Goal: Contribute content: Contribute content

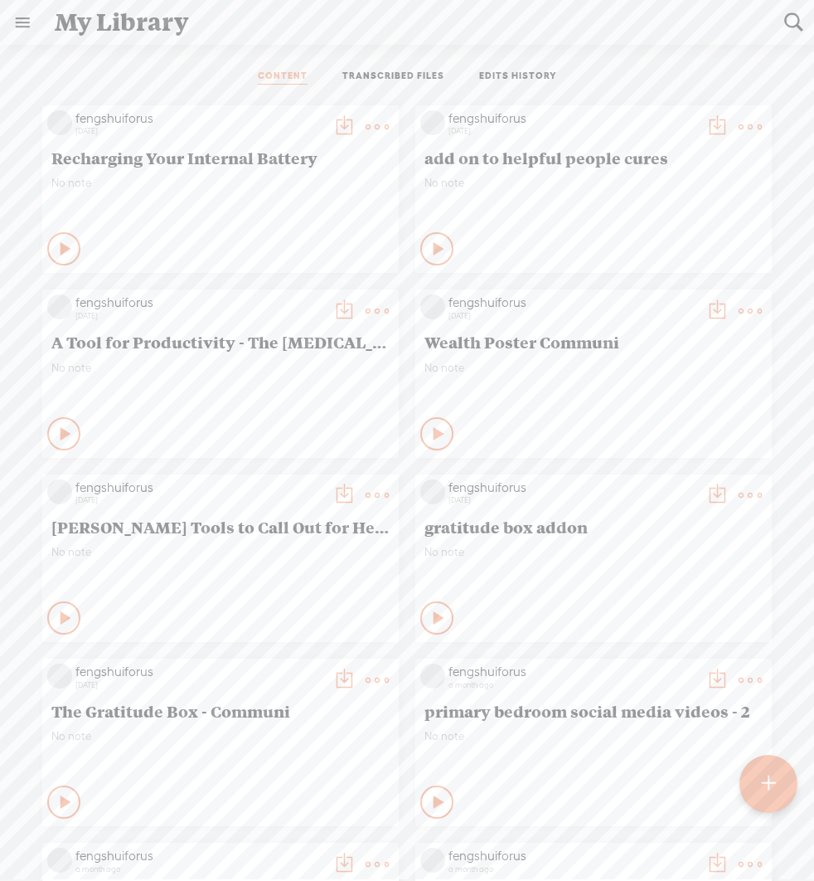
click at [774, 783] on t at bounding box center [768, 783] width 14 height 36
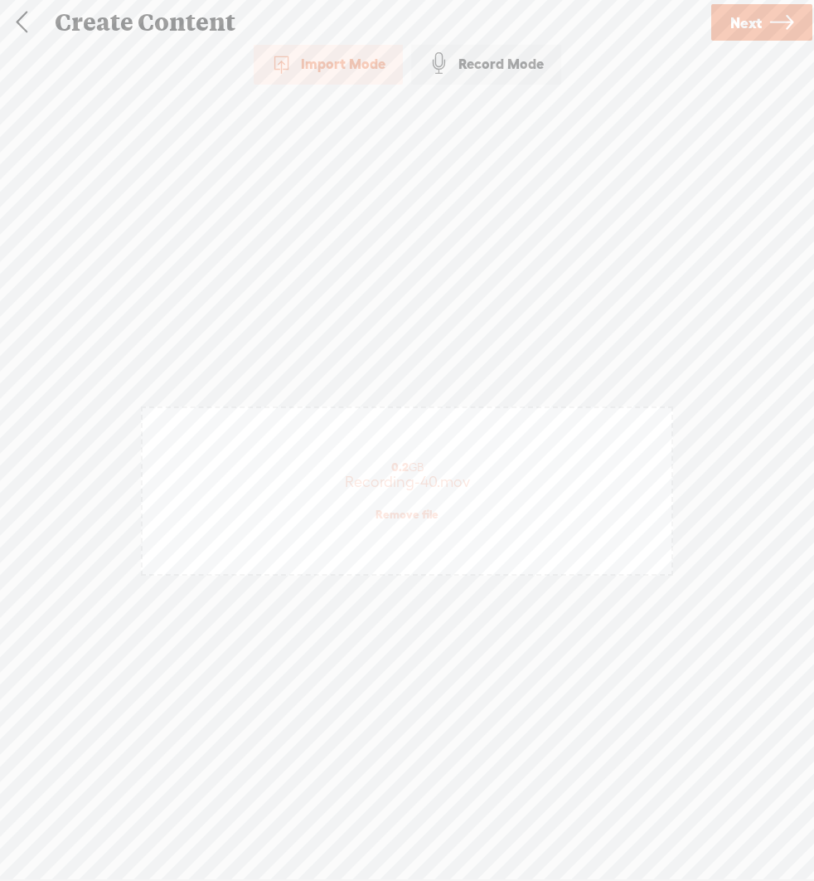
click at [766, 24] on link "Next" at bounding box center [761, 22] width 101 height 36
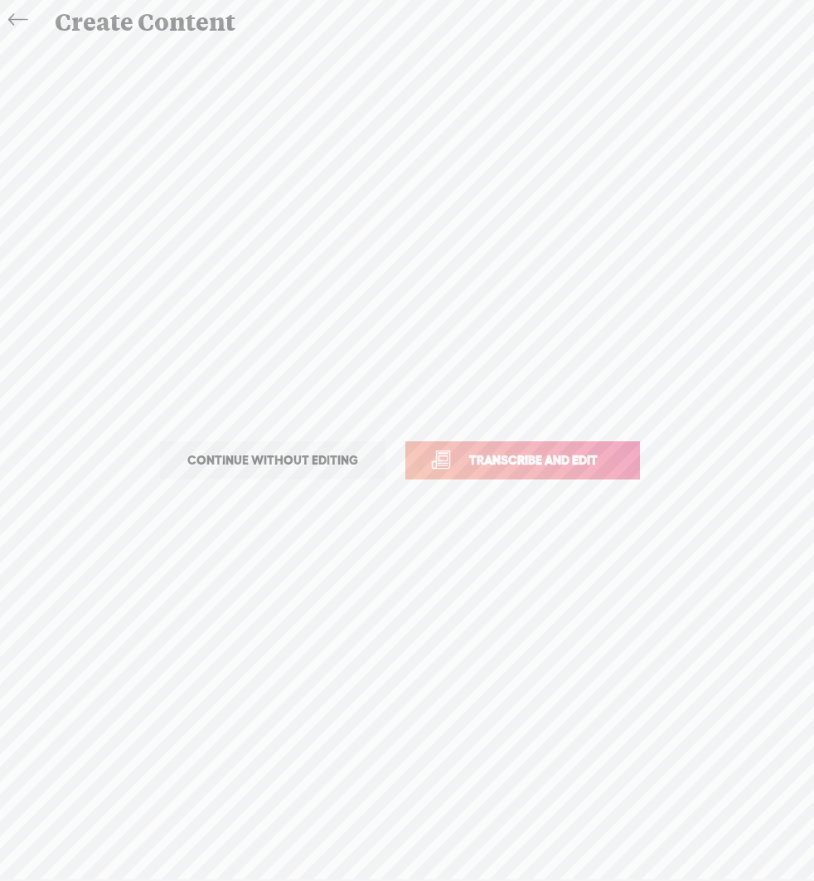
click at [586, 456] on span "Transcribe and edit" at bounding box center [533, 459] width 163 height 19
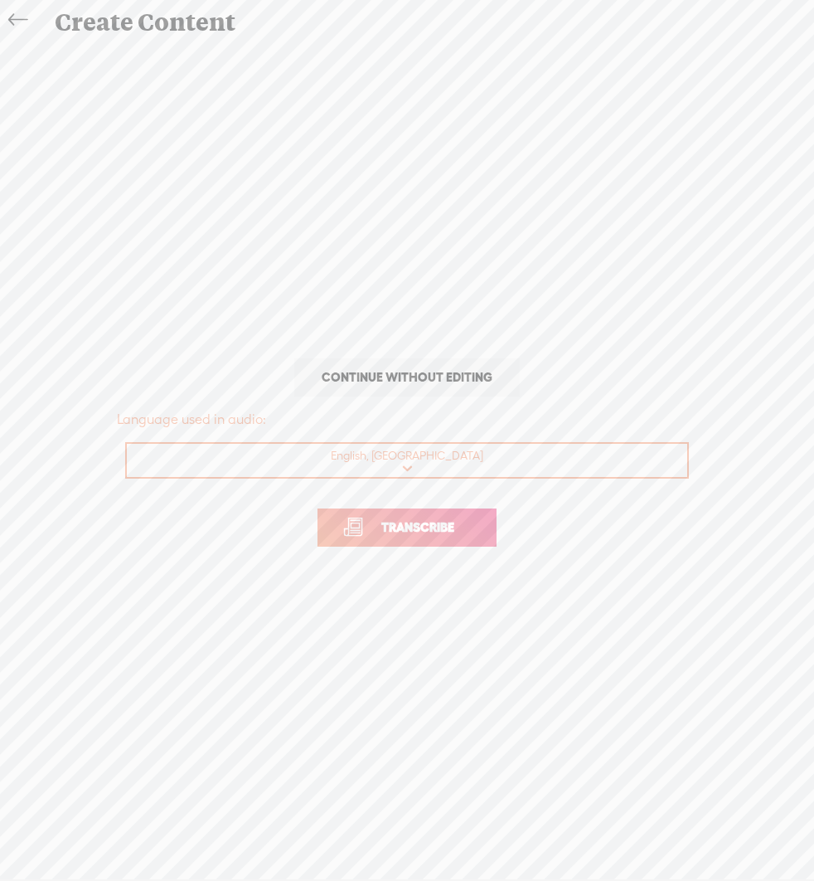
click at [469, 530] on span "Transcribe" at bounding box center [418, 526] width 108 height 19
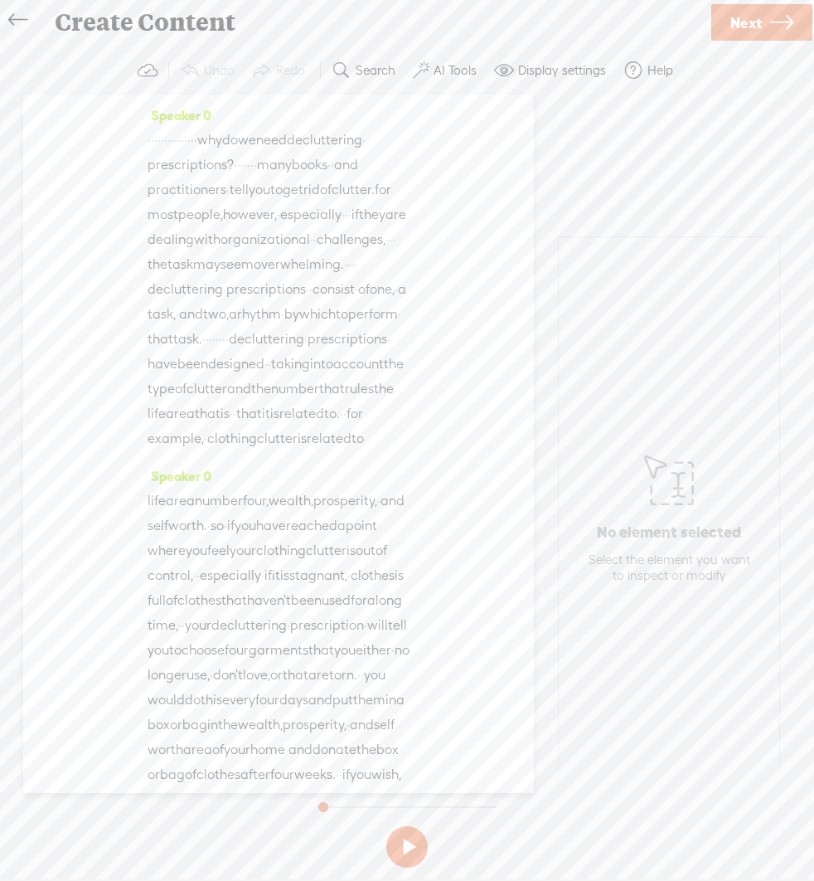
drag, startPoint x: 245, startPoint y: 134, endPoint x: 135, endPoint y: 130, distance: 110.4
click at [135, 130] on div "Speaker 0 · · · · · · · · · · · · · · · · why do we need decluttering · prescri…" at bounding box center [278, 444] width 511 height 698
drag, startPoint x: 256, startPoint y: 162, endPoint x: 292, endPoint y: 163, distance: 35.7
click at [292, 163] on div "[S] · · · · · · · · · · · · · · · · why do we need decluttering · prescriptions…" at bounding box center [279, 290] width 262 height 324
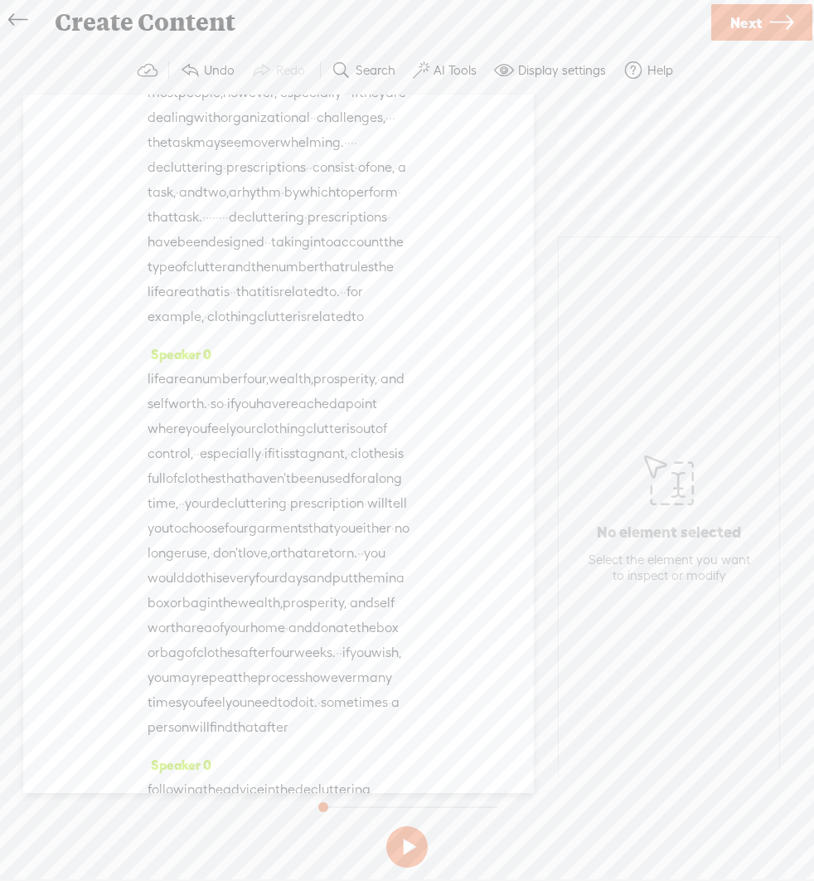
scroll to position [124, 0]
drag, startPoint x: 228, startPoint y: 262, endPoint x: 279, endPoint y: 260, distance: 50.6
click at [279, 260] on div "[S] · · · · · · · · · · · · · · · · why do we need decluttering · prescriptions…" at bounding box center [279, 166] width 262 height 325
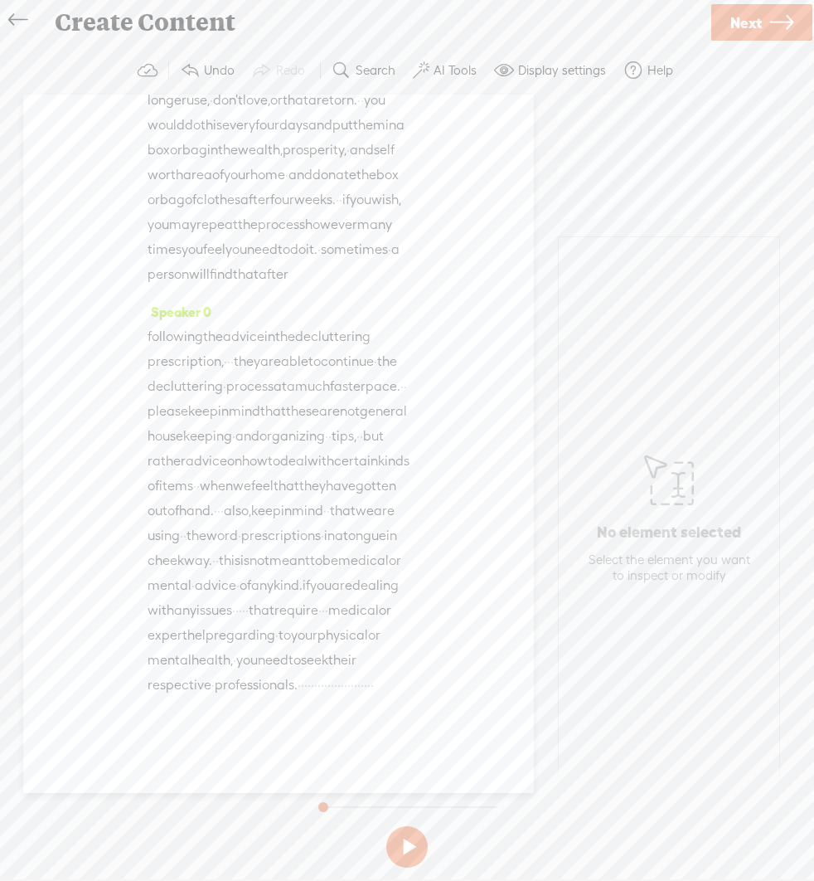
scroll to position [973, 0]
drag, startPoint x: 337, startPoint y: 657, endPoint x: 394, endPoint y: 698, distance: 70.0
click at [394, 698] on div "Speaker 0 following the advice in the decluttering prescription, · · · they are…" at bounding box center [279, 504] width 262 height 410
click at [440, 70] on label "AI Tools" at bounding box center [455, 70] width 43 height 17
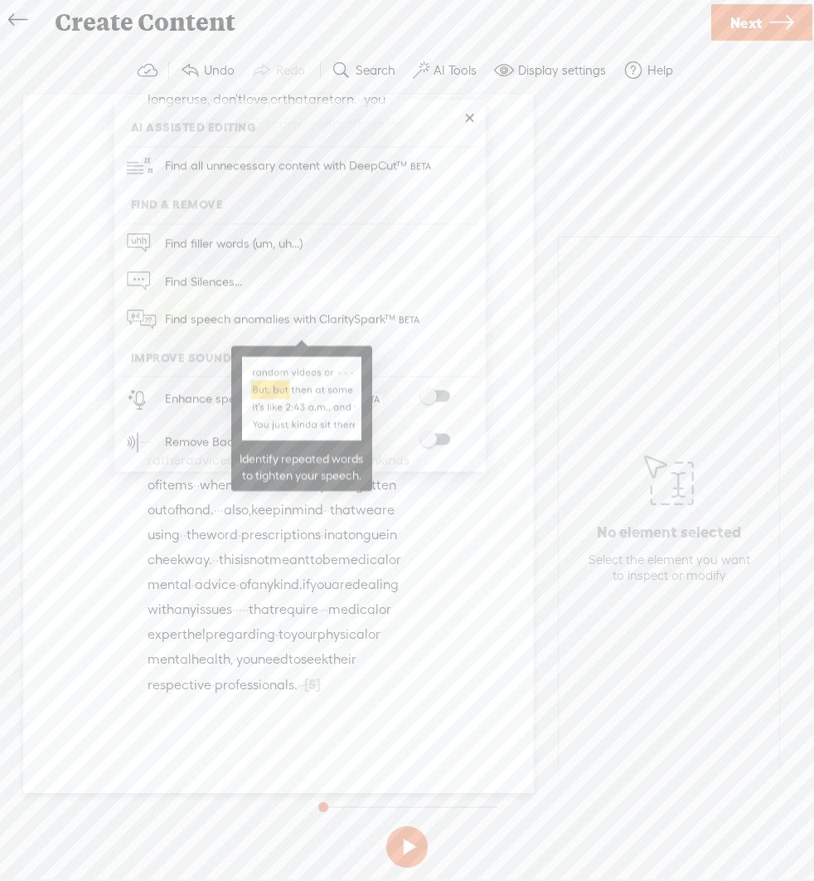
click at [233, 318] on span "Find speech anomalies with ClaritySpark™" at bounding box center [293, 319] width 269 height 39
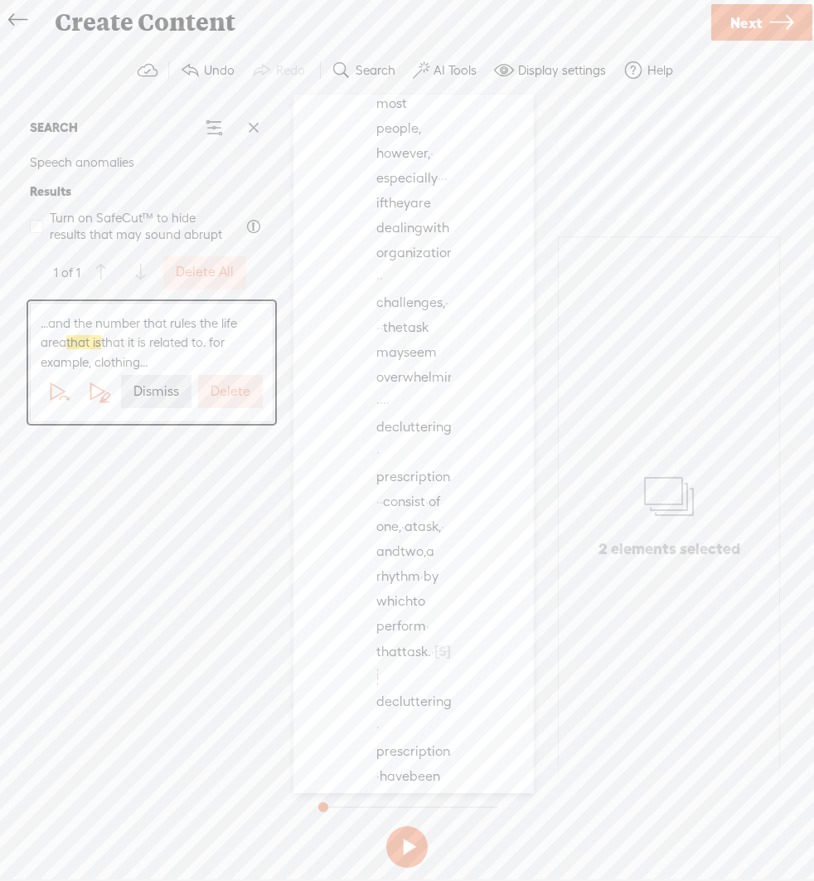
scroll to position [313, 0]
click at [231, 393] on label "Delete" at bounding box center [231, 391] width 40 height 17
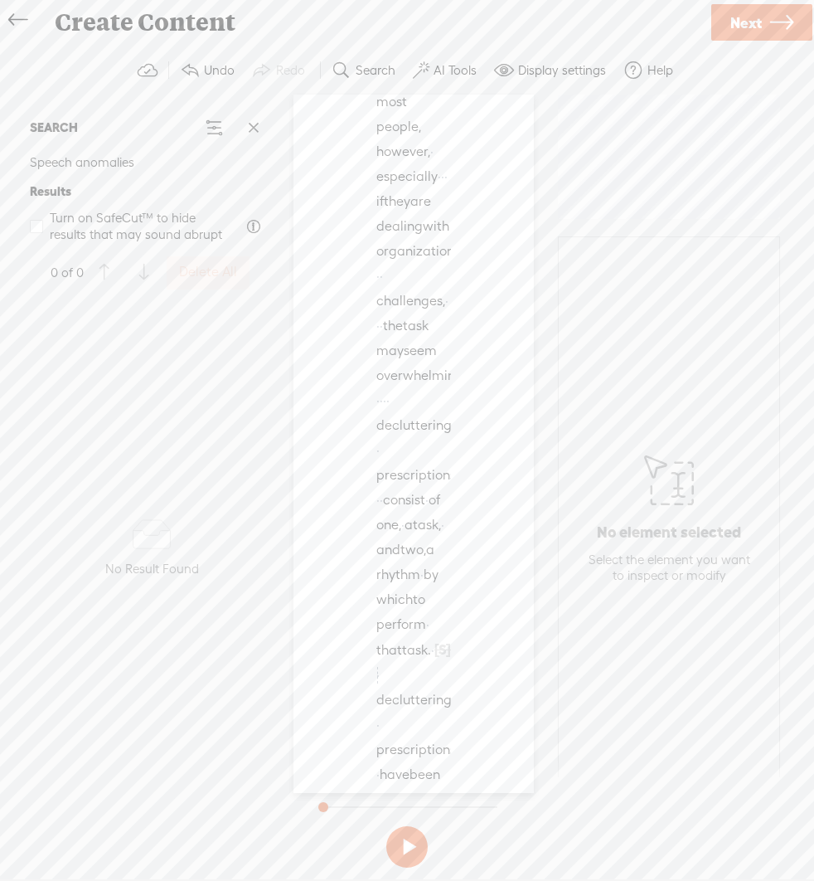
click at [749, 25] on span "Next" at bounding box center [747, 23] width 32 height 42
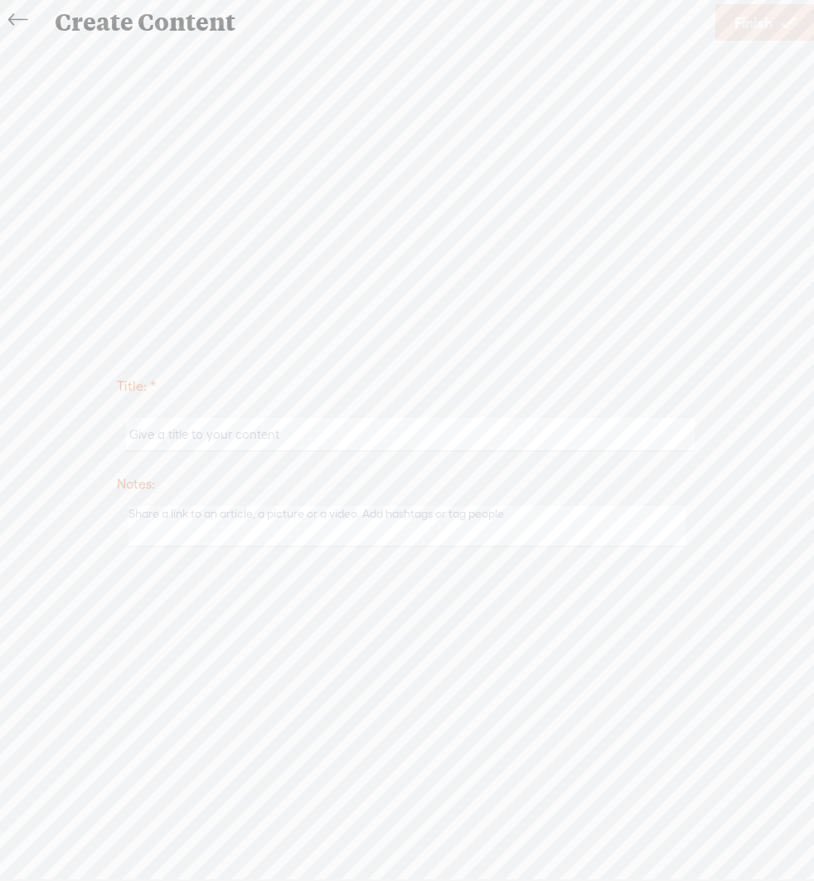
click at [400, 434] on input "text" at bounding box center [410, 434] width 568 height 32
type input "Decluttering Prescriptions"
click at [658, 339] on div "Title: * Decluttering Prescriptions Notes: Save as a draft content Publish: War…" at bounding box center [407, 459] width 781 height 833
click at [755, 22] on span "Finish" at bounding box center [754, 23] width 38 height 42
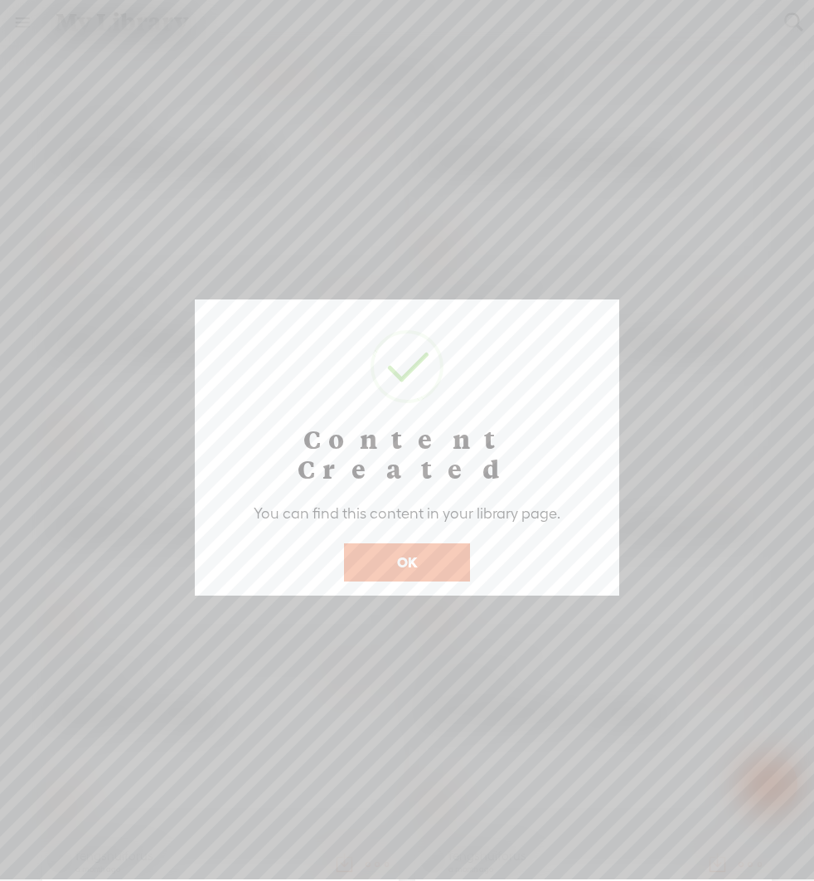
click at [450, 543] on button "OK" at bounding box center [407, 562] width 126 height 38
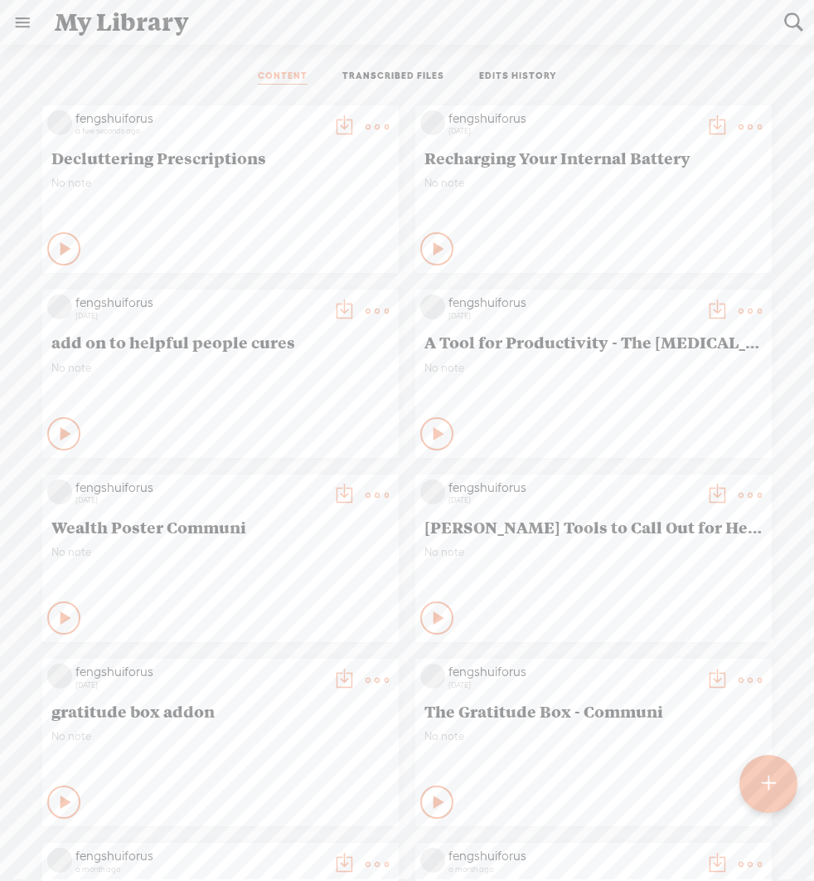
click at [769, 792] on t at bounding box center [768, 783] width 14 height 36
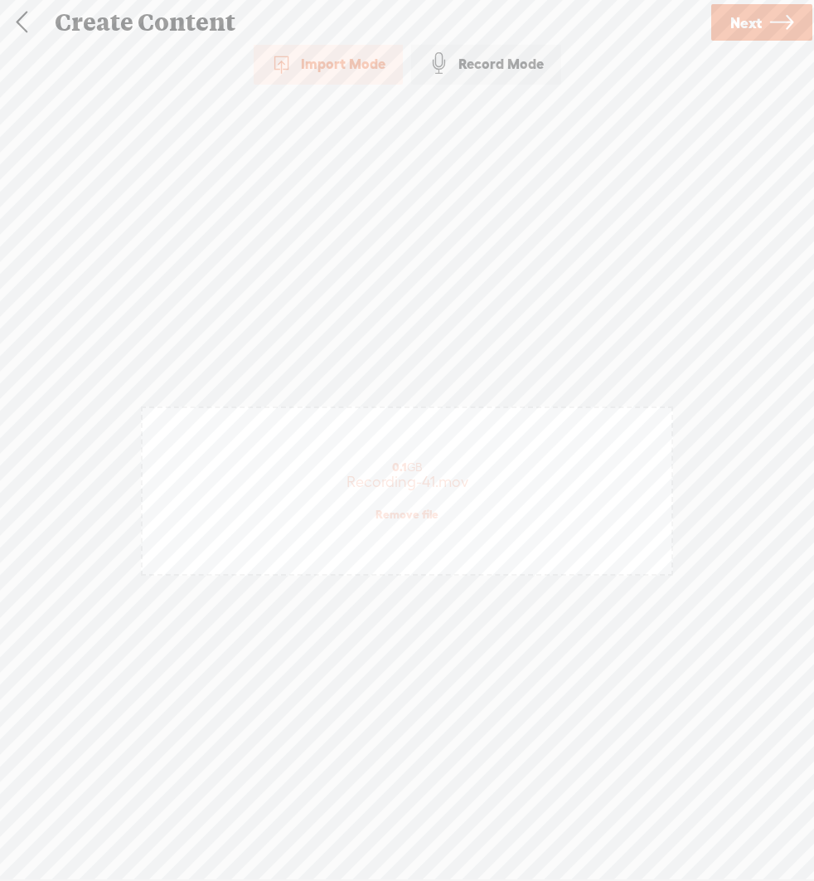
click at [774, 23] on icon at bounding box center [781, 23] width 23 height 42
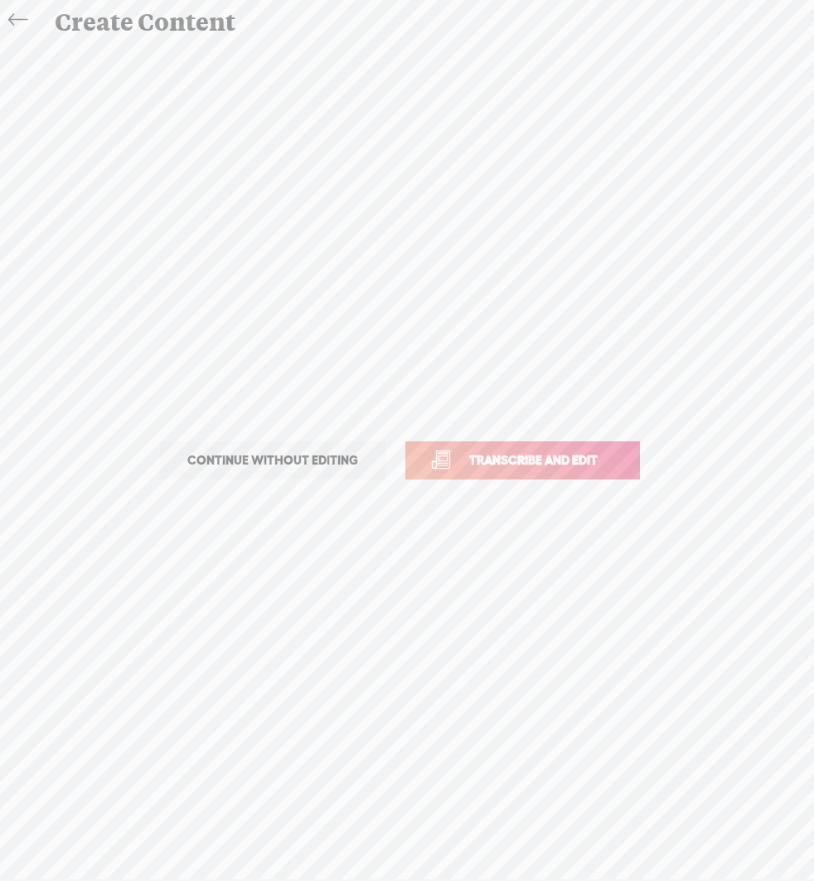
click at [499, 464] on span "Transcribe and edit" at bounding box center [533, 459] width 163 height 19
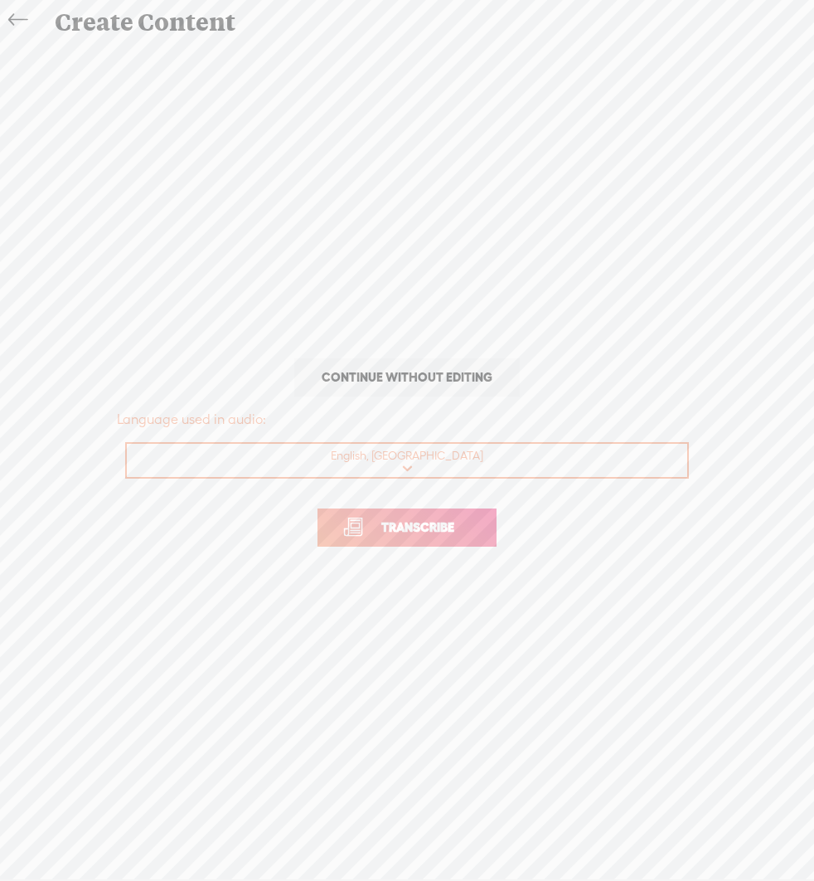
click at [439, 532] on span "Transcribe" at bounding box center [418, 526] width 108 height 19
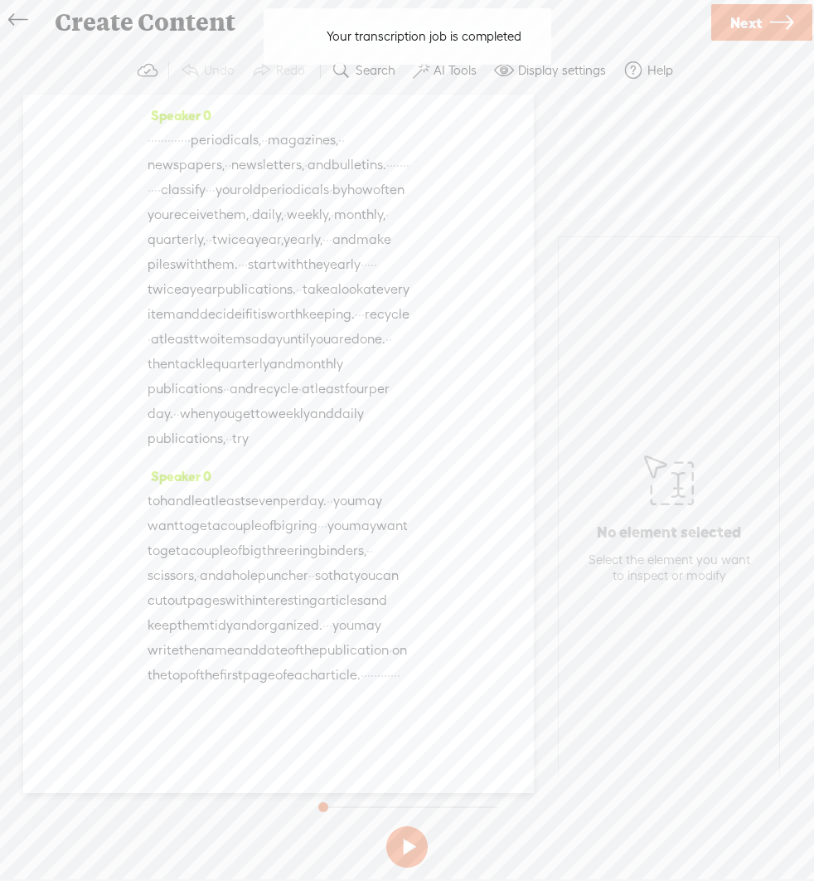
click at [449, 66] on body "Hold on tight . . . [GEOGRAPHIC_DATA] HOME MY CONTENT MY CHANNEL MY LIBRARY MY …" at bounding box center [407, 439] width 814 height 879
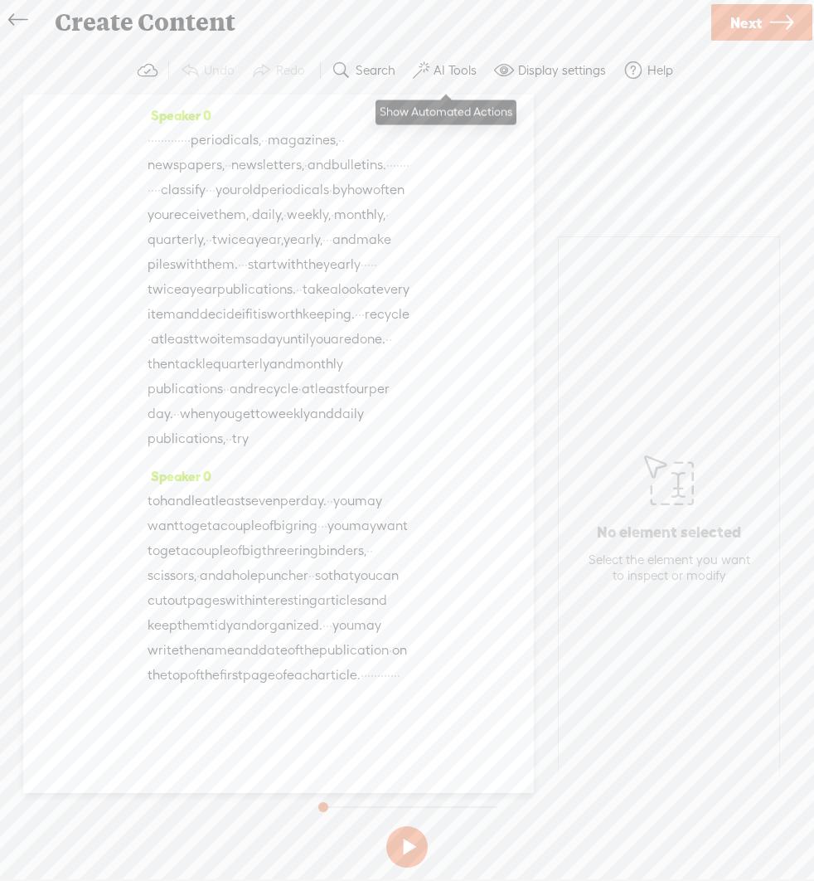
click at [448, 70] on label "AI Tools" at bounding box center [455, 70] width 43 height 17
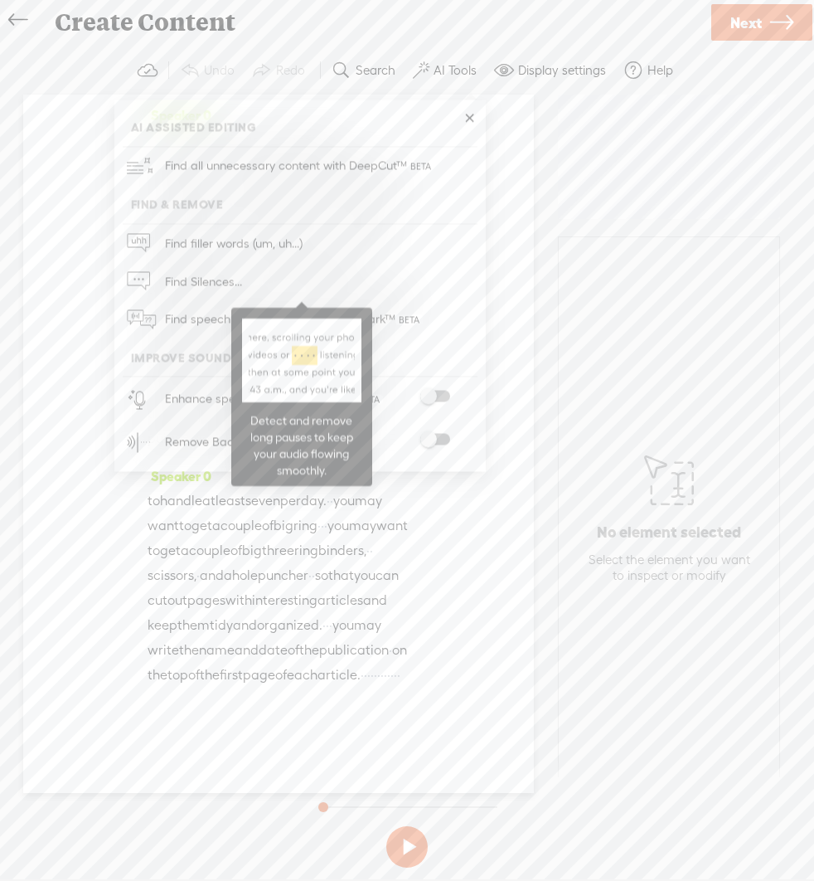
click at [189, 271] on span "Find Silences..." at bounding box center [203, 281] width 89 height 37
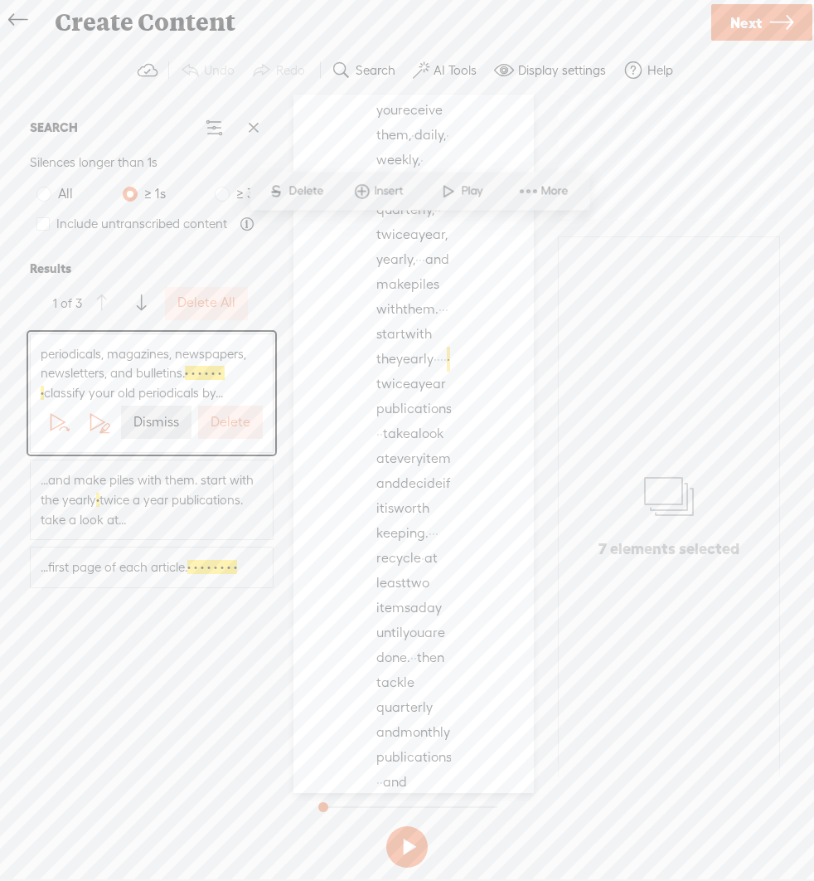
scroll to position [357, 0]
click at [213, 298] on label "Delete All" at bounding box center [206, 302] width 58 height 17
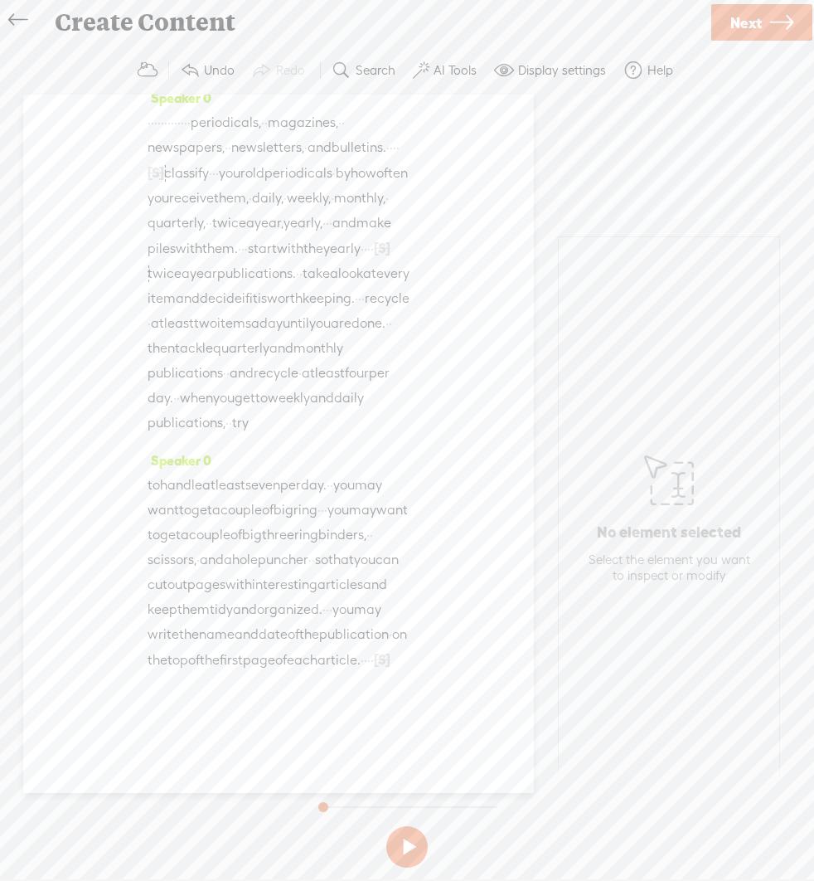
scroll to position [165, 0]
drag, startPoint x: 309, startPoint y: 678, endPoint x: 375, endPoint y: 682, distance: 65.6
click at [375, 682] on div "to handle at least seven per day. · · you may want to get a couple of big ring …" at bounding box center [279, 585] width 262 height 225
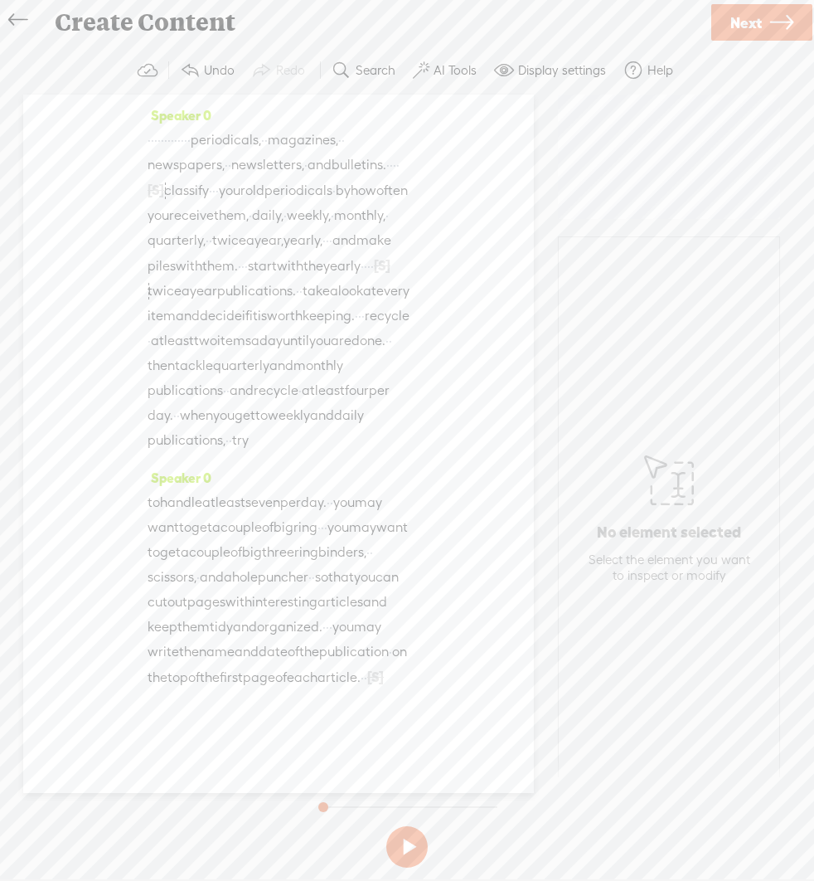
drag, startPoint x: 250, startPoint y: 137, endPoint x: 125, endPoint y: 134, distance: 125.2
click at [125, 134] on div "Speaker 0 · · · · · · · · · · · · · periodicals, · · magazines, · · newspapers,…" at bounding box center [278, 444] width 511 height 698
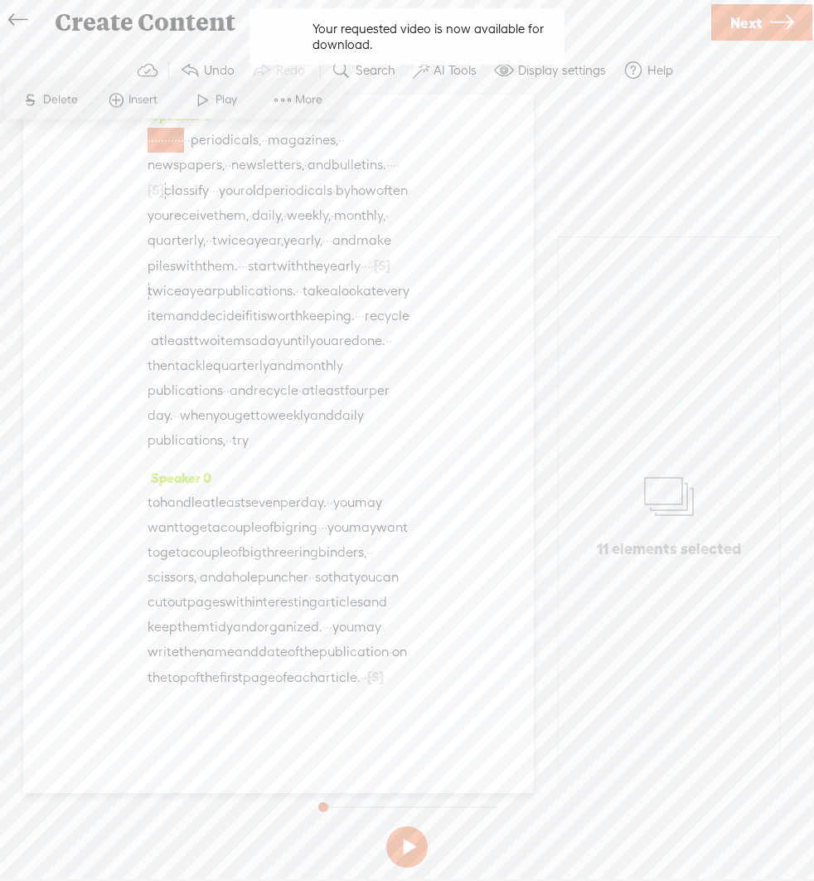
click at [151, 132] on span "·" at bounding box center [149, 140] width 3 height 25
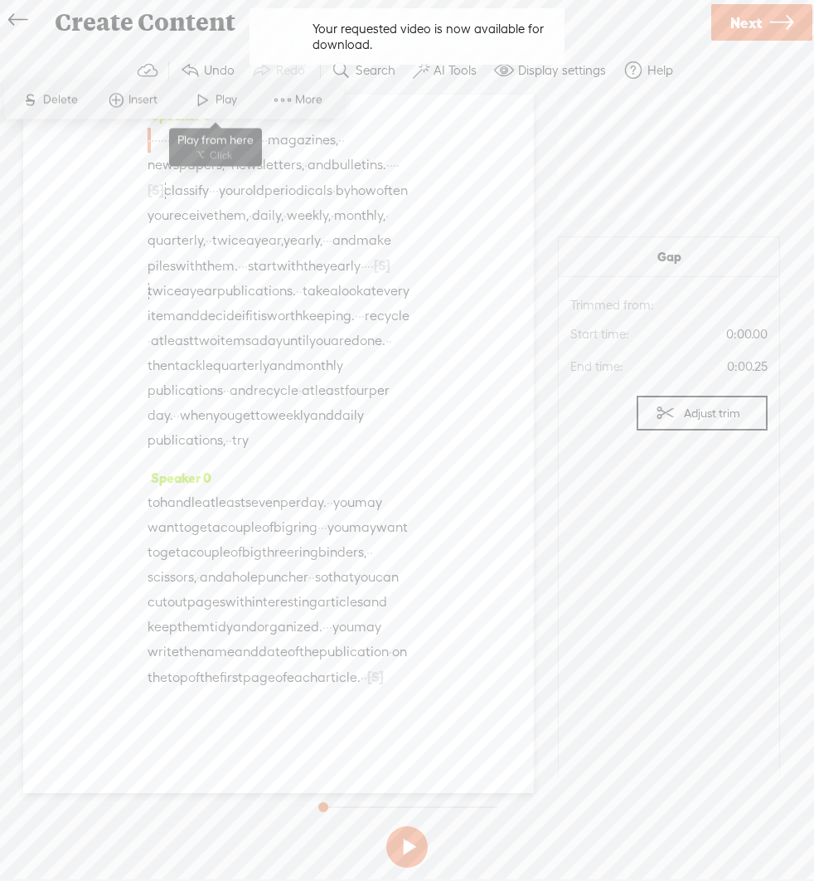
click at [197, 100] on span at bounding box center [203, 100] width 25 height 30
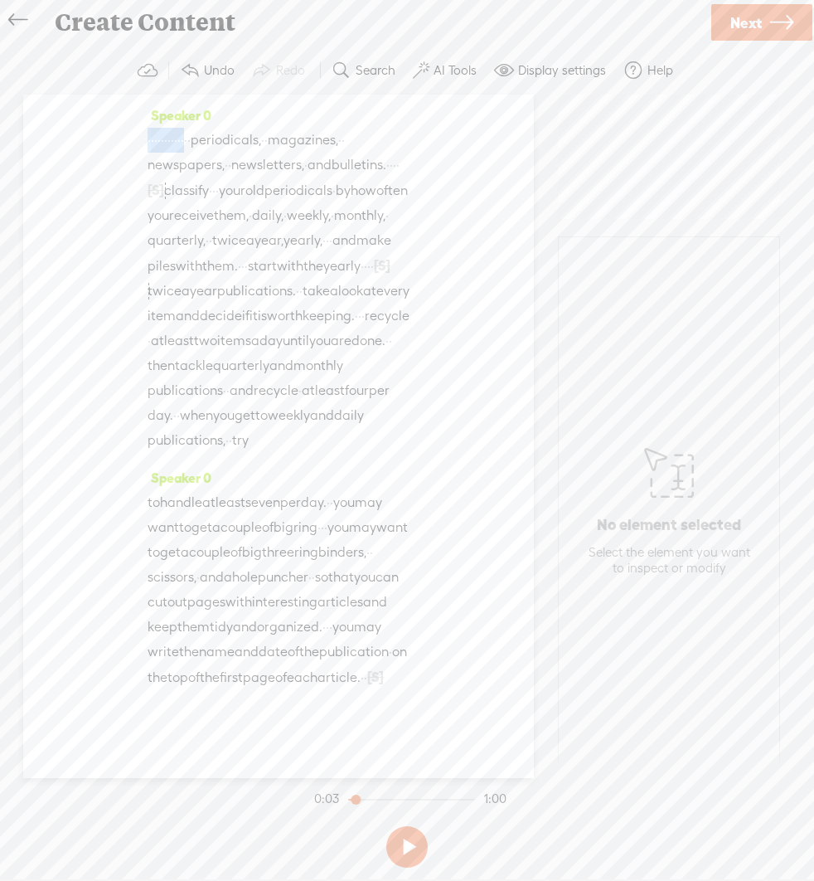
drag, startPoint x: 246, startPoint y: 137, endPoint x: 144, endPoint y: 135, distance: 102.0
click at [144, 135] on div "Speaker 0 · · · · · · · · · · · · · periodicals, · · magazines, · · newspapers,…" at bounding box center [278, 436] width 511 height 683
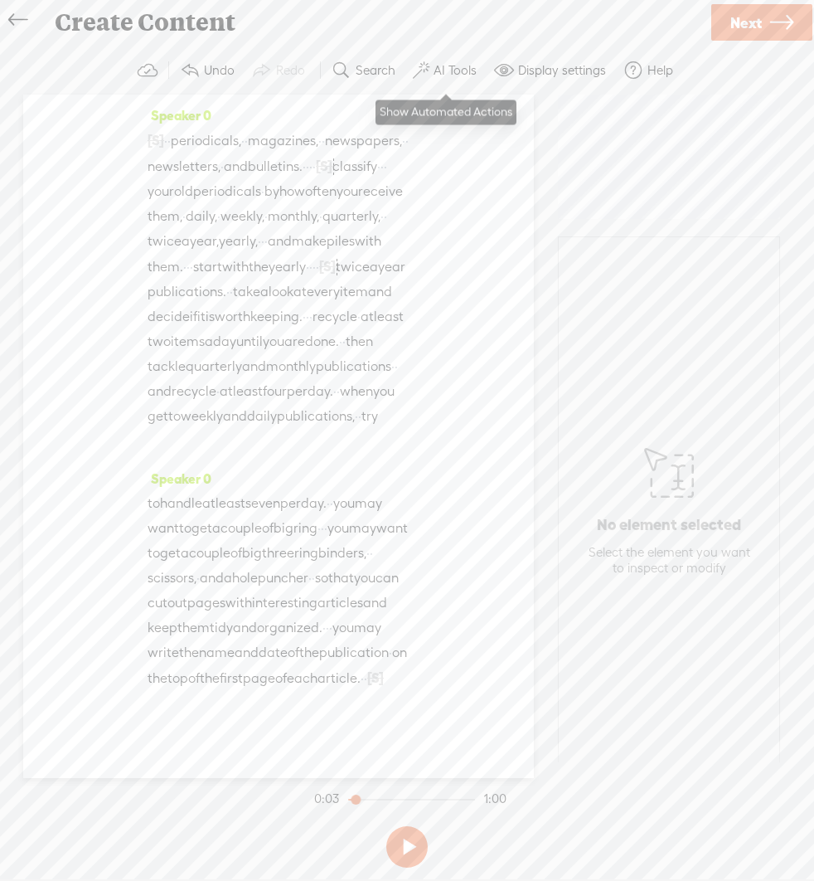
click at [445, 67] on label "AI Tools" at bounding box center [455, 70] width 43 height 17
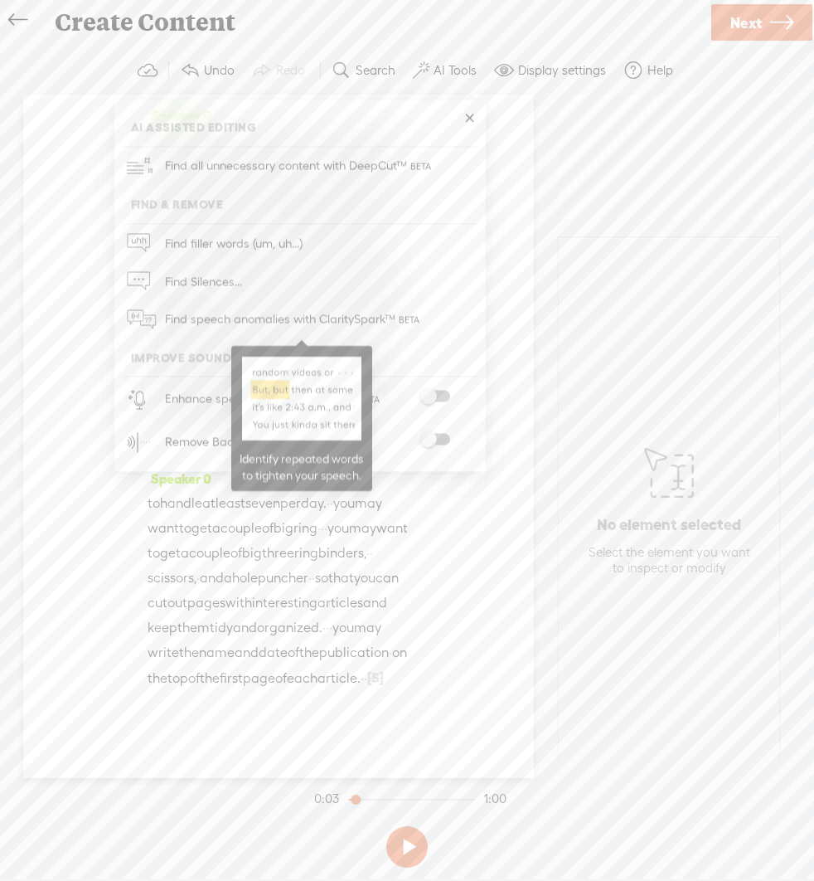
click at [197, 314] on span "Find speech anomalies with ClaritySpark™" at bounding box center [293, 319] width 269 height 39
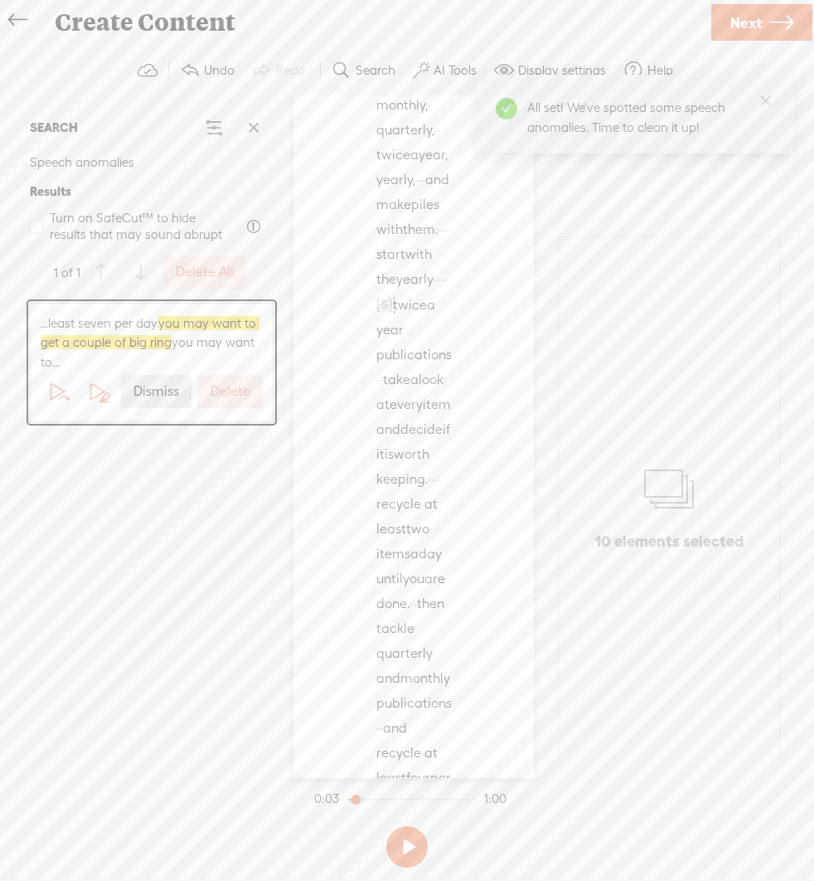
scroll to position [444, 0]
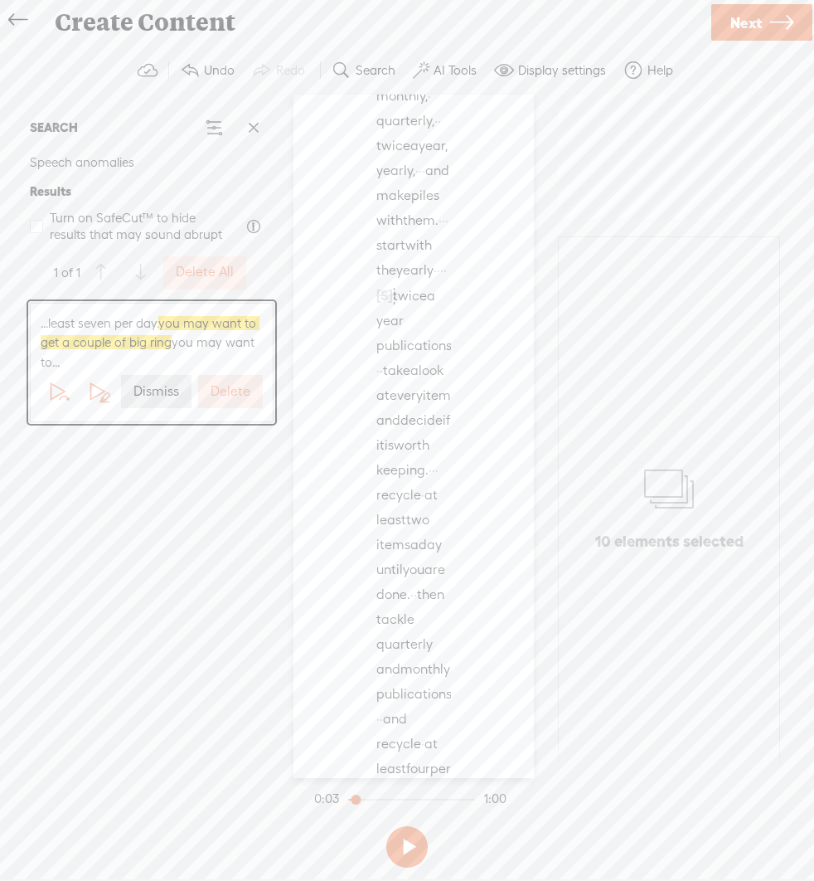
click at [206, 393] on button "Delete" at bounding box center [230, 391] width 65 height 33
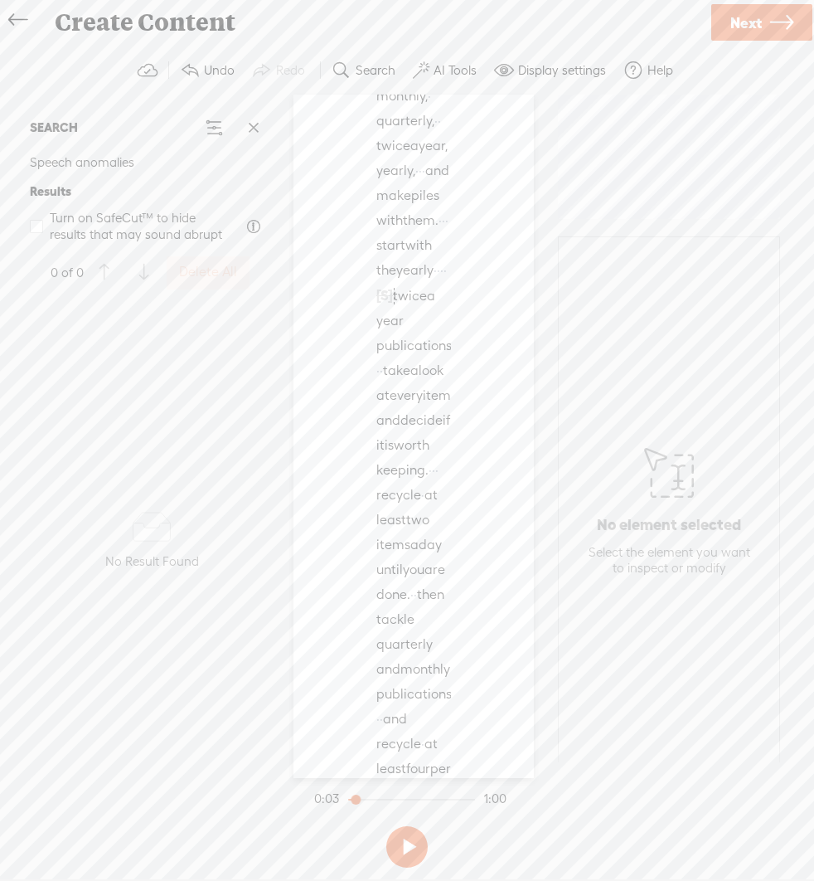
click at [746, 17] on span "Next" at bounding box center [747, 23] width 32 height 42
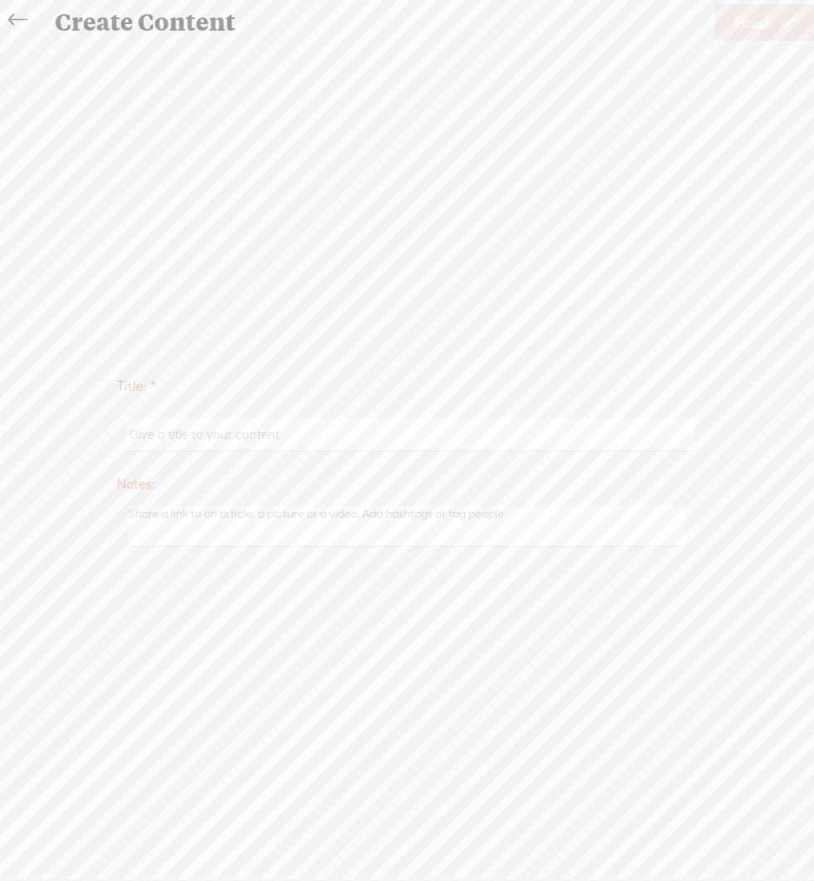
click at [475, 433] on input "text" at bounding box center [410, 434] width 568 height 32
type input "Periodicals"
click at [764, 24] on span "Finish" at bounding box center [754, 23] width 38 height 42
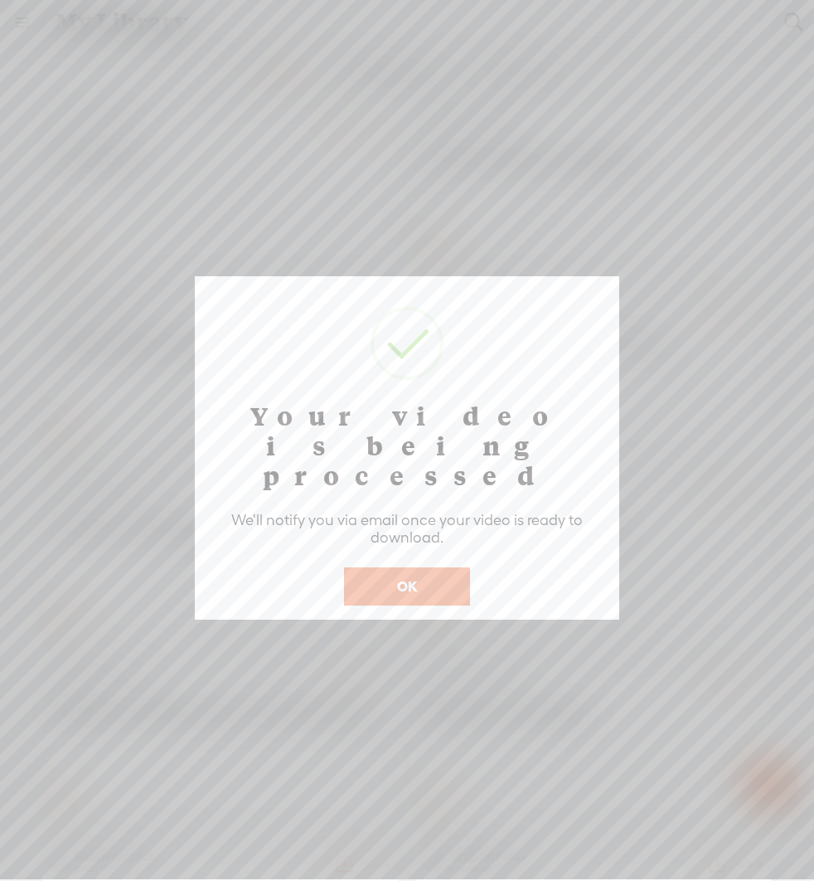
click at [425, 567] on button "OK" at bounding box center [407, 586] width 126 height 38
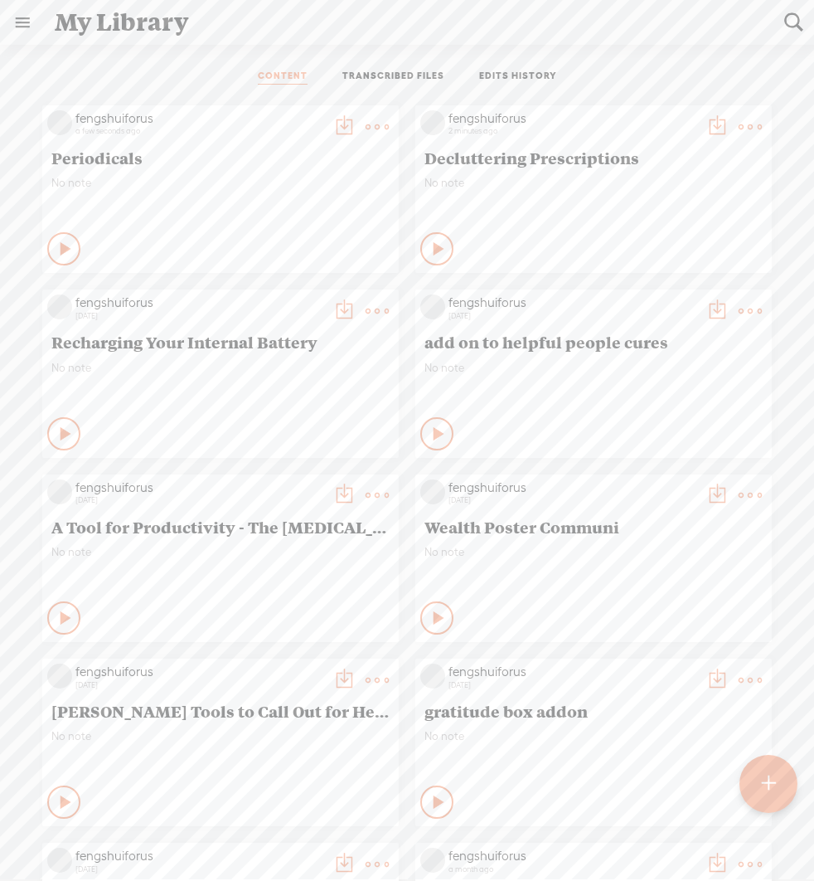
click at [774, 787] on t at bounding box center [768, 783] width 14 height 36
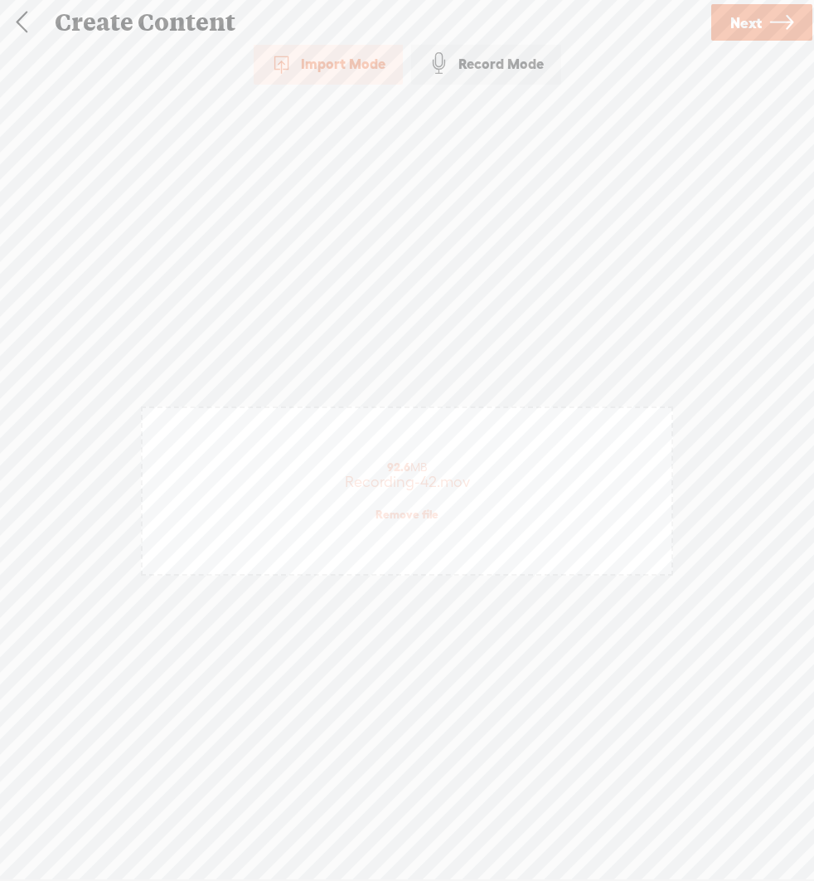
click at [748, 25] on span "Next" at bounding box center [747, 23] width 32 height 42
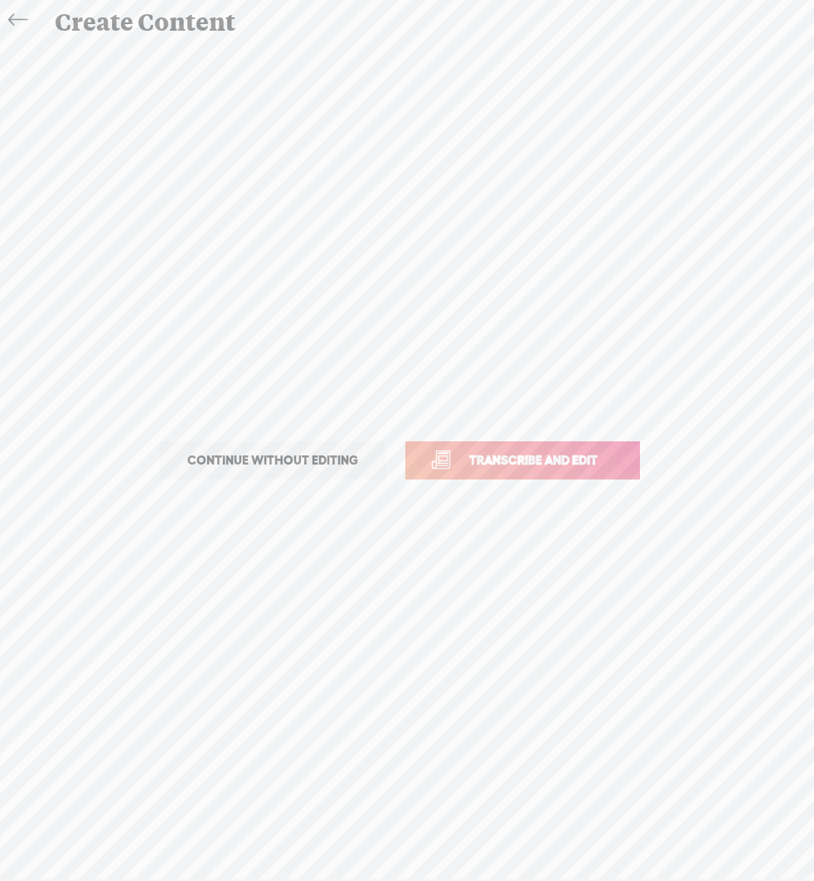
click at [519, 450] on span "Transcribe and edit" at bounding box center [533, 459] width 163 height 19
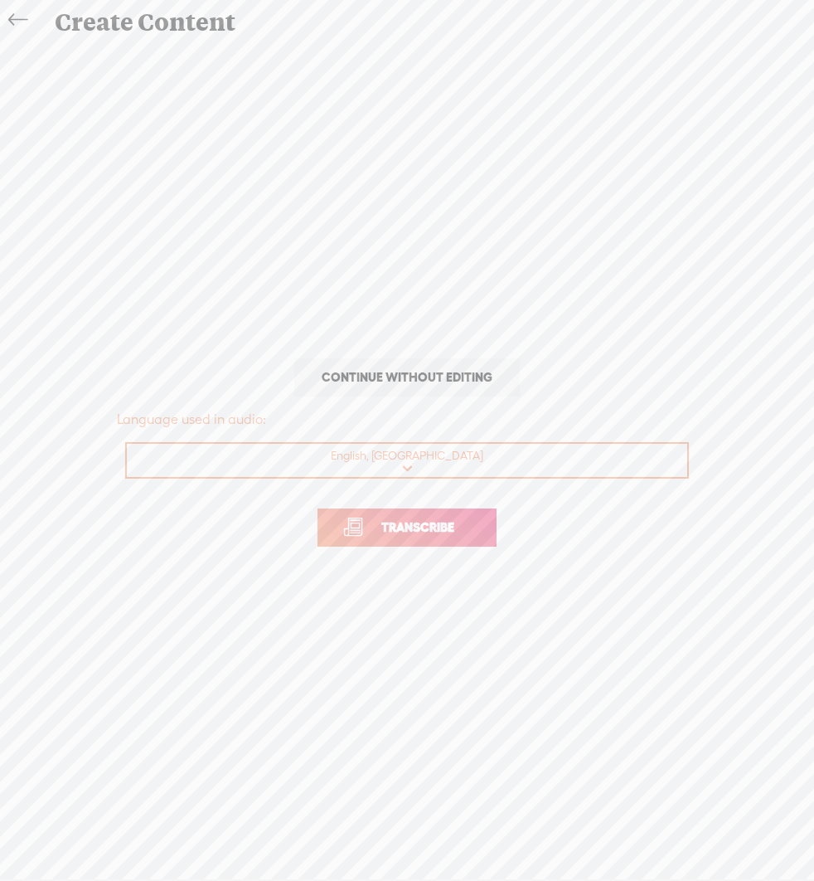
click at [469, 524] on span "Transcribe" at bounding box center [418, 526] width 108 height 19
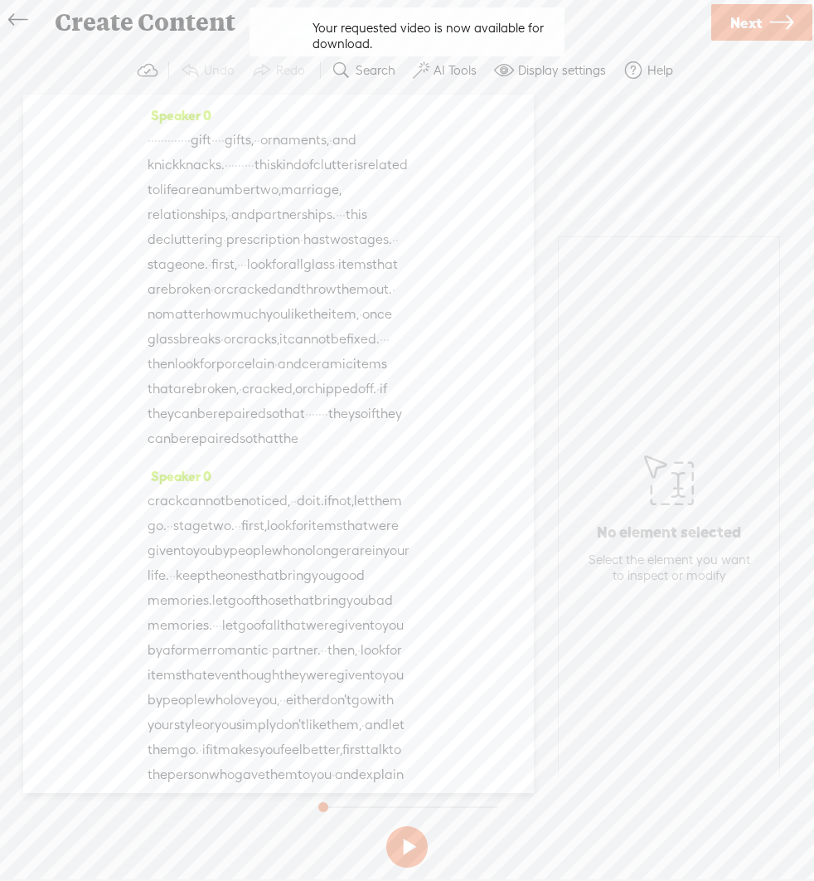
click at [449, 70] on label "AI Tools" at bounding box center [455, 70] width 43 height 17
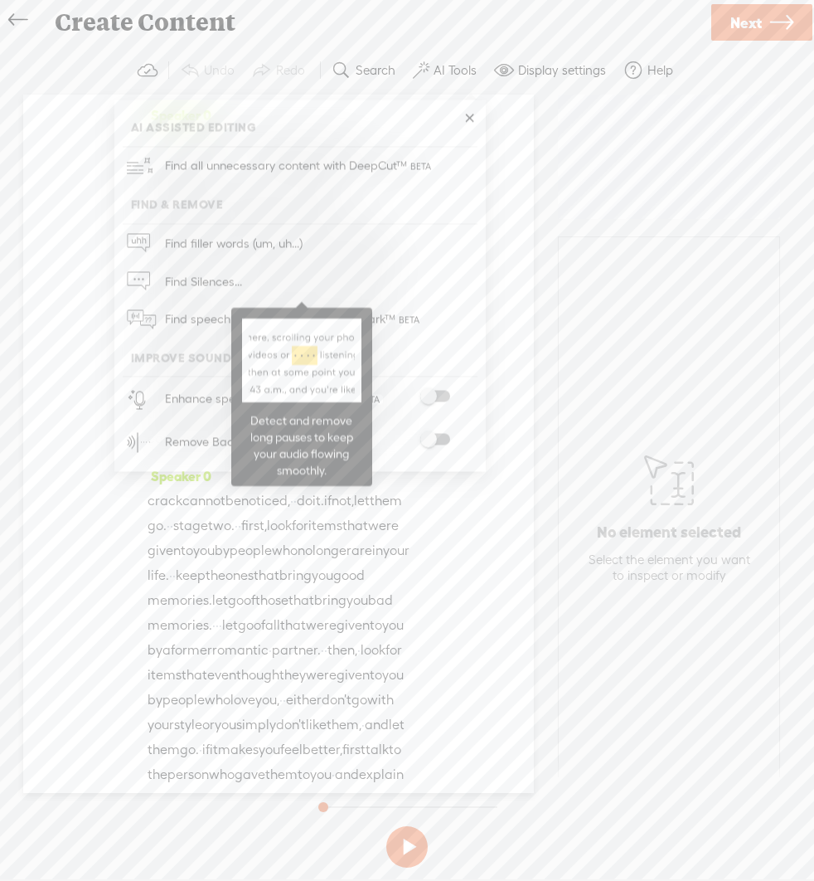
click at [190, 278] on span "Find Silences..." at bounding box center [203, 281] width 89 height 37
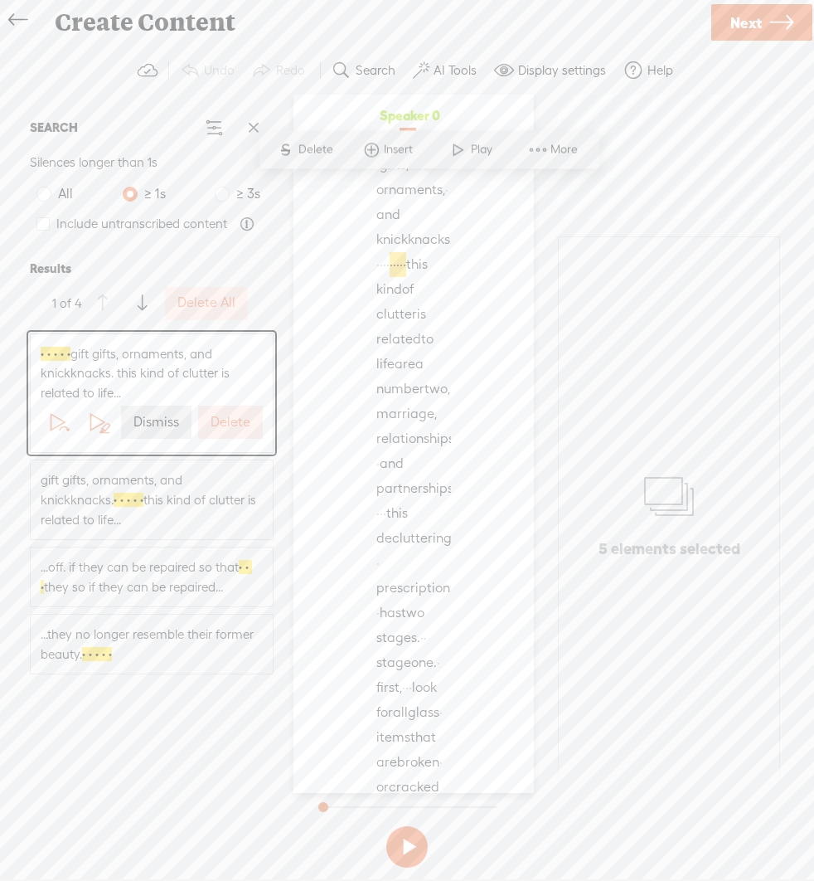
click at [213, 292] on button "Delete All" at bounding box center [206, 303] width 83 height 33
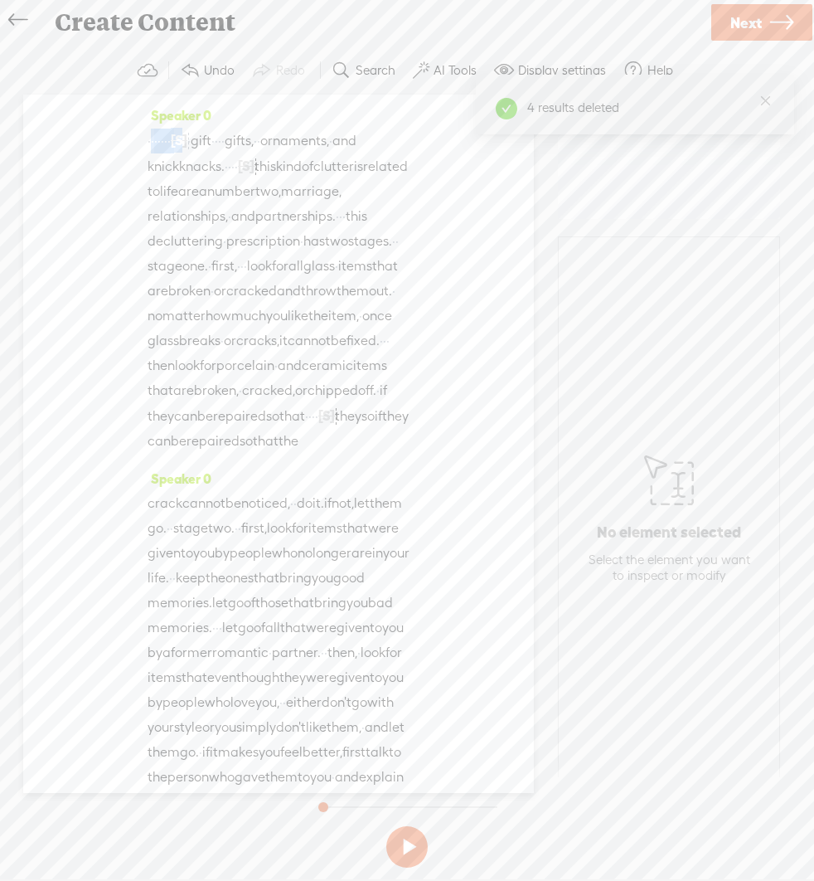
drag, startPoint x: 161, startPoint y: 135, endPoint x: 224, endPoint y: 134, distance: 63.0
click at [224, 134] on div "· · · · · · · [S] · · · · · · gift · · · · gifts, · · ornaments, · and knickkna…" at bounding box center [279, 291] width 262 height 326
drag, startPoint x: 223, startPoint y: 137, endPoint x: 138, endPoint y: 132, distance: 84.7
click at [138, 132] on div "Speaker 0 [S] · · · · · · · · · · · · · gift · · · · gifts, · · ornaments, · an…" at bounding box center [278, 444] width 511 height 698
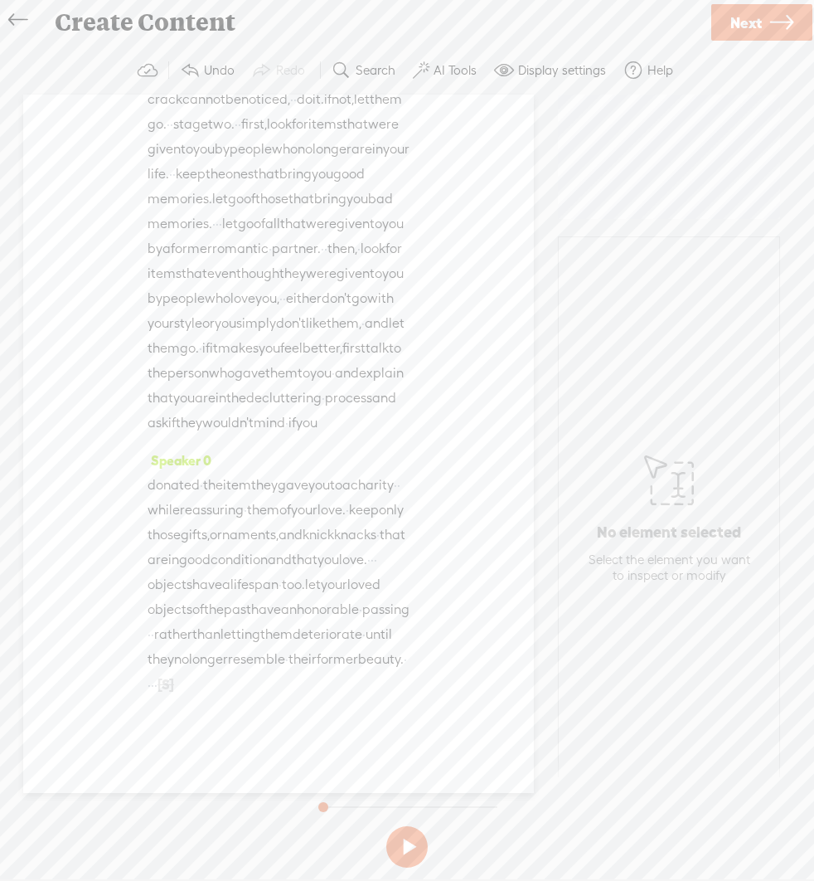
scroll to position [675, 0]
drag, startPoint x: 278, startPoint y: 677, endPoint x: 322, endPoint y: 681, distance: 44.1
click at [322, 681] on div "donated · the item they gave you to a charity · · while reassuring · them of yo…" at bounding box center [279, 585] width 262 height 225
click at [449, 75] on label "AI Tools" at bounding box center [455, 70] width 43 height 17
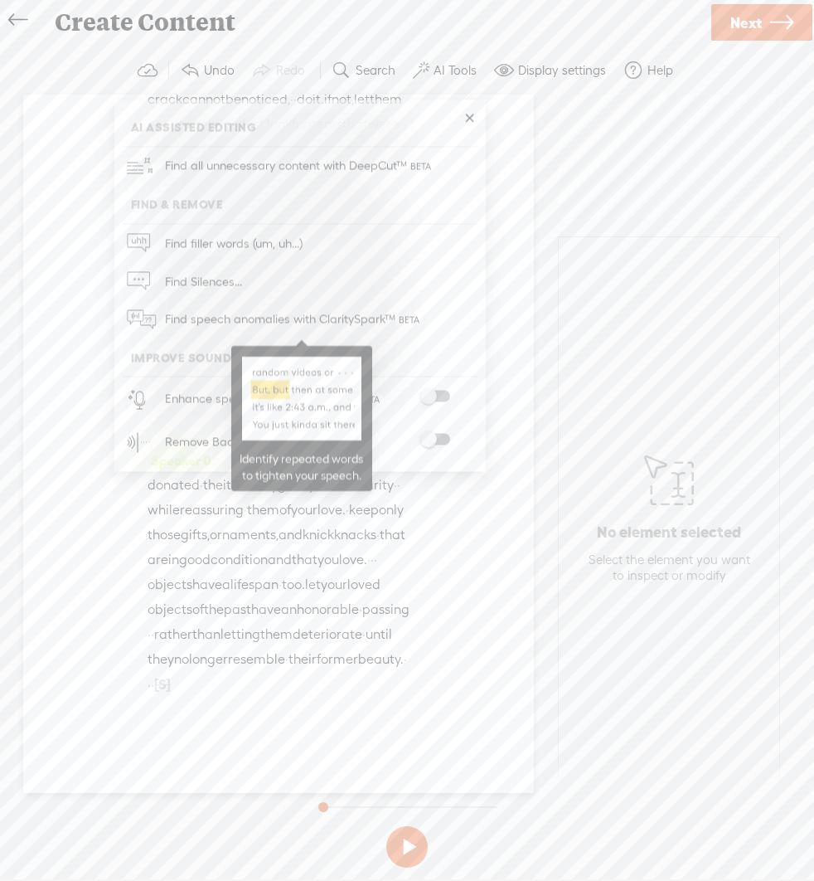
click at [194, 318] on span "Find speech anomalies with ClaritySpark™" at bounding box center [293, 319] width 269 height 39
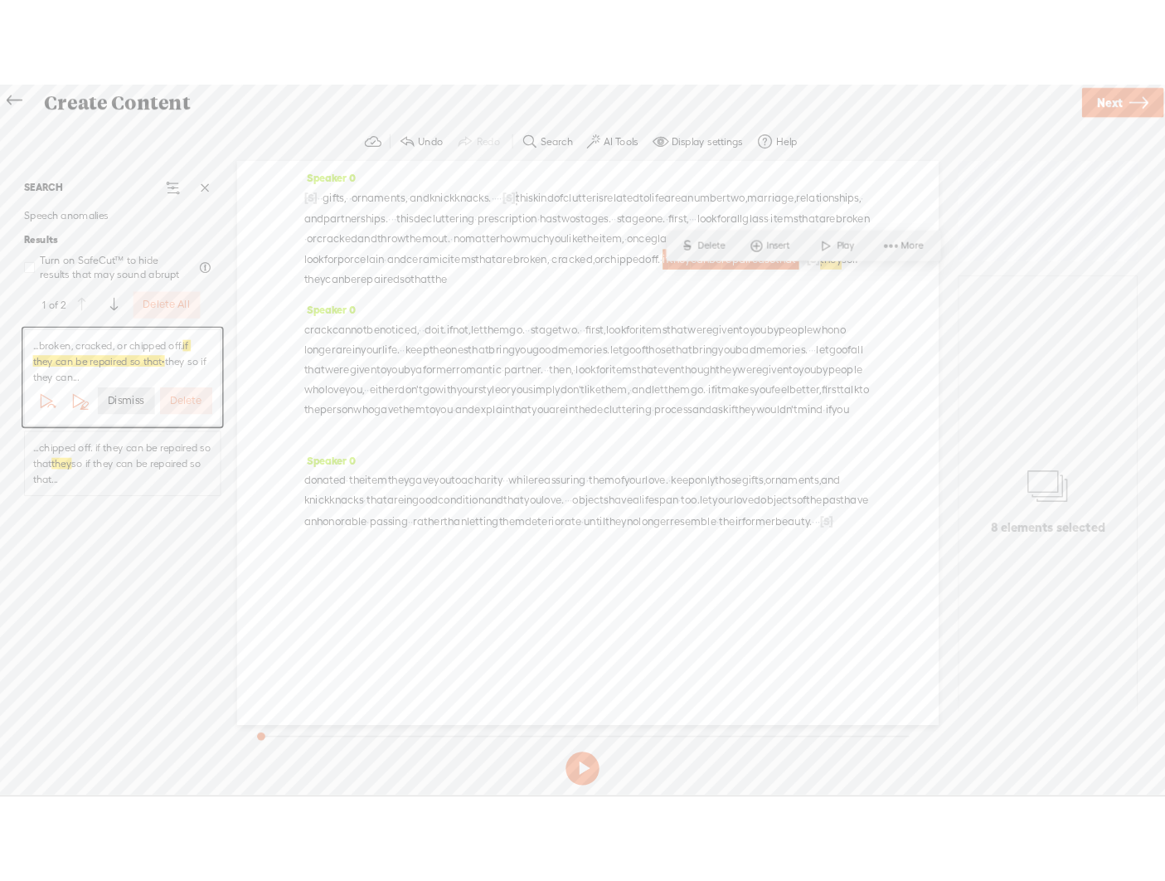
scroll to position [0, 0]
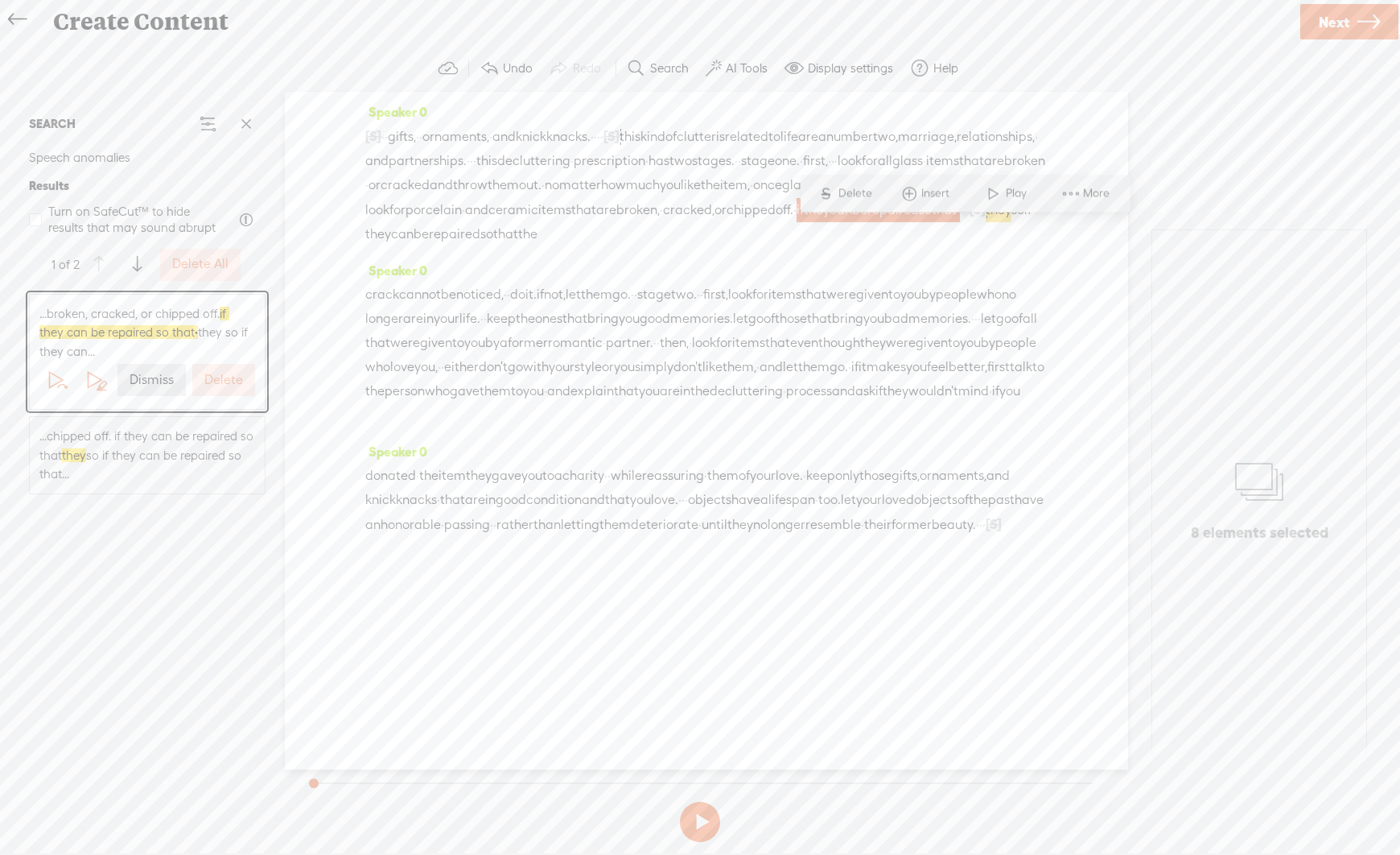
click at [216, 373] on label "Delete" at bounding box center [224, 379] width 39 height 16
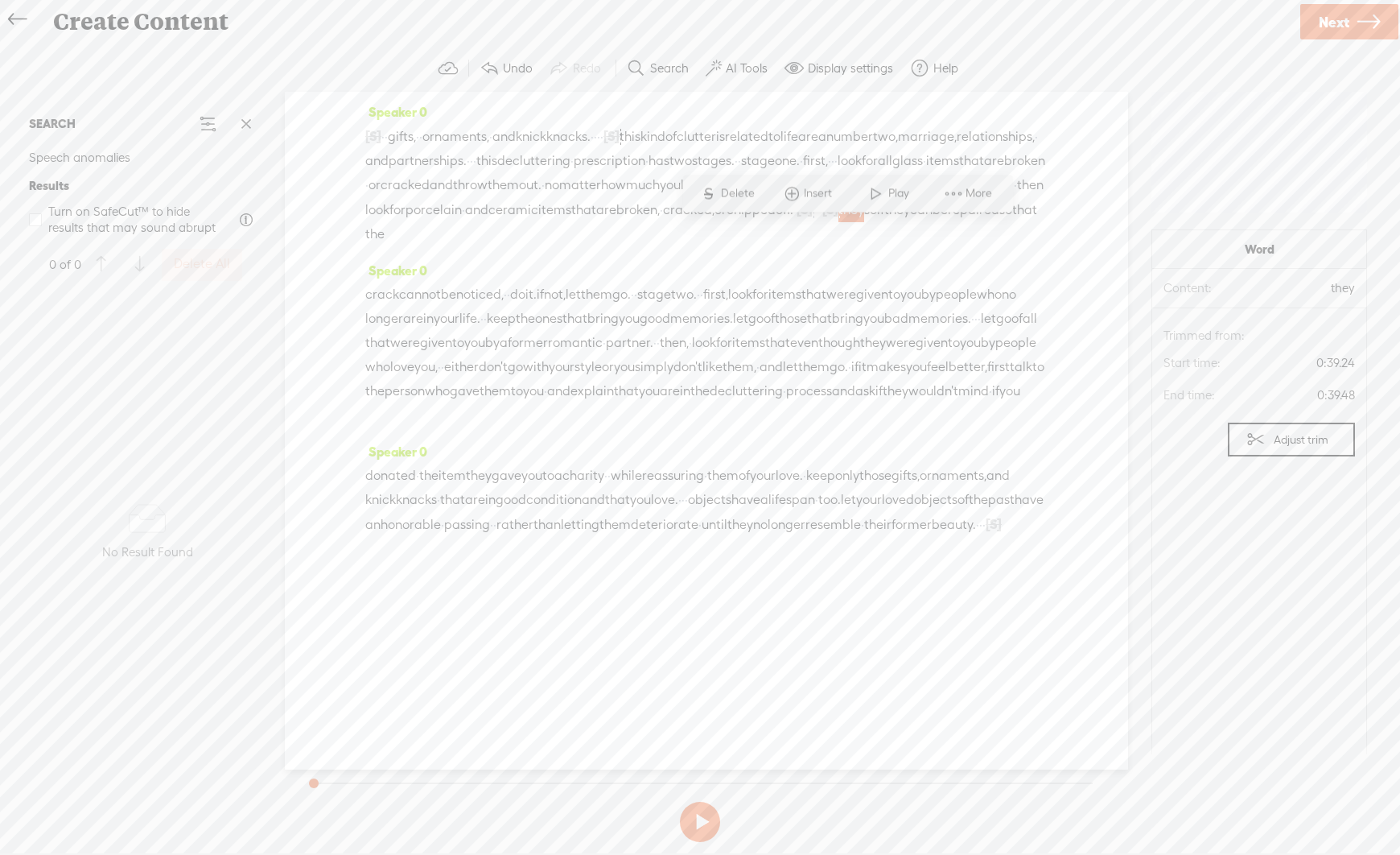
click at [789, 17] on link "Next" at bounding box center [1349, 21] width 98 height 35
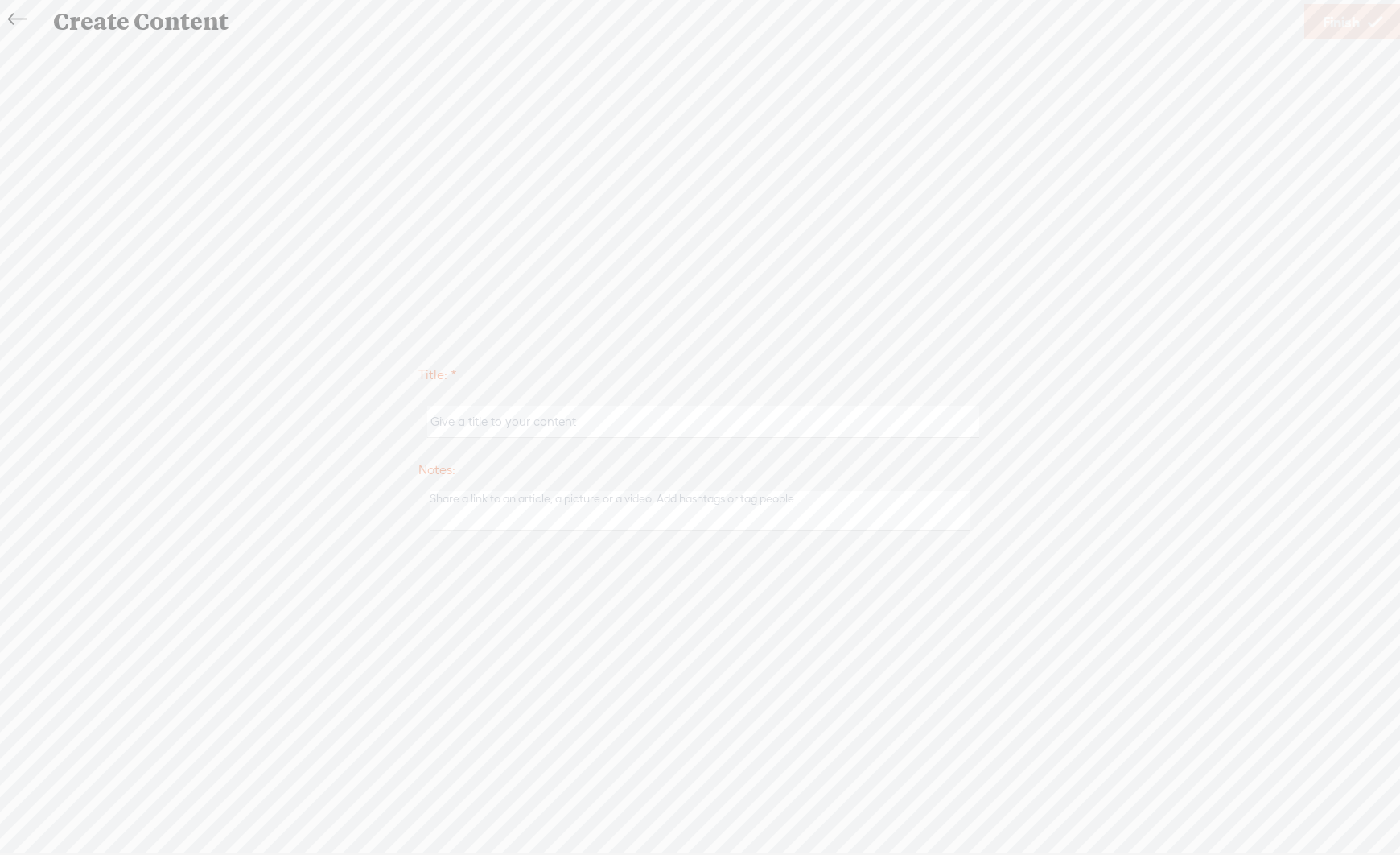
click at [789, 426] on input "text" at bounding box center [702, 421] width 551 height 31
click at [789, 358] on div "Title: * Periodicals Notes: Save as a draft content Publish: Warning: Narration…" at bounding box center [700, 446] width 1368 height 182
drag, startPoint x: 505, startPoint y: 412, endPoint x: 361, endPoint y: 414, distance: 144.0
click at [361, 414] on div "Title: * Periodicals Notes: Save as a draft content Publish: Warning: Narration…" at bounding box center [700, 446] width 1368 height 182
type input "Gifts"
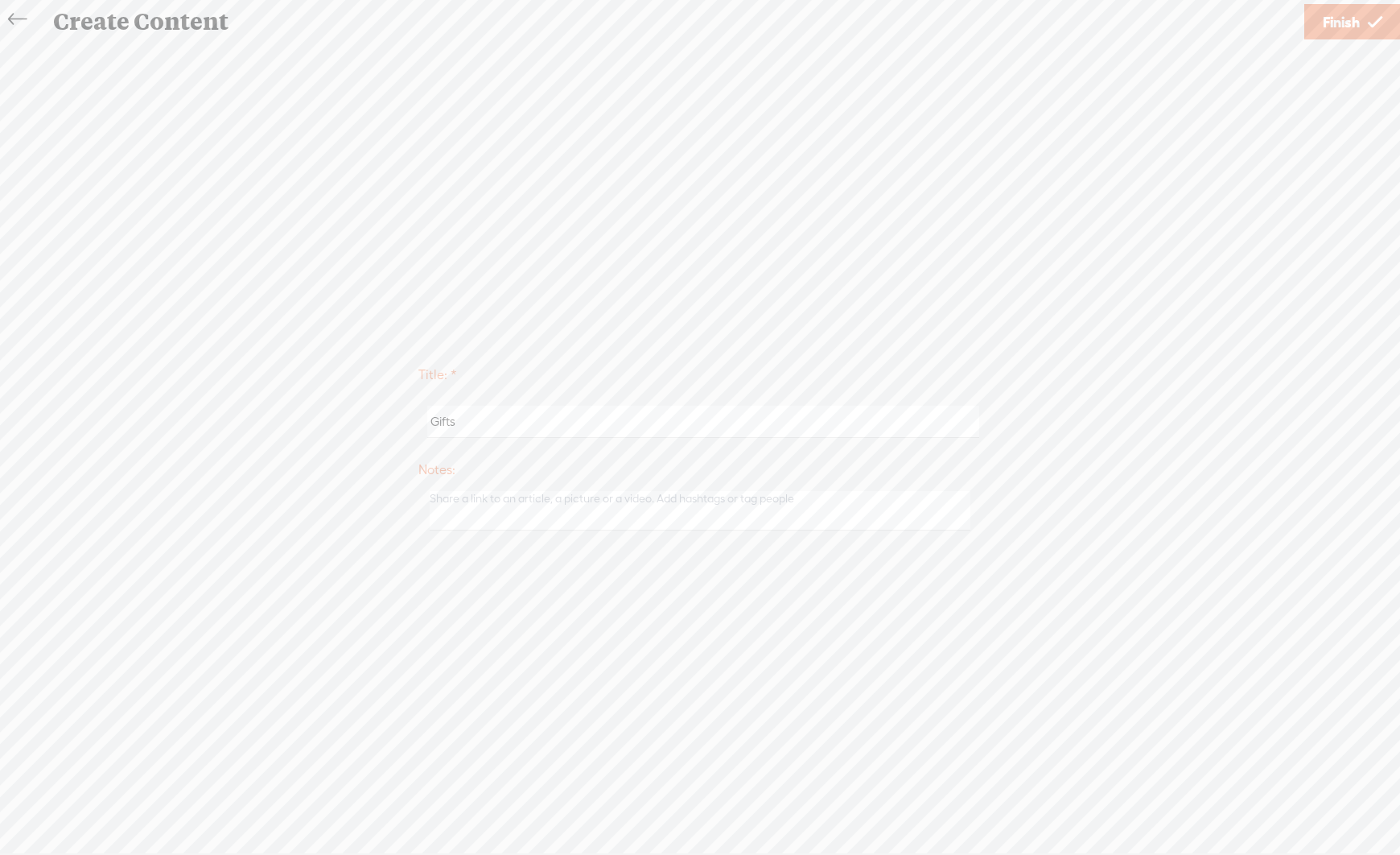
click at [789, 18] on span "Finish" at bounding box center [1341, 22] width 37 height 41
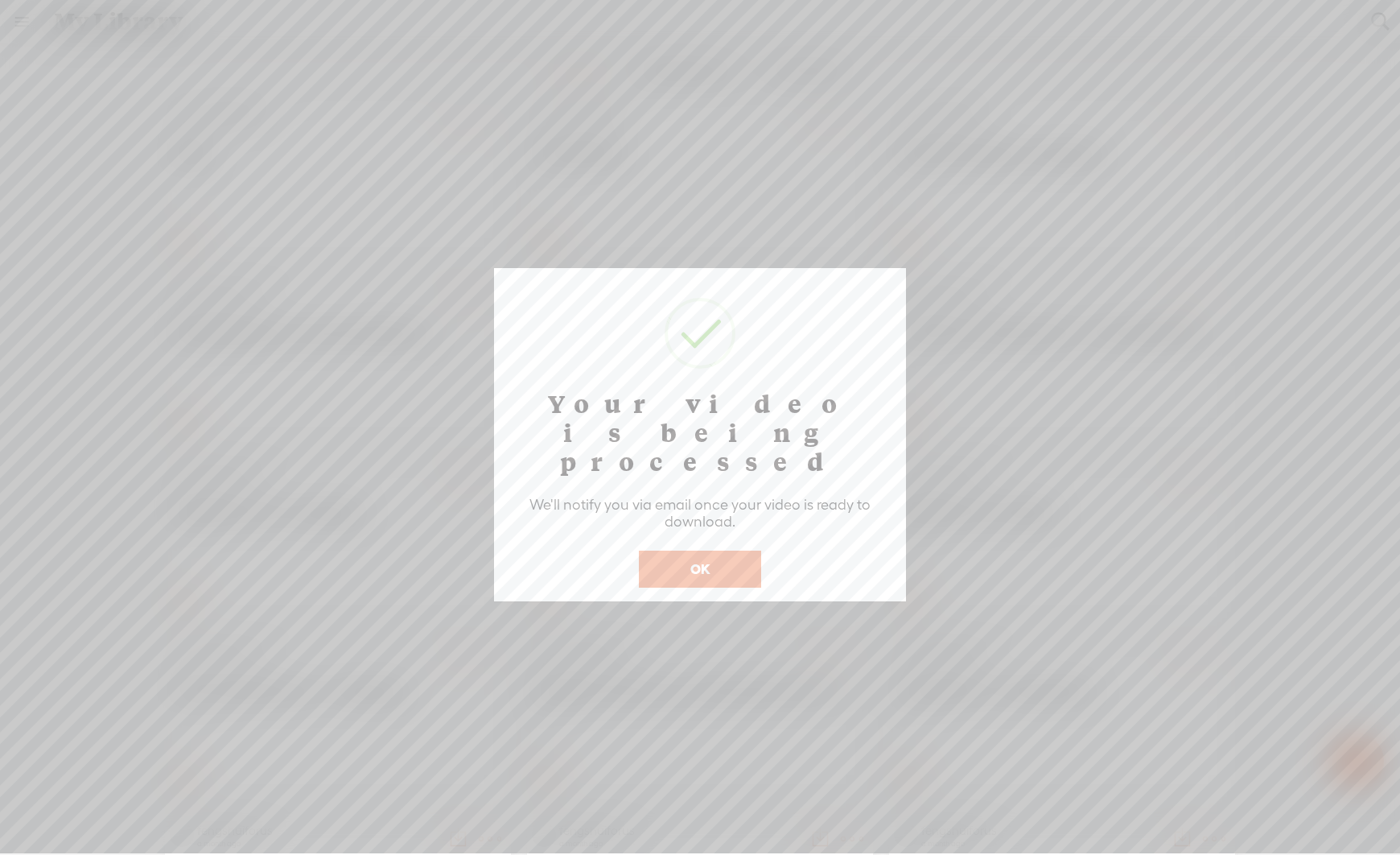
click at [740, 550] on button "OK" at bounding box center [700, 569] width 122 height 37
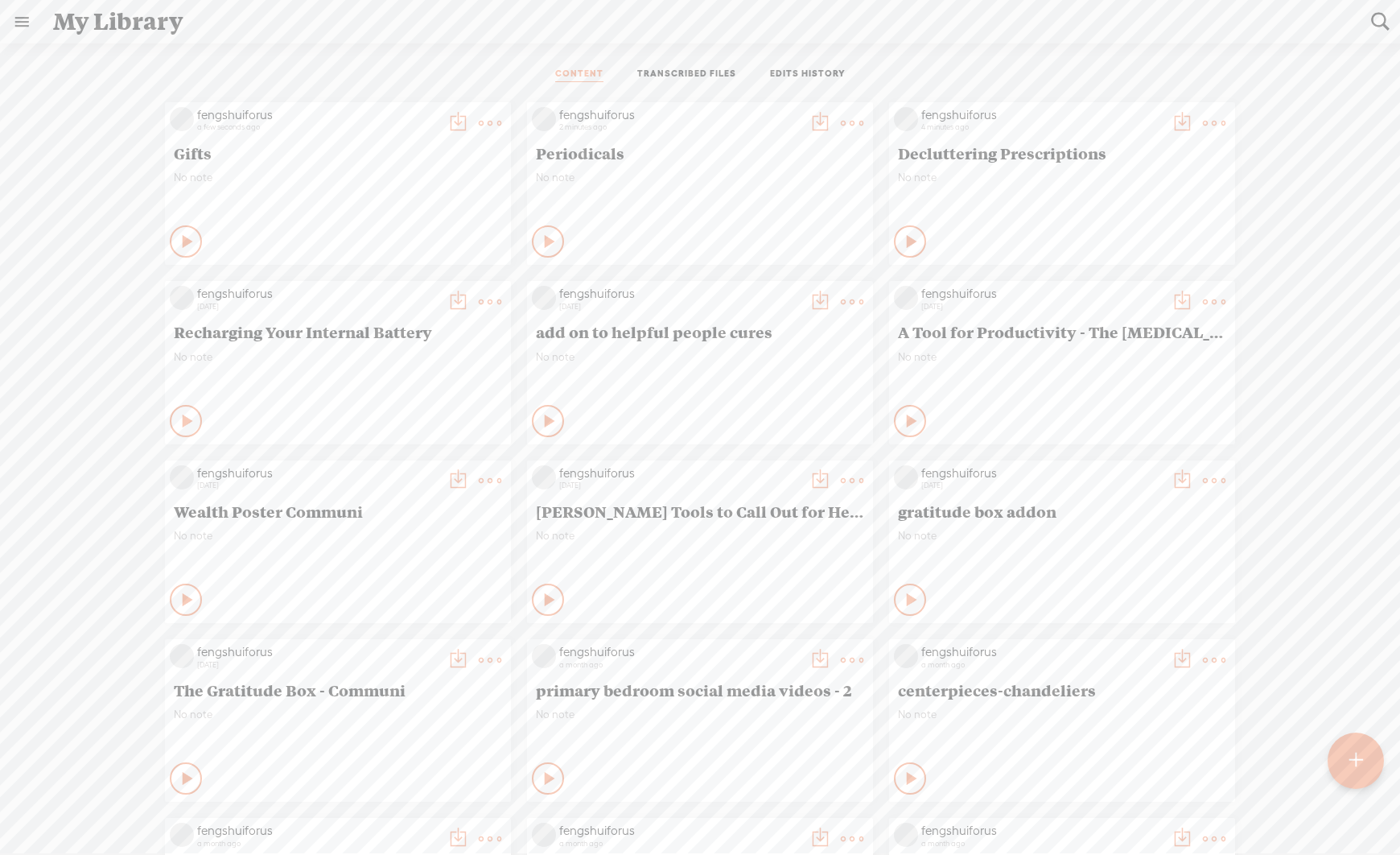
click at [789, 757] on t at bounding box center [1355, 760] width 14 height 35
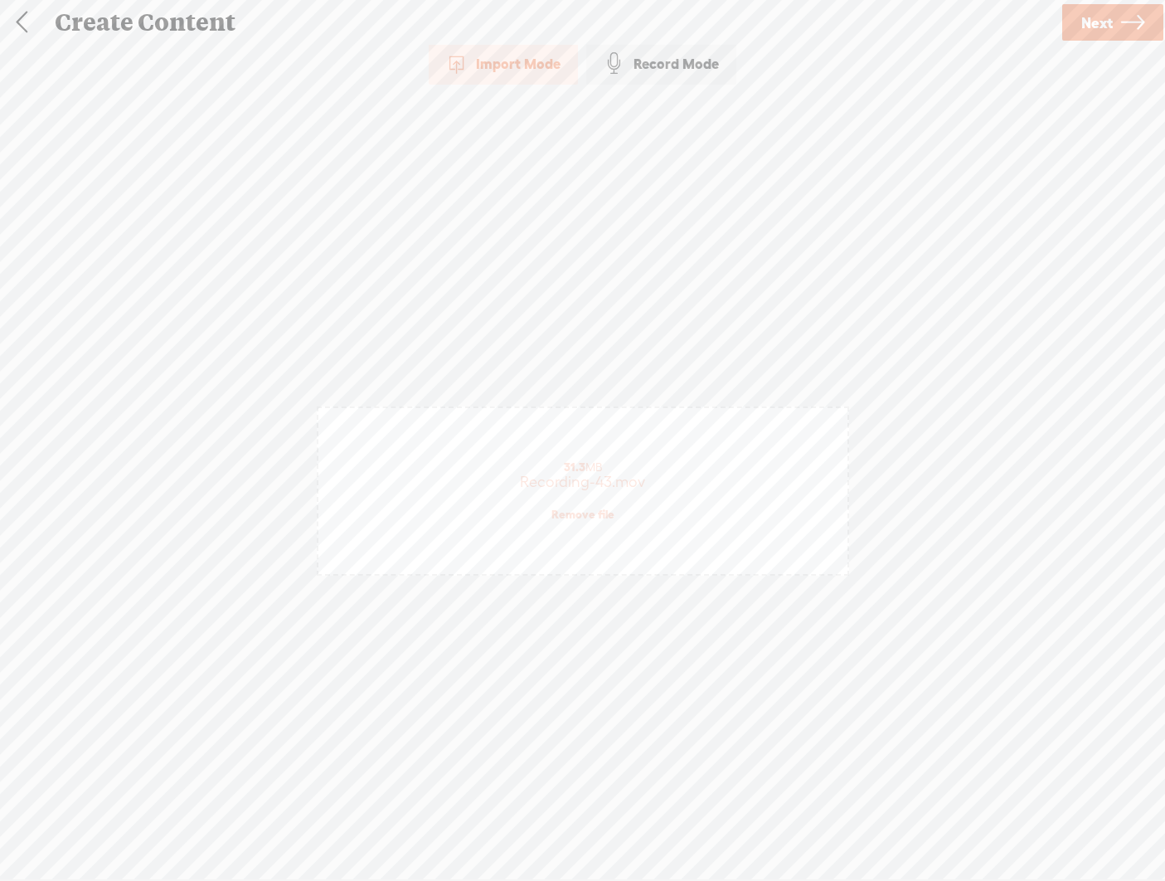
click at [813, 17] on span "Next" at bounding box center [1097, 23] width 32 height 42
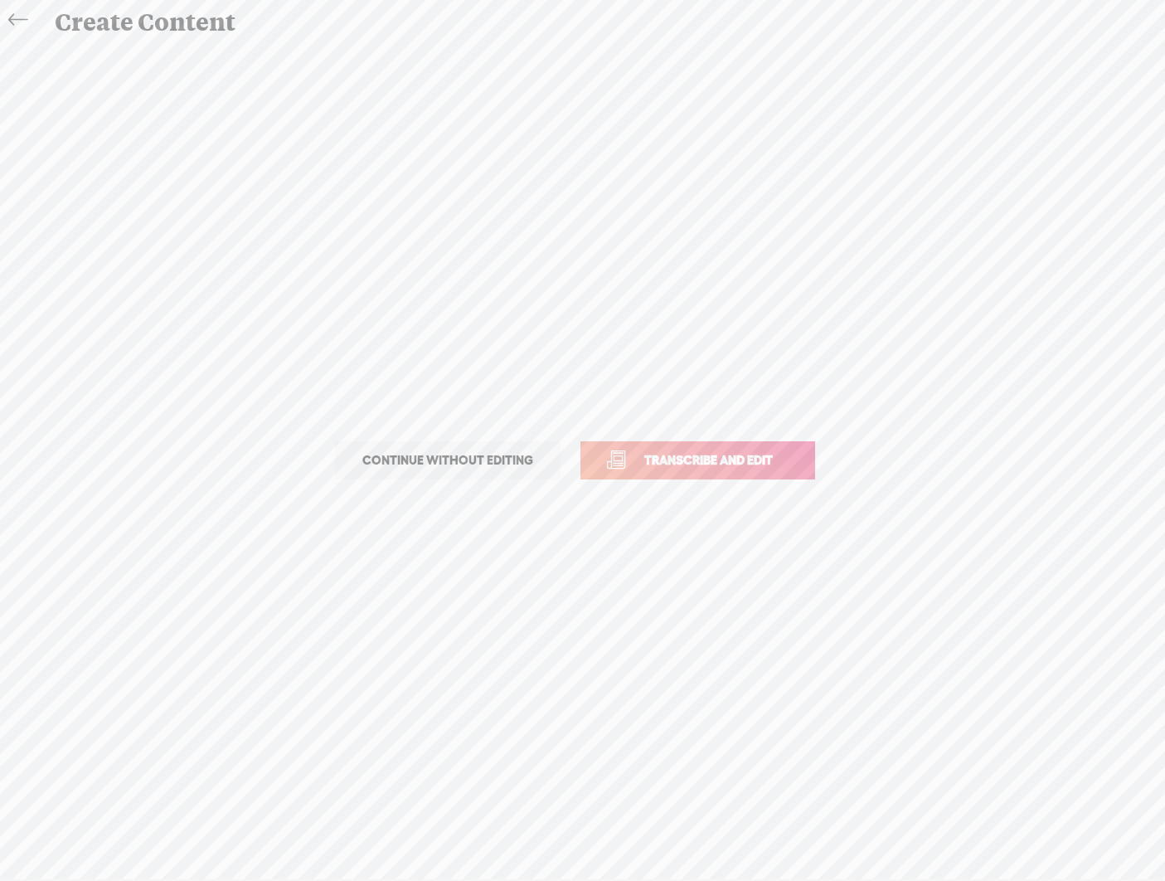
click at [700, 456] on span "Transcribe and edit" at bounding box center [708, 459] width 163 height 19
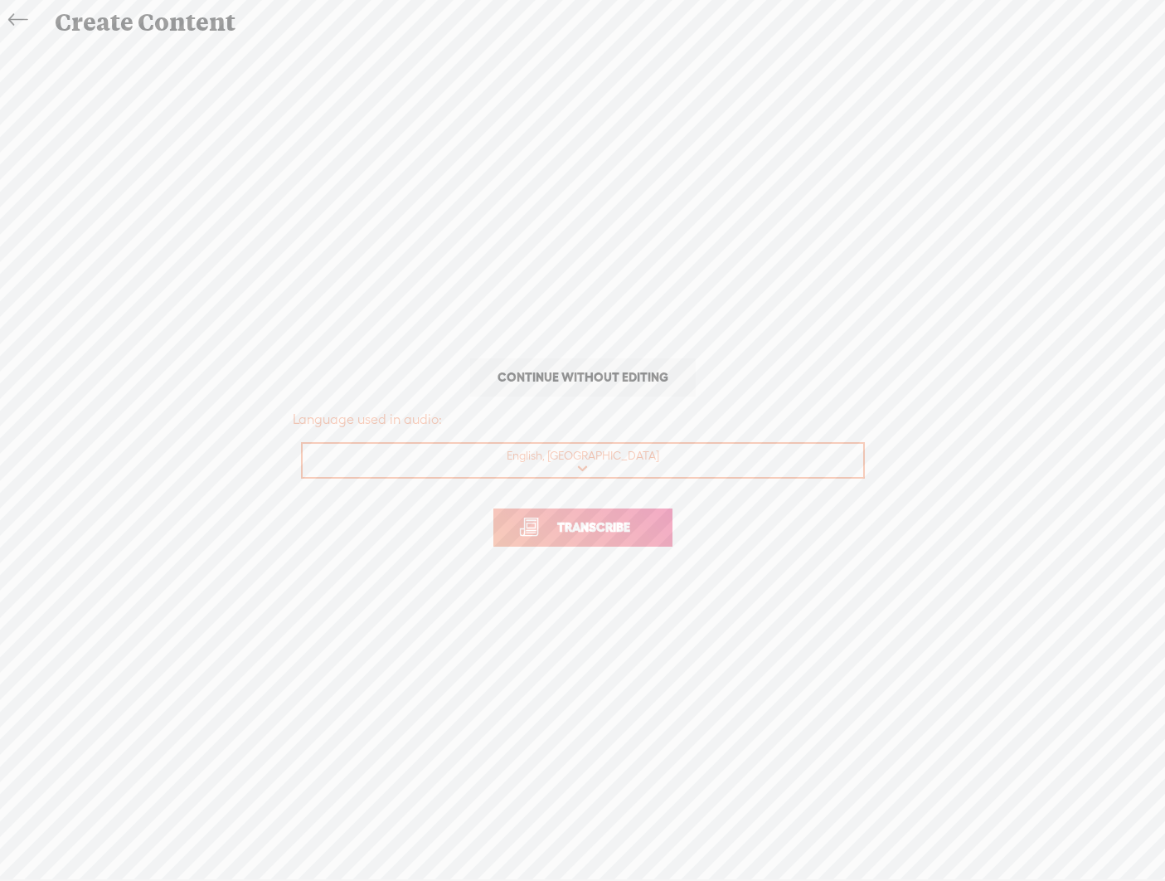
click at [628, 534] on span "Transcribe" at bounding box center [594, 526] width 108 height 19
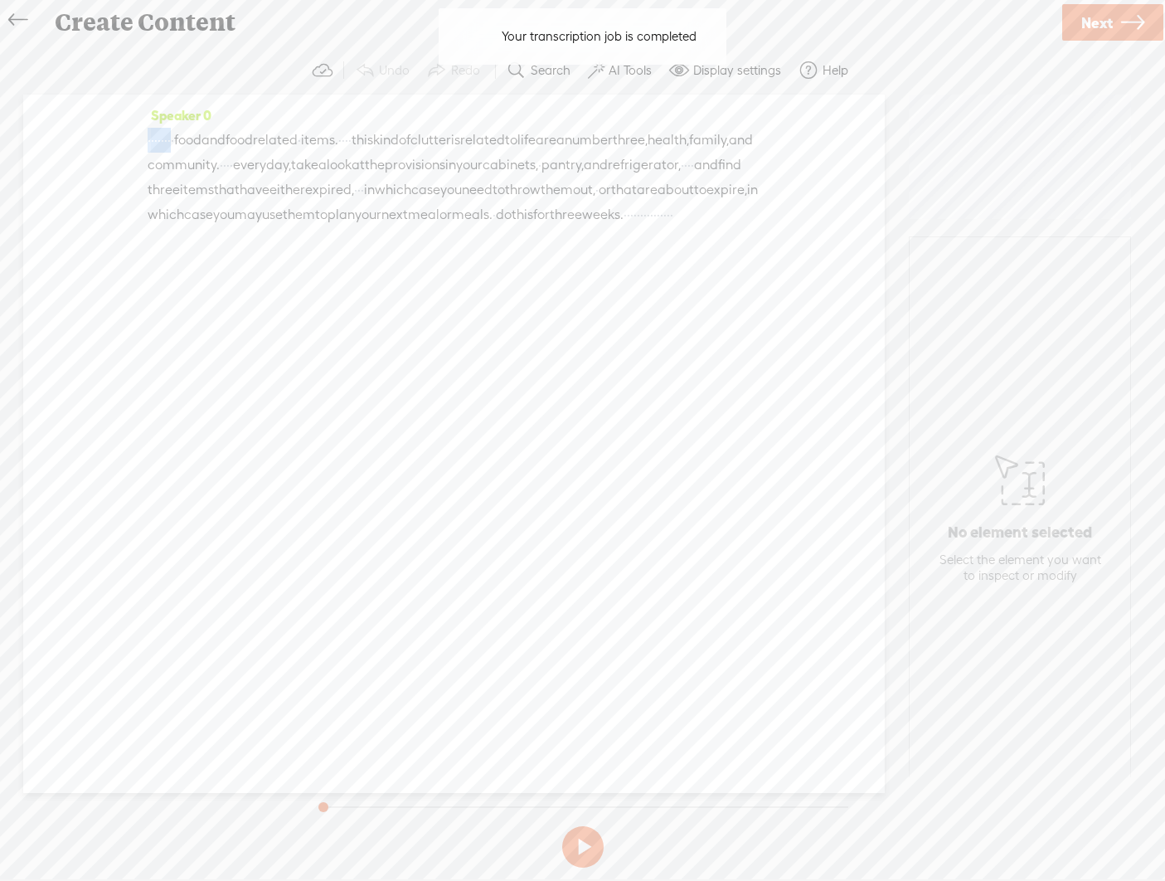
drag, startPoint x: 207, startPoint y: 140, endPoint x: 58, endPoint y: 133, distance: 149.4
click at [58, 133] on div "Speaker 0 · · · · · · · · food and food related · items. · · · · this kind of c…" at bounding box center [454, 444] width 862 height 698
drag, startPoint x: 664, startPoint y: 233, endPoint x: 781, endPoint y: 254, distance: 118.7
click at [781, 254] on div "Speaker 0 [S] · · · · · · · · food and food related · items. · · · · this kind …" at bounding box center [454, 444] width 862 height 698
drag, startPoint x: 393, startPoint y: 140, endPoint x: 407, endPoint y: 138, distance: 14.2
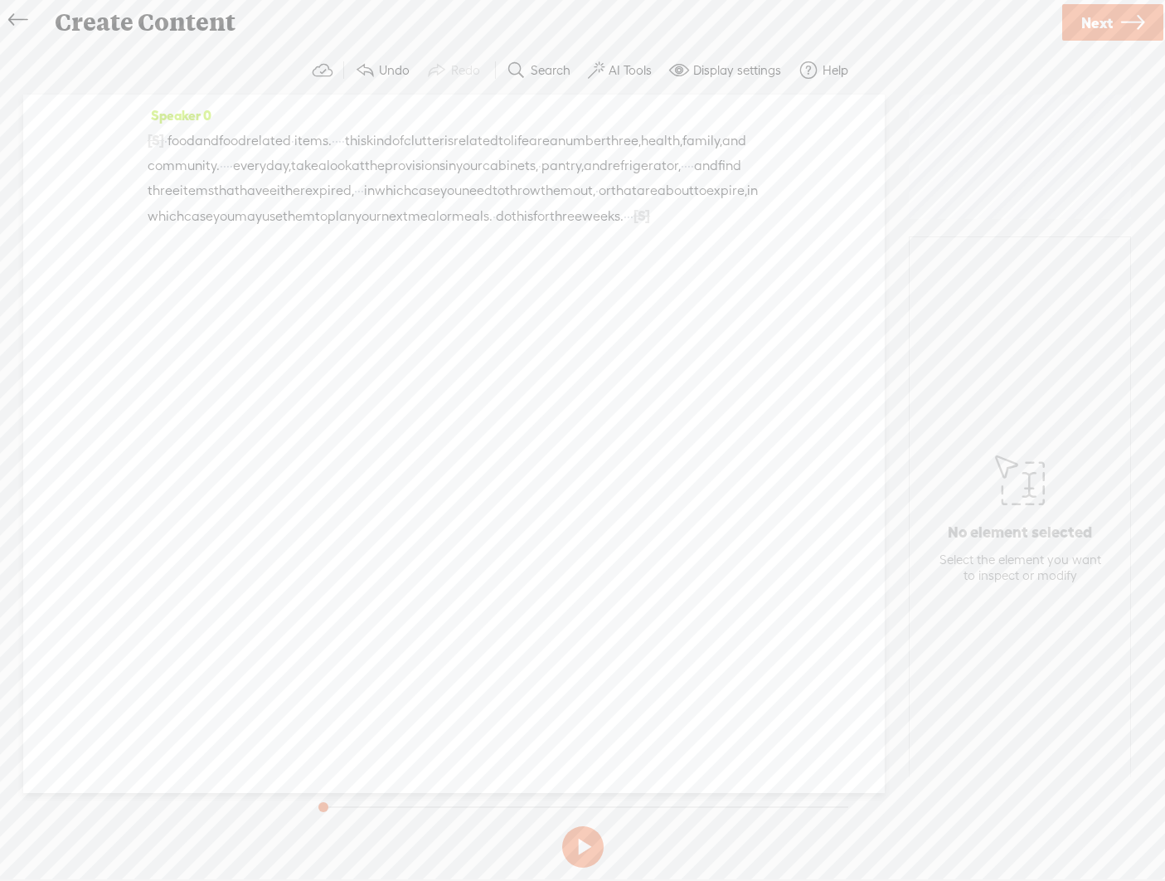
click at [407, 138] on div "[S] · · · · · · · · food and food related · items. · · · · this kind of clutter…" at bounding box center [454, 178] width 613 height 101
drag, startPoint x: 398, startPoint y: 166, endPoint x: 415, endPoint y: 163, distance: 17.7
click at [415, 163] on div "[S] · · · · · · · · food and food related · items. · [S] · · · this kind of clu…" at bounding box center [454, 178] width 613 height 101
drag, startPoint x: 414, startPoint y: 162, endPoint x: 401, endPoint y: 159, distance: 12.7
click at [401, 159] on div "[S] · · · · · · · · food and food related · items. · [S] · · · this kind of clu…" at bounding box center [454, 178] width 613 height 101
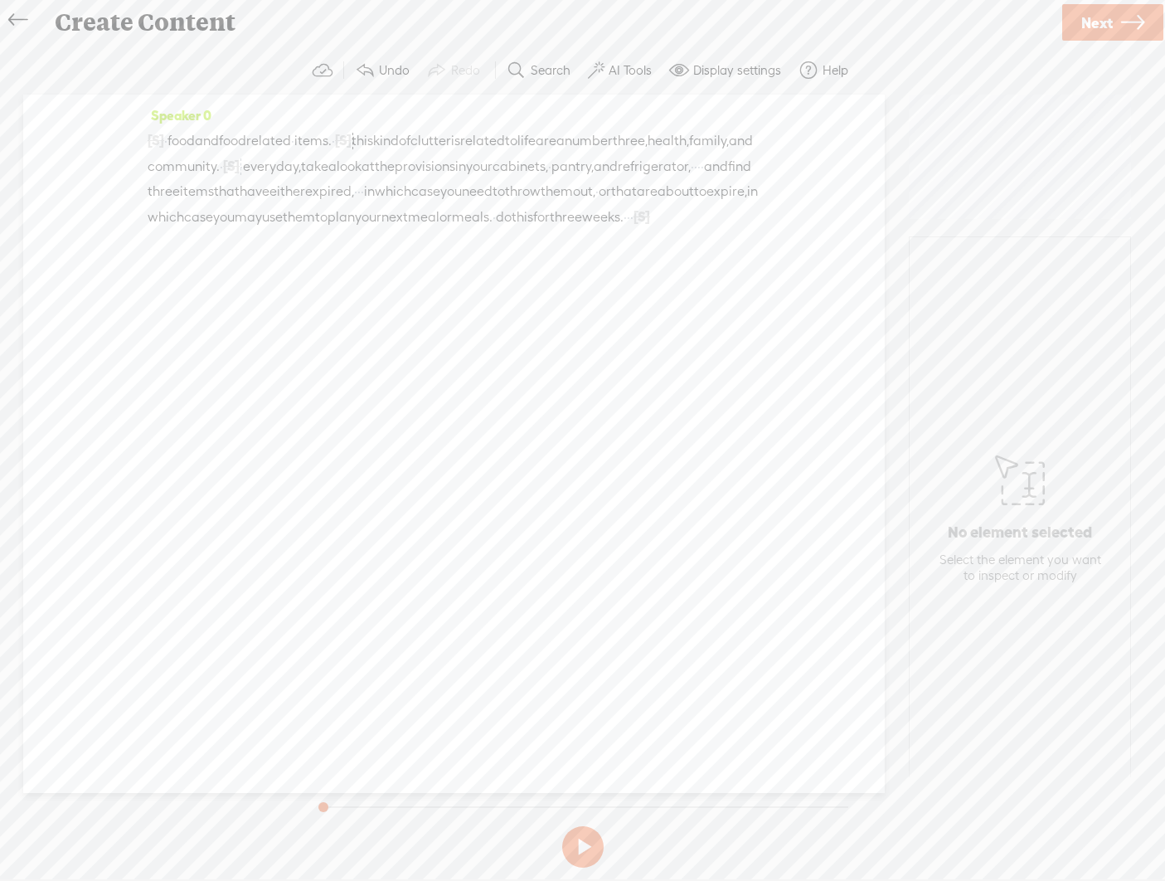
drag, startPoint x: 397, startPoint y: 188, endPoint x: 389, endPoint y: 182, distance: 10.1
click at [389, 182] on div "[S] · · · · · · · · food and food related · items. · [S] · · · this kind of clu…" at bounding box center [454, 179] width 613 height 102
click at [414, 390] on div "Speaker 0 [S] · · · · · · · · food and food related · items. · [S] · · · this k…" at bounding box center [454, 444] width 862 height 698
click at [332, 138] on span "items." at bounding box center [312, 141] width 37 height 25
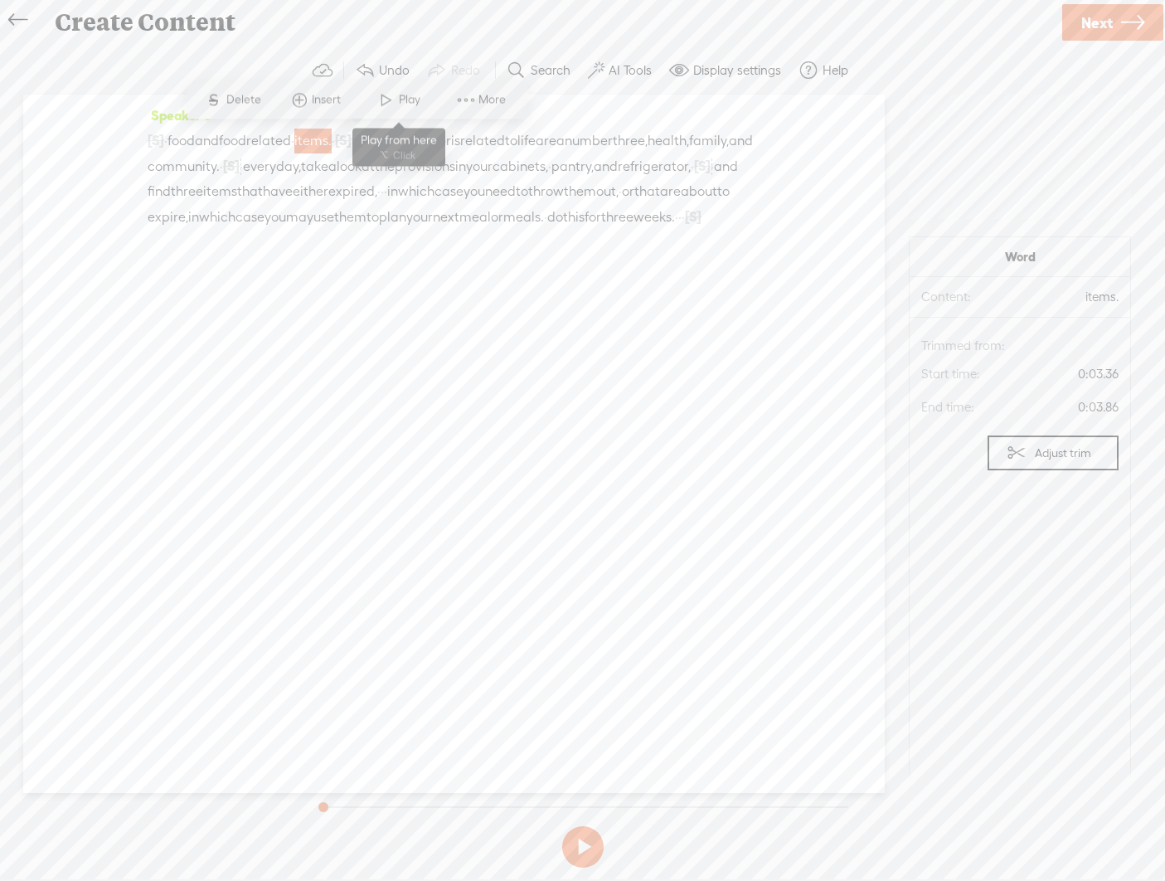
click at [392, 95] on span at bounding box center [386, 100] width 25 height 30
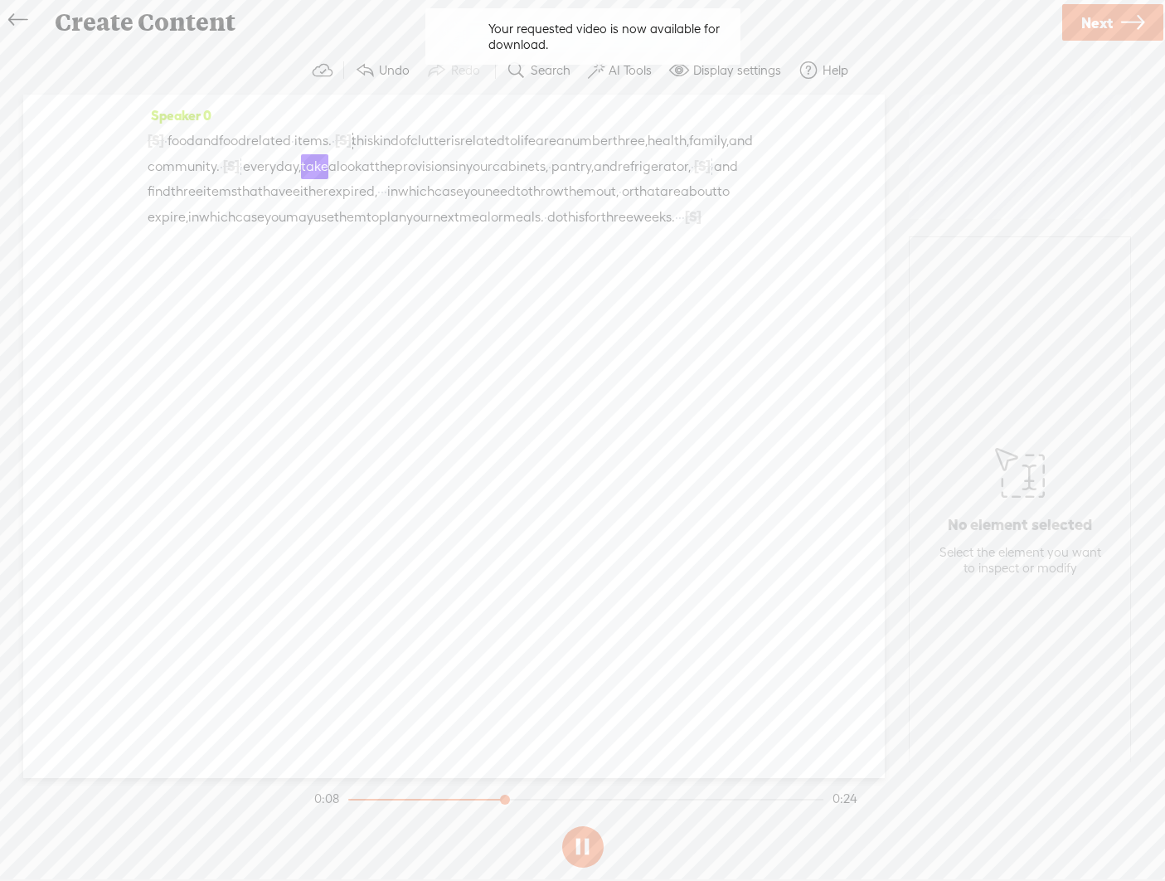
click at [733, 342] on div "Speaker 0 [S] · · · · · · · · food and food related · items. · [S] · · · this k…" at bounding box center [454, 436] width 862 height 683
click at [813, 19] on span "Next" at bounding box center [1097, 23] width 32 height 42
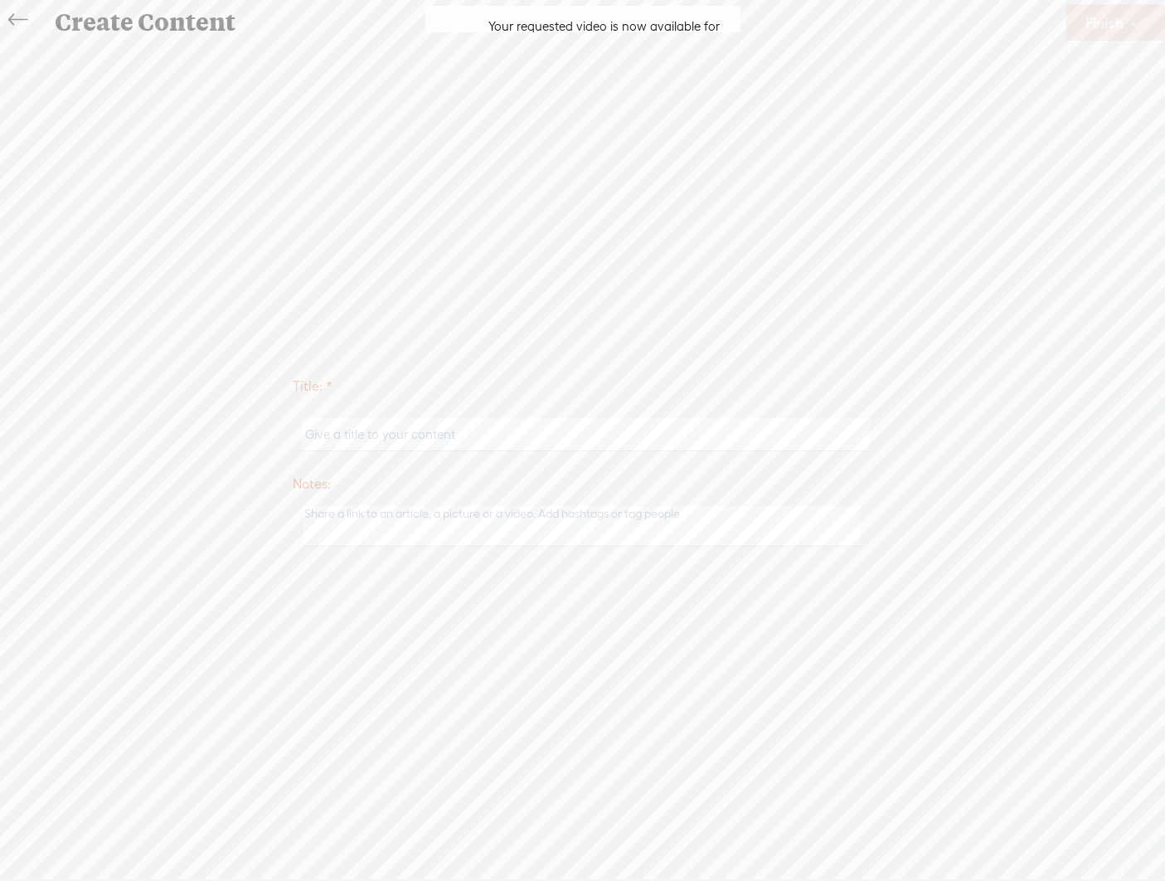
click at [566, 436] on input "text" at bounding box center [586, 434] width 568 height 32
type input "Food"
click at [813, 23] on span "Finish" at bounding box center [1104, 23] width 38 height 42
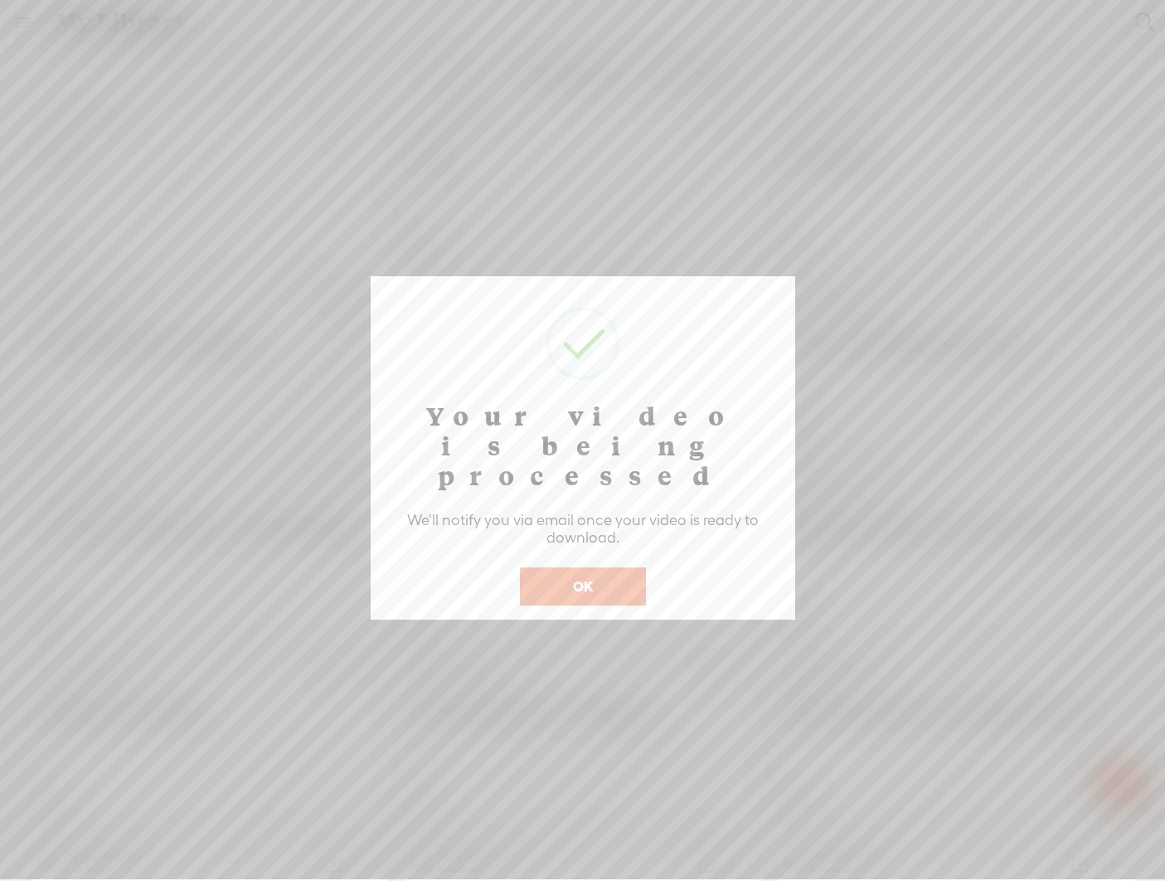
click at [589, 567] on button "OK" at bounding box center [583, 586] width 126 height 38
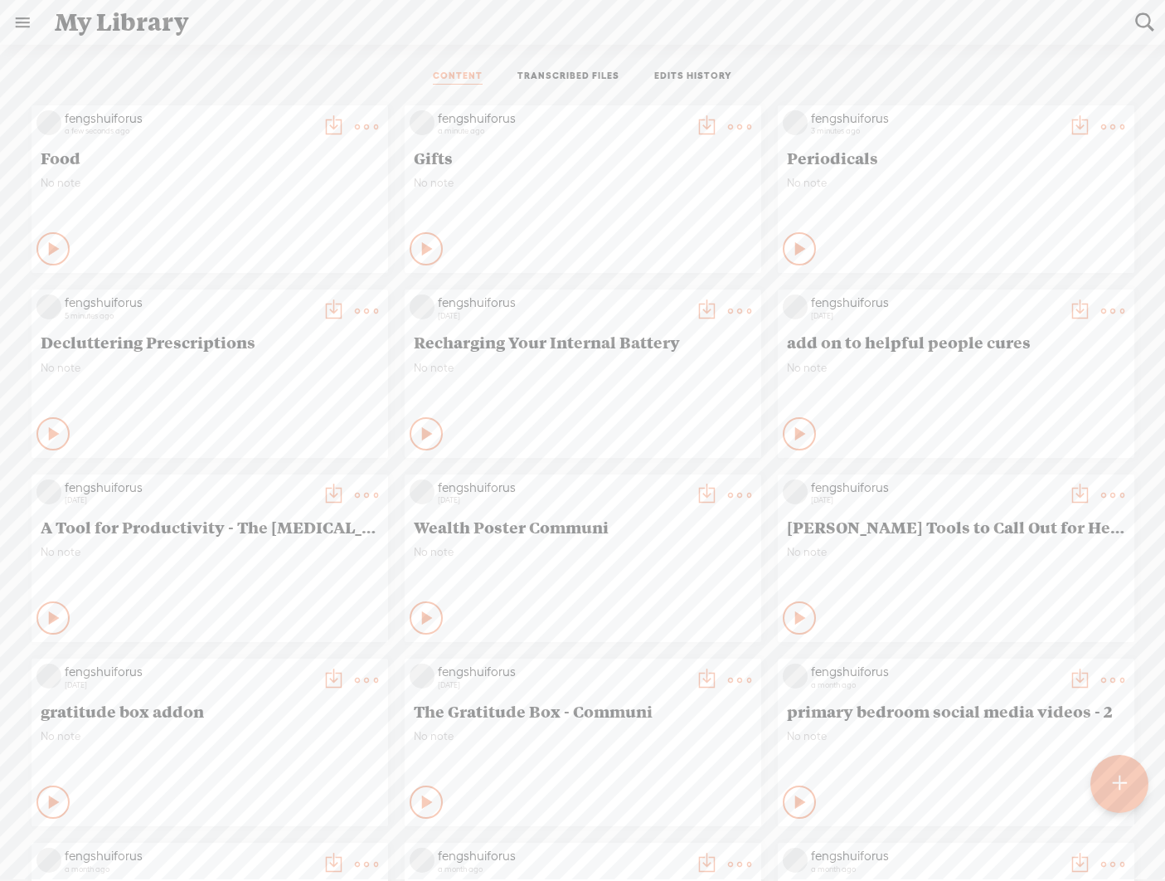
click at [813, 794] on t at bounding box center [1120, 783] width 14 height 36
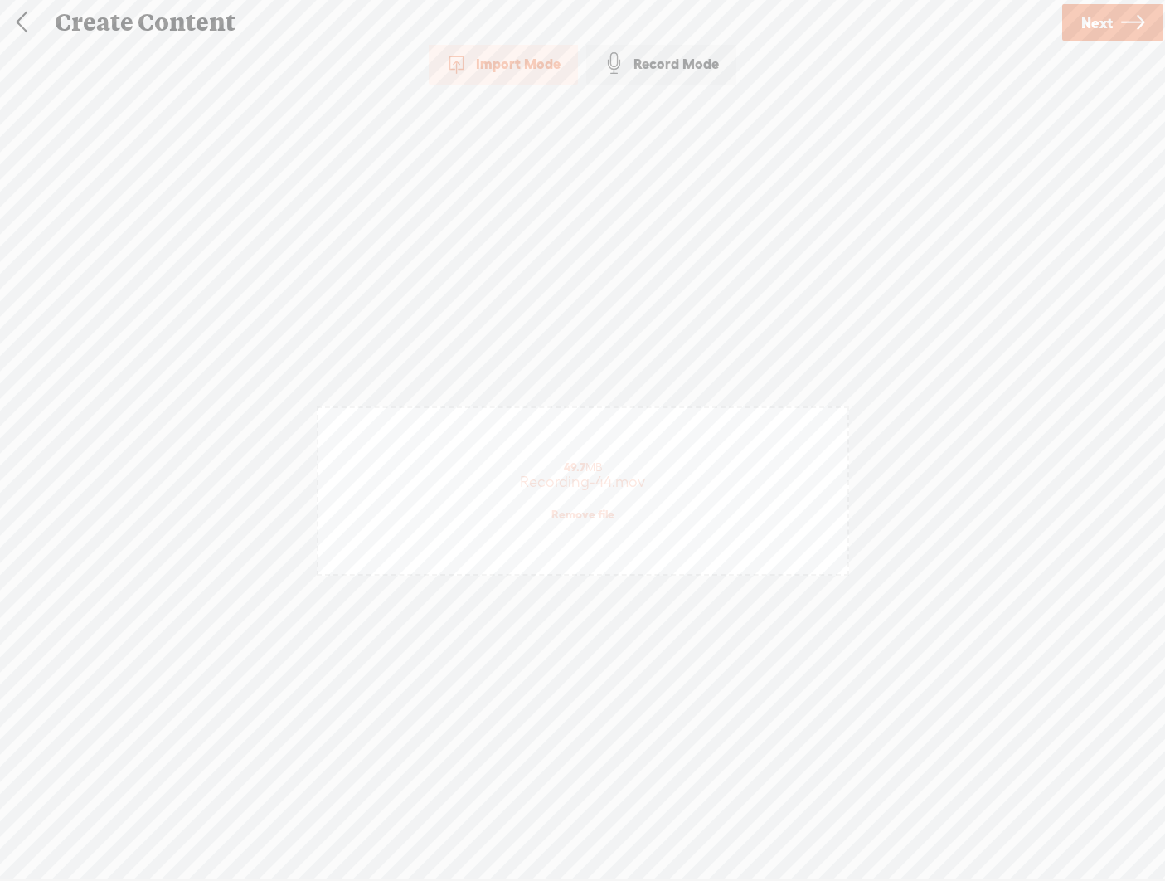
click at [813, 17] on span "Next" at bounding box center [1097, 23] width 32 height 42
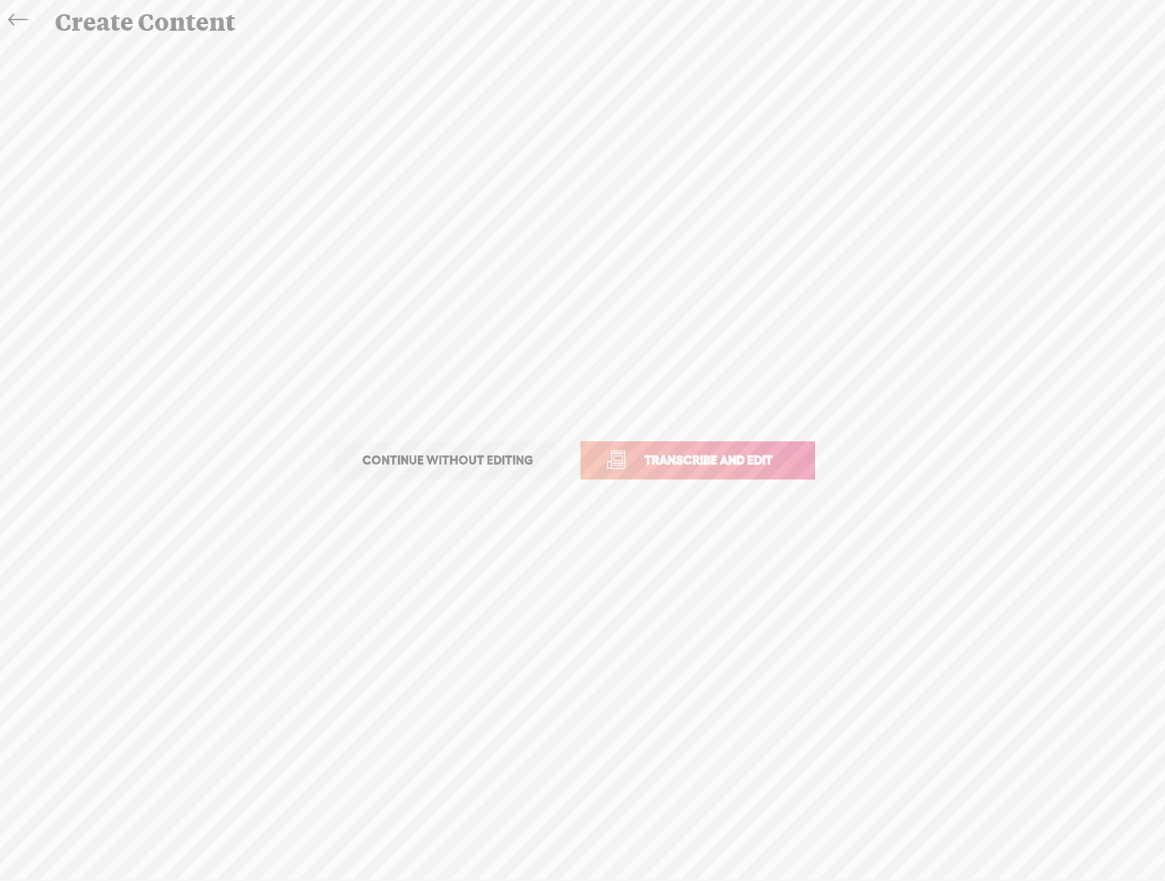
click at [755, 457] on span "Transcribe and edit" at bounding box center [708, 459] width 163 height 19
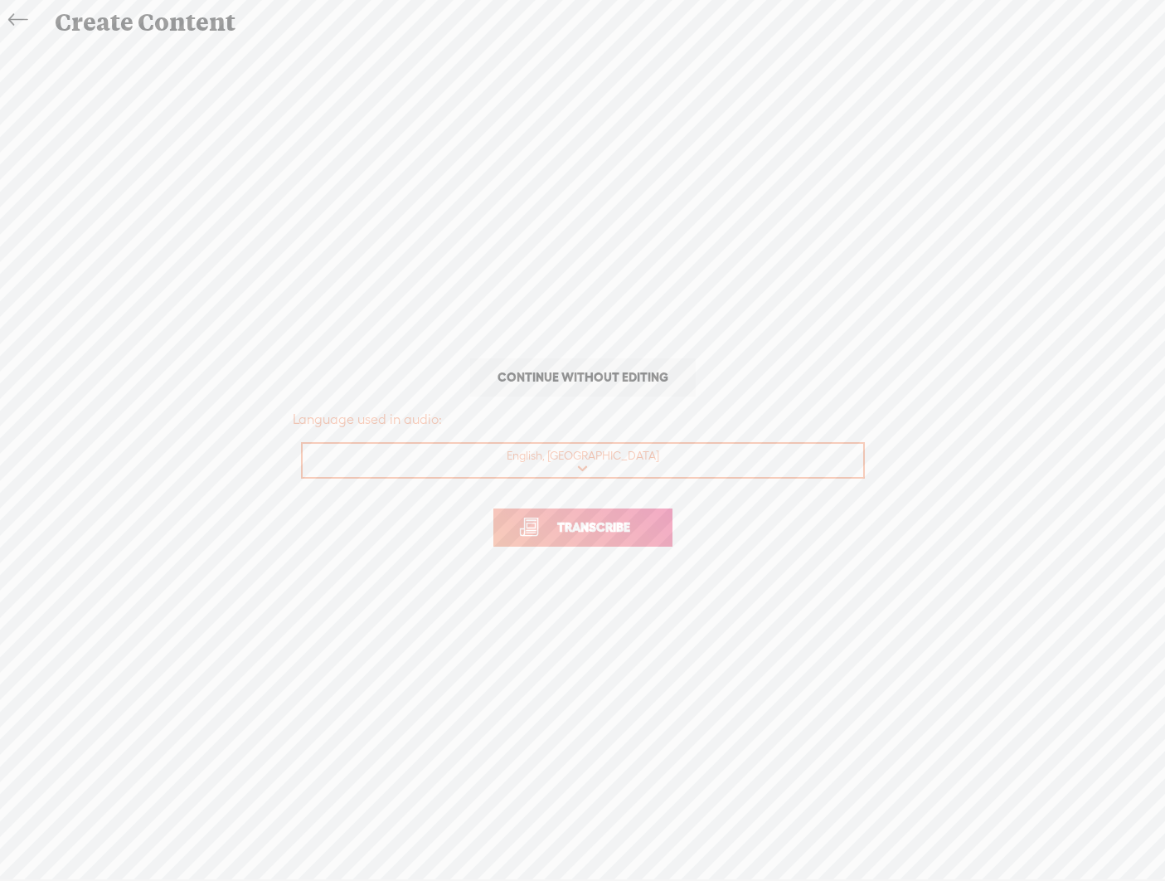
click at [653, 538] on link "Transcribe" at bounding box center [582, 527] width 179 height 38
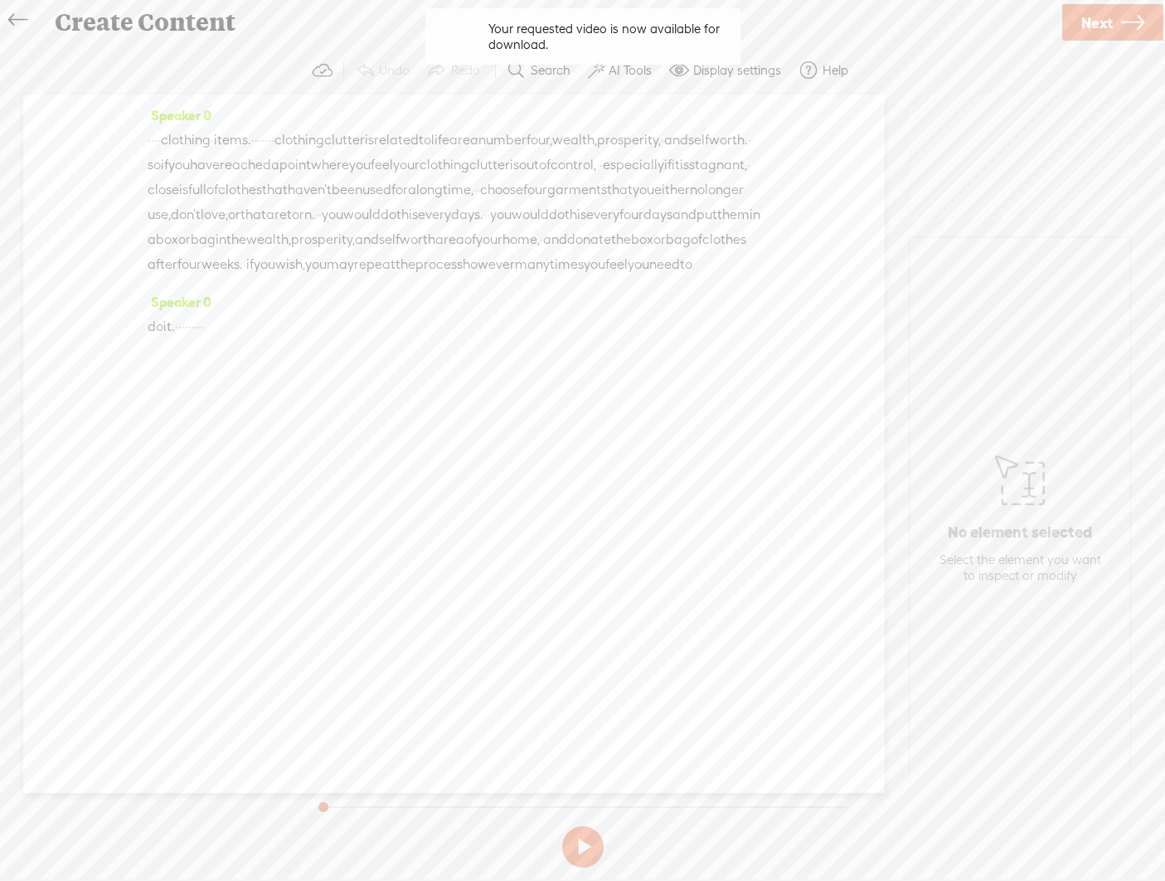
drag, startPoint x: 308, startPoint y: 134, endPoint x: 348, endPoint y: 132, distance: 39.9
click at [348, 132] on div "· · · · clothing · items. · · · · · · · clothing clutter is related to life are…" at bounding box center [454, 202] width 613 height 149
click at [601, 69] on body "Hold on tight . . . [GEOGRAPHIC_DATA] HOME MY CONTENT MY CHANNEL MY LIBRARY MY …" at bounding box center [582, 439] width 1165 height 879
click at [620, 69] on label "AI Tools" at bounding box center [630, 70] width 43 height 17
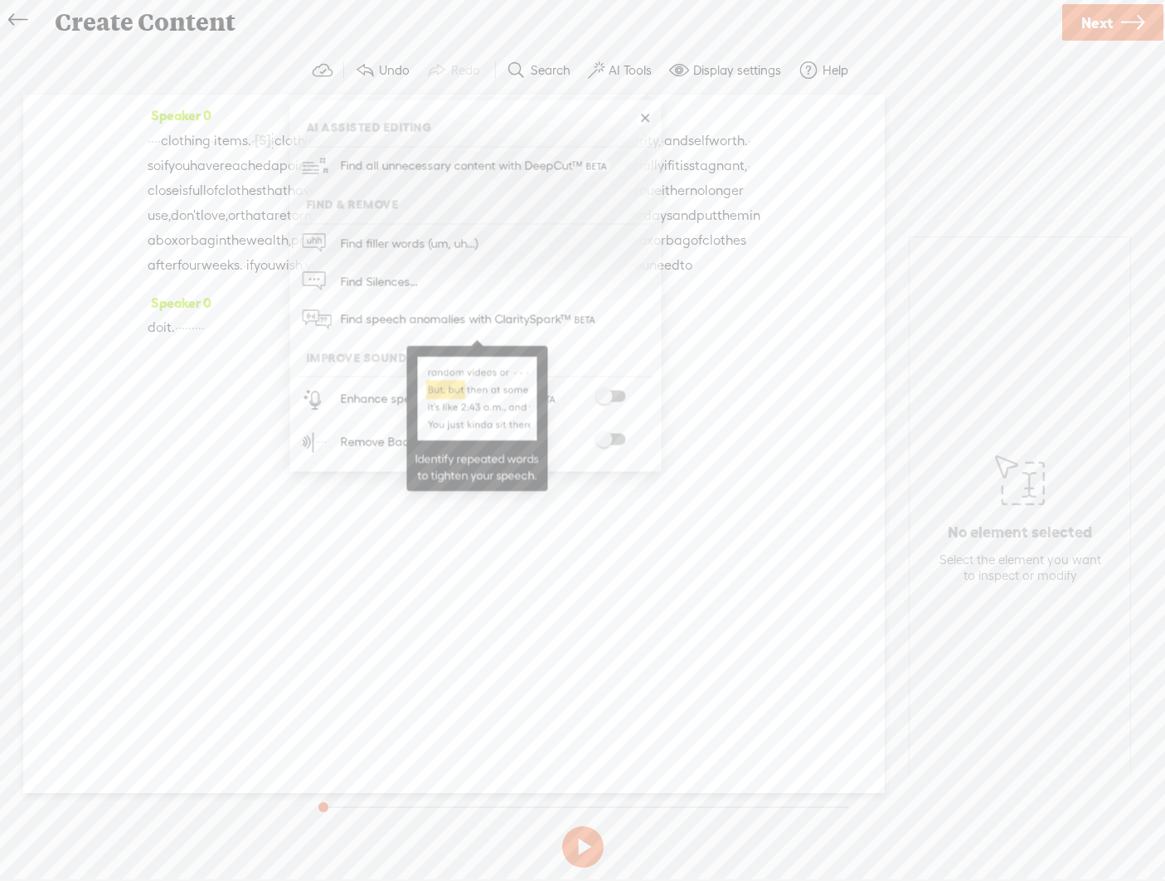
click at [407, 319] on span "Find speech anomalies with ClaritySpark™" at bounding box center [468, 319] width 269 height 39
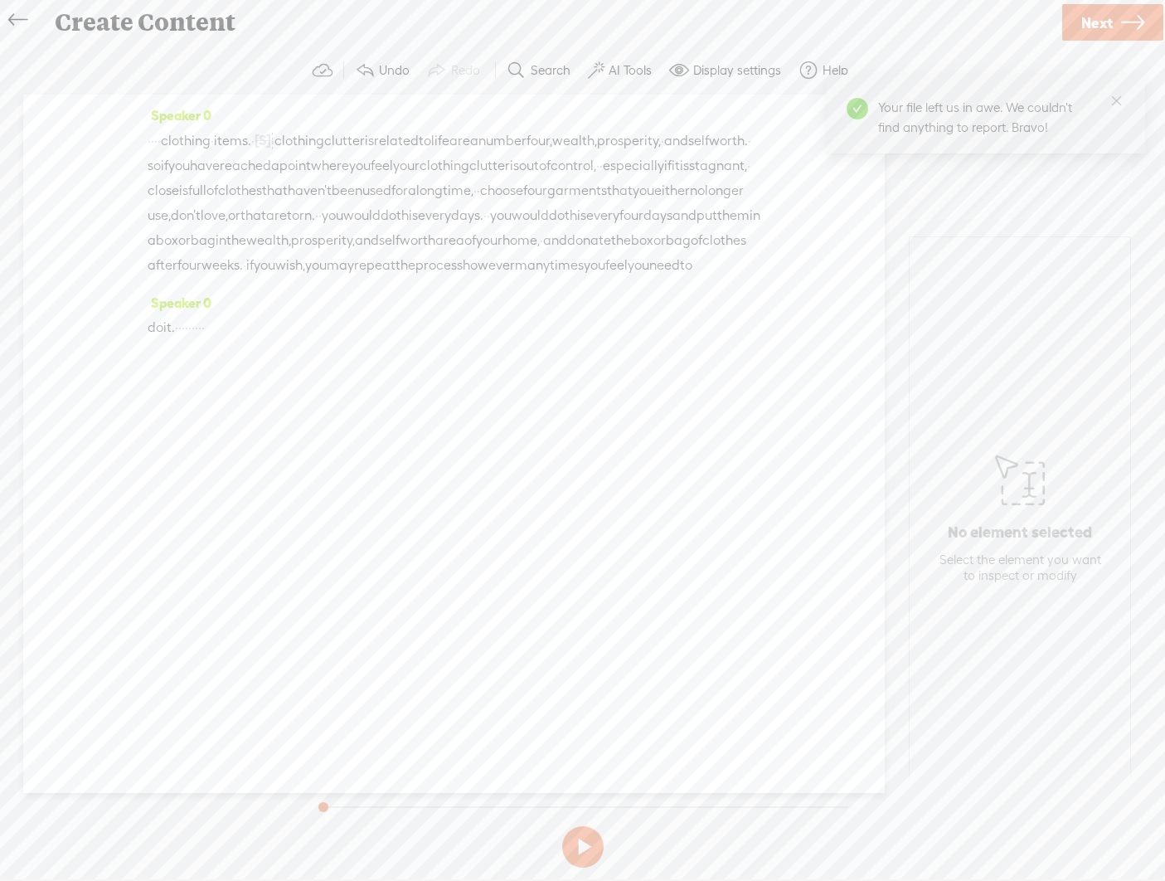
click at [290, 429] on div "Speaker 0 · · · · clothing · items. · [S] · · · · · · clothing clutter is relat…" at bounding box center [454, 444] width 862 height 698
drag, startPoint x: 207, startPoint y: 373, endPoint x: 308, endPoint y: 375, distance: 100.3
click at [308, 340] on div "do it. · · · · · · · · ·" at bounding box center [454, 327] width 613 height 25
click at [813, 25] on link "Next" at bounding box center [1112, 22] width 101 height 36
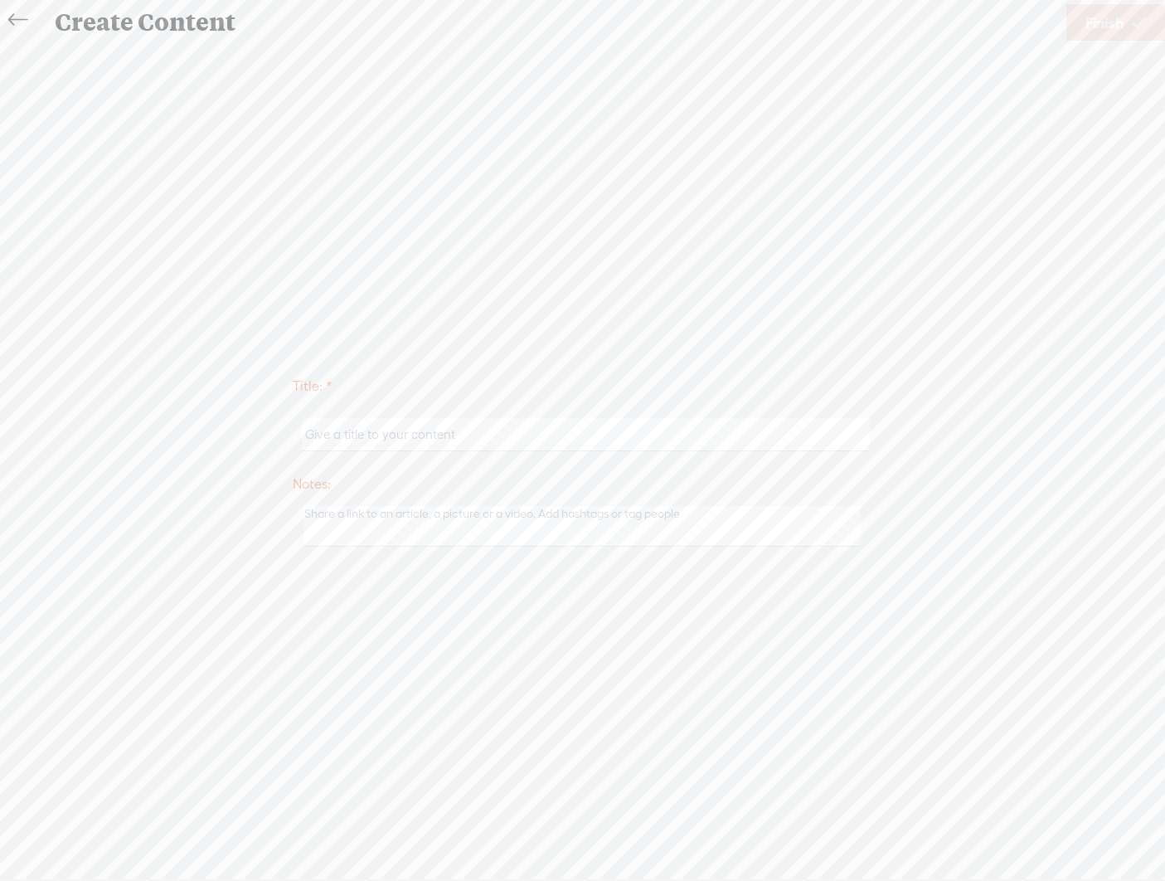
click at [534, 439] on input "text" at bounding box center [586, 434] width 568 height 32
type input "Clothing"
click at [813, 25] on span "Finish" at bounding box center [1104, 23] width 38 height 42
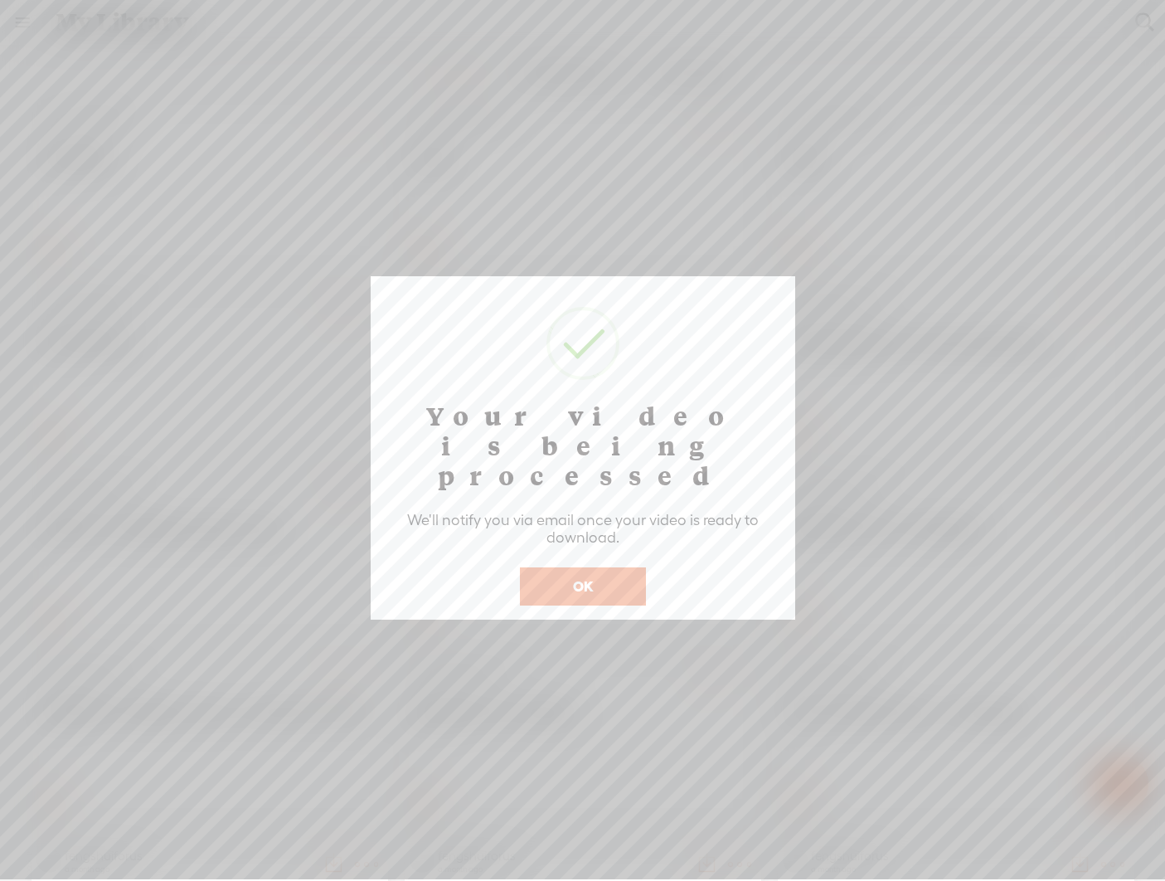
click at [590, 567] on button "OK" at bounding box center [583, 586] width 126 height 38
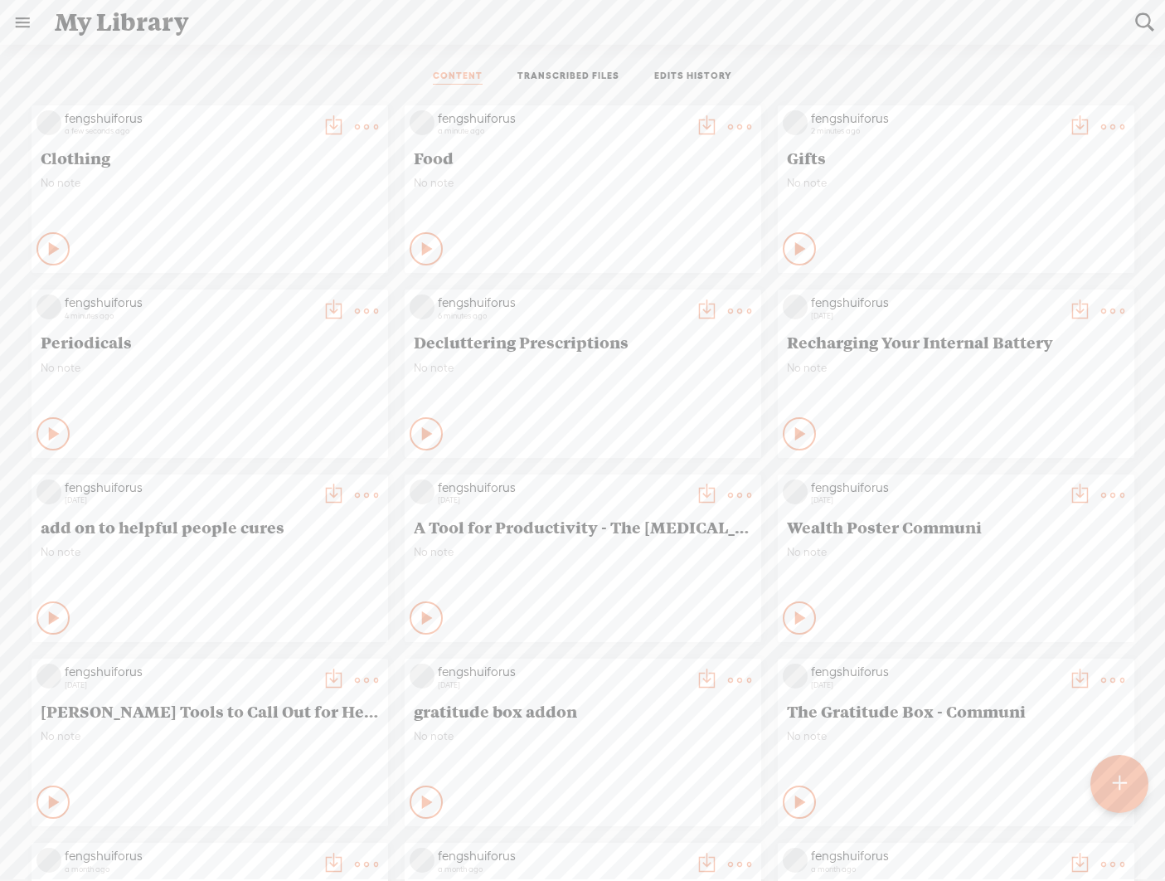
click at [813, 778] on div at bounding box center [1119, 784] width 58 height 58
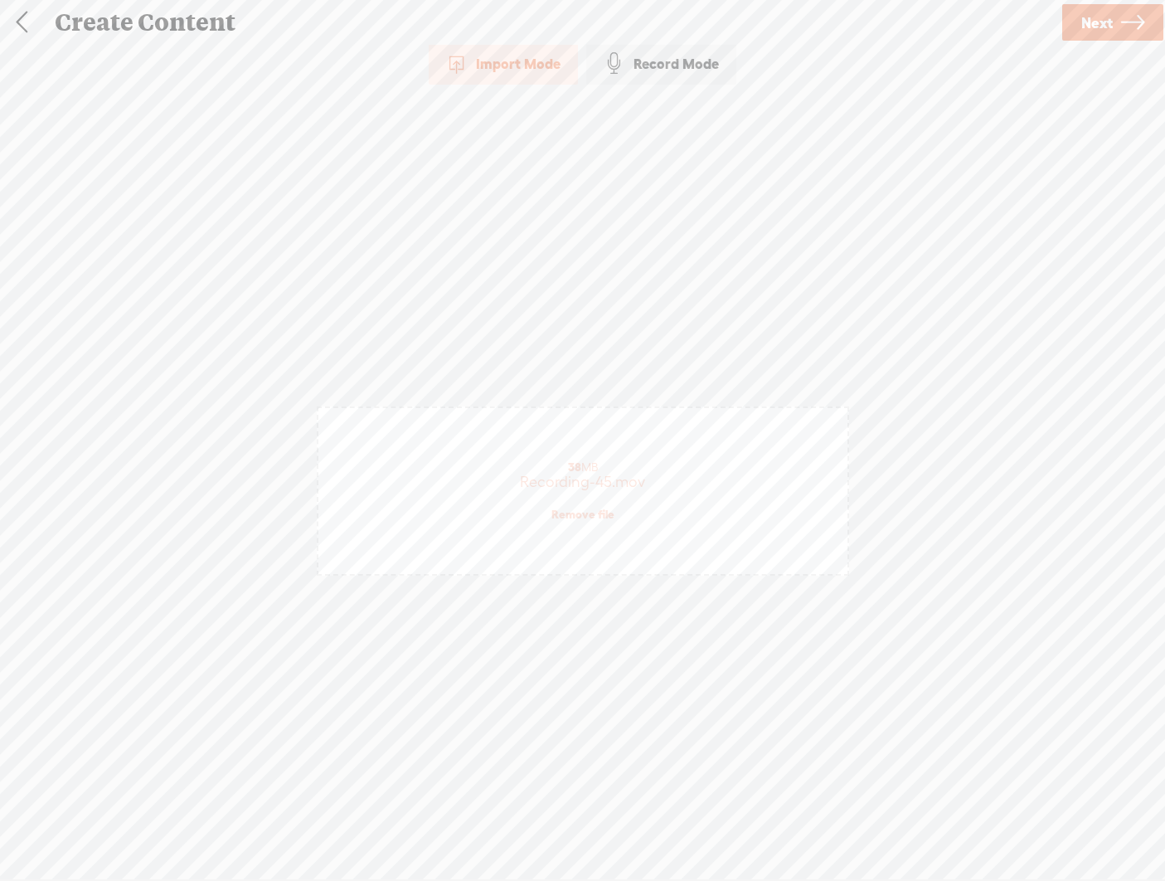
click at [813, 22] on span "Next" at bounding box center [1097, 23] width 32 height 42
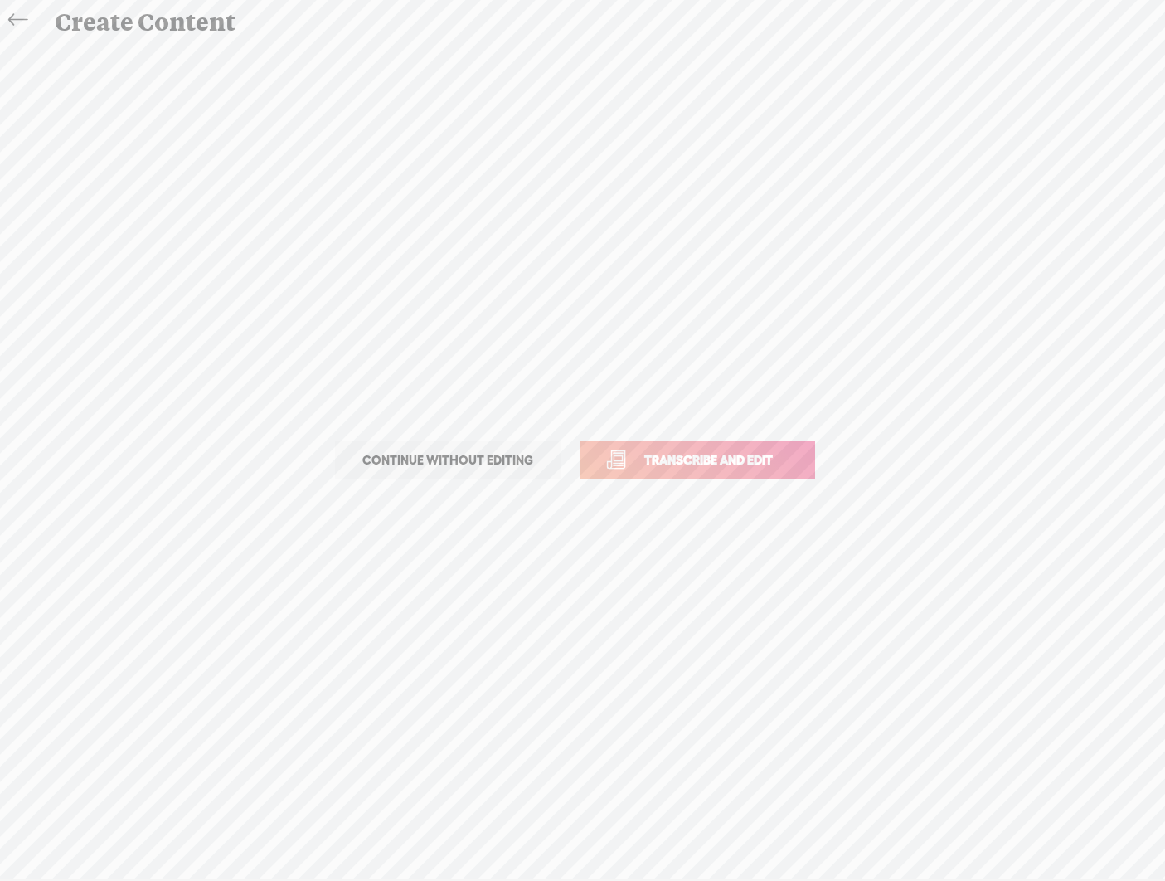
click at [774, 456] on span "Transcribe and edit" at bounding box center [708, 459] width 163 height 19
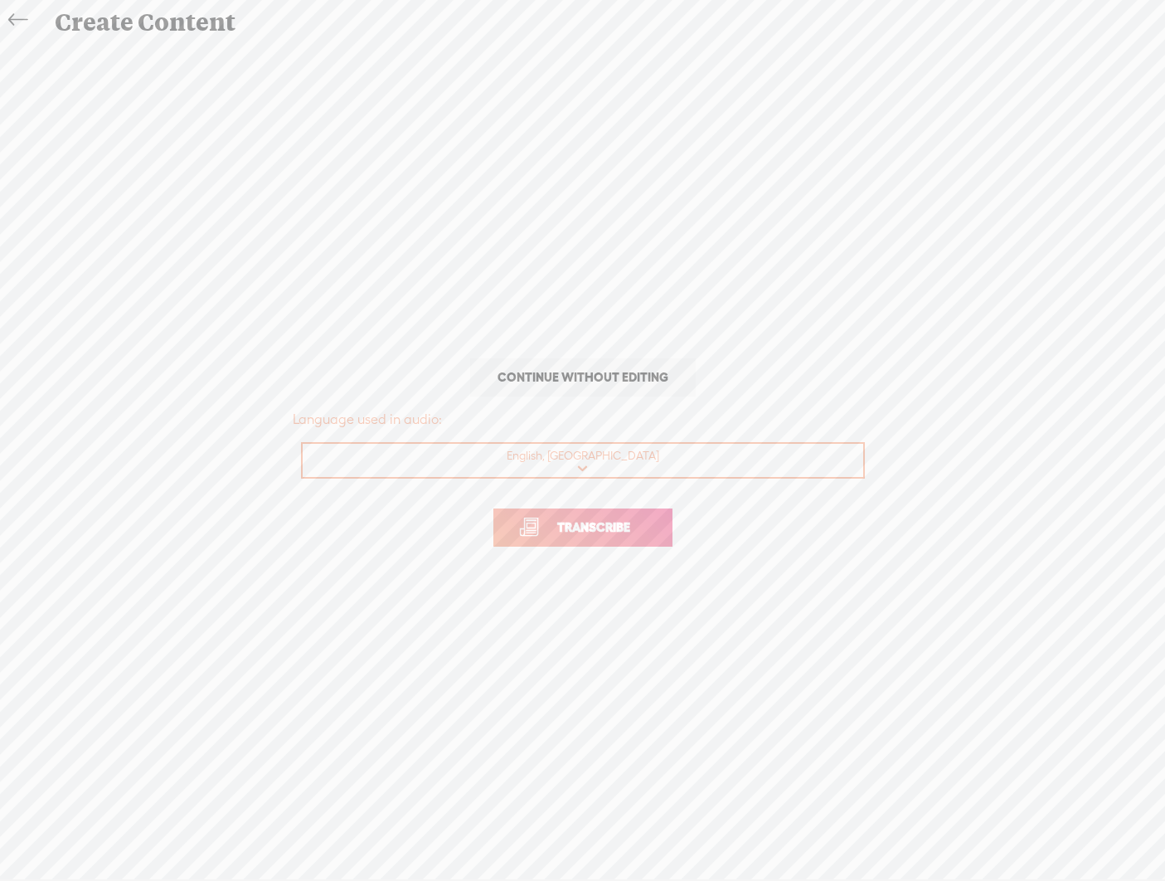
click at [589, 527] on span "Transcribe" at bounding box center [594, 526] width 108 height 19
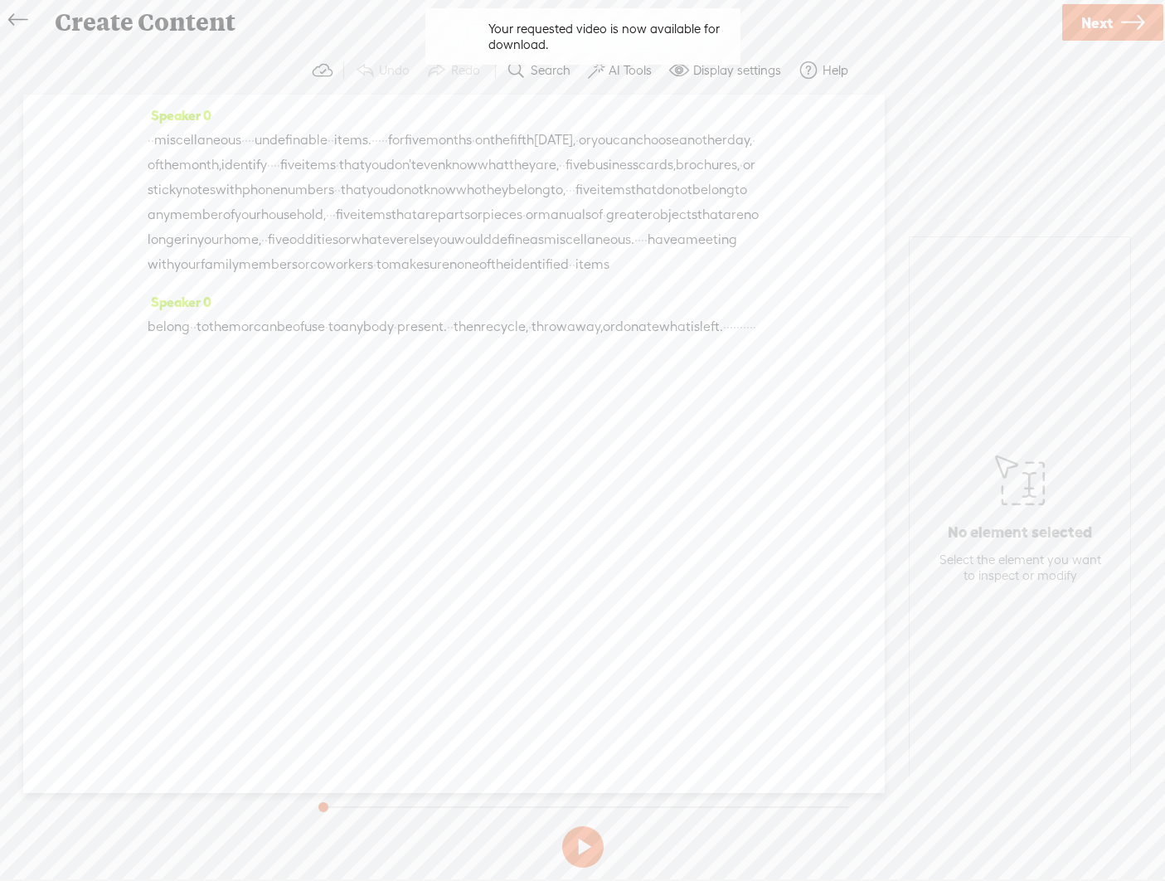
click at [638, 75] on label "AI Tools" at bounding box center [630, 70] width 43 height 17
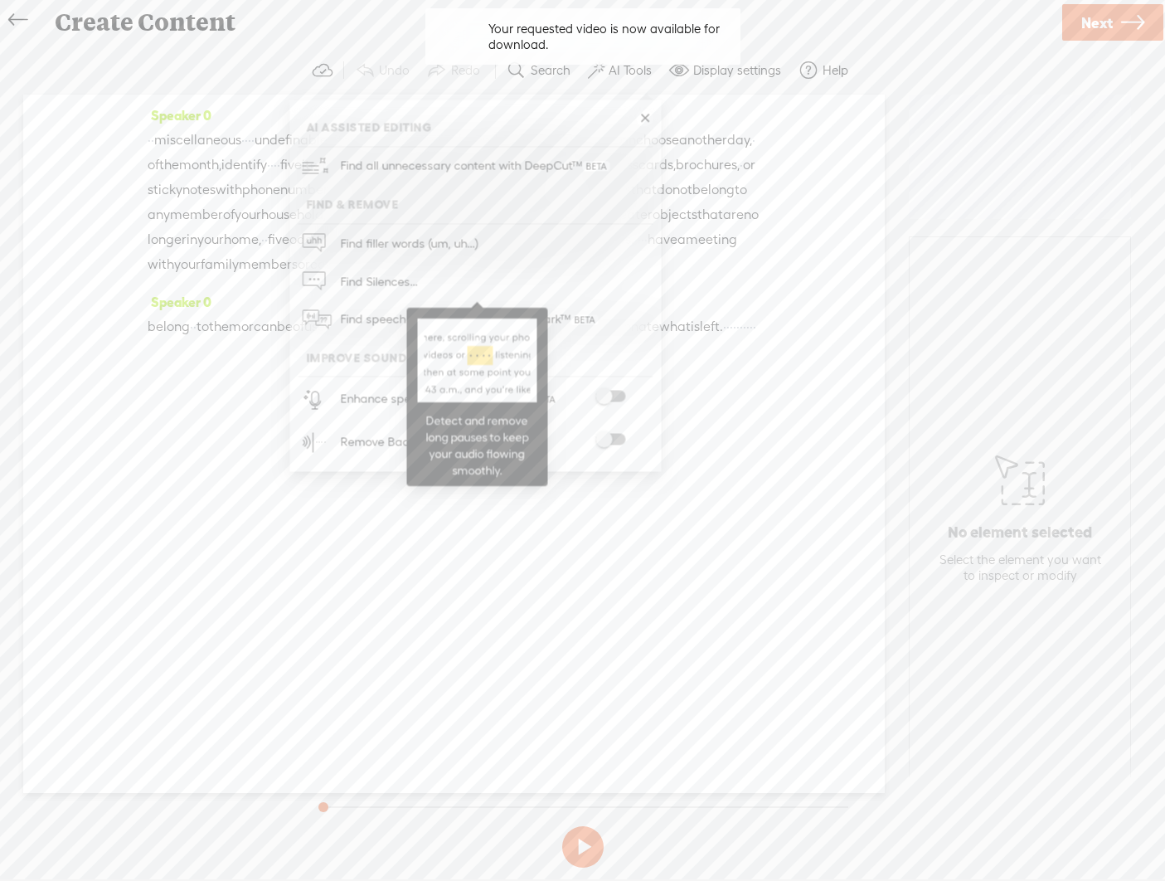
click at [383, 279] on span "Find Silences..." at bounding box center [378, 281] width 89 height 37
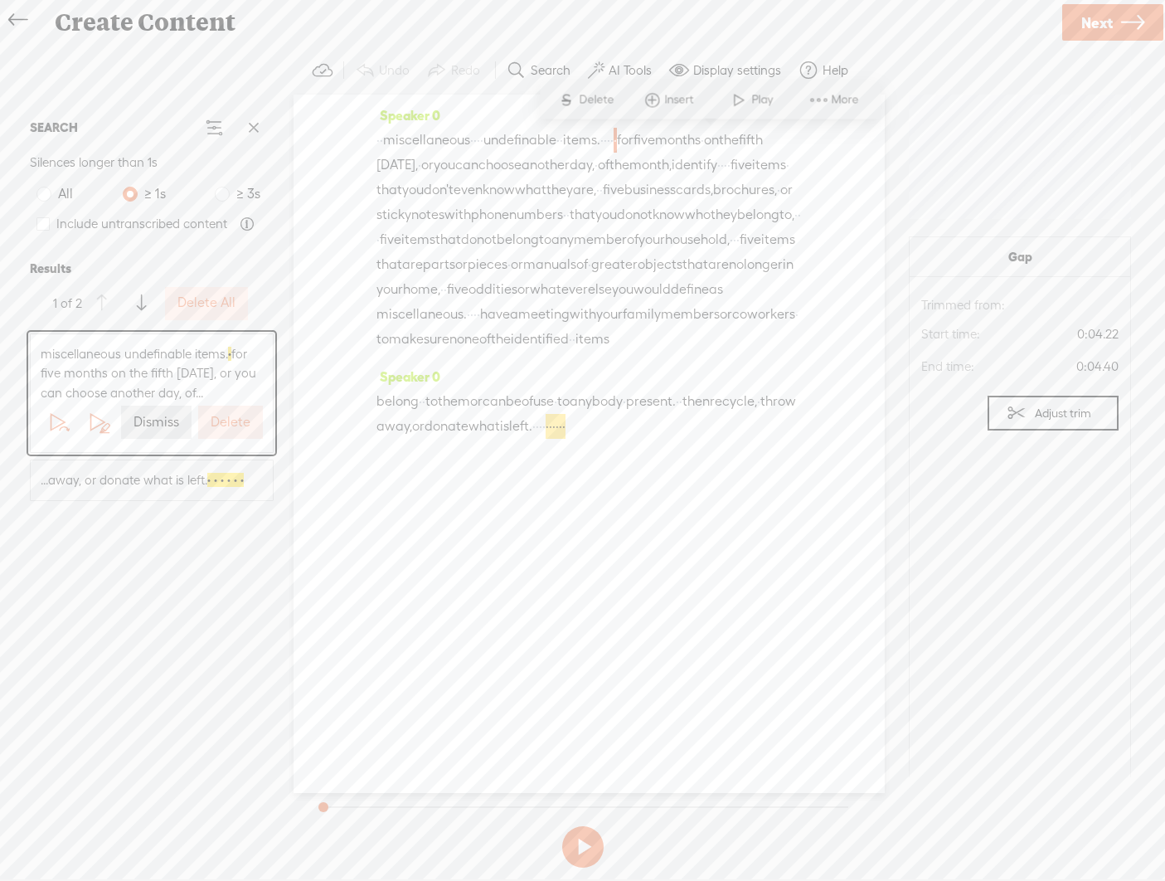
click at [232, 412] on button "Delete" at bounding box center [230, 421] width 65 height 33
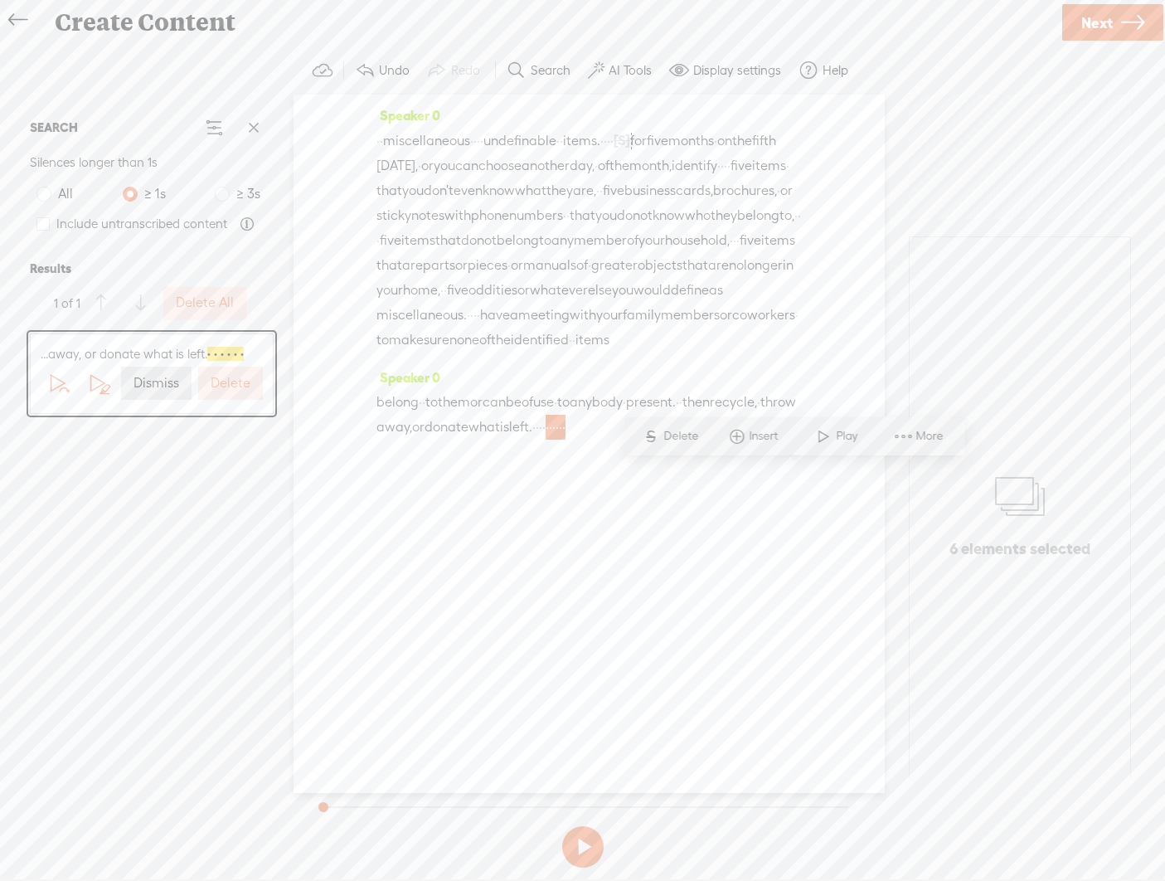
click at [542, 439] on span "·" at bounding box center [540, 427] width 3 height 25
drag, startPoint x: 723, startPoint y: 473, endPoint x: 806, endPoint y: 471, distance: 82.9
click at [807, 471] on div "Speaker 0 · · miscellaneous · · · · undefinable · · items. · · · · [S] · for fi…" at bounding box center [589, 444] width 591 height 698
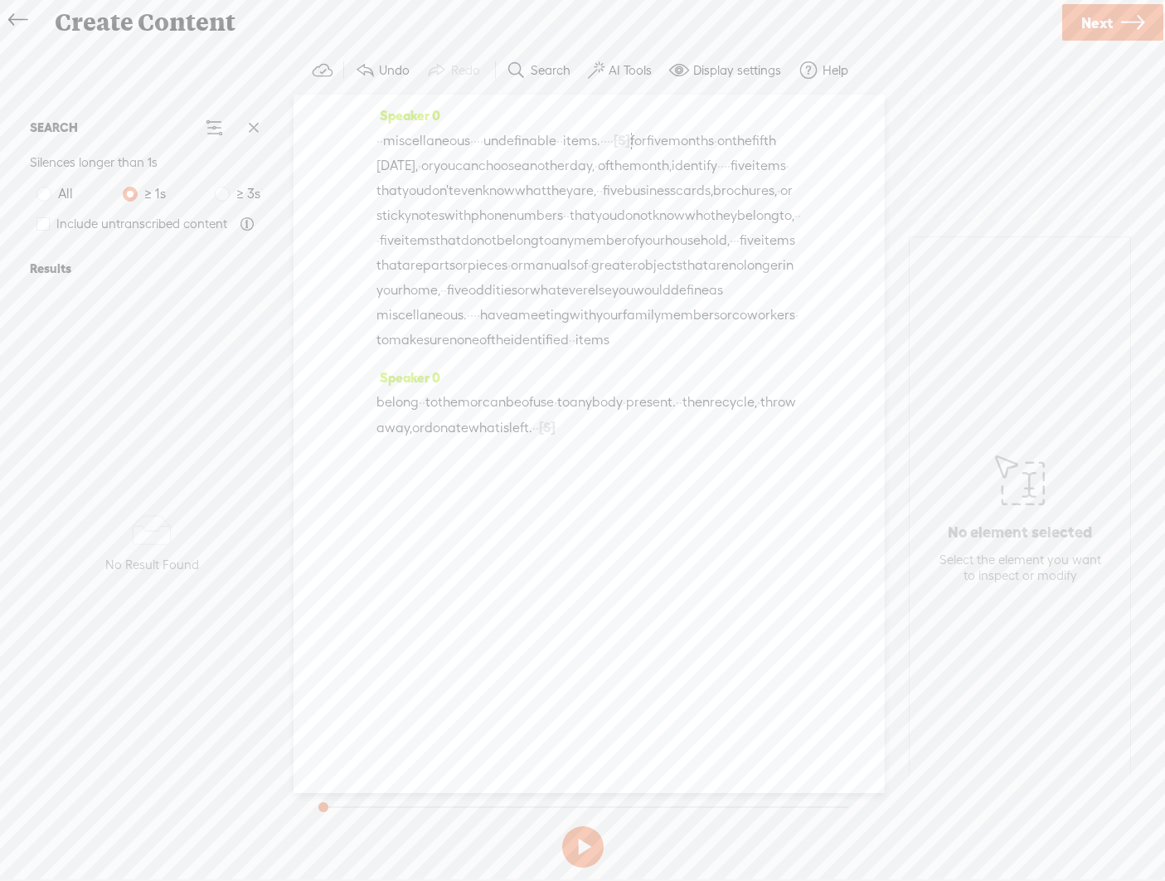
click at [633, 609] on div "Speaker 0 · · miscellaneous · · · · undefinable · · items. · · · · [S] · for fi…" at bounding box center [589, 444] width 591 height 698
click at [610, 69] on label "AI Tools" at bounding box center [630, 70] width 43 height 17
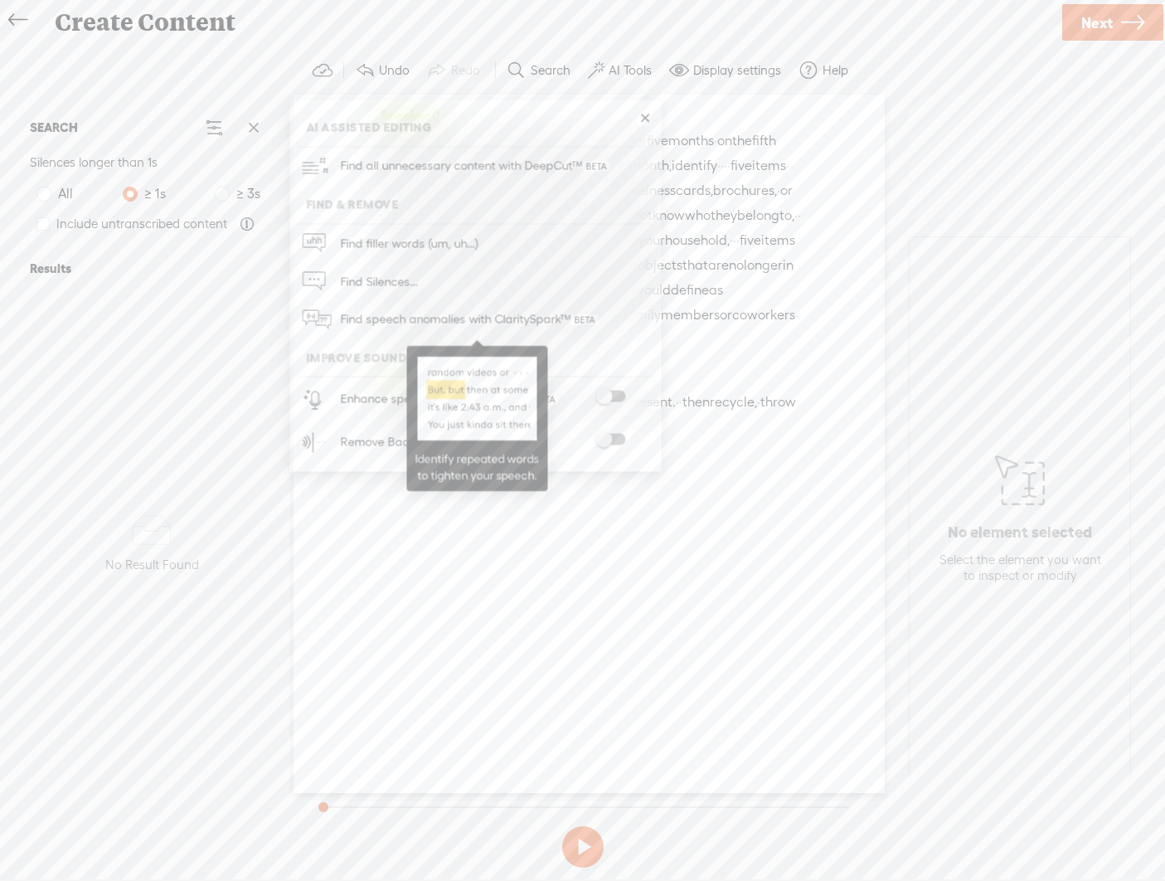
click at [531, 318] on span "Find speech anomalies with ClaritySpark™" at bounding box center [468, 319] width 269 height 39
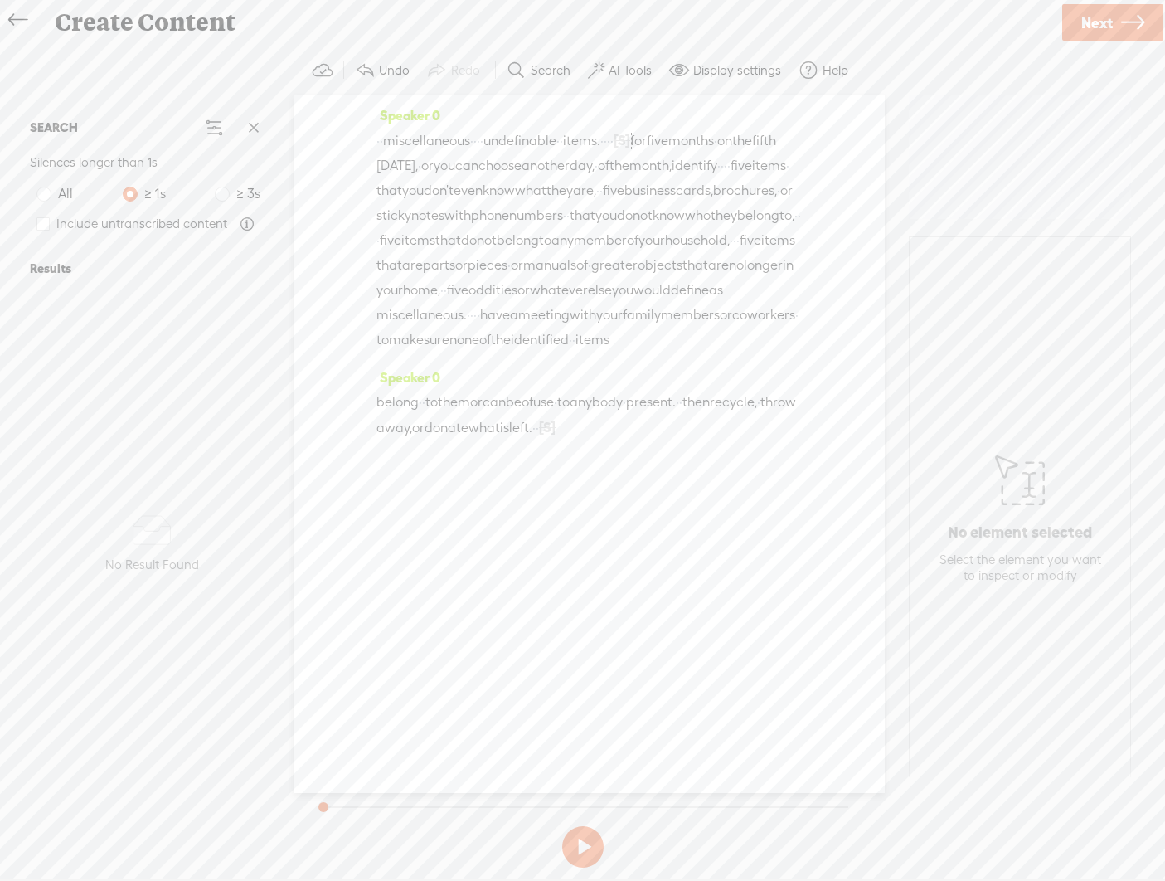
click at [813, 22] on span "Next" at bounding box center [1097, 23] width 32 height 42
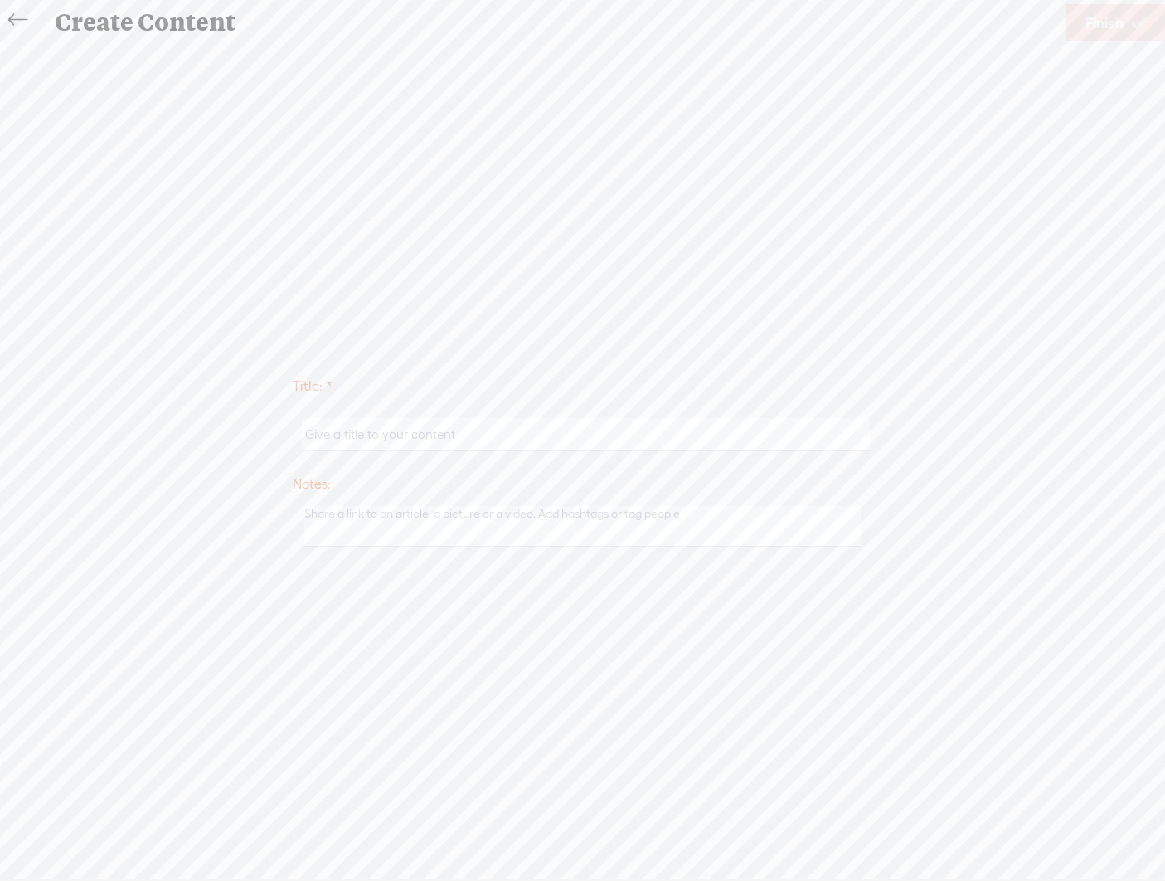
click at [639, 443] on input "text" at bounding box center [586, 434] width 568 height 32
click at [808, 440] on input "Miscellaneous" at bounding box center [586, 434] width 568 height 32
click at [457, 430] on input "Miscellaneous Prescription Decluttering" at bounding box center [586, 434] width 568 height 32
drag, startPoint x: 546, startPoint y: 437, endPoint x: 386, endPoint y: 430, distance: 161.0
click at [386, 430] on input "Miscellaneous Prescription - Decluttering" at bounding box center [586, 434] width 568 height 32
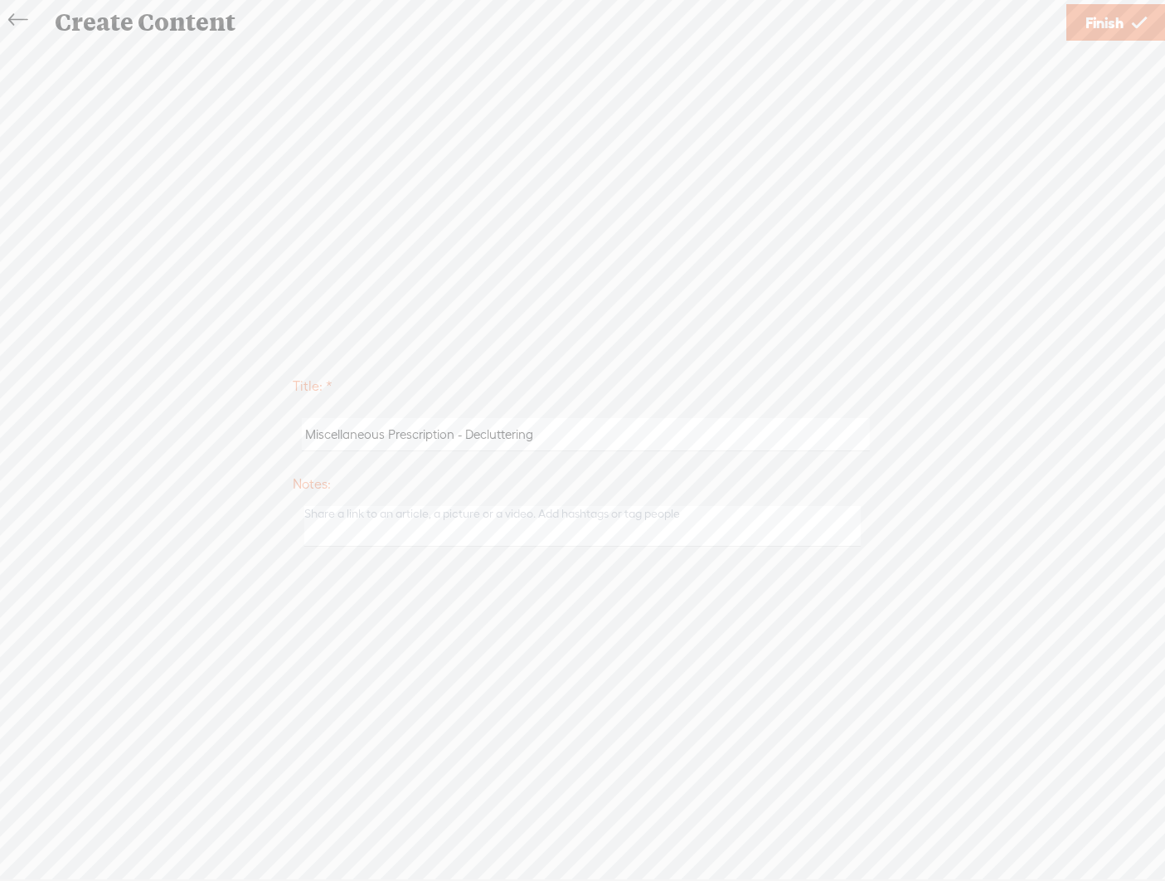
type input "Miscellaneous Prescription - Decluttering"
click at [813, 24] on span "Finish" at bounding box center [1104, 23] width 38 height 42
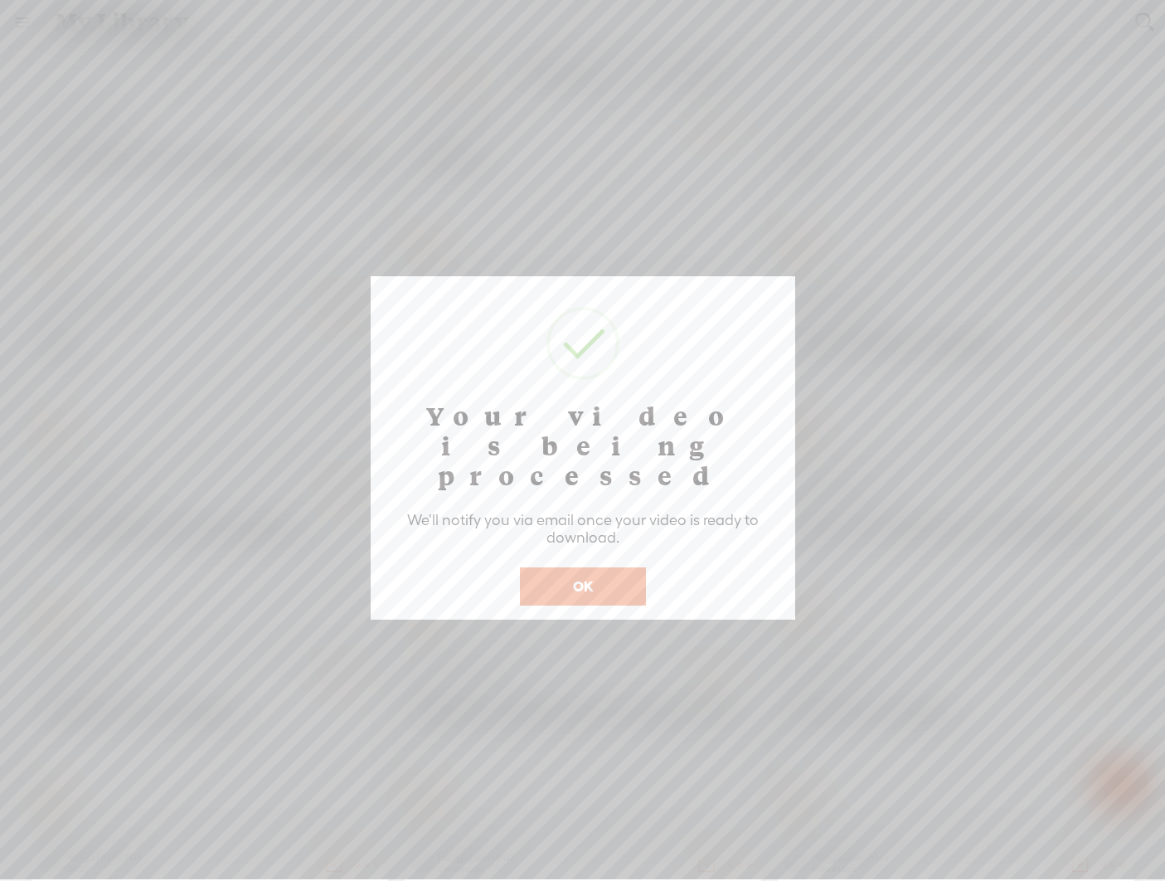
click at [610, 567] on button "OK" at bounding box center [583, 586] width 126 height 38
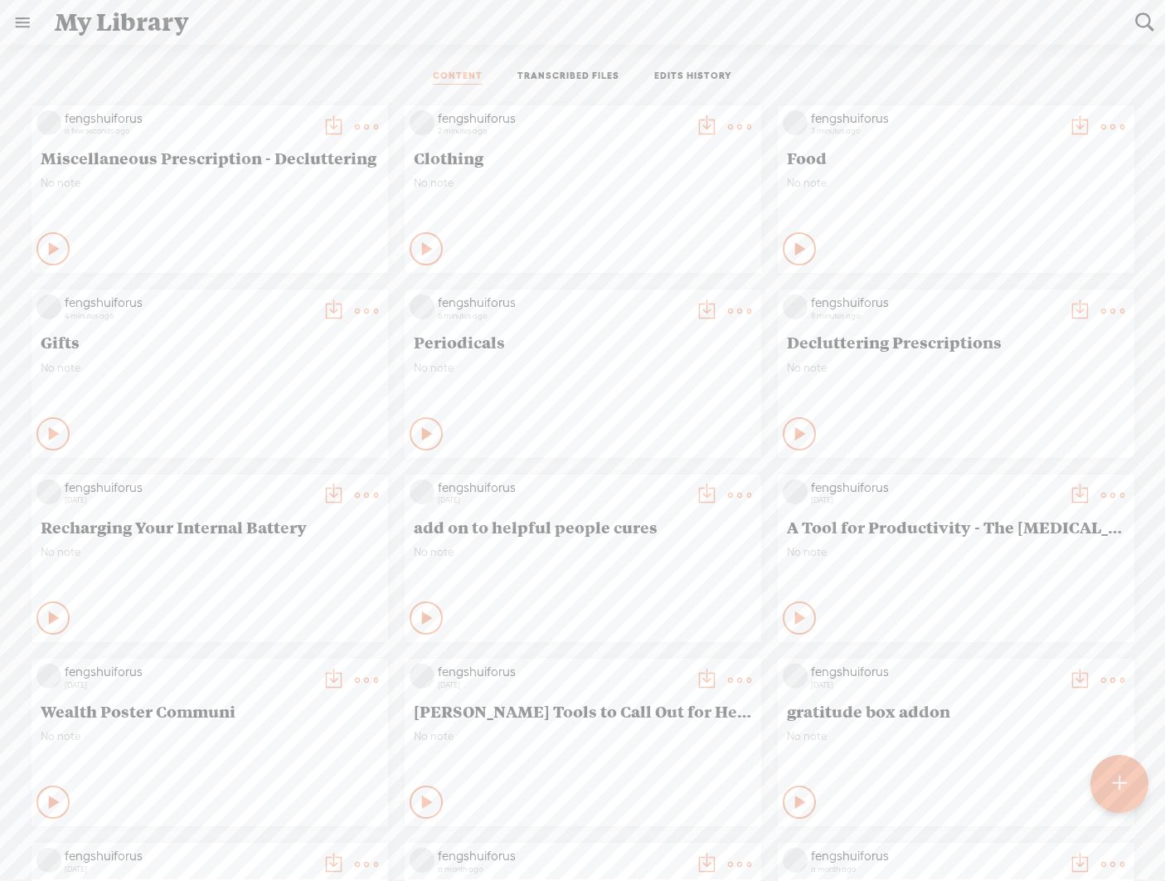
click at [813, 773] on div at bounding box center [1119, 784] width 58 height 58
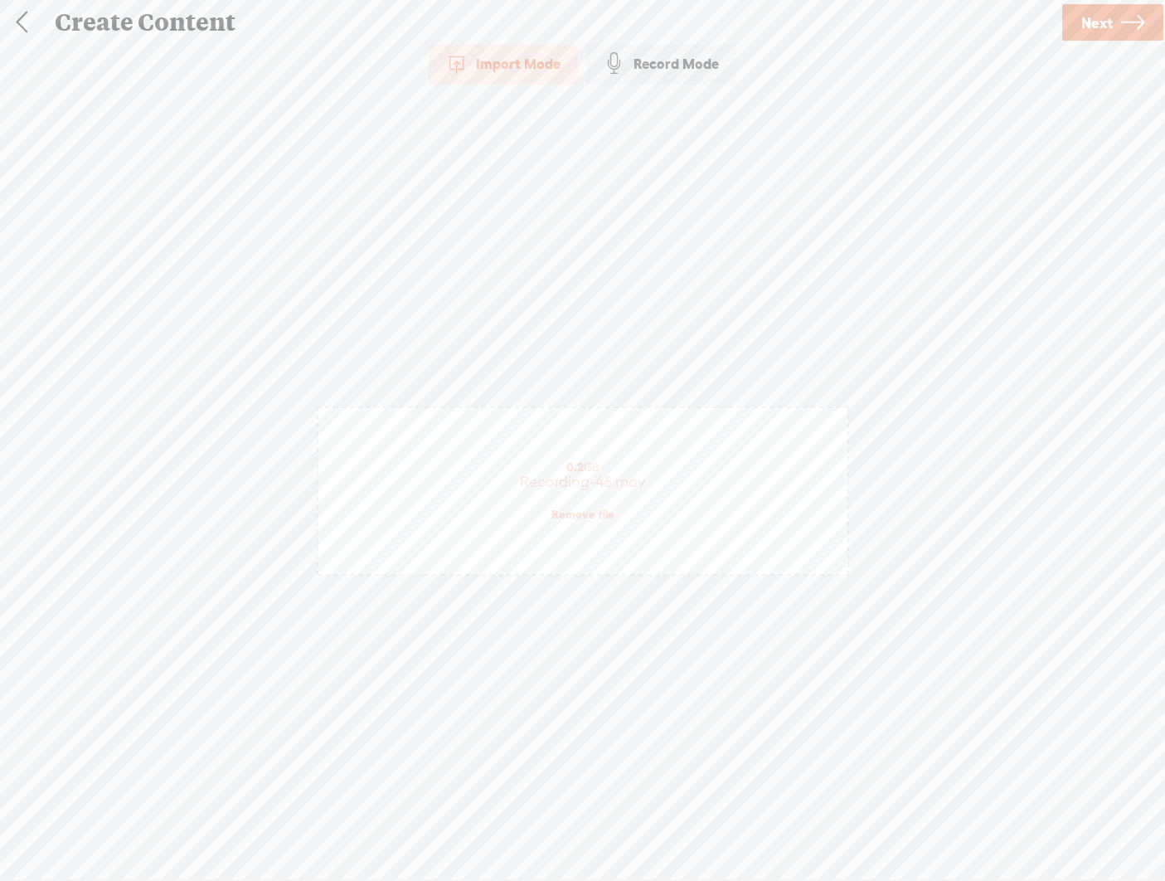
click at [813, 24] on span "Next" at bounding box center [1097, 23] width 32 height 42
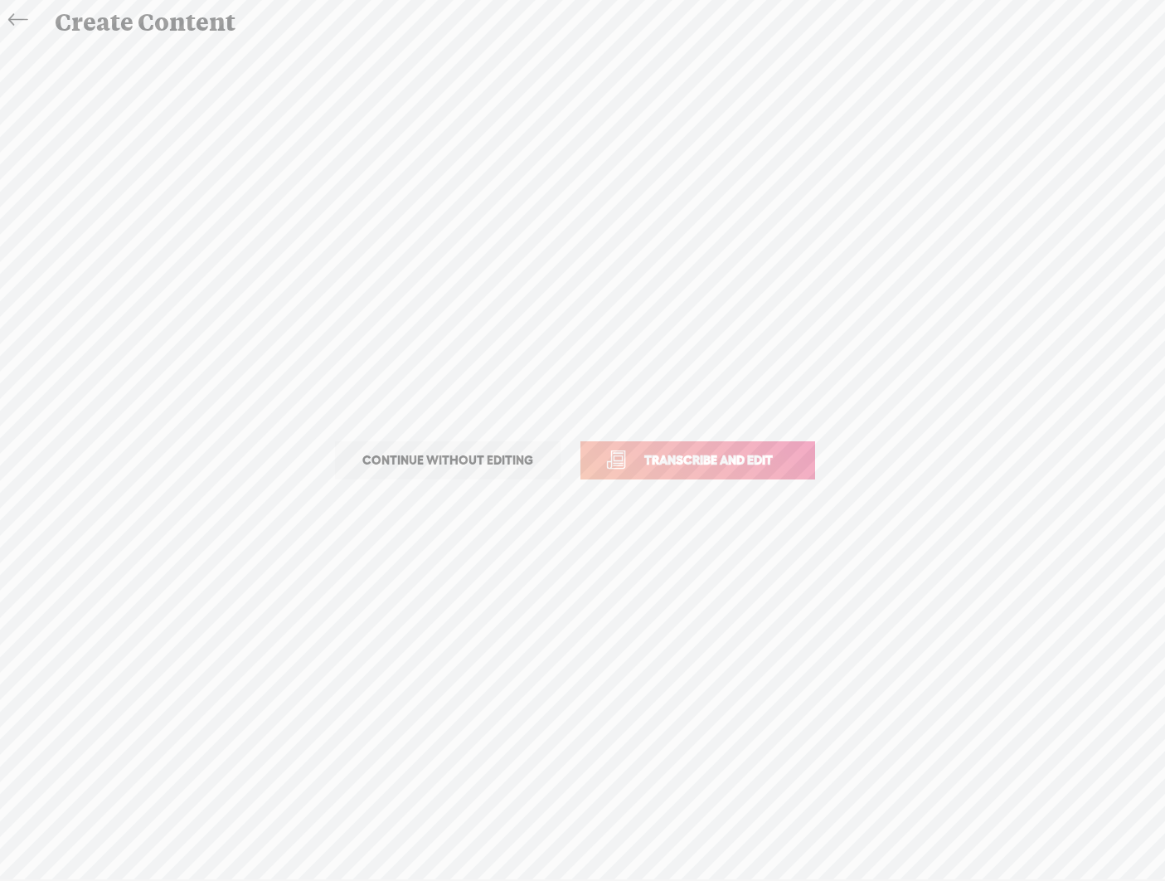
click at [745, 466] on span "Transcribe and edit" at bounding box center [708, 459] width 163 height 19
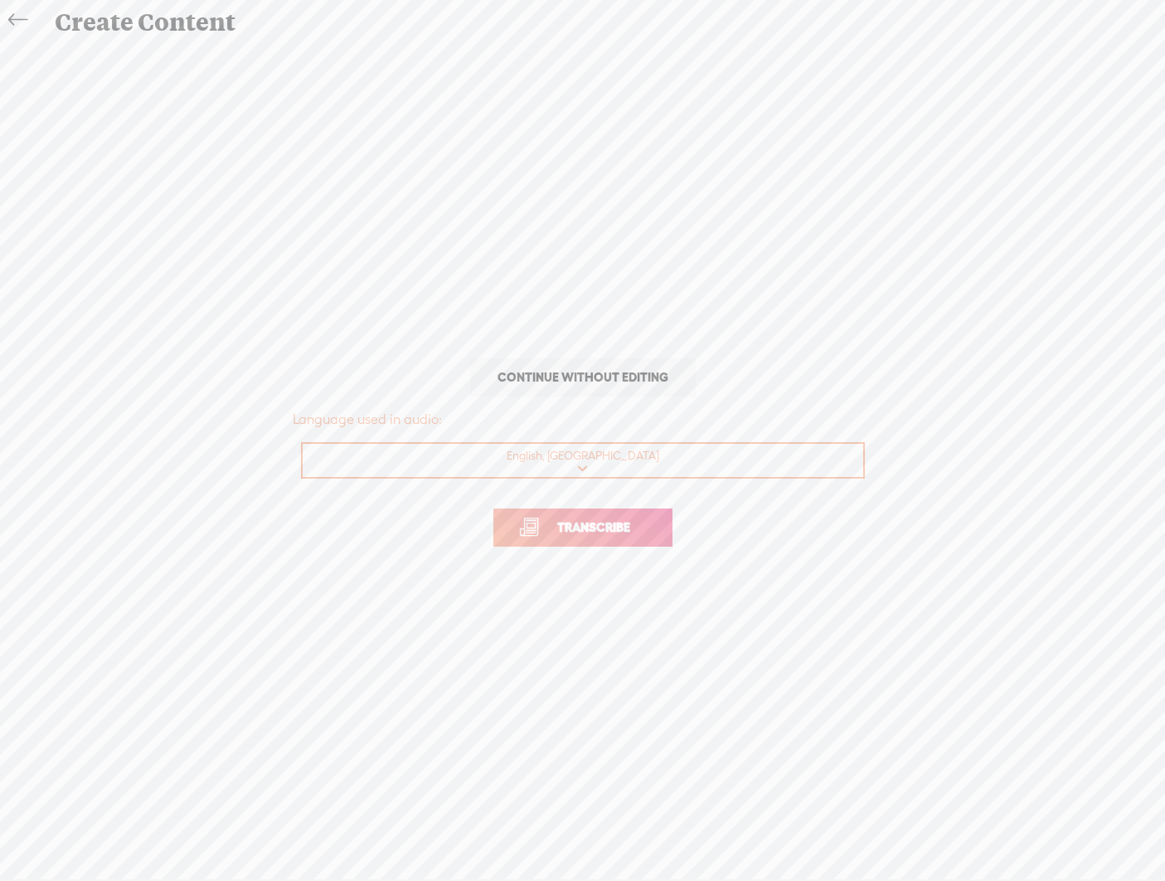
click at [631, 541] on link "Transcribe" at bounding box center [582, 527] width 179 height 38
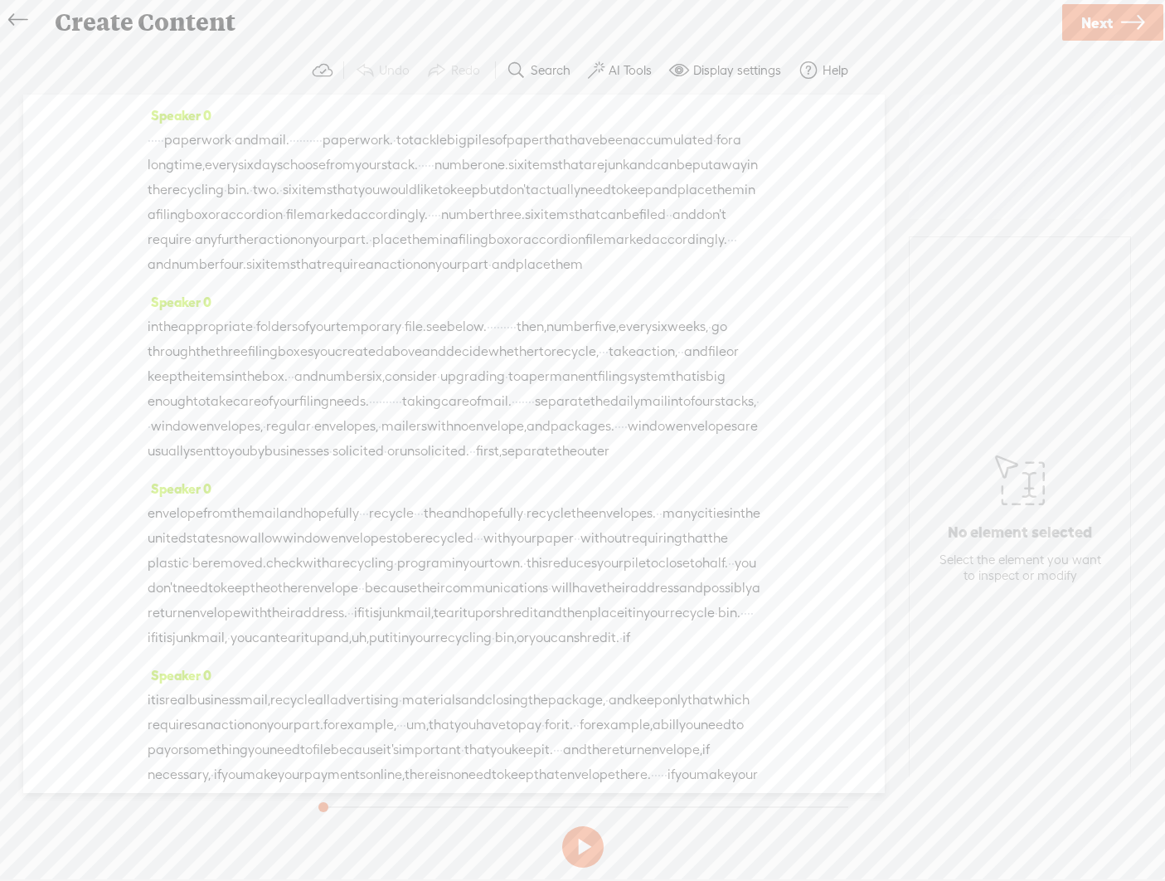
click at [638, 65] on label "AI Tools" at bounding box center [630, 70] width 43 height 17
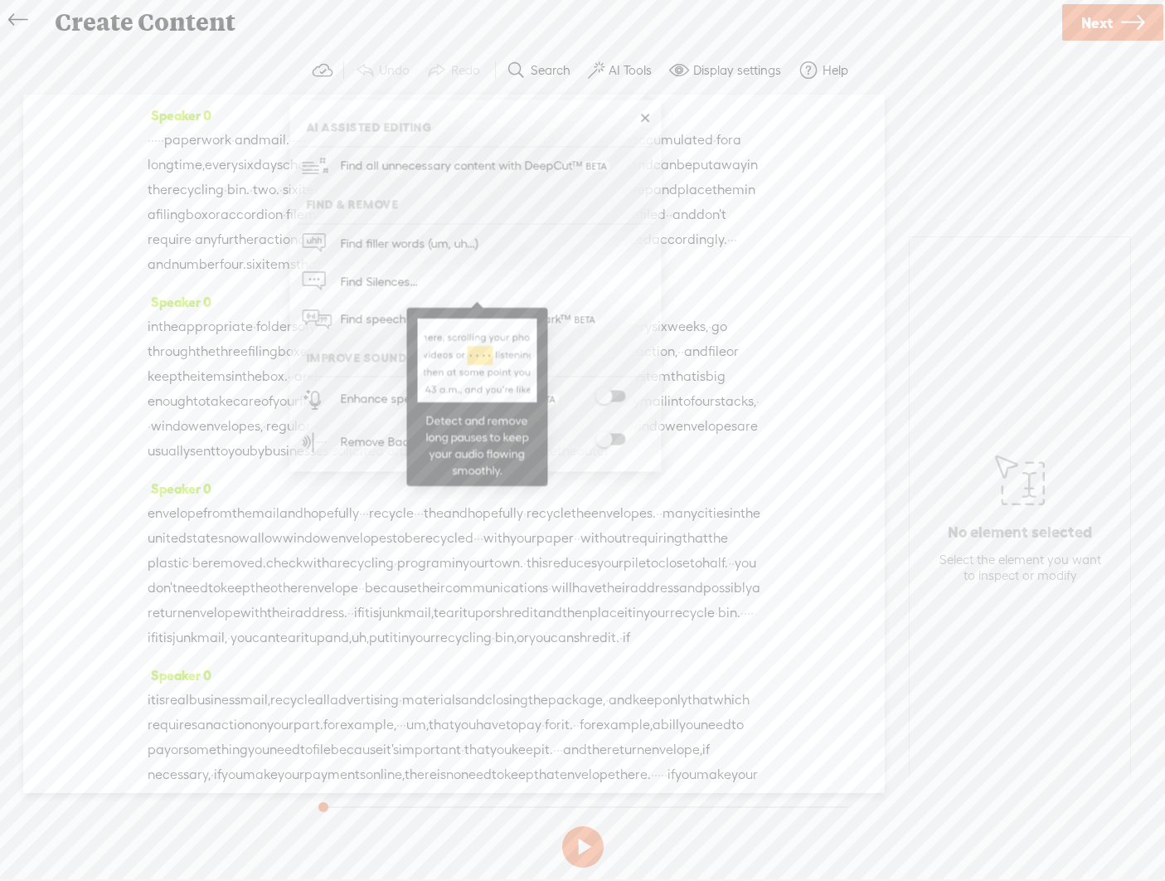
click at [393, 279] on span "Find Silences..." at bounding box center [378, 281] width 89 height 37
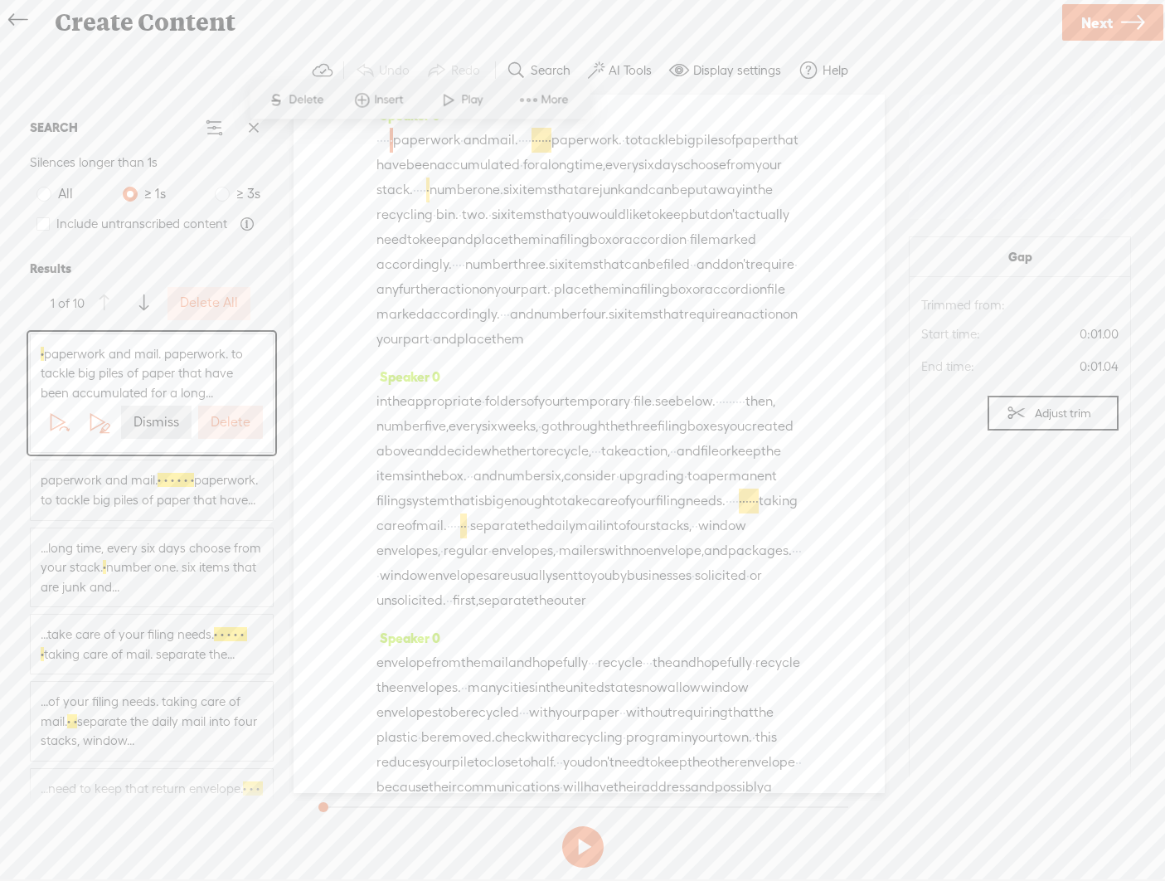
click at [231, 430] on label "Delete" at bounding box center [231, 422] width 40 height 17
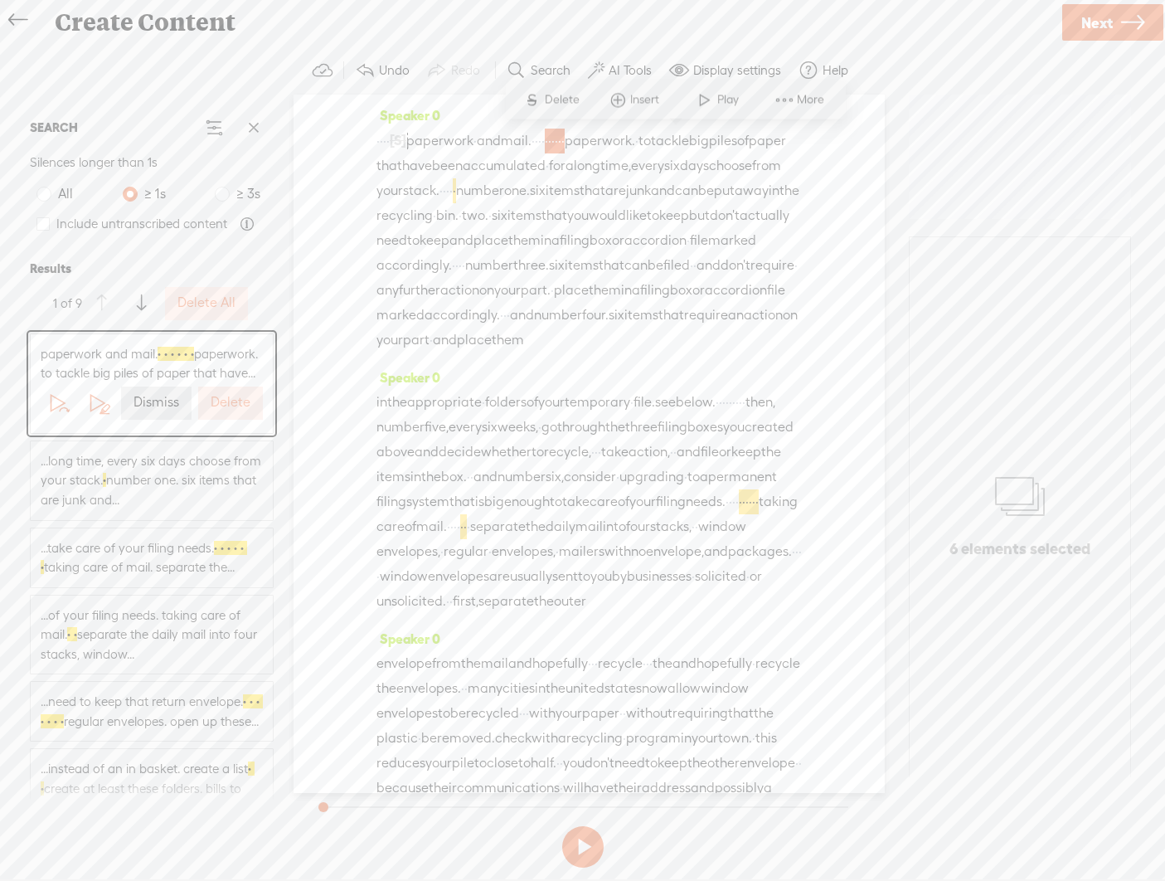
click at [221, 305] on label "Delete All" at bounding box center [206, 302] width 58 height 17
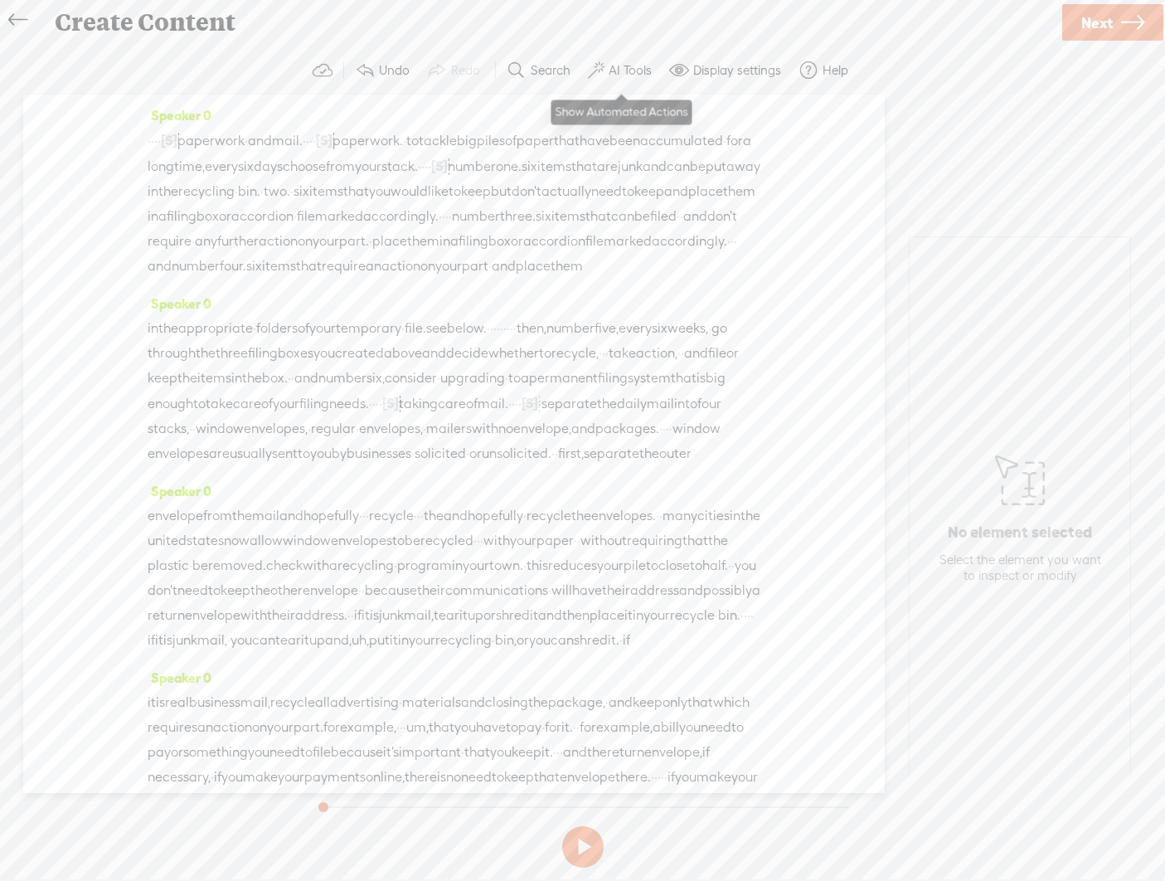
click at [632, 68] on label "AI Tools" at bounding box center [630, 70] width 43 height 17
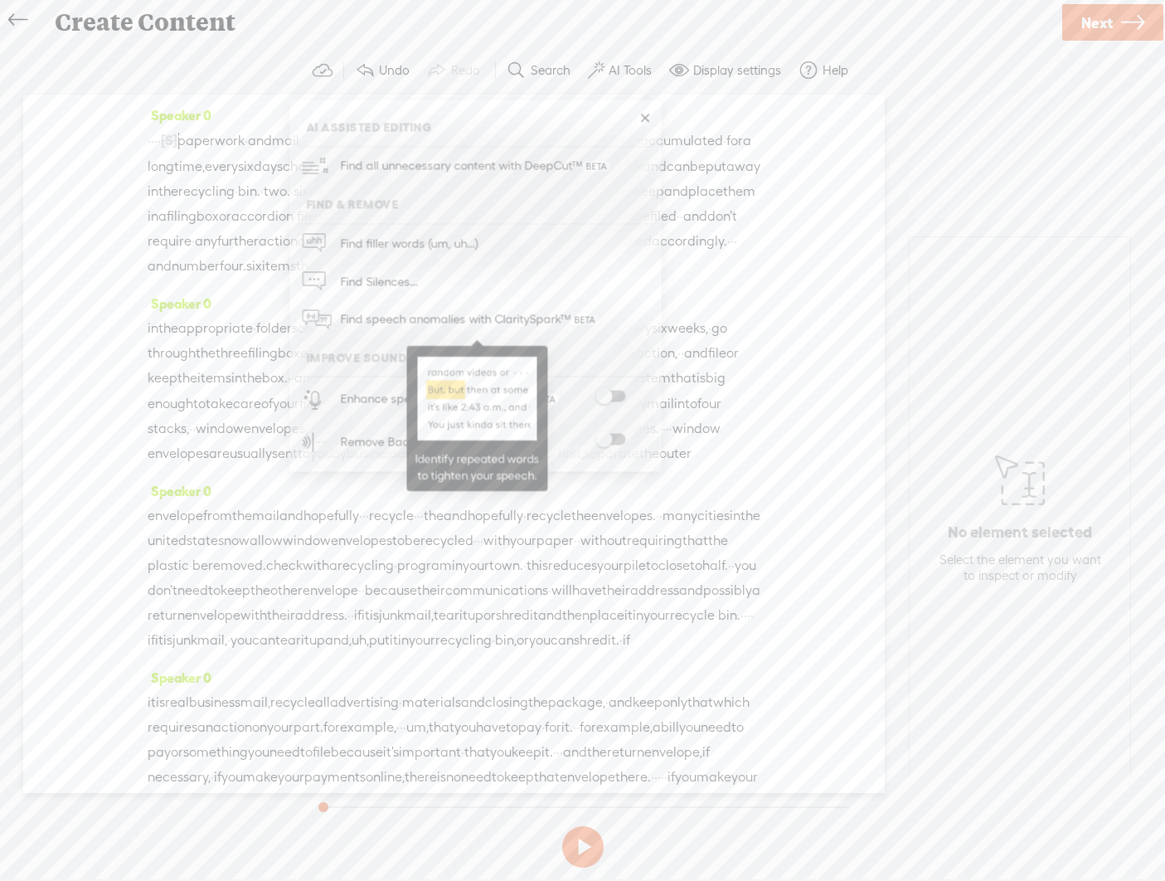
click at [522, 317] on span "Find speech anomalies with ClaritySpark™" at bounding box center [468, 319] width 269 height 39
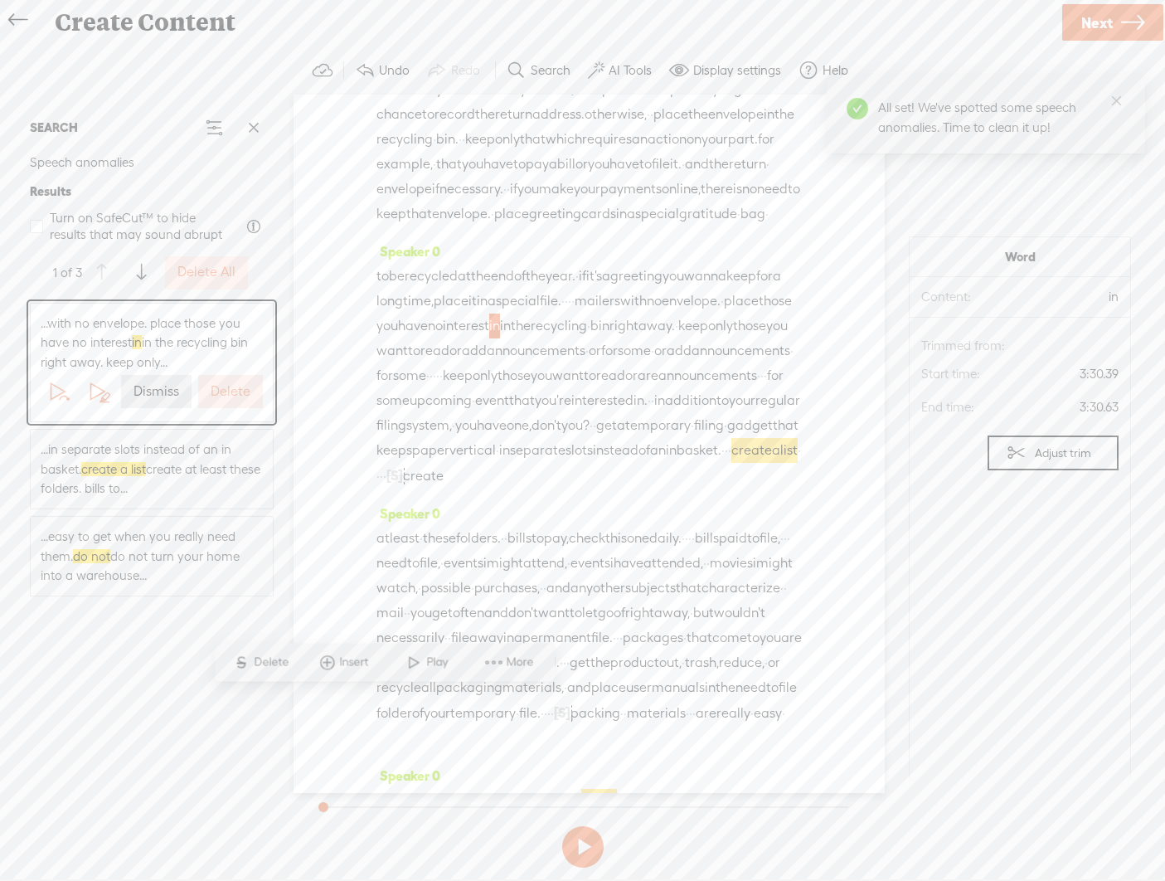
scroll to position [1166, 0]
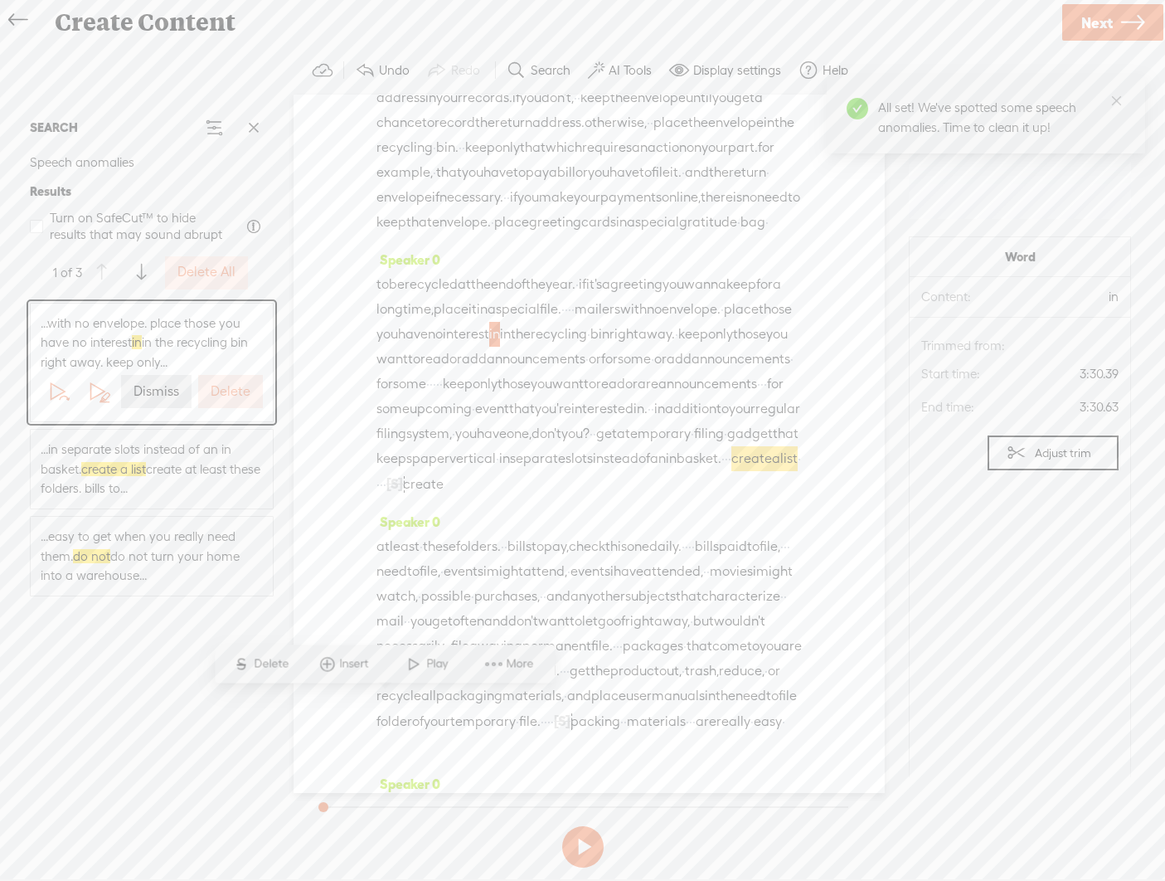
click at [235, 391] on label "Delete" at bounding box center [231, 391] width 40 height 17
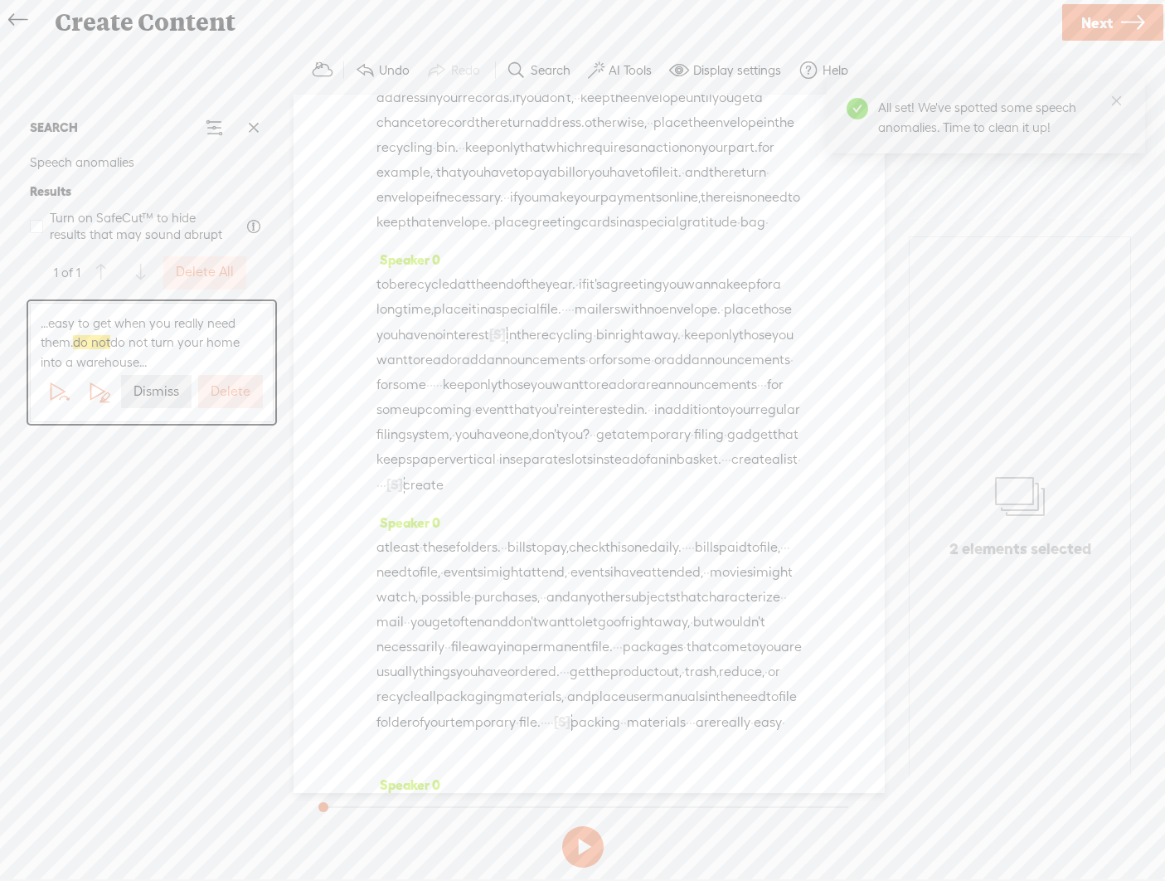
scroll to position [1709, 0]
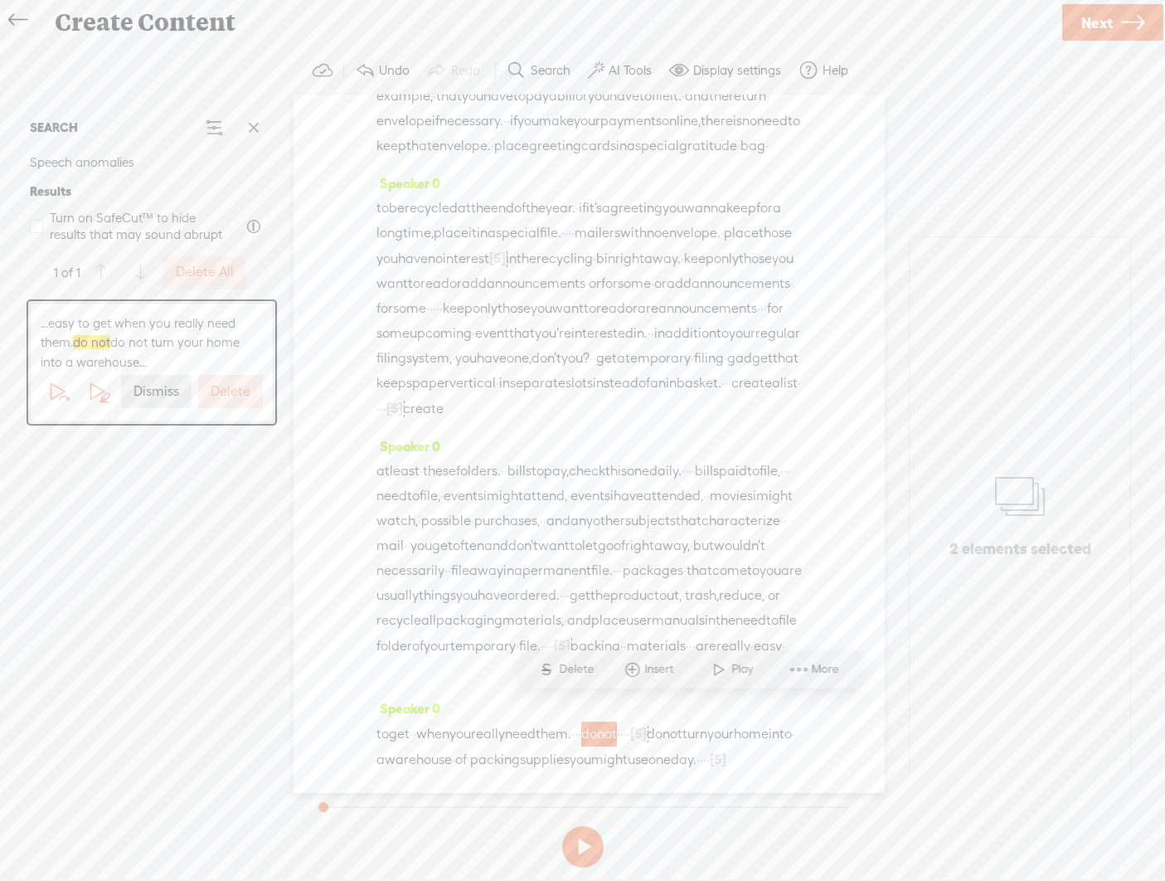
click at [245, 392] on label "Delete" at bounding box center [231, 391] width 40 height 17
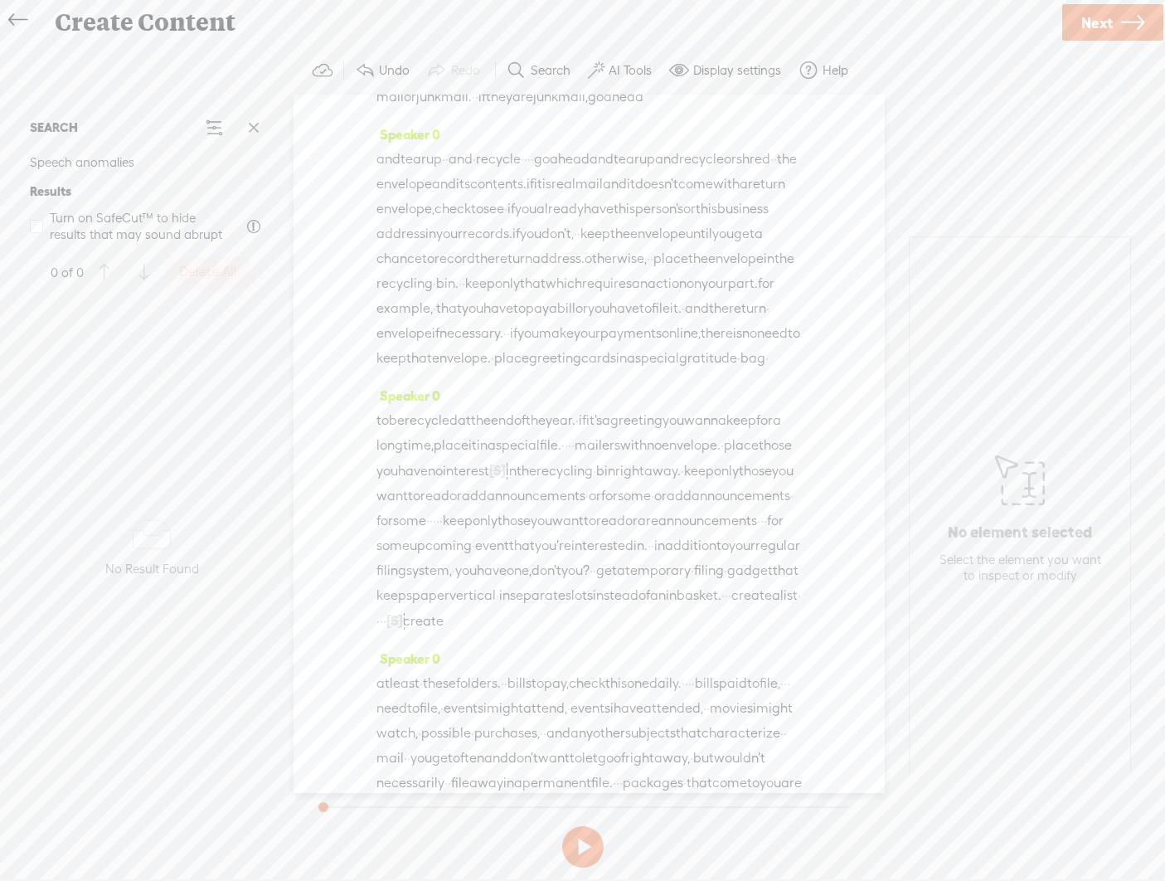
scroll to position [0, 0]
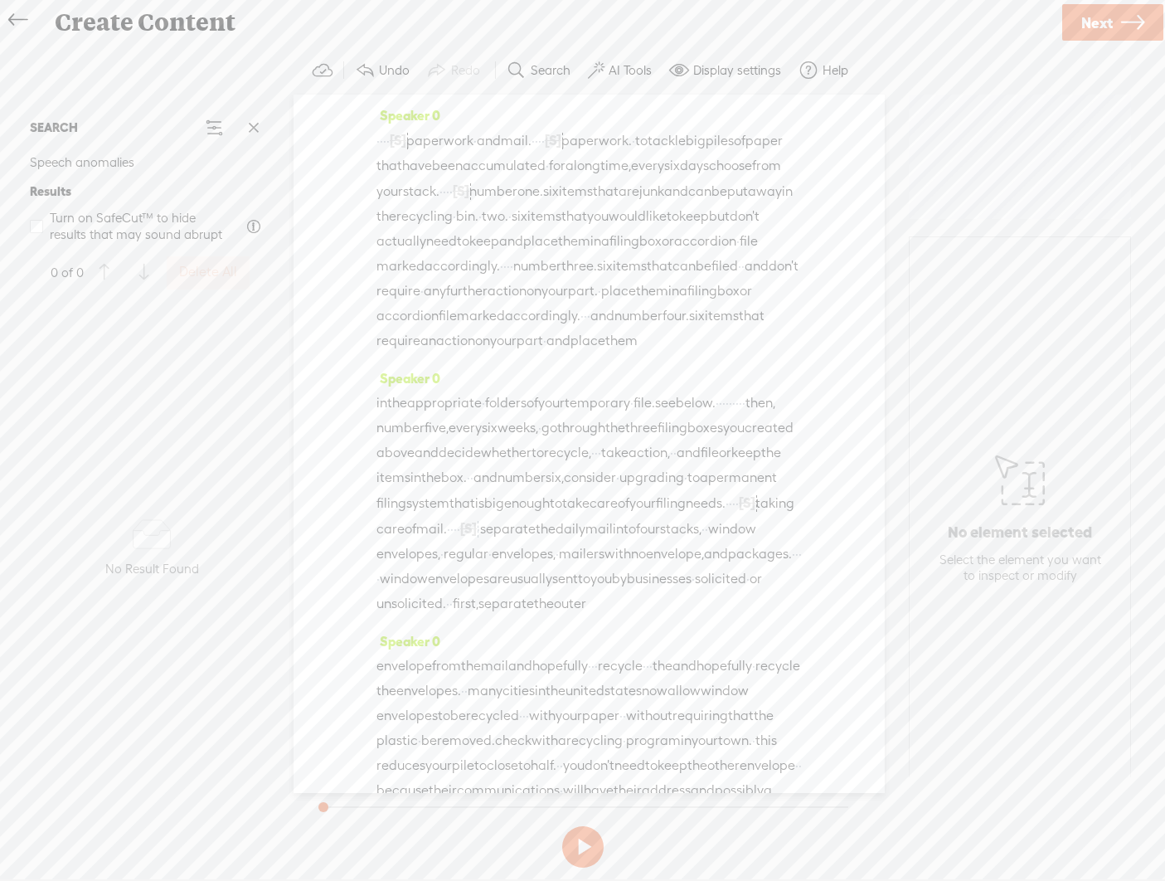
click at [469, 134] on span "paperwork" at bounding box center [439, 141] width 67 height 25
click at [498, 100] on span at bounding box center [501, 100] width 25 height 30
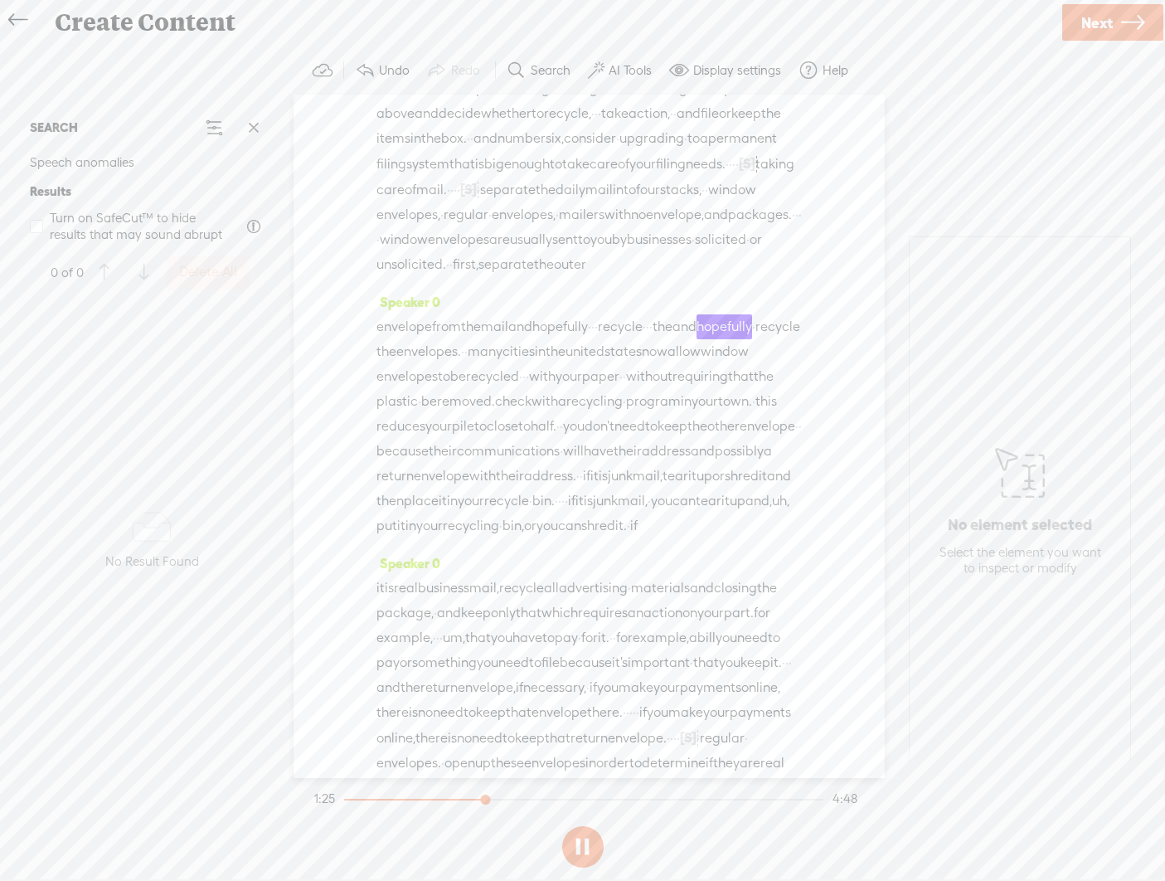
scroll to position [338, 0]
drag, startPoint x: 753, startPoint y: 446, endPoint x: 534, endPoint y: 446, distance: 218.9
click at [534, 446] on div "envelope from the mail and hopefully · · · recycle · · · the and hopefully · re…" at bounding box center [588, 427] width 425 height 224
click at [481, 341] on span "the" at bounding box center [471, 328] width 20 height 25
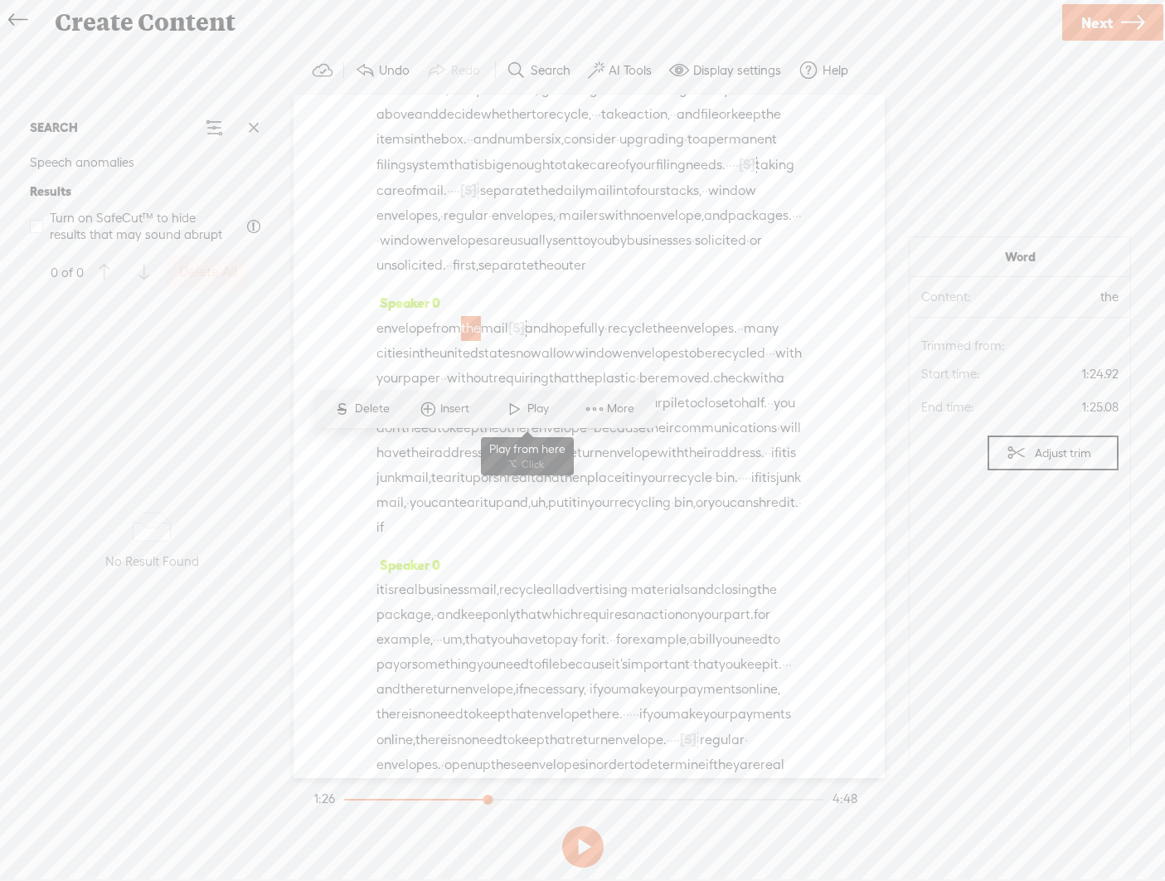
click at [511, 411] on span at bounding box center [515, 409] width 25 height 30
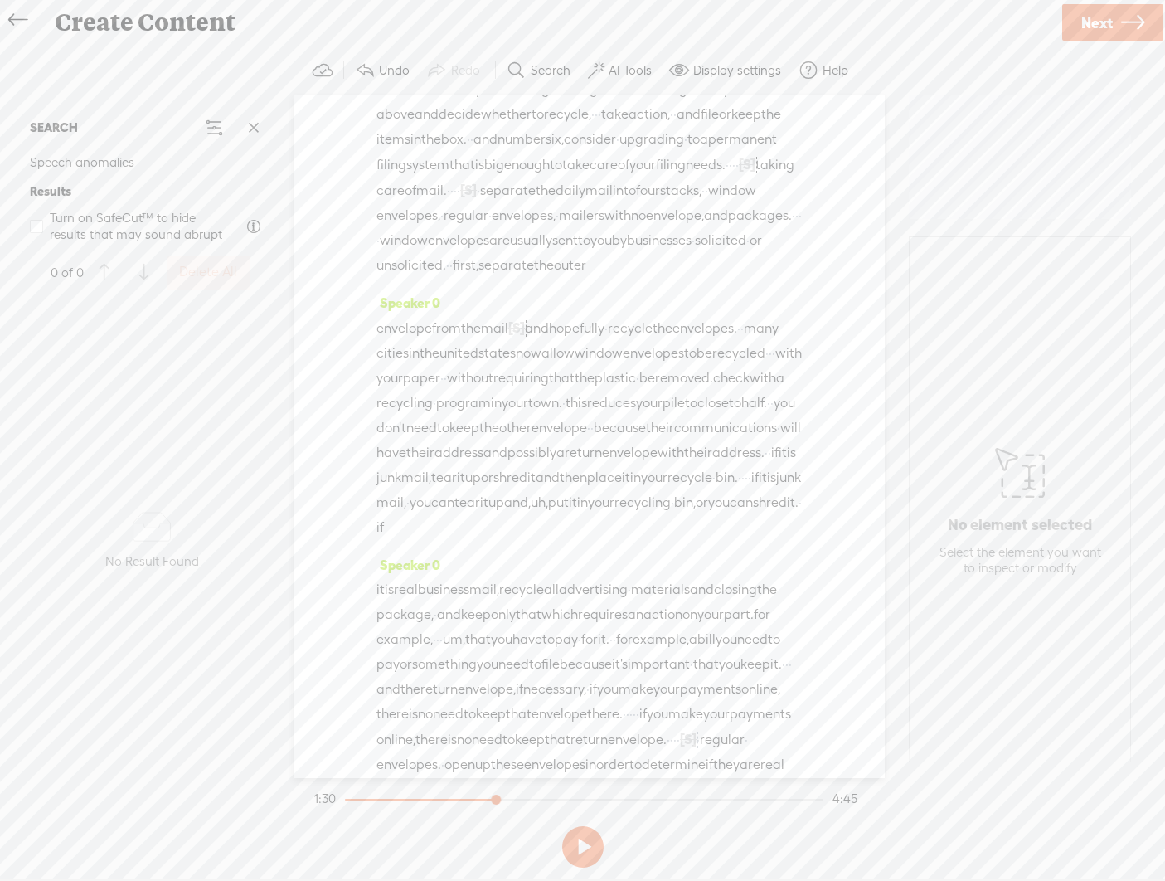
click at [447, 391] on span "·" at bounding box center [445, 378] width 3 height 25
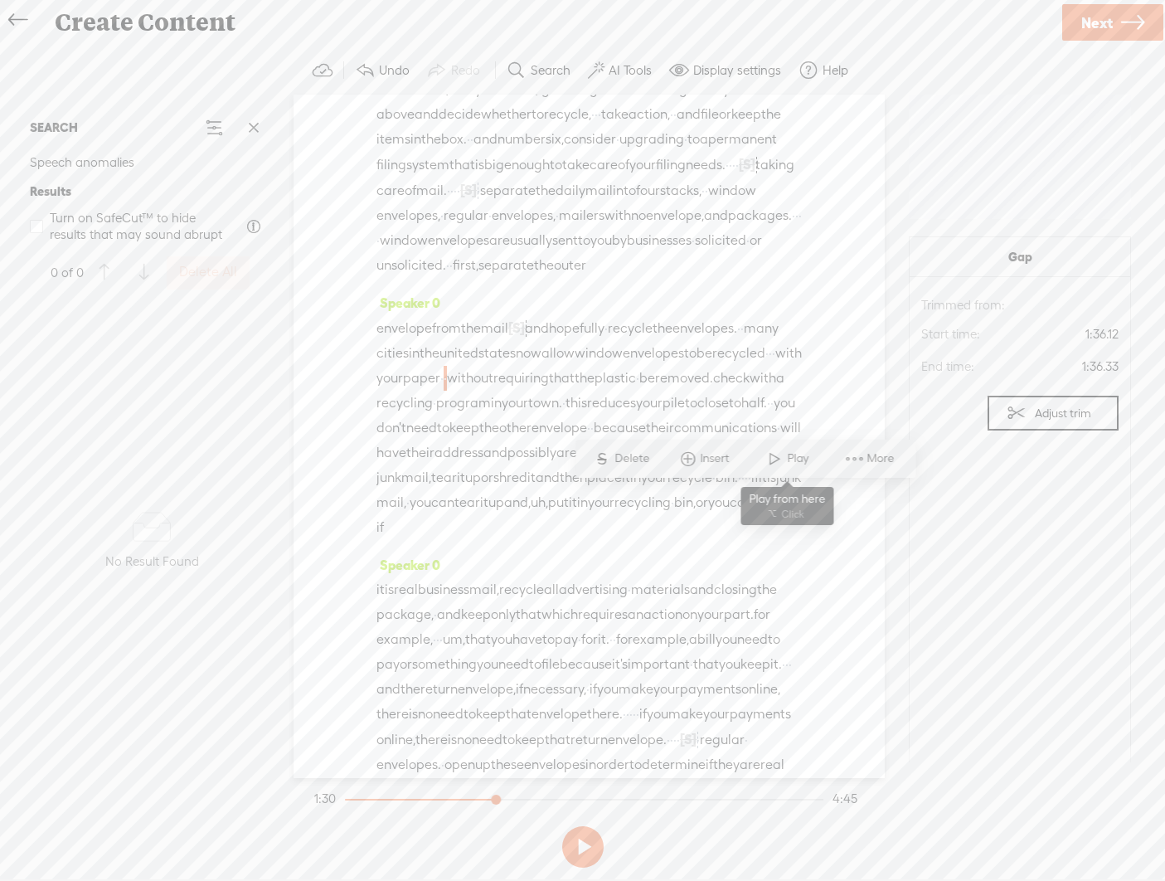
click at [770, 455] on span at bounding box center [774, 459] width 25 height 30
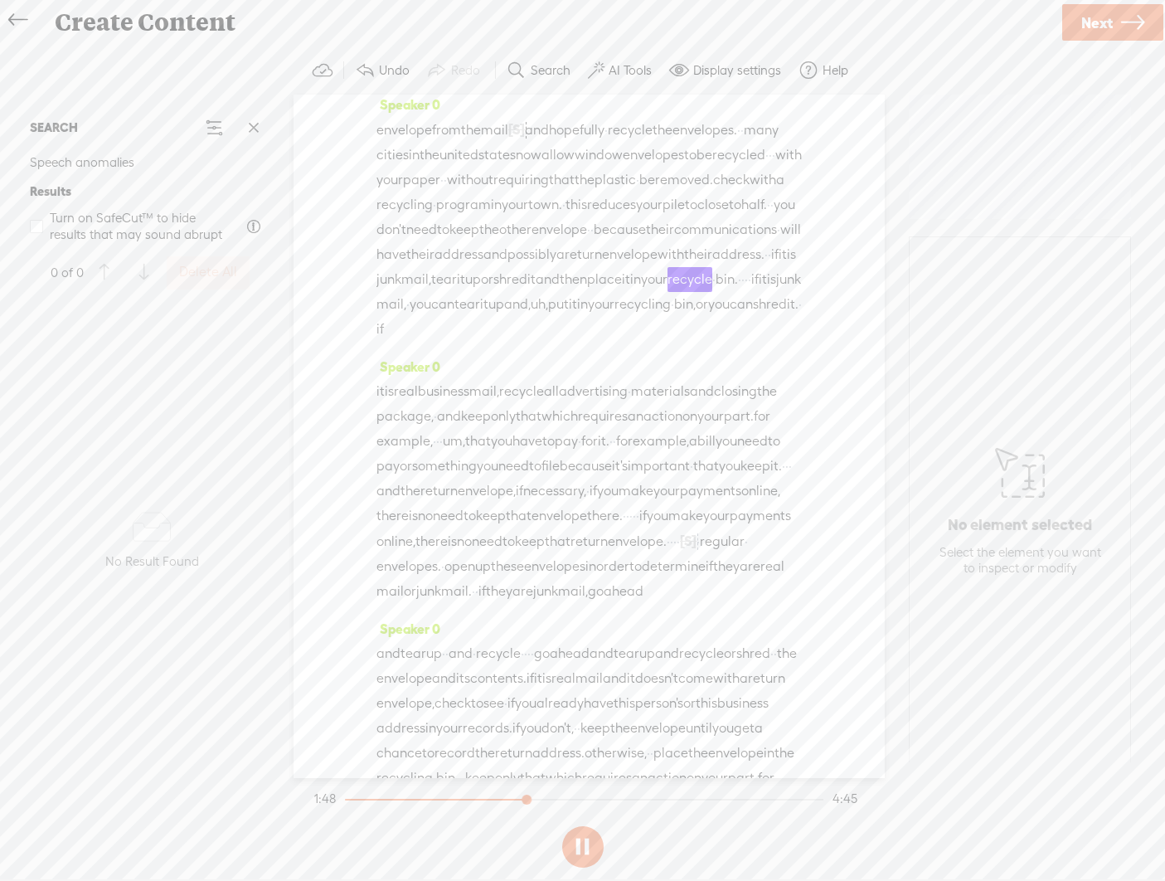
scroll to position [531, 0]
drag, startPoint x: 683, startPoint y: 425, endPoint x: 406, endPoint y: 479, distance: 282.2
click at [406, 347] on div "envelope from the mail [S] and hopefully · · · recycle · · · the and hopefully …" at bounding box center [588, 235] width 425 height 225
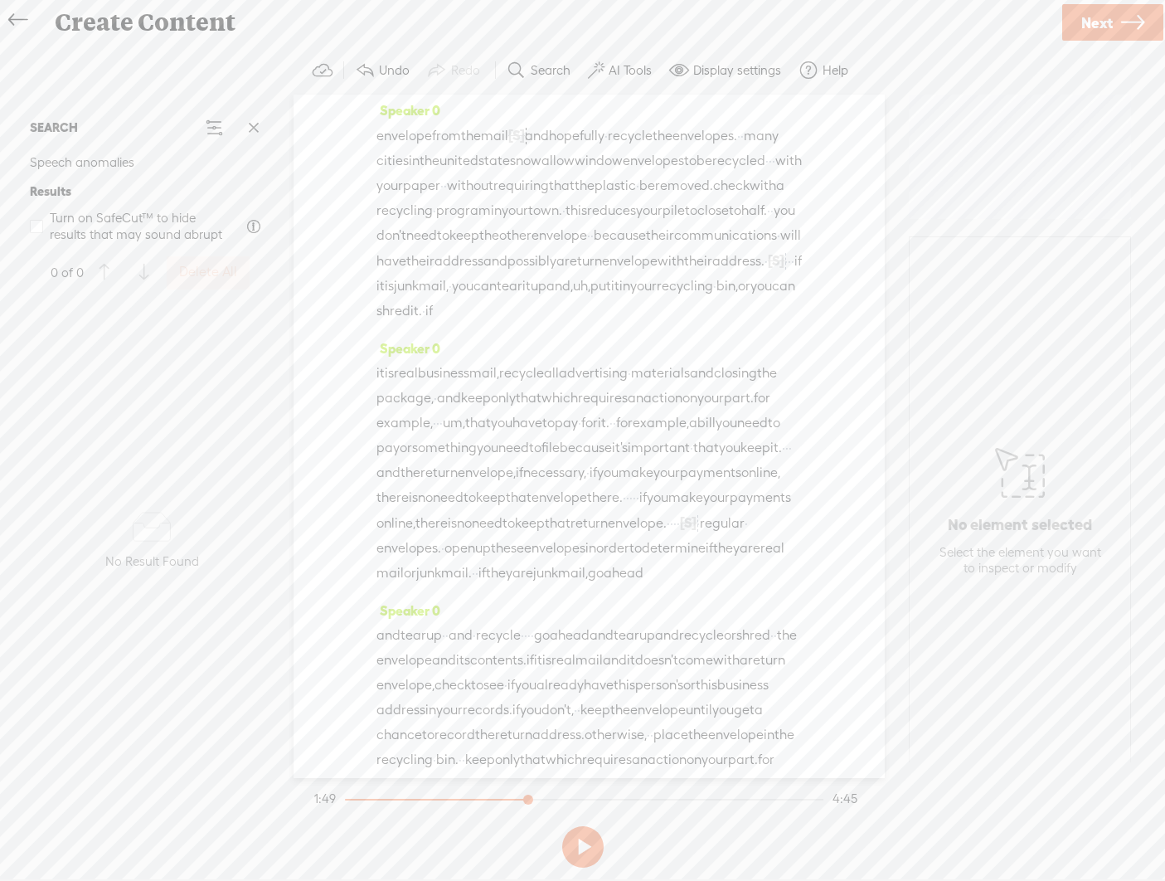
click at [712, 274] on span "address." at bounding box center [738, 261] width 52 height 25
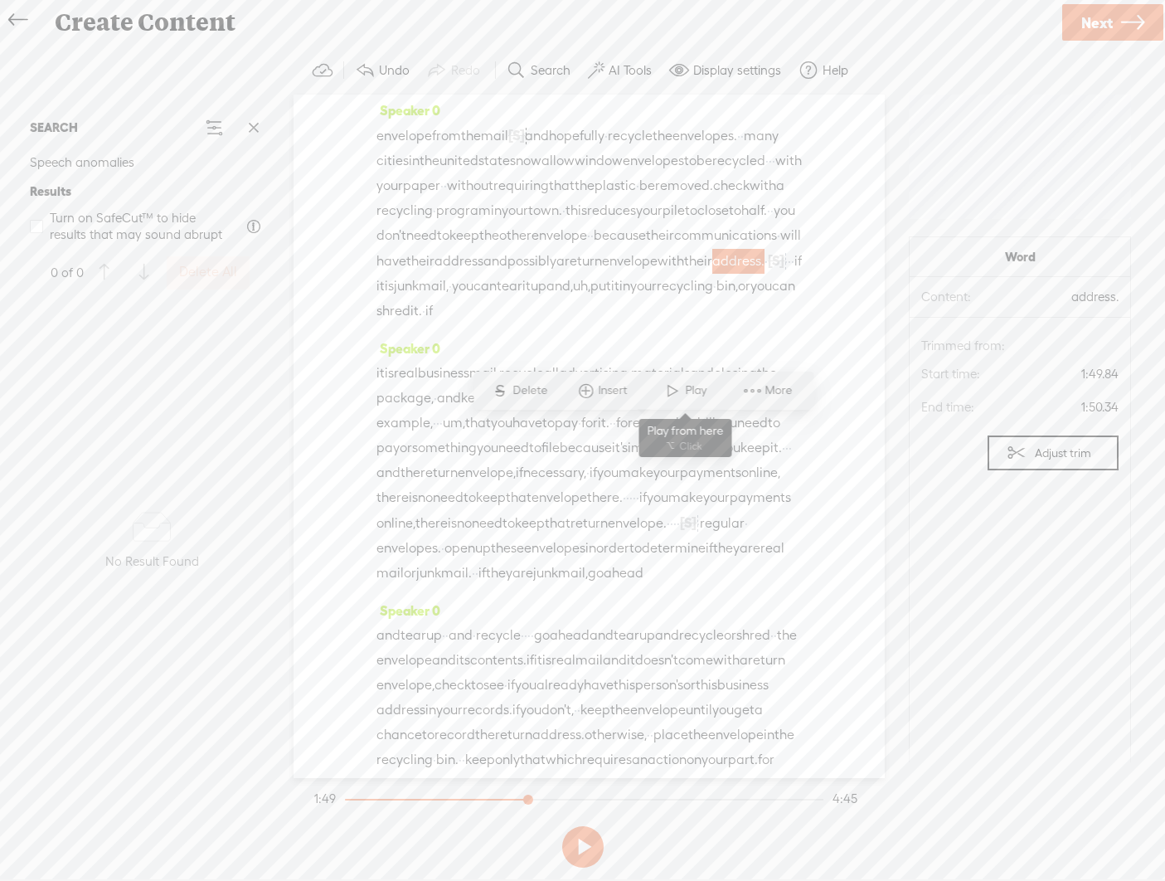
click at [664, 384] on span at bounding box center [672, 391] width 25 height 30
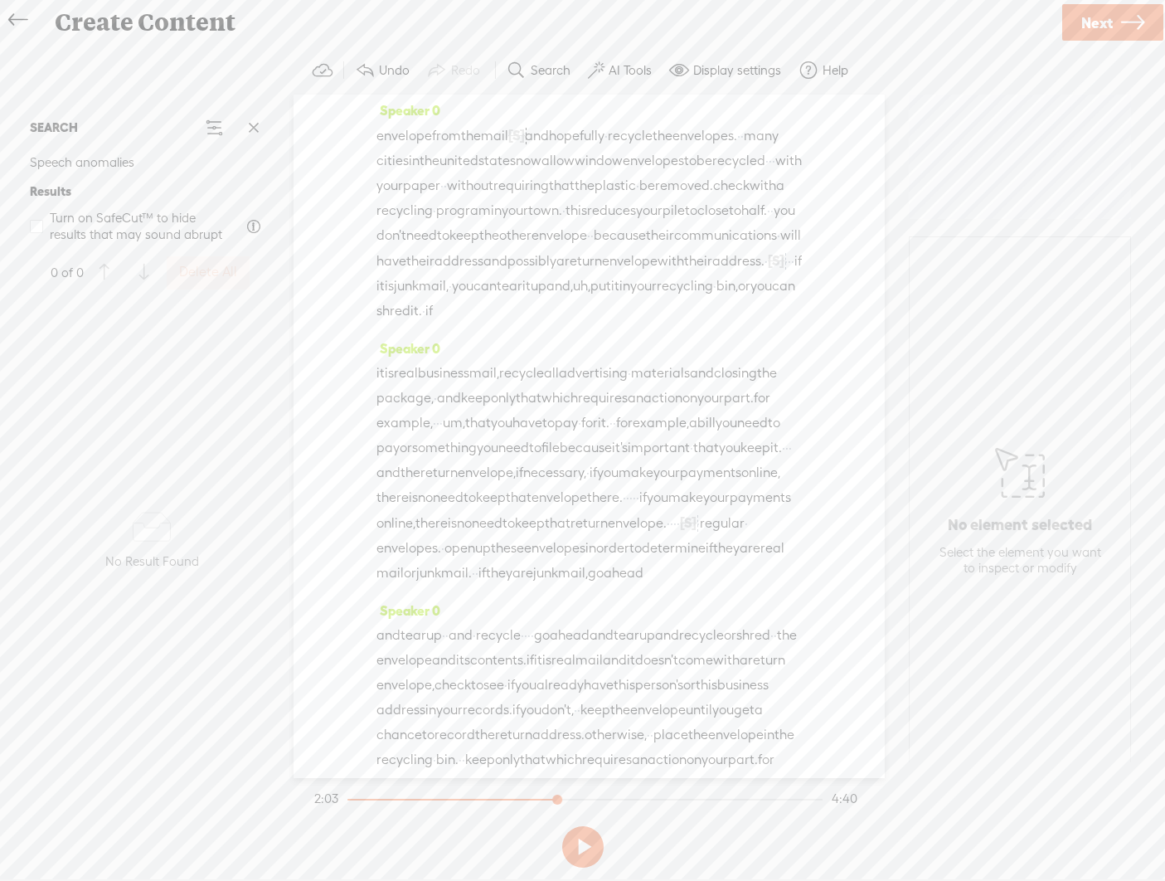
drag, startPoint x: 513, startPoint y: 592, endPoint x: 462, endPoint y: 614, distance: 55.7
click at [462, 585] on div "it is real business mail, recycle all advertising · materials and closing the p…" at bounding box center [588, 473] width 425 height 225
click at [697, 411] on span "your" at bounding box center [710, 398] width 27 height 25
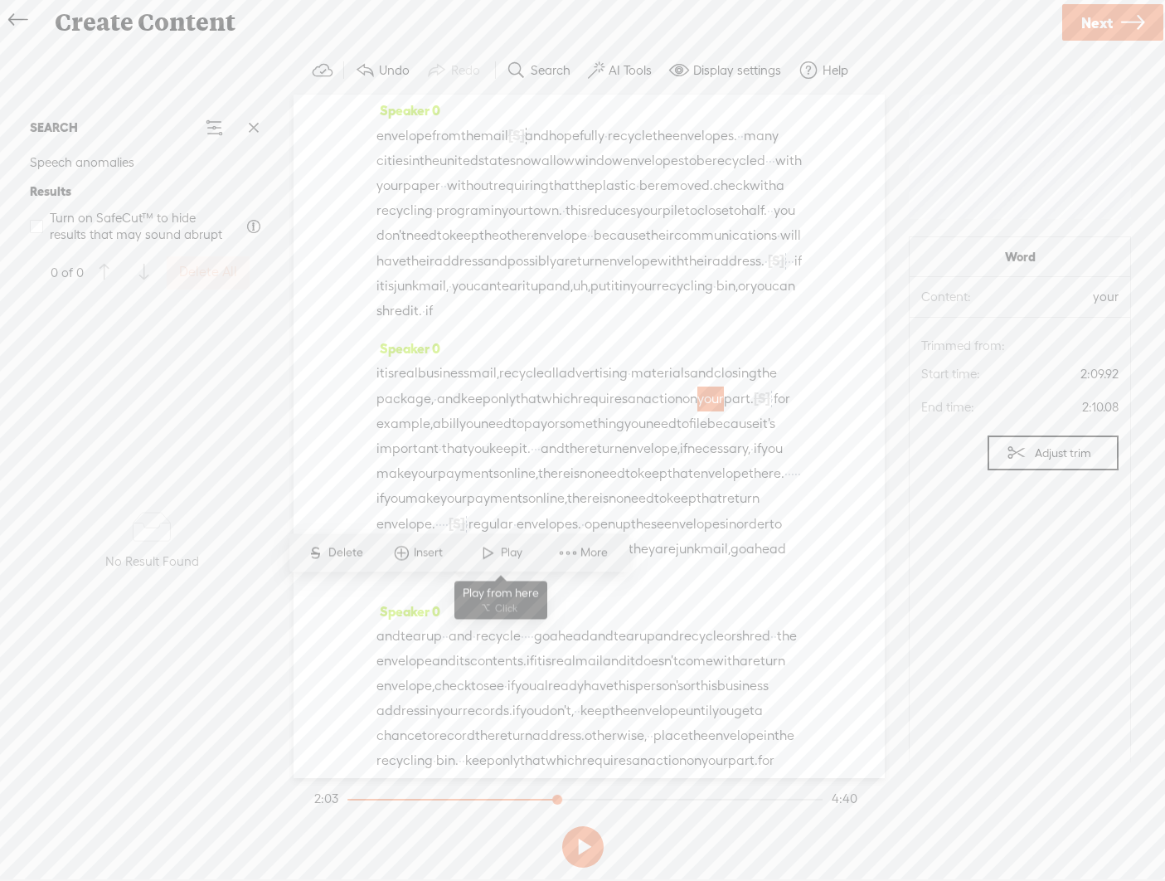
click at [483, 548] on span at bounding box center [488, 552] width 25 height 30
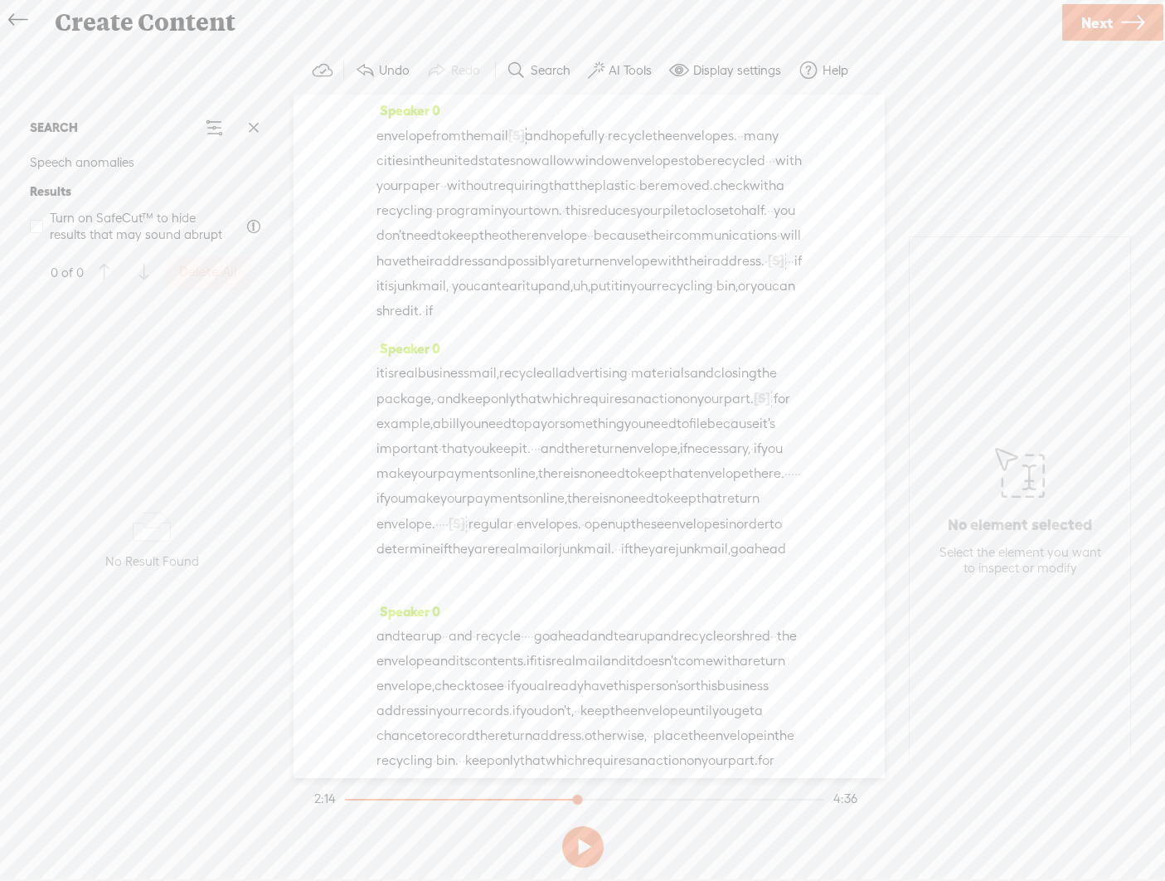
drag, startPoint x: 744, startPoint y: 640, endPoint x: 497, endPoint y: 692, distance: 252.6
click at [497, 586] on div "it is real business mail, recycle all advertising · materials and closing the p…" at bounding box center [588, 474] width 425 height 226
click at [642, 462] on span "envelope," at bounding box center [651, 449] width 58 height 25
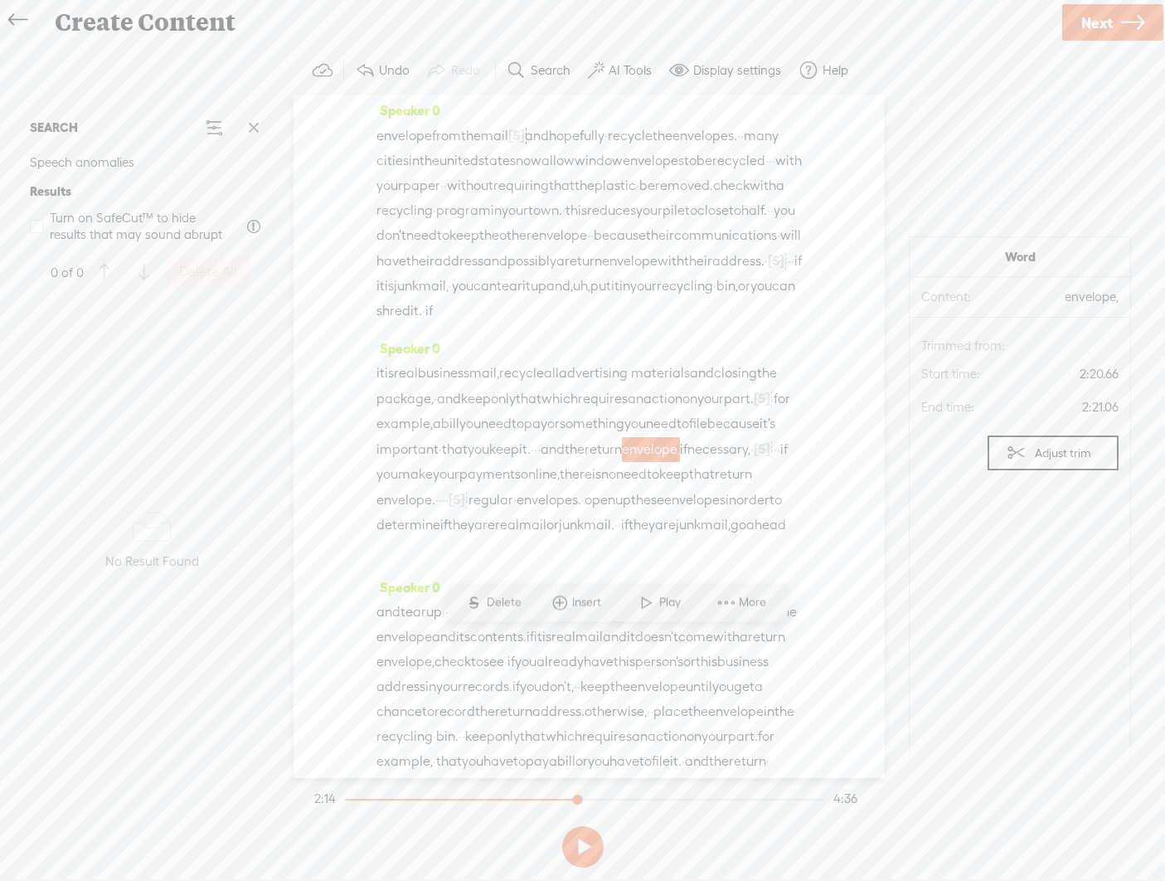
click at [647, 599] on span at bounding box center [646, 602] width 25 height 30
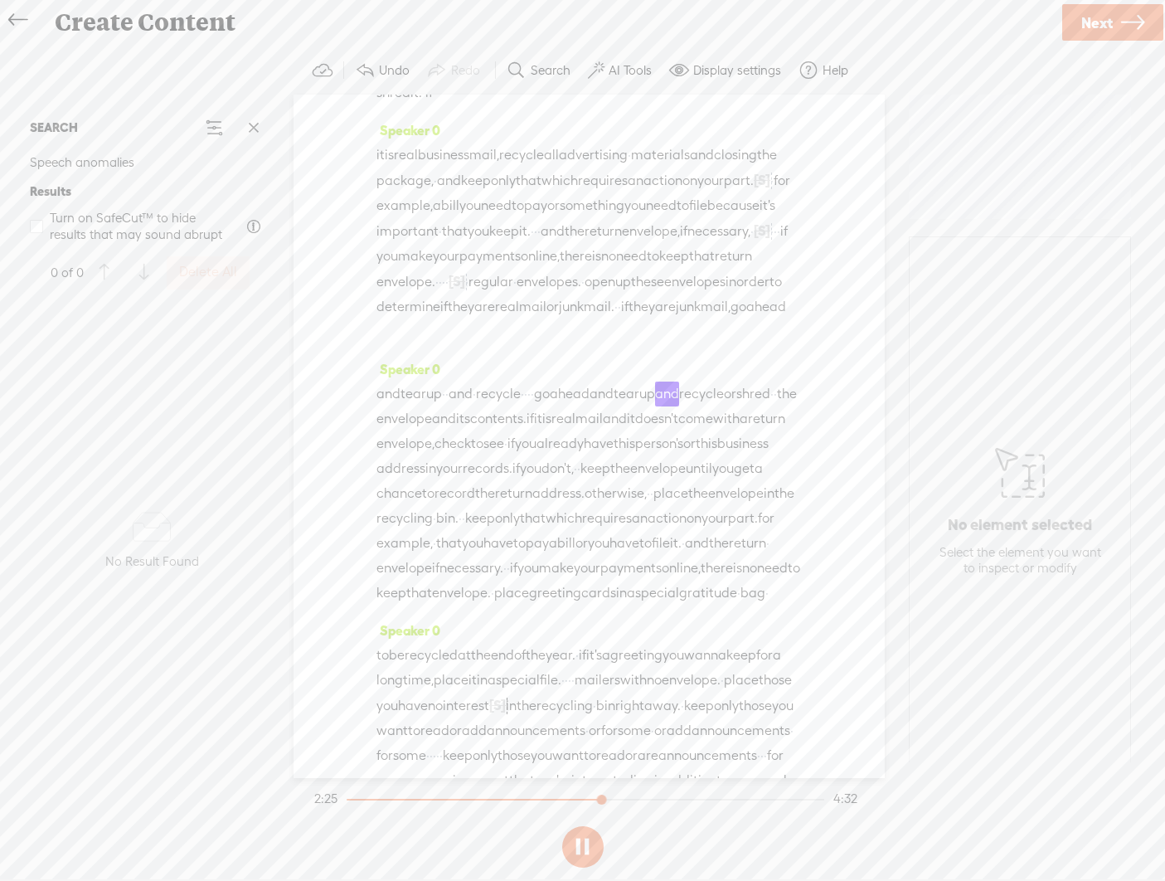
scroll to position [743, 0]
drag, startPoint x: 603, startPoint y: 527, endPoint x: 578, endPoint y: 585, distance: 63.2
click at [578, 585] on div "Speaker 0 · · · · [S] · paperwork · and mail. · · · · [S] · · · · · · paperwork…" at bounding box center [589, 436] width 591 height 683
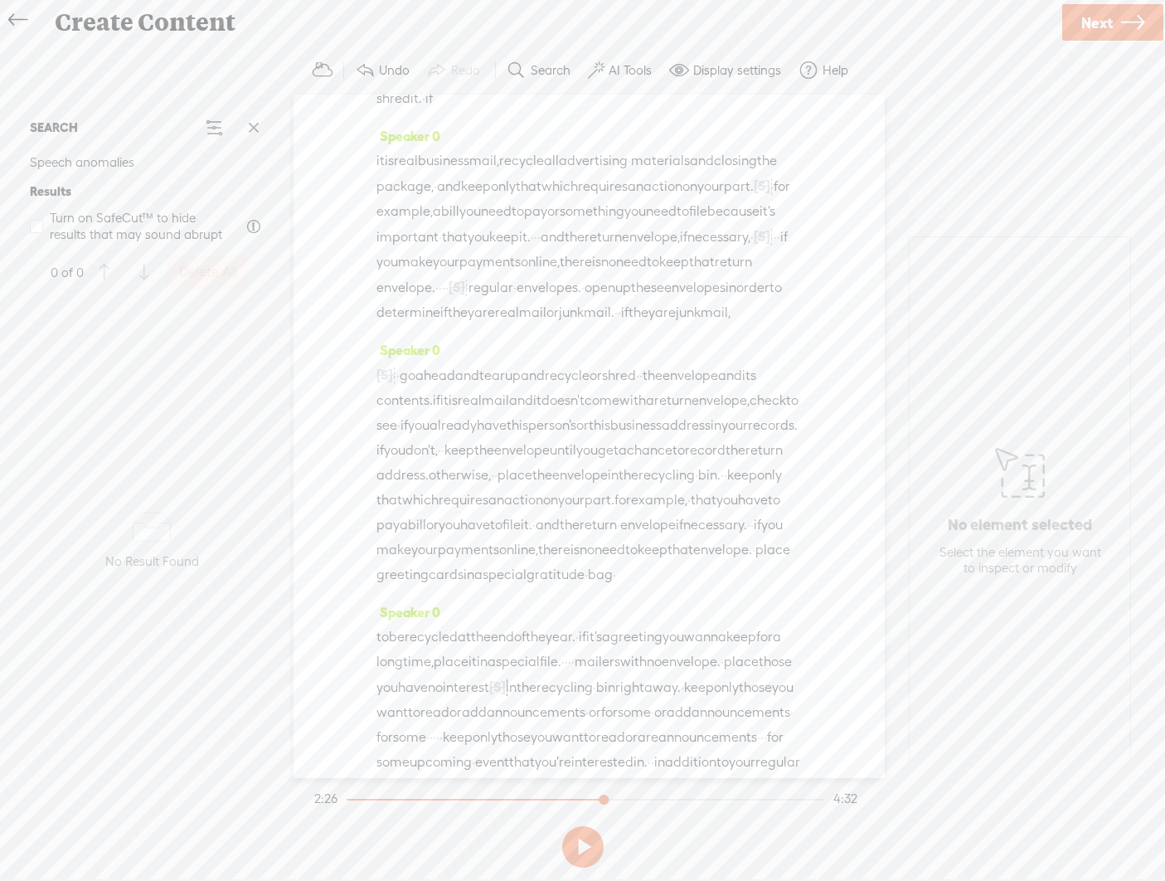
click at [676, 325] on span "junk" at bounding box center [688, 312] width 25 height 25
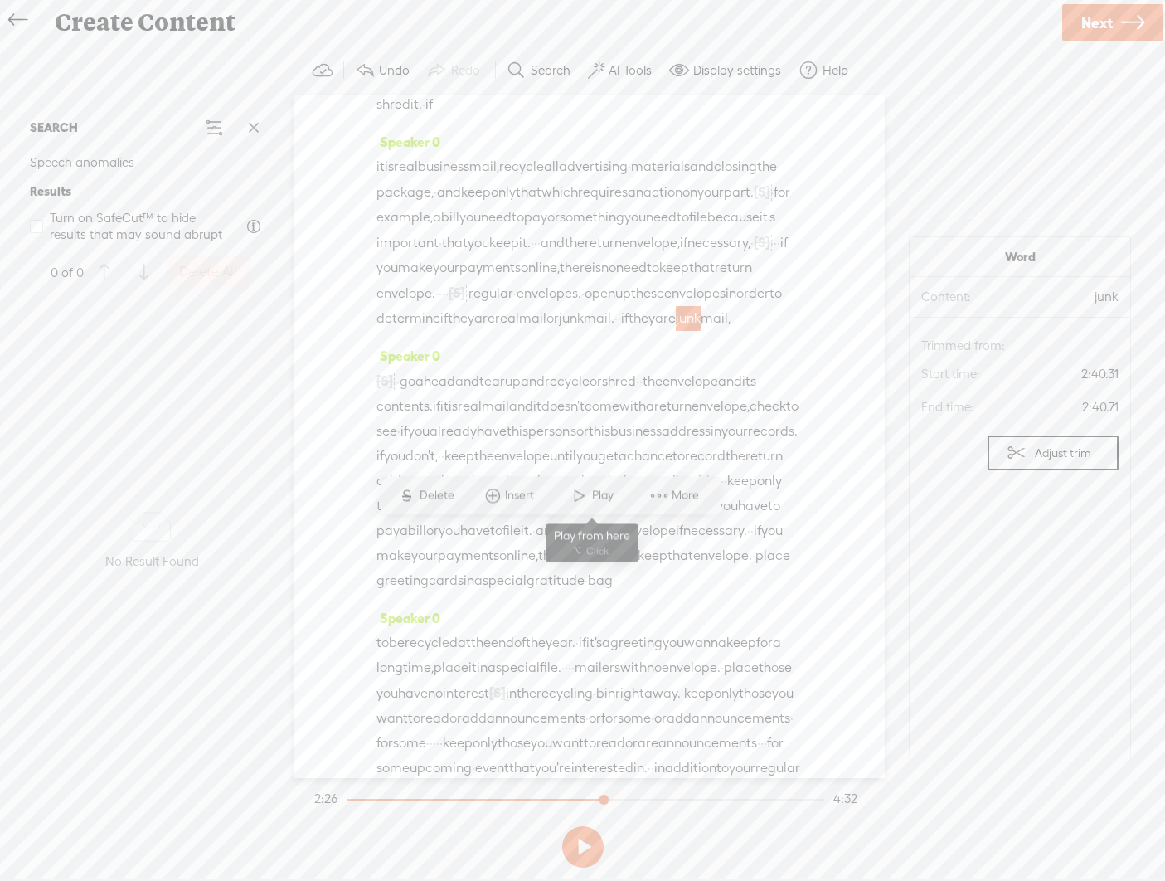
click at [572, 495] on span at bounding box center [579, 495] width 25 height 30
drag, startPoint x: 396, startPoint y: 593, endPoint x: 369, endPoint y: 590, distance: 27.5
click at [369, 590] on div "Speaker 0 · · · · [S] · paperwork · and mail. · · · · [S] · · · · · · paperwork…" at bounding box center [589, 436] width 591 height 683
drag, startPoint x: 541, startPoint y: 530, endPoint x: 546, endPoint y: 520, distance: 10.8
click at [676, 331] on span "junk" at bounding box center [688, 318] width 25 height 25
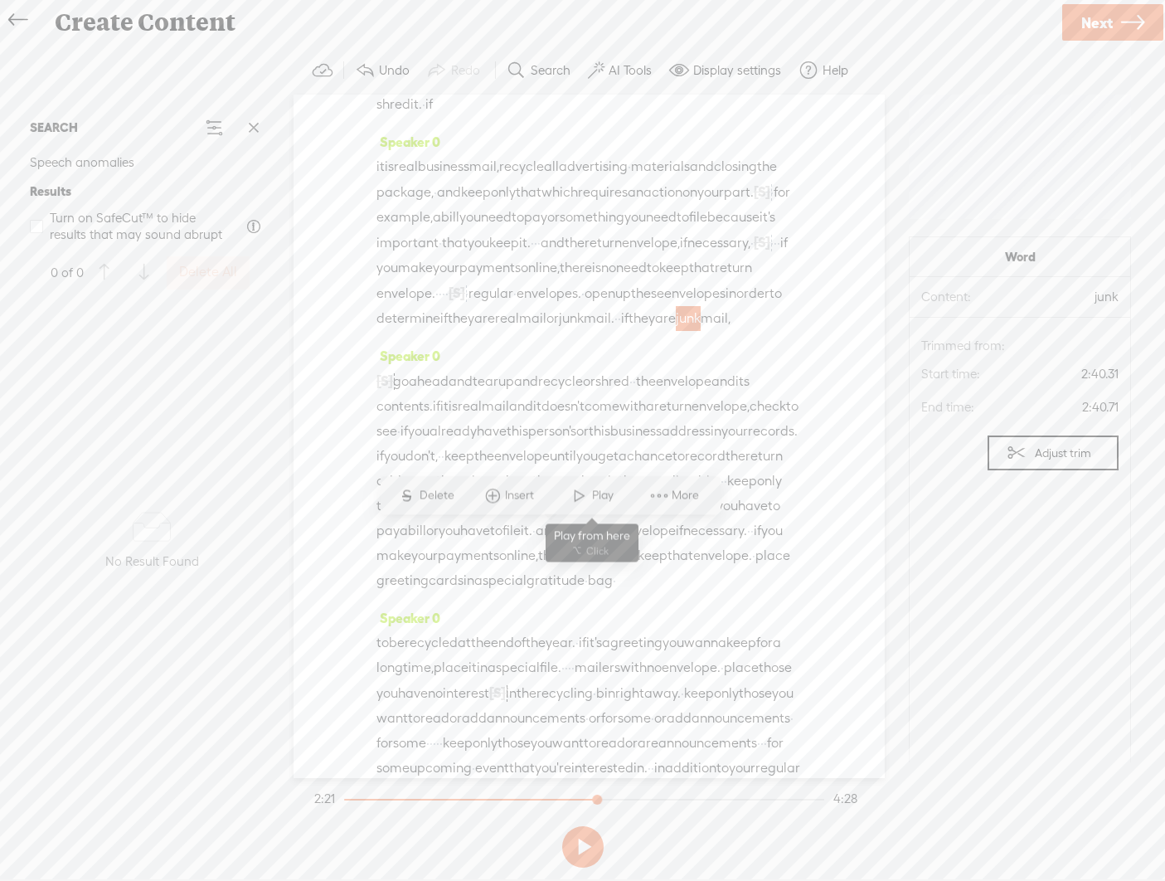
click at [565, 496] on span "Play" at bounding box center [592, 495] width 83 height 30
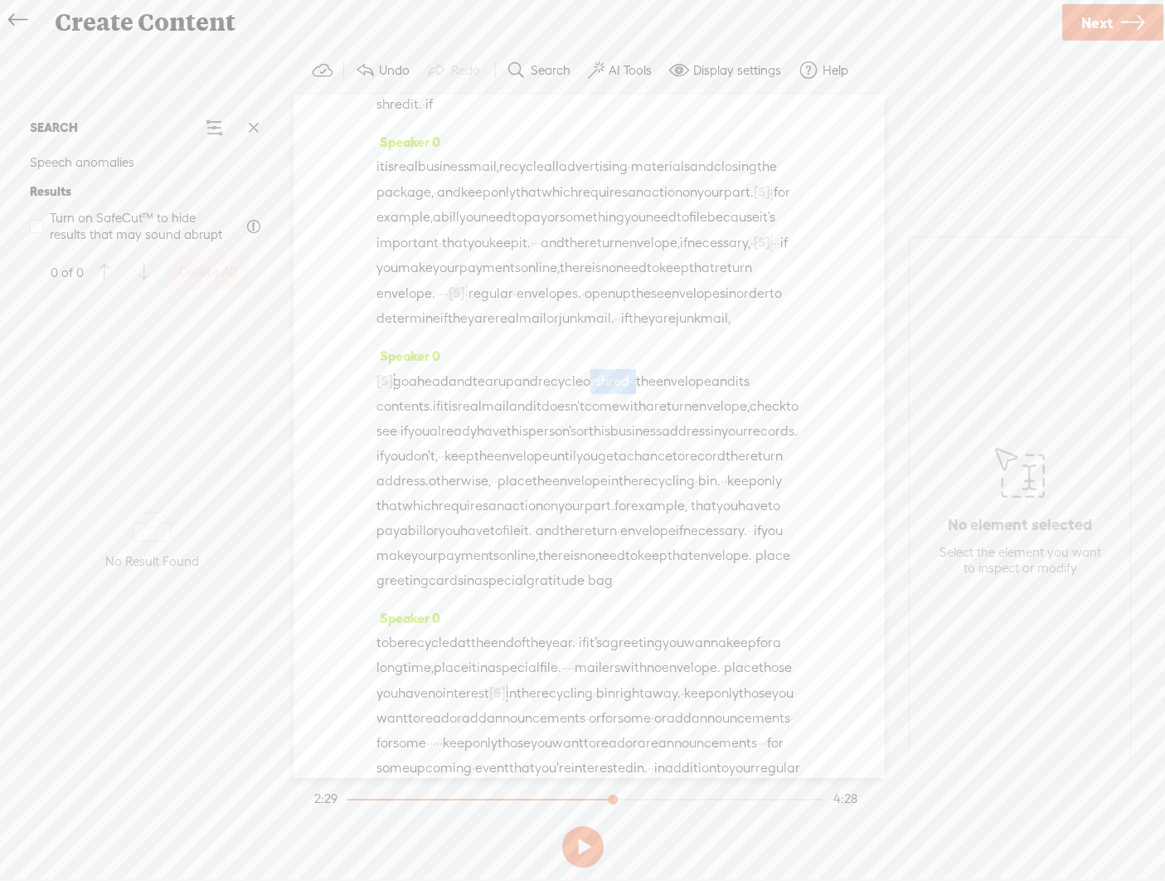
drag, startPoint x: 630, startPoint y: 595, endPoint x: 699, endPoint y: 594, distance: 68.8
click at [699, 593] on div "[S] go ahead and tear up · · and · recycle · · · · go ahead and tear up and rec…" at bounding box center [588, 480] width 425 height 225
click at [629, 394] on span "shred" at bounding box center [612, 381] width 34 height 25
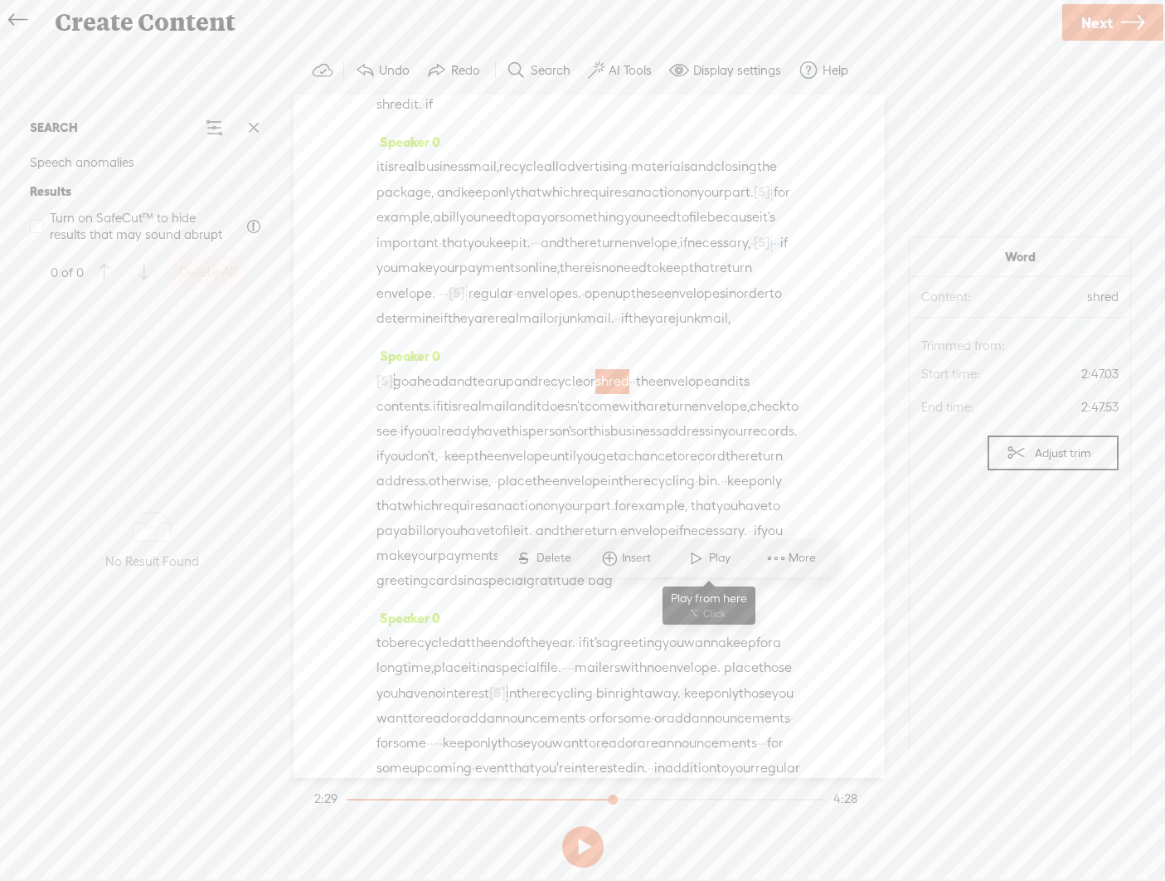
click at [692, 557] on span at bounding box center [696, 558] width 25 height 30
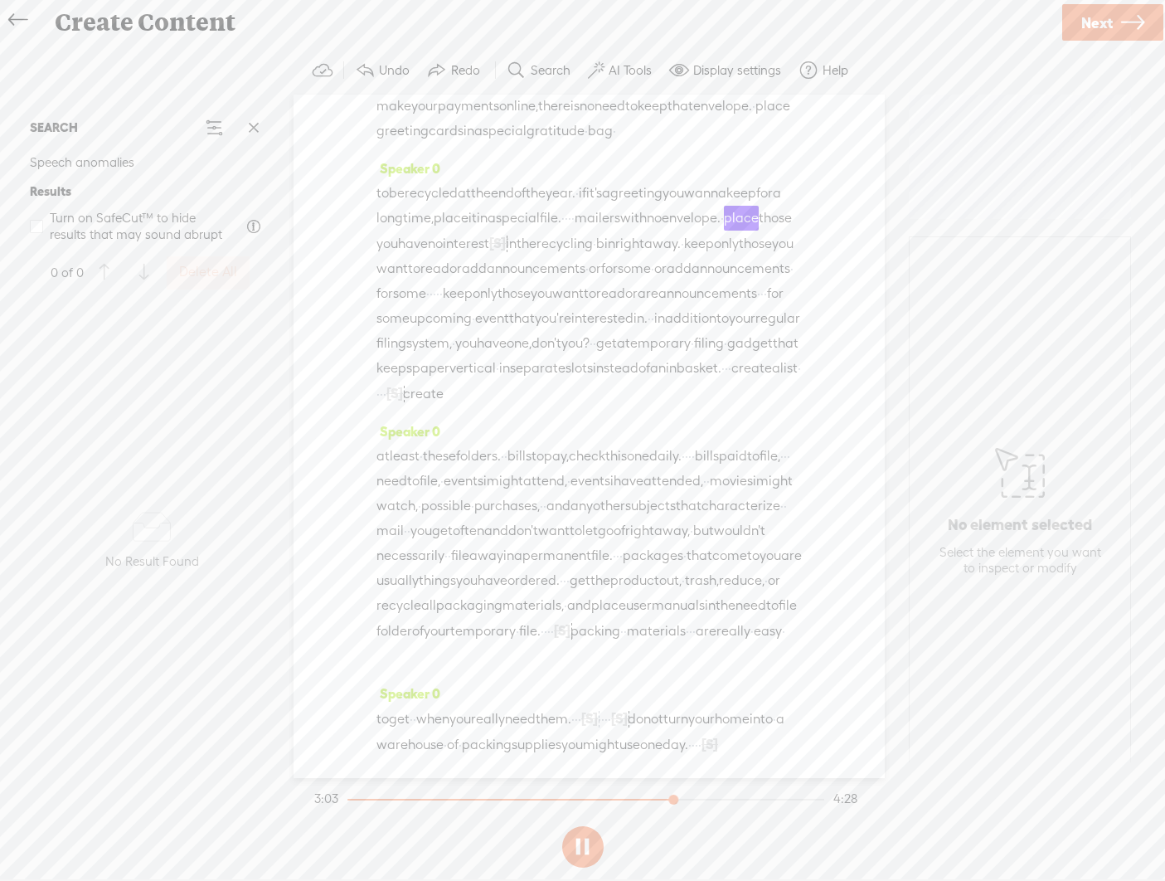
scroll to position [1370, 0]
drag, startPoint x: 470, startPoint y: 399, endPoint x: 713, endPoint y: 397, distance: 243.0
click at [713, 397] on div "to be recycled at the end of the year. · if it's a greeting you wanna keep for …" at bounding box center [588, 294] width 425 height 226
click at [395, 306] on span "want" at bounding box center [392, 293] width 32 height 25
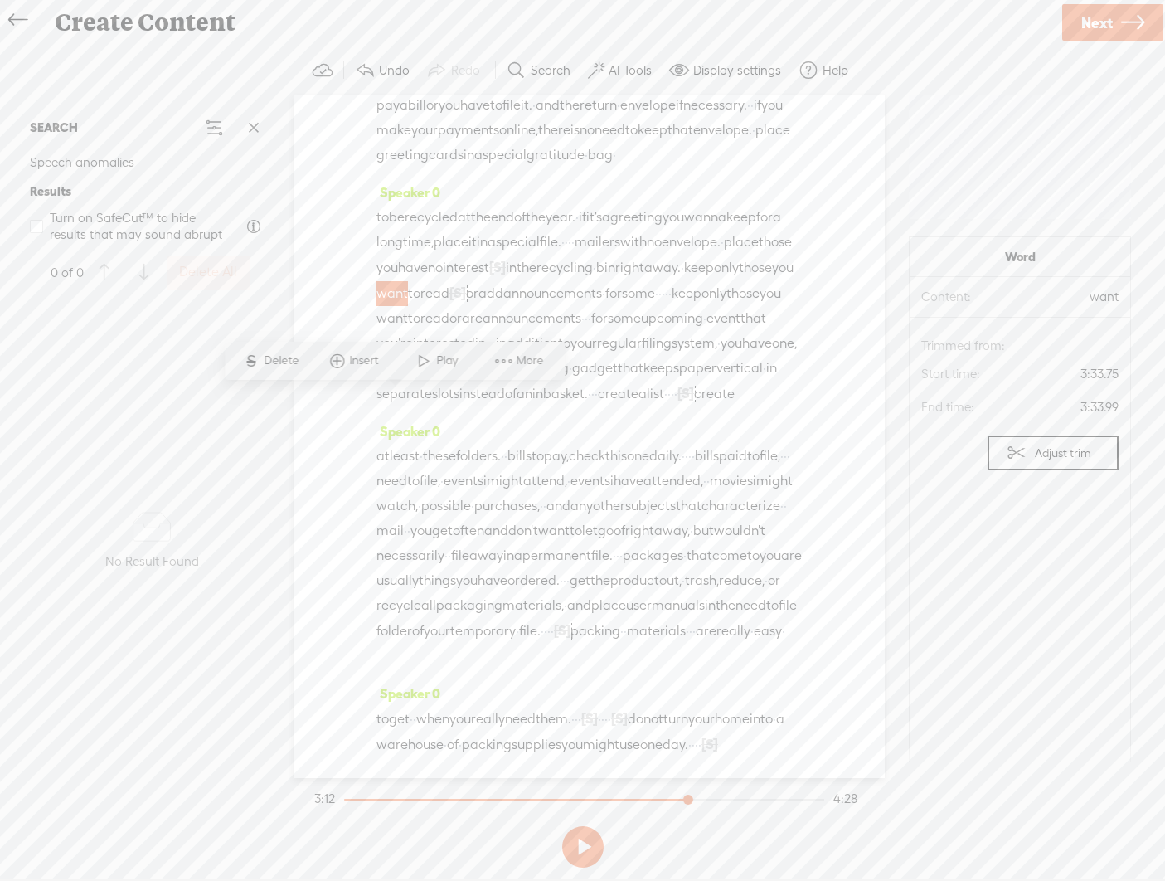
click at [422, 360] on span at bounding box center [423, 361] width 25 height 30
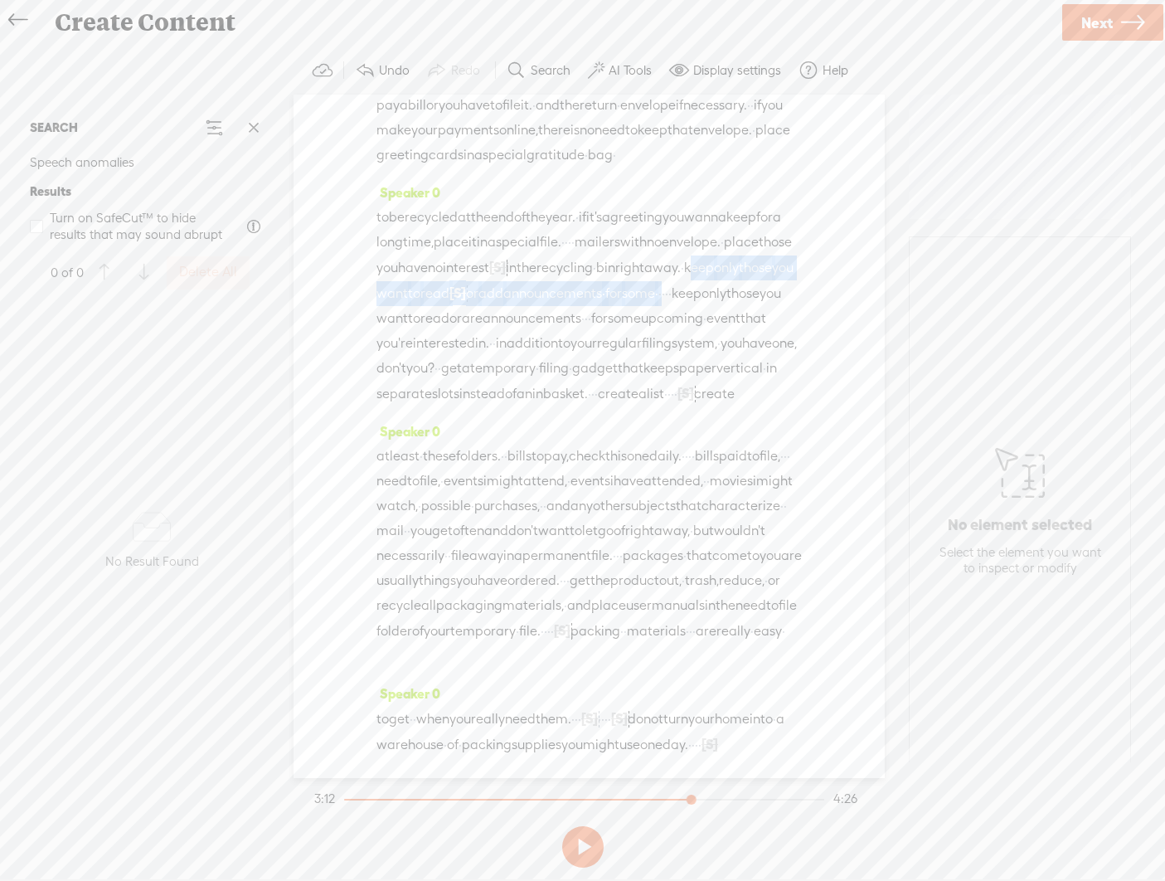
drag, startPoint x: 626, startPoint y: 375, endPoint x: 725, endPoint y: 396, distance: 100.8
click at [725, 396] on div "to be recycled at the end of the year. · if it's a greeting you wanna keep for …" at bounding box center [588, 305] width 425 height 201
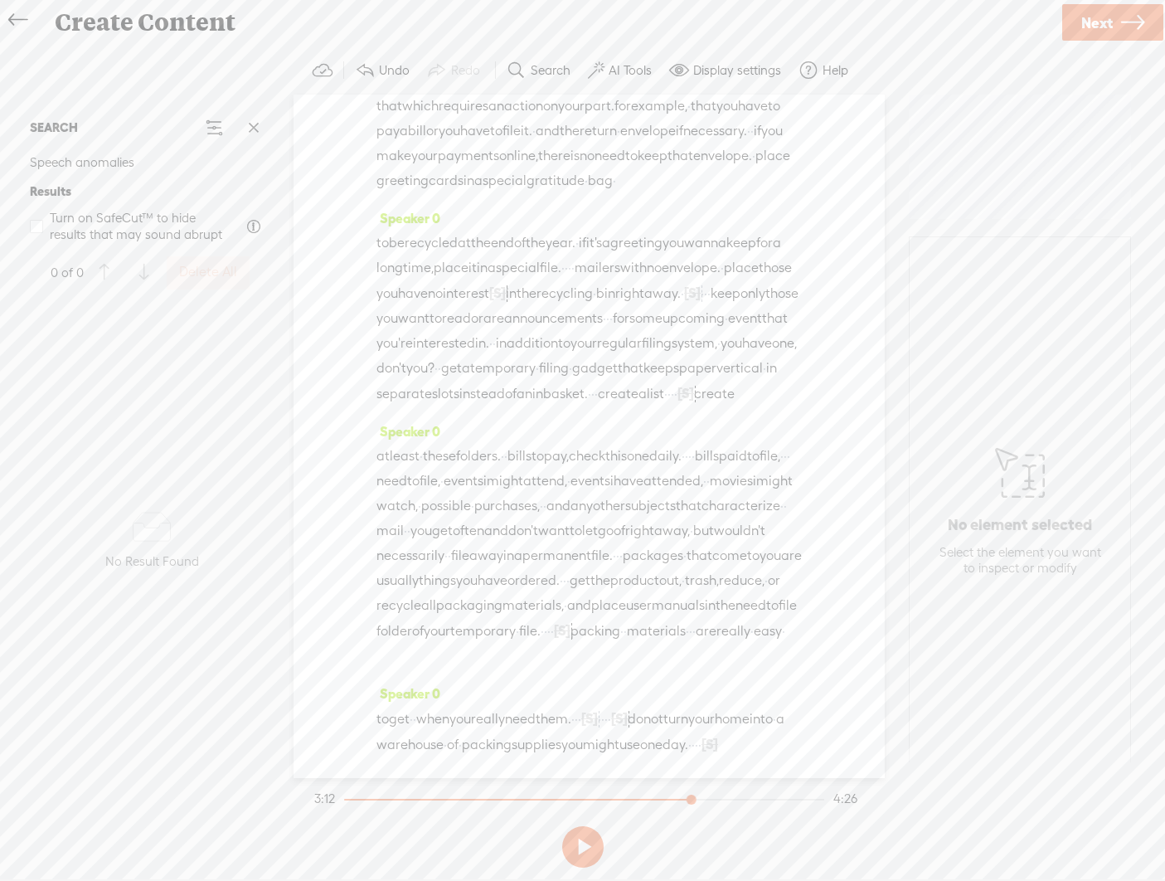
click at [615, 306] on span "right" at bounding box center [629, 293] width 29 height 25
click at [574, 336] on span at bounding box center [582, 336] width 25 height 30
drag, startPoint x: 652, startPoint y: 494, endPoint x: 753, endPoint y: 500, distance: 101.3
click at [738, 406] on div "to be recycled at the end of the year. · if it's a greeting you wanna keep for …" at bounding box center [588, 319] width 425 height 176
drag, startPoint x: 742, startPoint y: 499, endPoint x: 645, endPoint y: 497, distance: 97.0
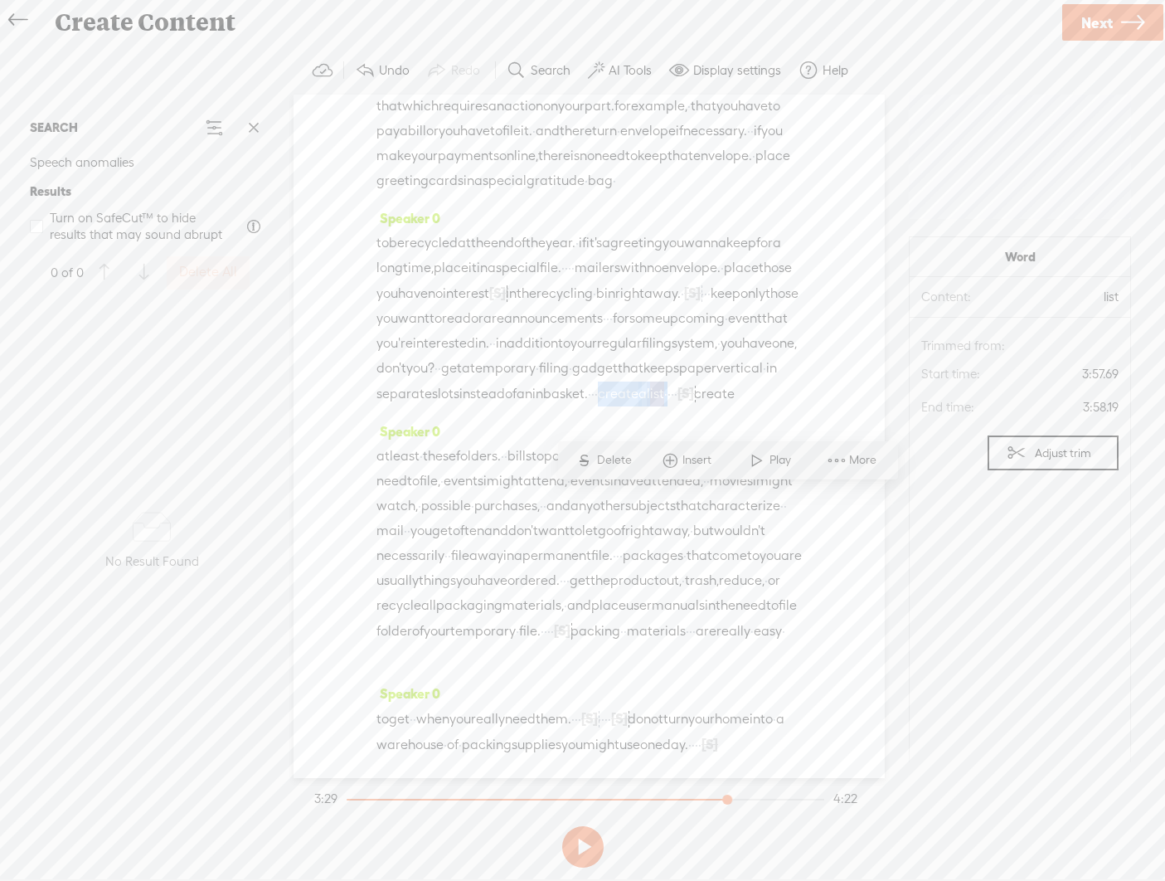
click at [649, 406] on div "to be recycled at the end of the year. · if it's a greeting you wanna keep for …" at bounding box center [588, 319] width 425 height 176
click at [588, 406] on span "basket." at bounding box center [565, 393] width 45 height 25
click at [625, 461] on span at bounding box center [631, 460] width 25 height 30
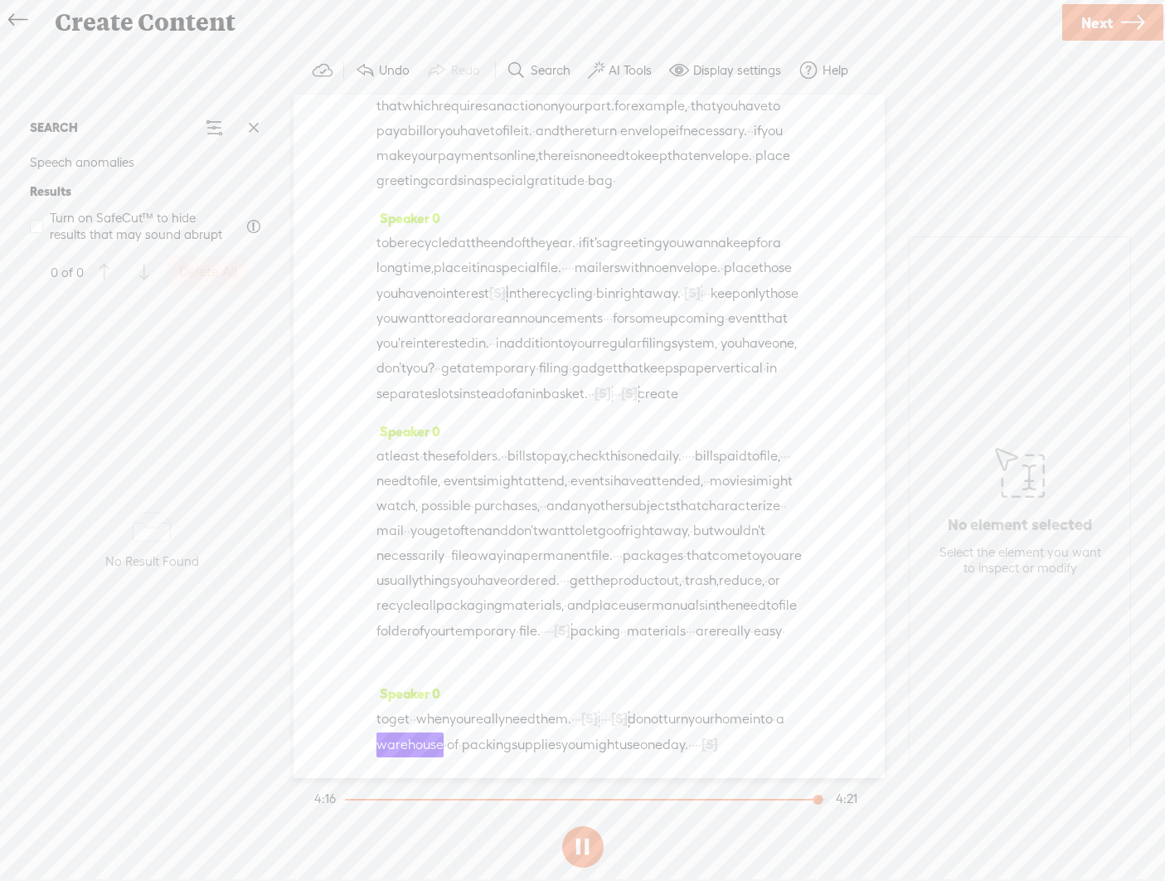
drag, startPoint x: 705, startPoint y: 689, endPoint x: 642, endPoint y: 691, distance: 63.0
click at [643, 706] on div "to get · · when you really need them. · · · [S] do not · · · · [S] · · · · · · …" at bounding box center [588, 731] width 425 height 51
click at [571, 706] on span "them." at bounding box center [554, 718] width 36 height 25
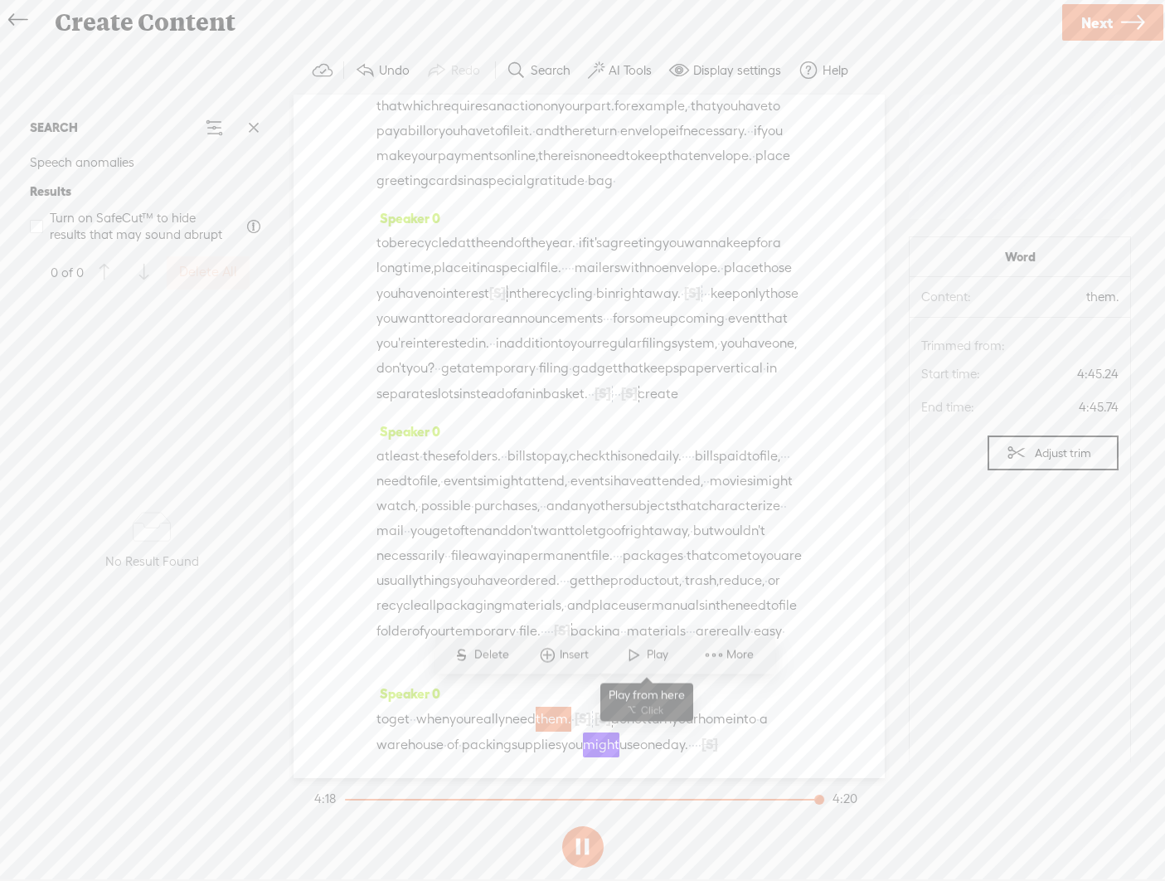
click at [631, 655] on span at bounding box center [634, 654] width 25 height 30
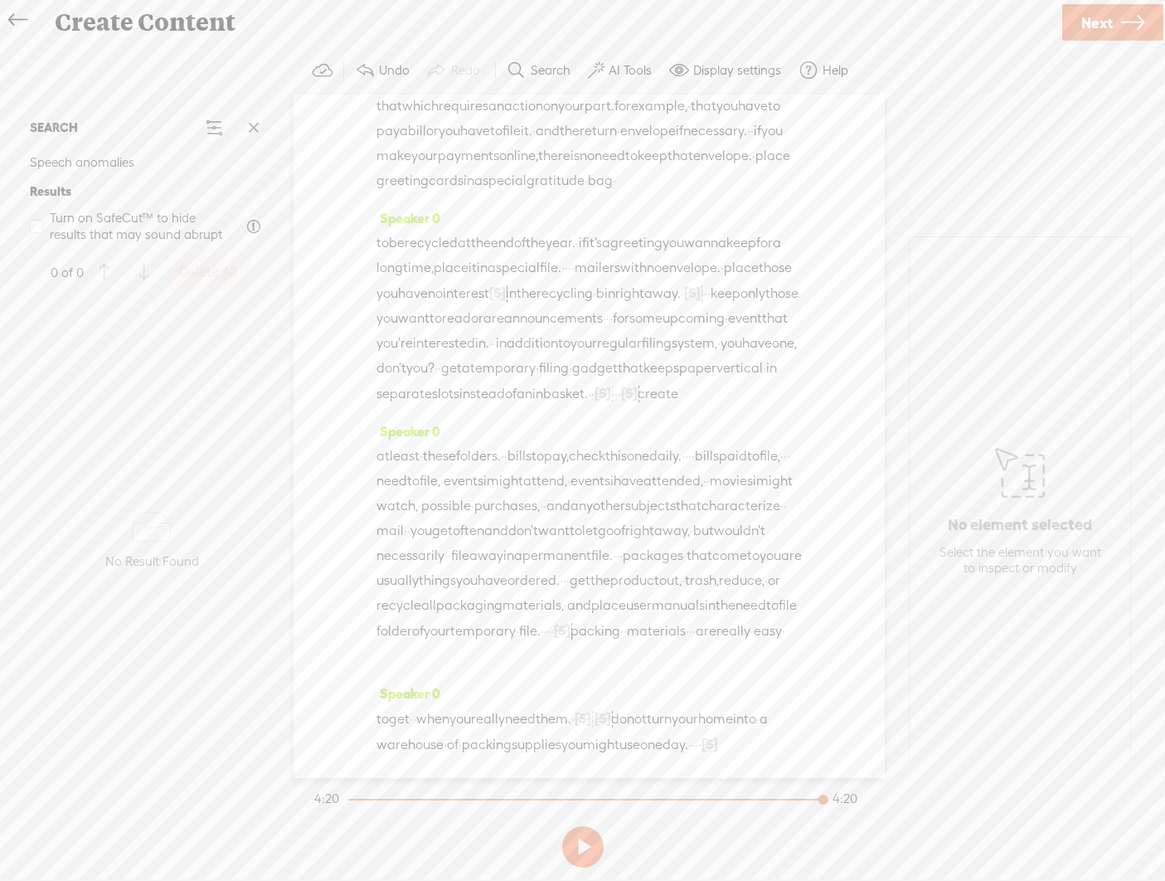
click at [813, 23] on span "Next" at bounding box center [1097, 23] width 32 height 42
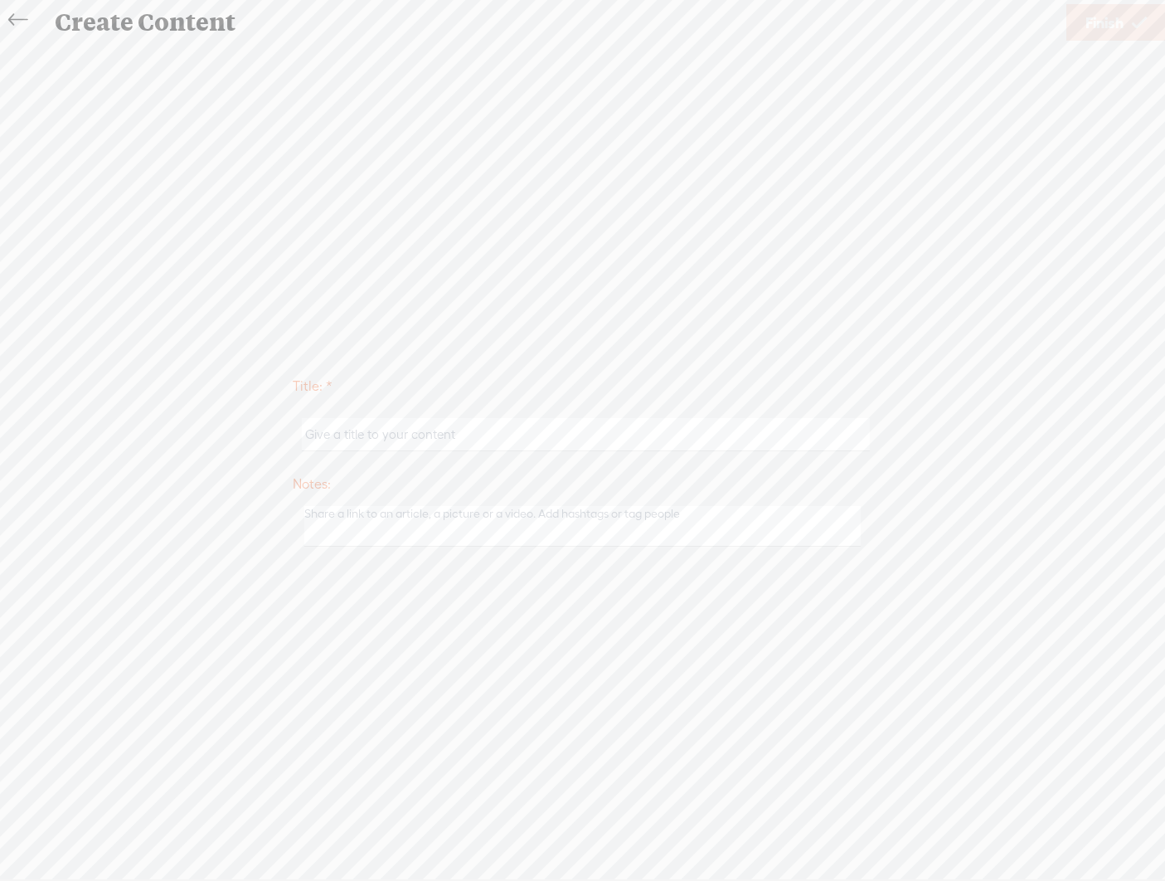
click at [726, 430] on input "text" at bounding box center [586, 434] width 568 height 32
paste input "Prescription - Decluttering"
type input "Paperwork and Mail Prescription - Decluttering"
click at [813, 29] on icon at bounding box center [1139, 23] width 15 height 42
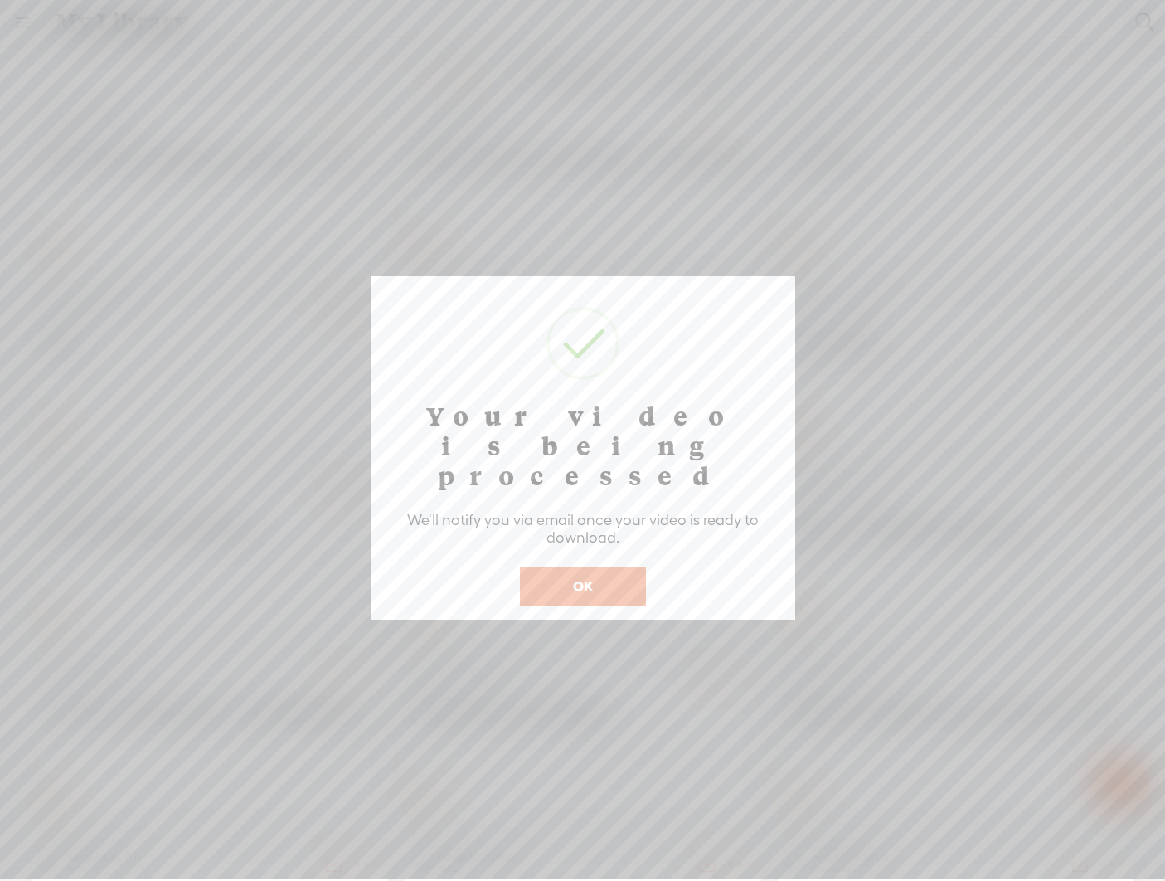
click at [599, 567] on button "OK" at bounding box center [583, 586] width 126 height 38
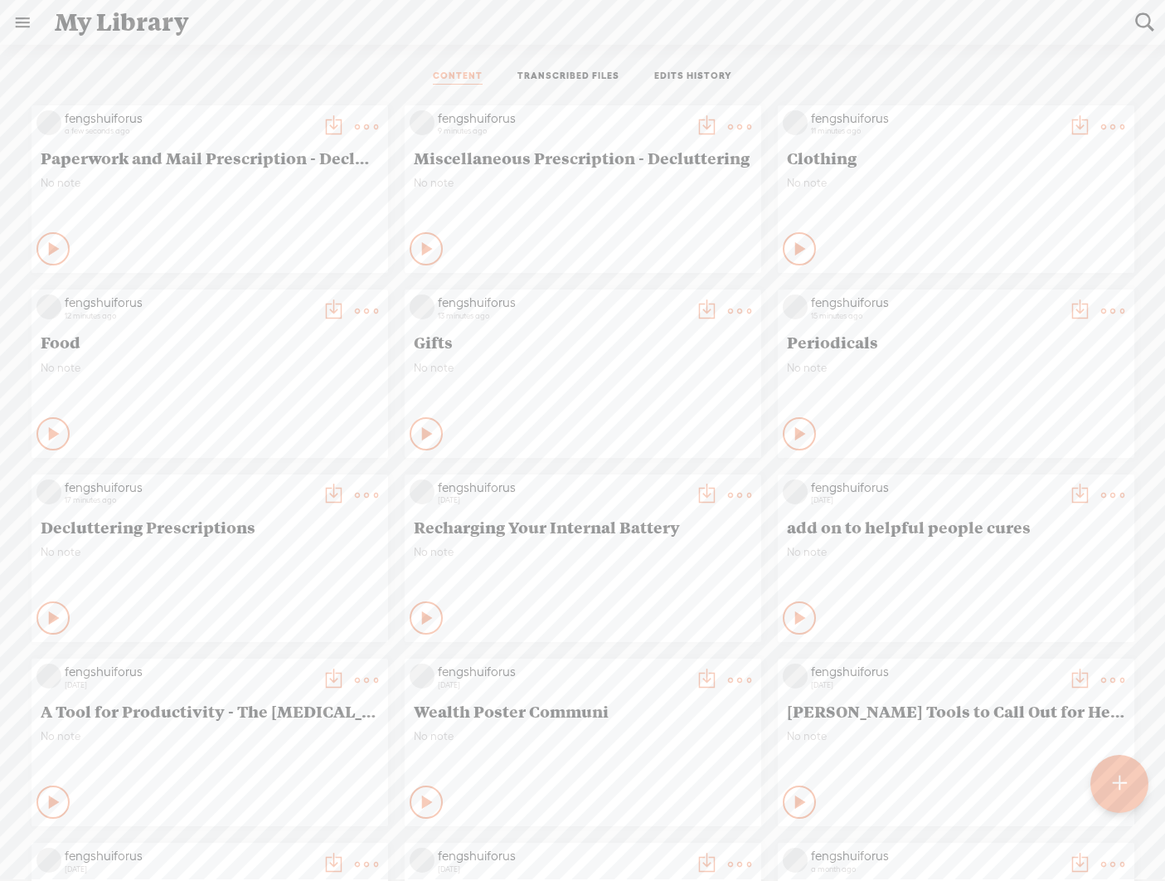
click at [813, 787] on div at bounding box center [1119, 784] width 58 height 58
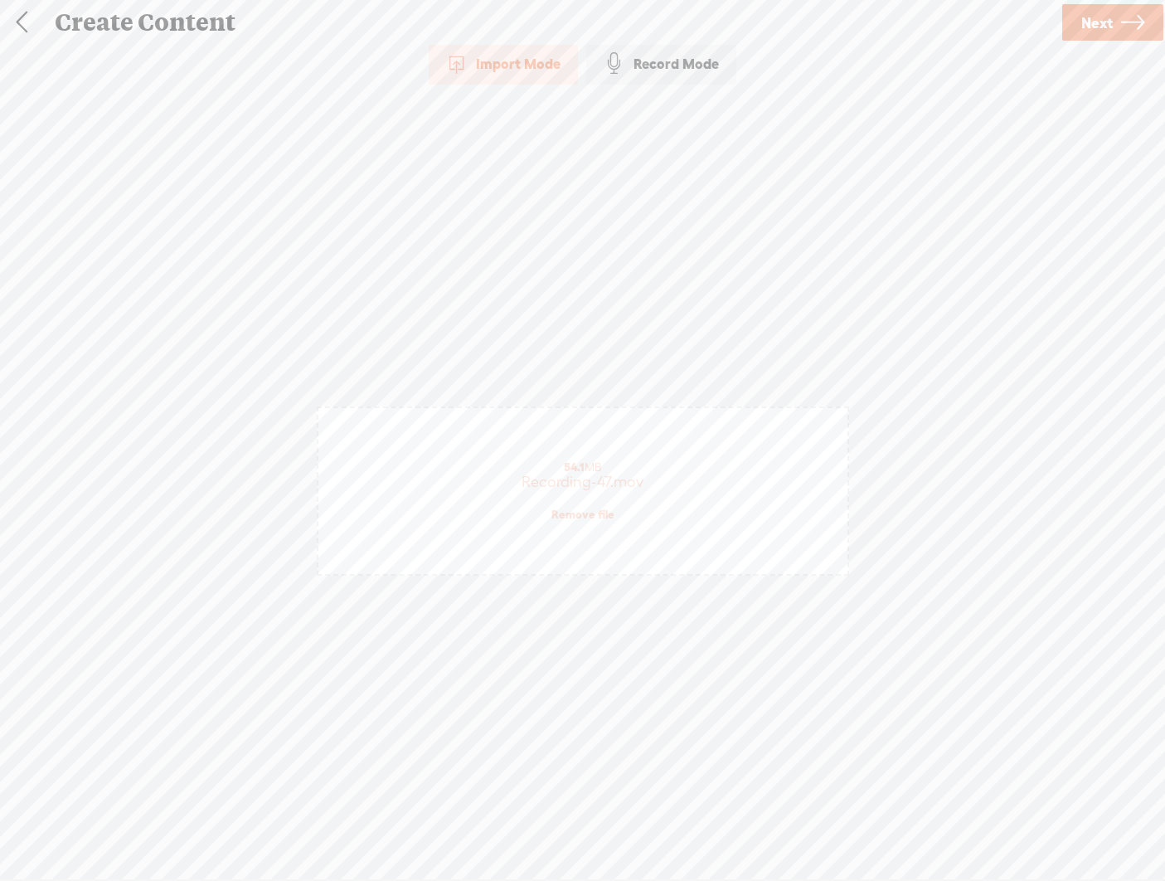
click at [813, 22] on span "Next" at bounding box center [1097, 23] width 32 height 42
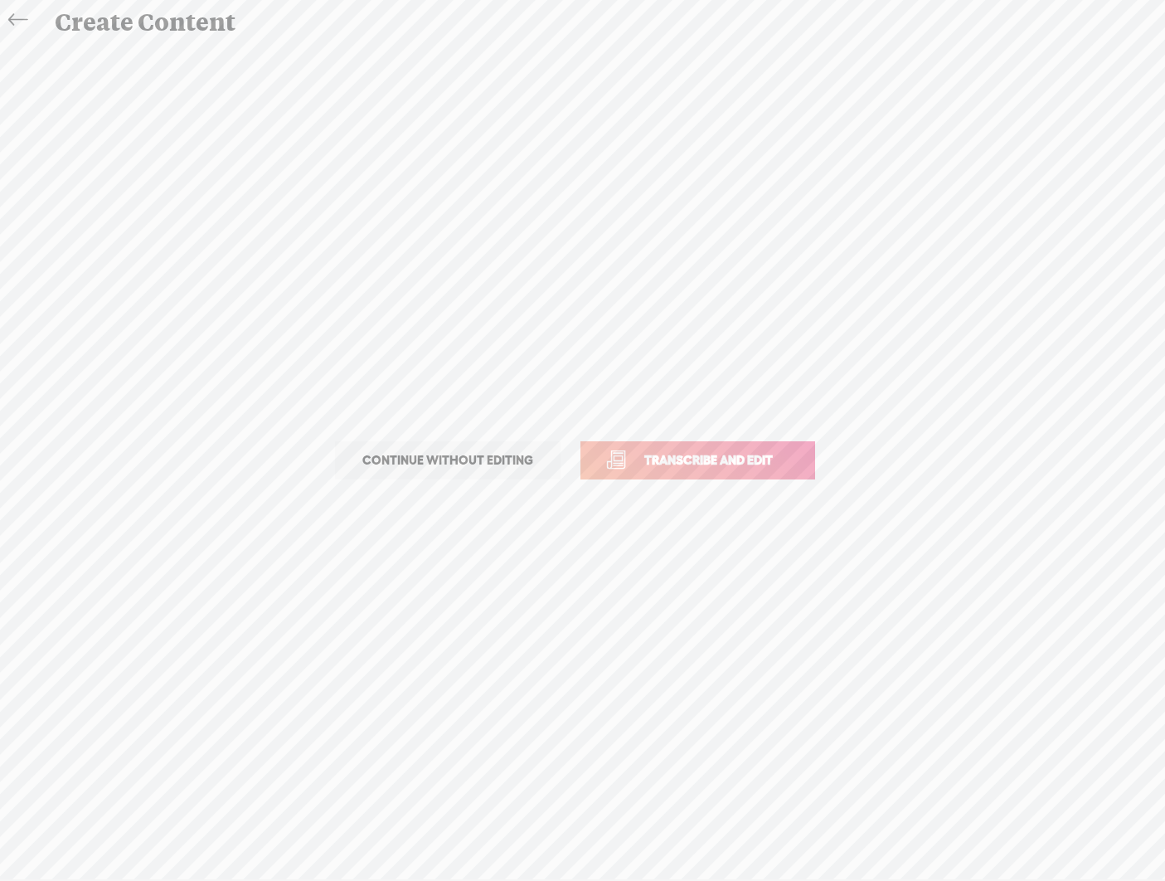
click at [720, 459] on span "Transcribe and edit" at bounding box center [708, 459] width 163 height 19
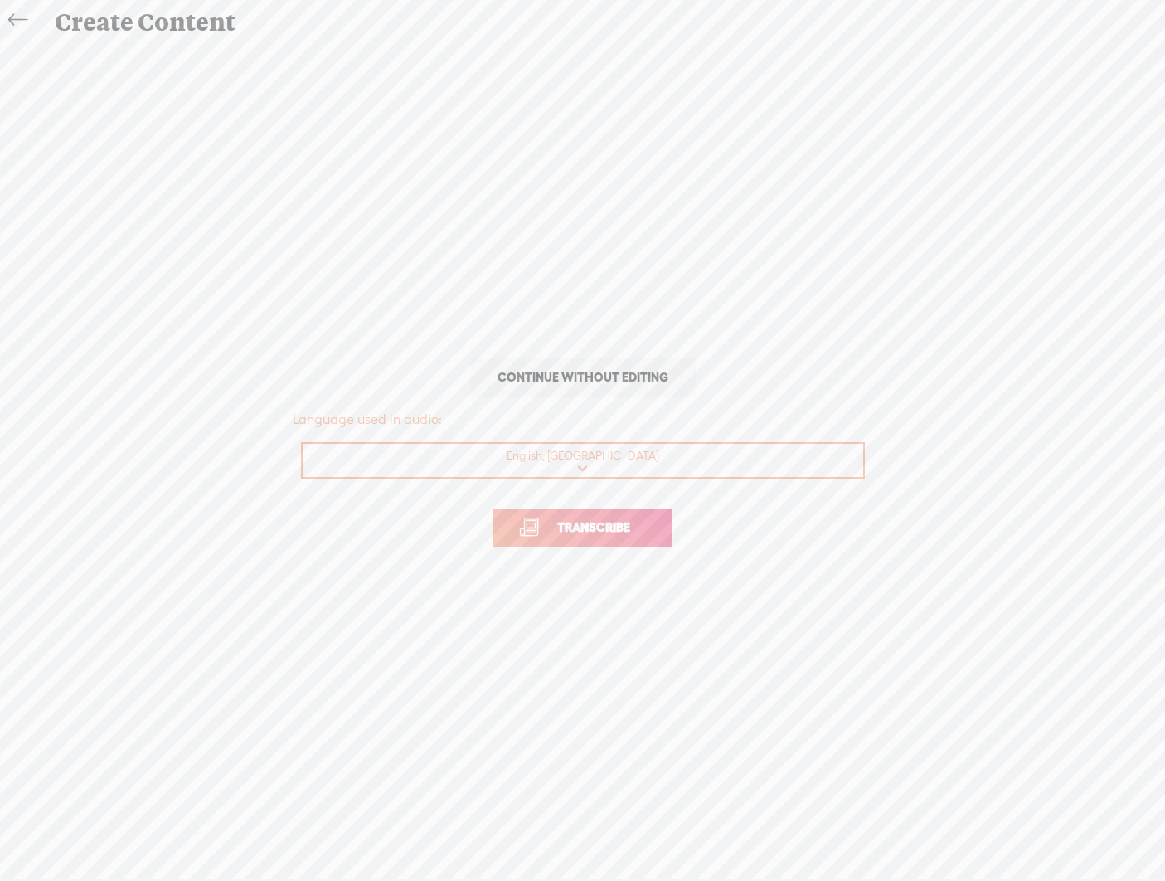
click at [623, 533] on span "Transcribe" at bounding box center [594, 526] width 108 height 19
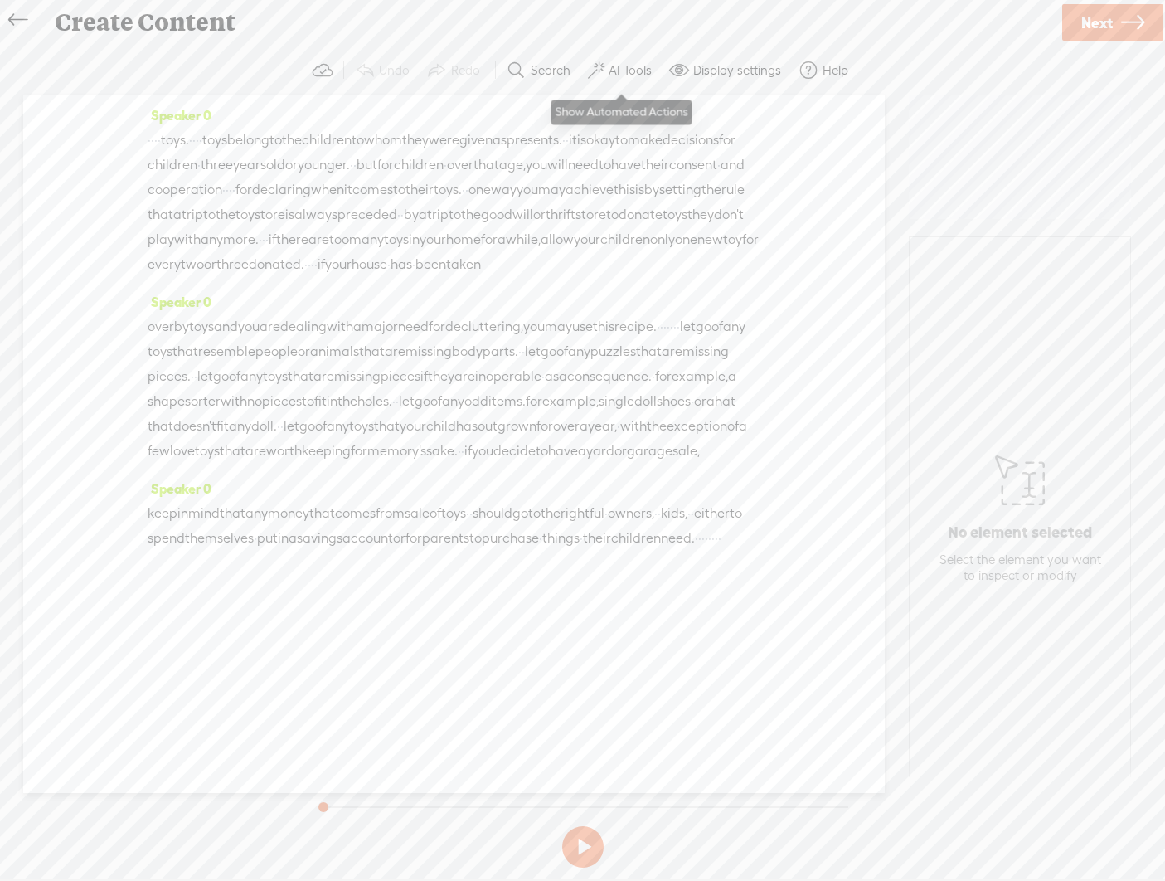
click at [629, 72] on label "AI Tools" at bounding box center [630, 70] width 43 height 17
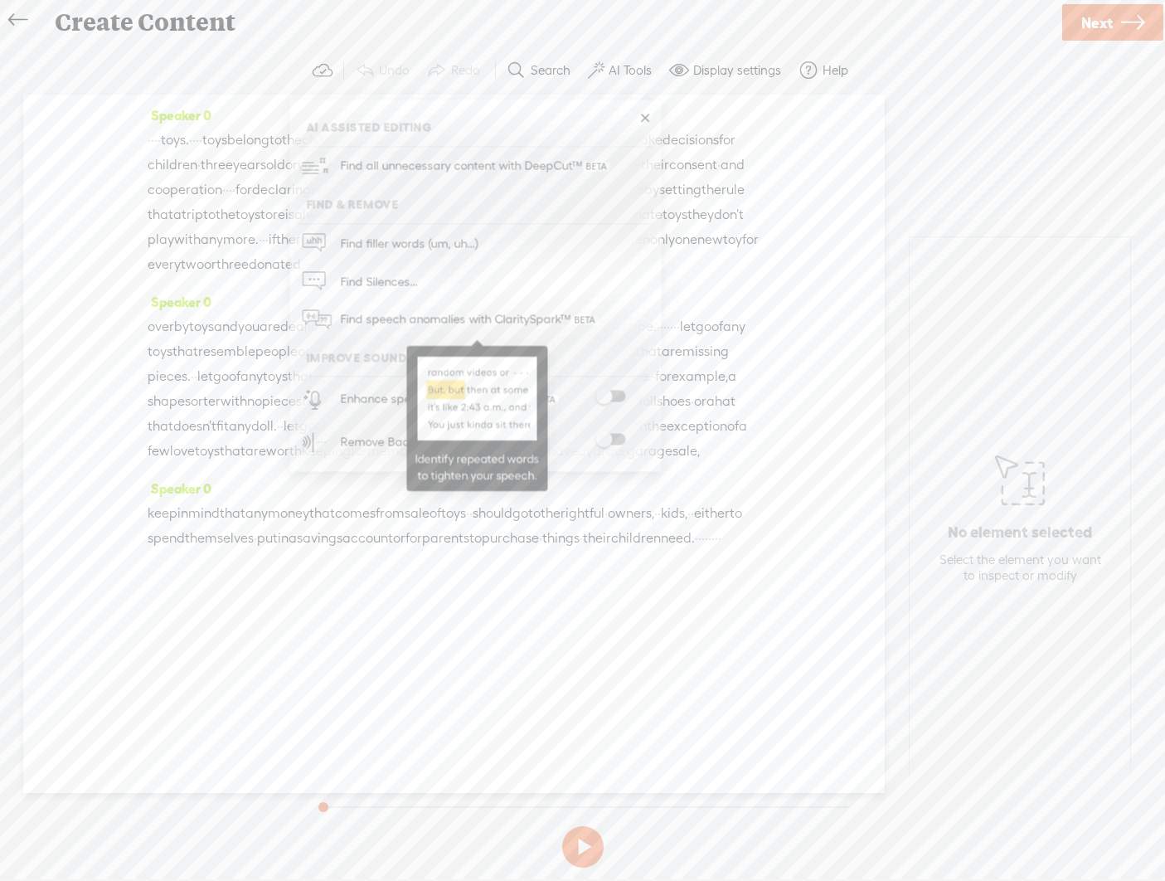
click at [363, 319] on span "Find speech anomalies with ClaritySpark™" at bounding box center [468, 319] width 269 height 39
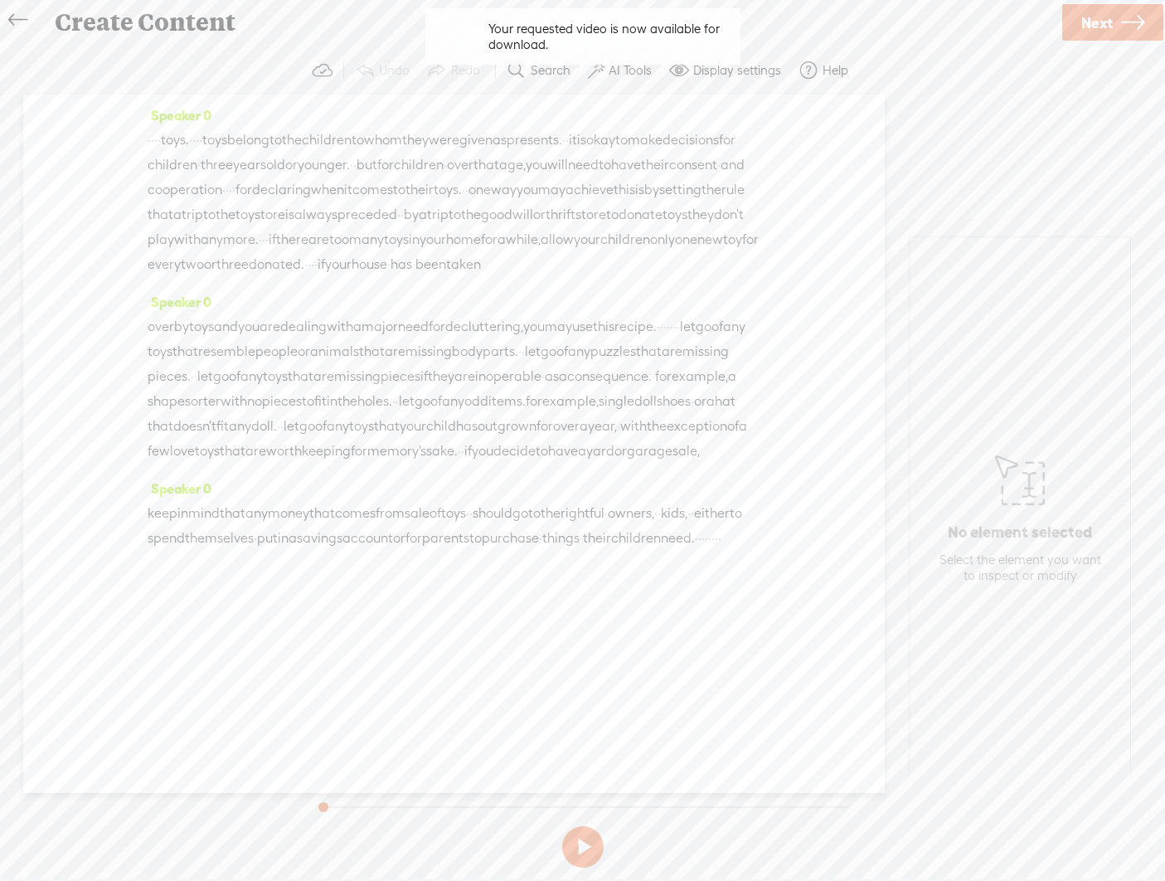
drag, startPoint x: 430, startPoint y: 660, endPoint x: 511, endPoint y: 658, distance: 81.3
click at [511, 551] on div "keep in mind that any money that comes from sale of toys · · should go to the r…" at bounding box center [454, 526] width 613 height 50
drag, startPoint x: 432, startPoint y: 656, endPoint x: 503, endPoint y: 657, distance: 71.3
click at [503, 551] on div "keep in mind that any money that comes from sale of toys · · should go to the r…" at bounding box center [454, 526] width 613 height 50
click at [813, 16] on span "Next" at bounding box center [1097, 23] width 32 height 42
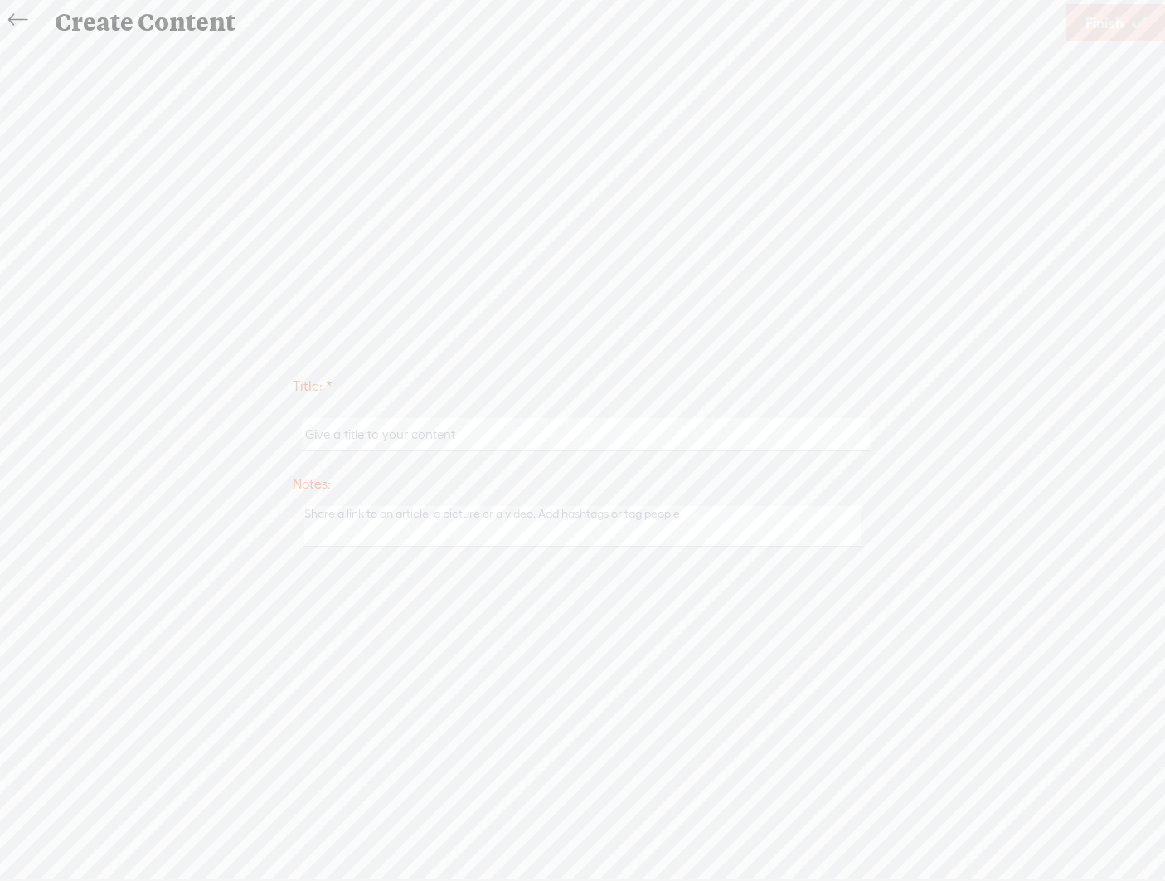
click at [561, 444] on input "text" at bounding box center [586, 434] width 568 height 32
paste input "Prescription - Decluttering"
type input "Toys Prescription - Decluttering"
click at [813, 19] on span "Finish" at bounding box center [1104, 23] width 38 height 42
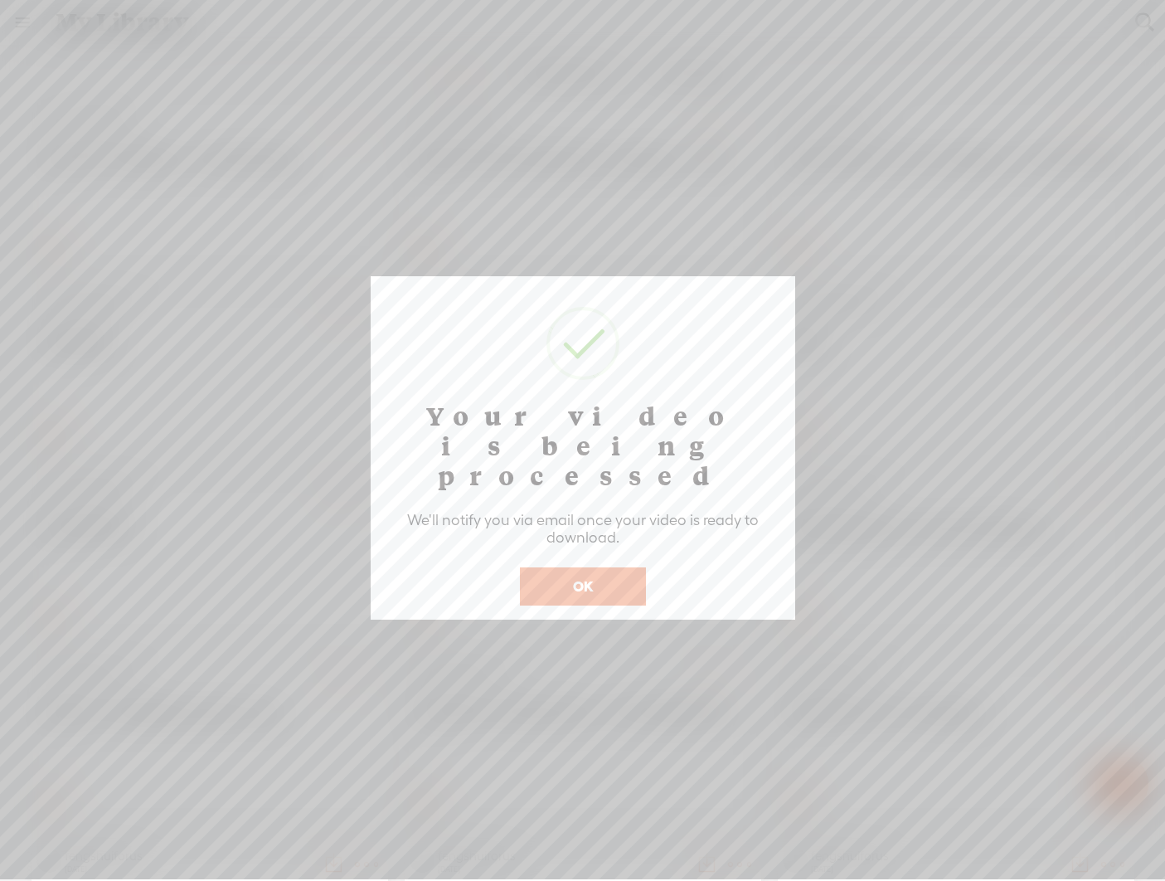
click at [614, 567] on button "OK" at bounding box center [583, 586] width 126 height 38
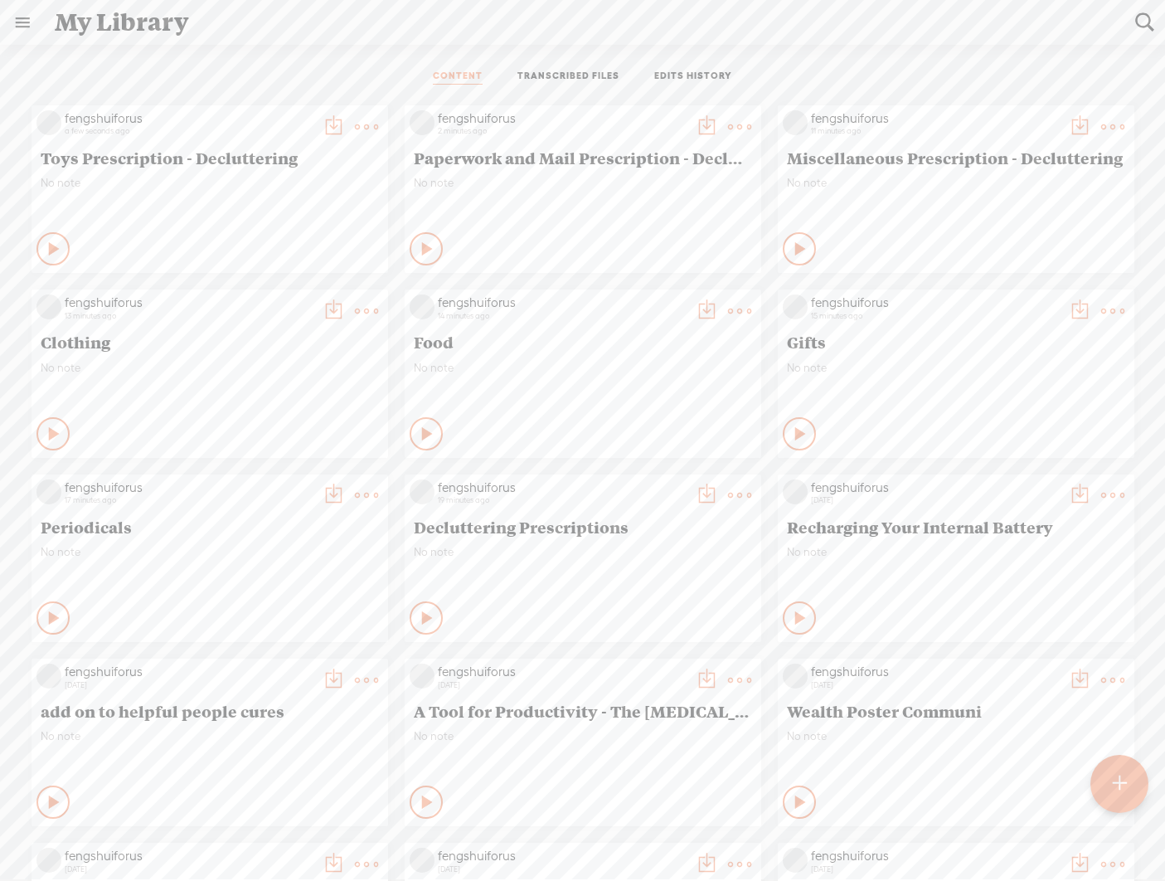
click at [813, 785] on t at bounding box center [1119, 783] width 14 height 36
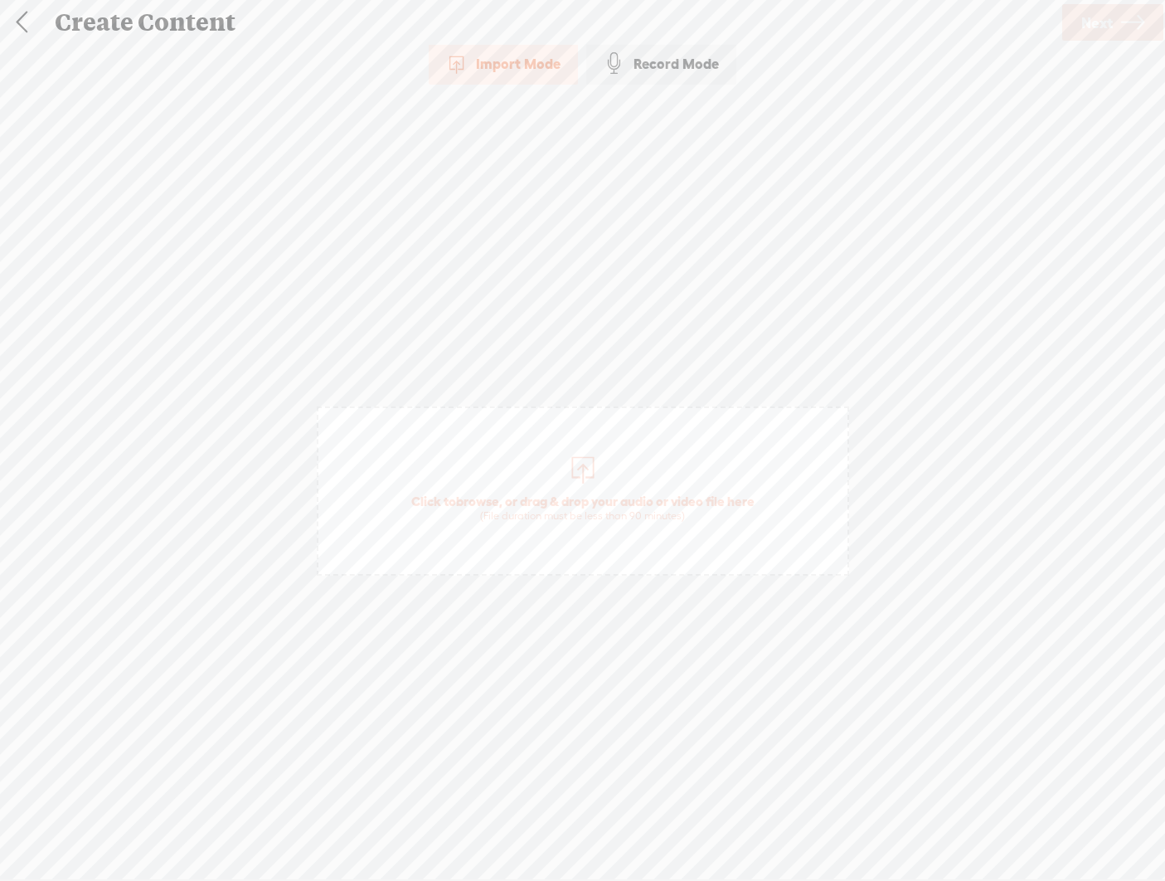
click at [570, 484] on span "Click to browse , or drag & drop your audio or video file here (File duration m…" at bounding box center [583, 507] width 360 height 47
click at [813, 18] on span "Next" at bounding box center [1097, 23] width 32 height 42
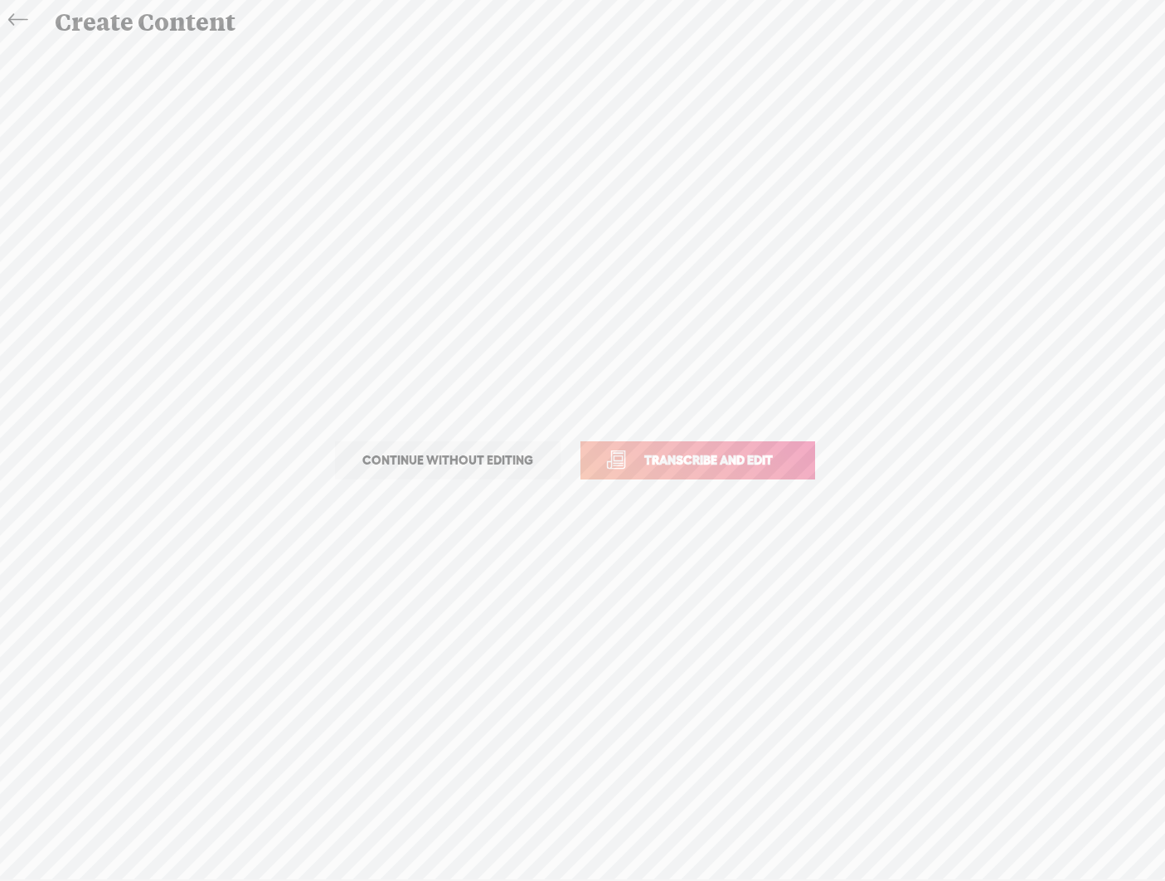
click at [642, 464] on span "Transcribe and edit" at bounding box center [708, 459] width 163 height 19
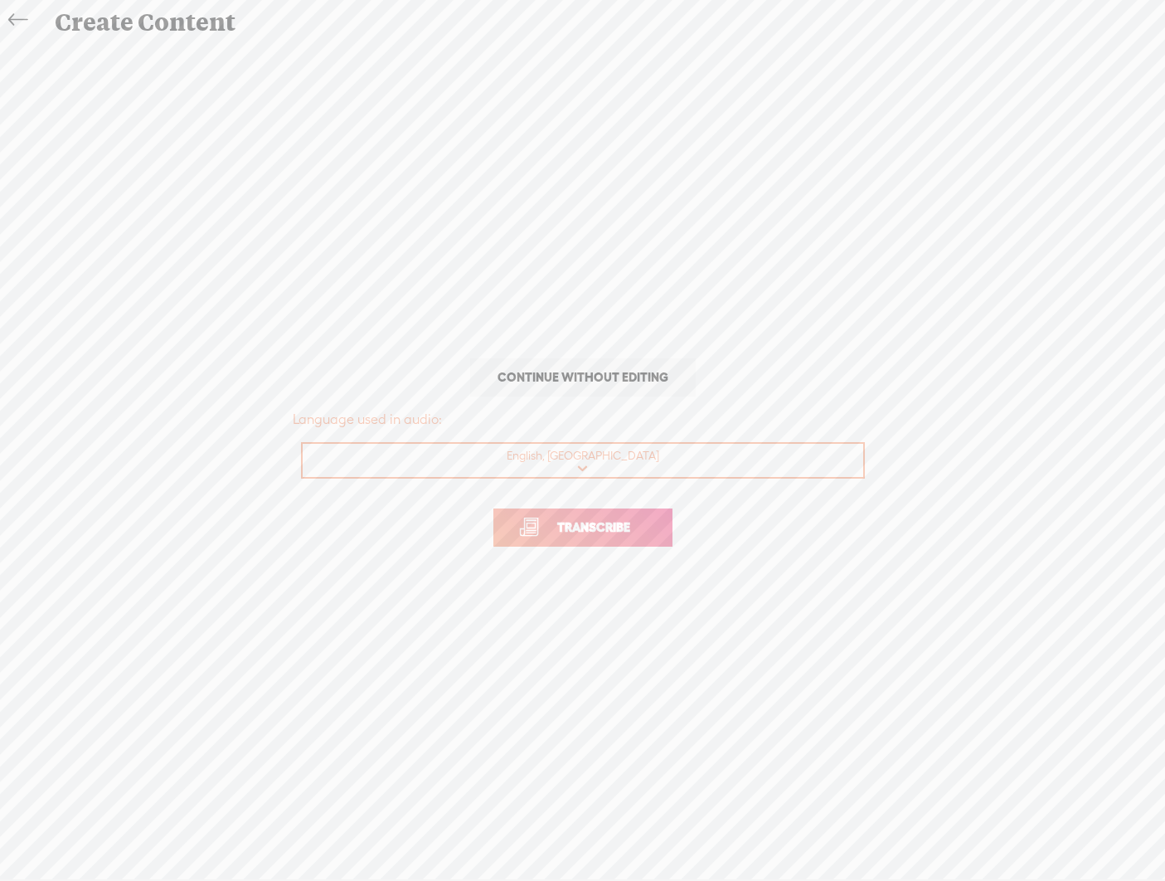
click at [595, 534] on span "Transcribe" at bounding box center [594, 526] width 108 height 19
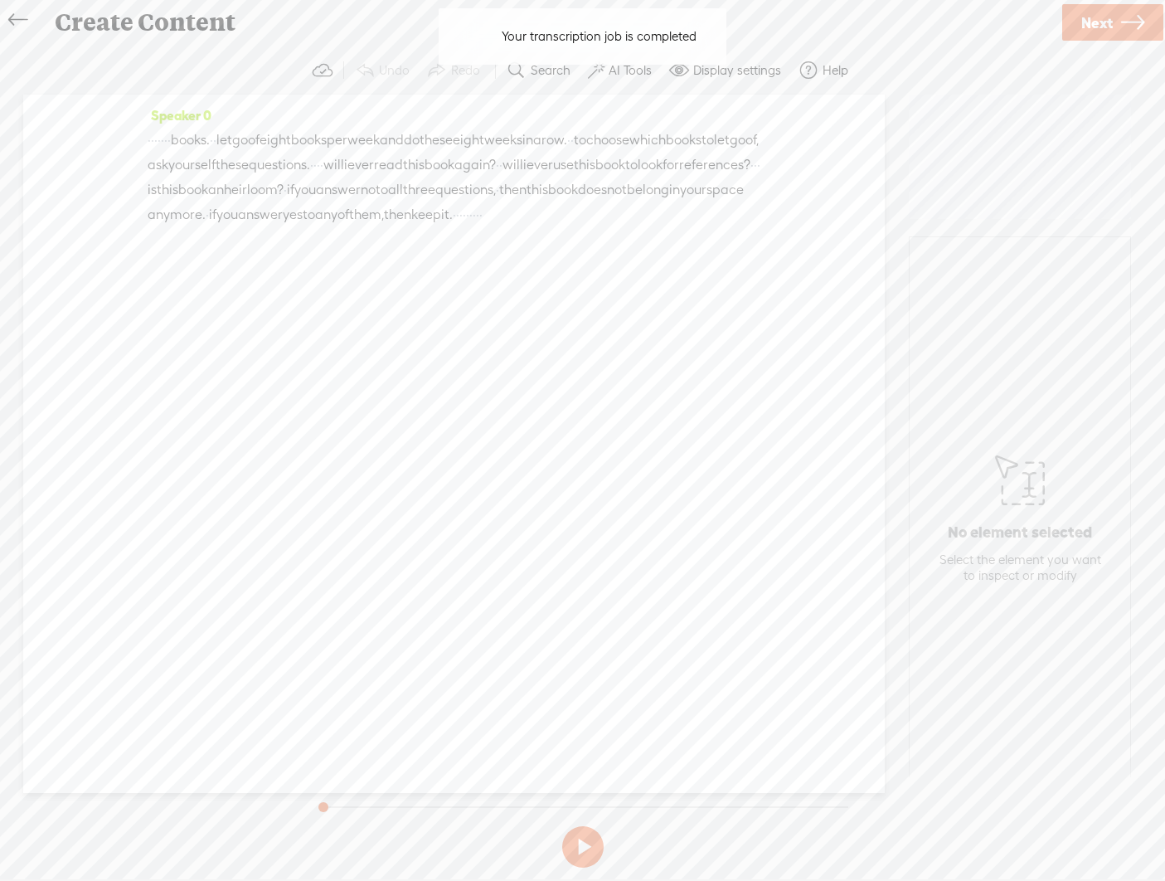
drag, startPoint x: 161, startPoint y: 131, endPoint x: 99, endPoint y: 130, distance: 62.2
click at [99, 130] on div "Speaker 0 · · · · · · · books. · · let go of eight books per week and do these …" at bounding box center [454, 444] width 862 height 698
drag, startPoint x: 561, startPoint y: 238, endPoint x: 737, endPoint y: 251, distance: 177.1
click at [737, 228] on div "[S] · · · · · · · books. · · let go of eight books per week and do these eight …" at bounding box center [454, 178] width 613 height 100
click at [813, 24] on icon at bounding box center [1132, 23] width 23 height 42
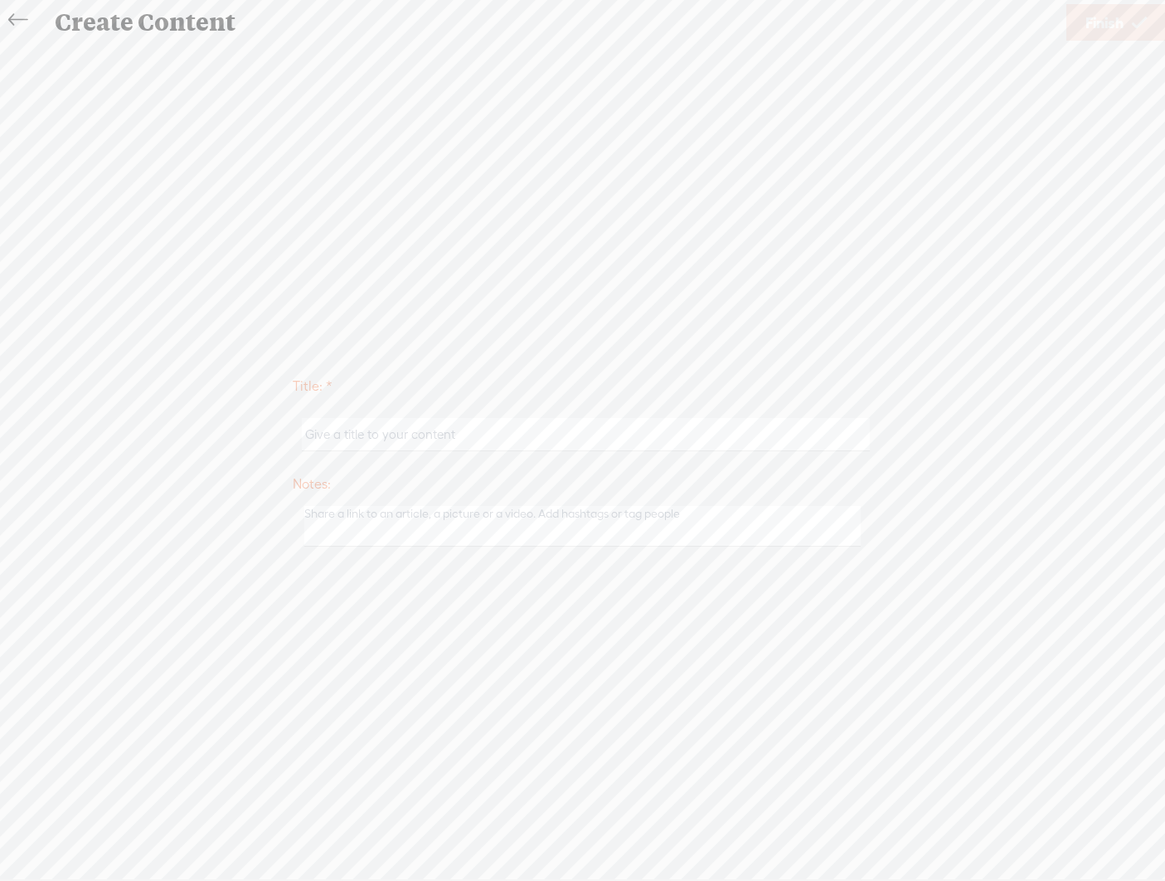
click at [603, 437] on input "text" at bounding box center [586, 434] width 568 height 32
paste input "Prescription - Decluttering"
type input "Books Prescription - Decluttering"
click at [813, 24] on span "Finish" at bounding box center [1104, 23] width 38 height 42
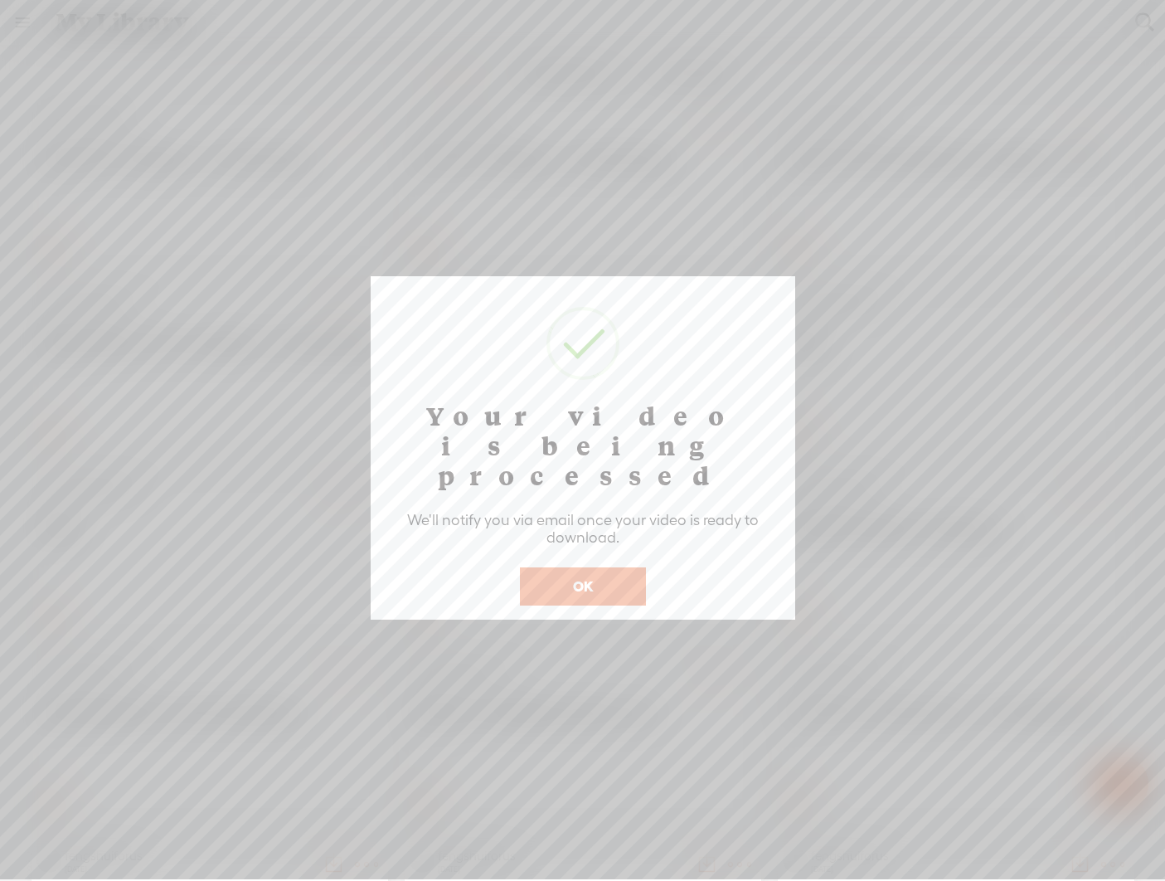
click at [575, 567] on button "OK" at bounding box center [583, 586] width 126 height 38
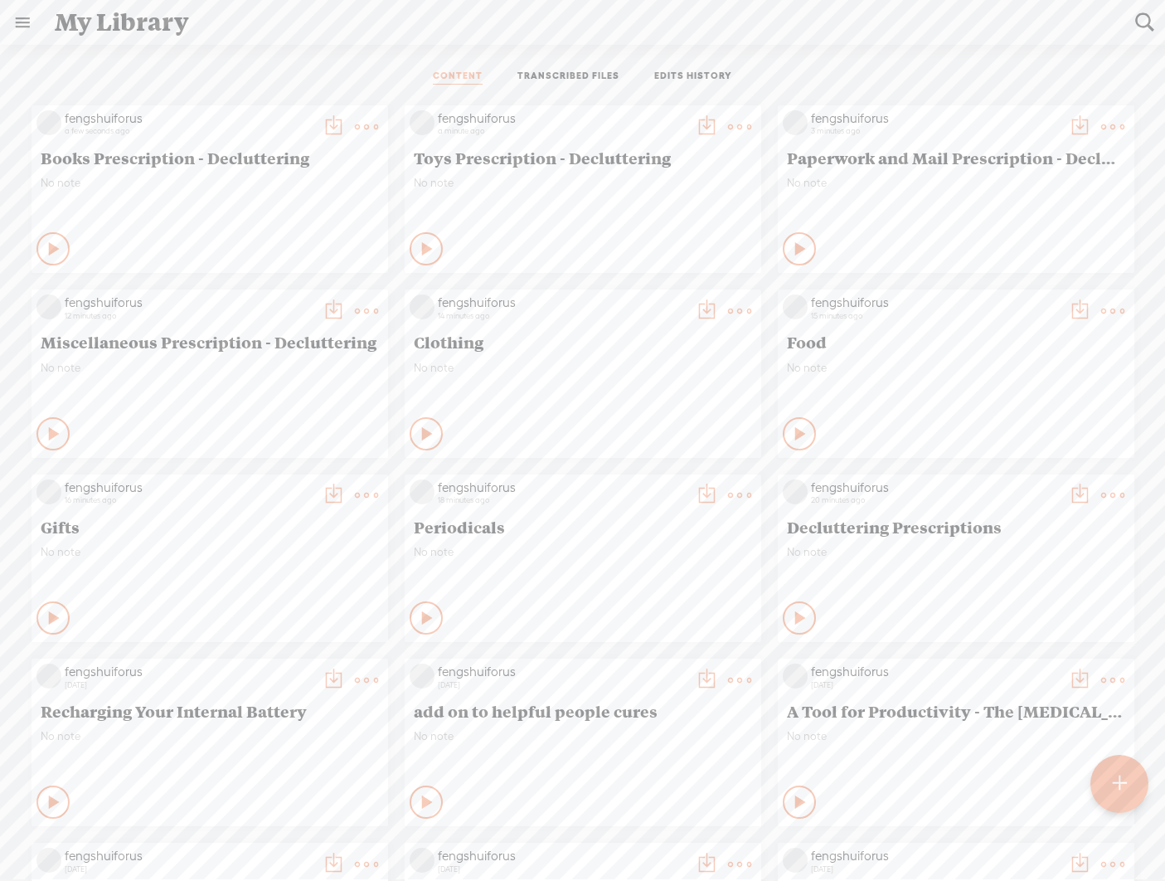
click at [813, 786] on div at bounding box center [1119, 784] width 58 height 58
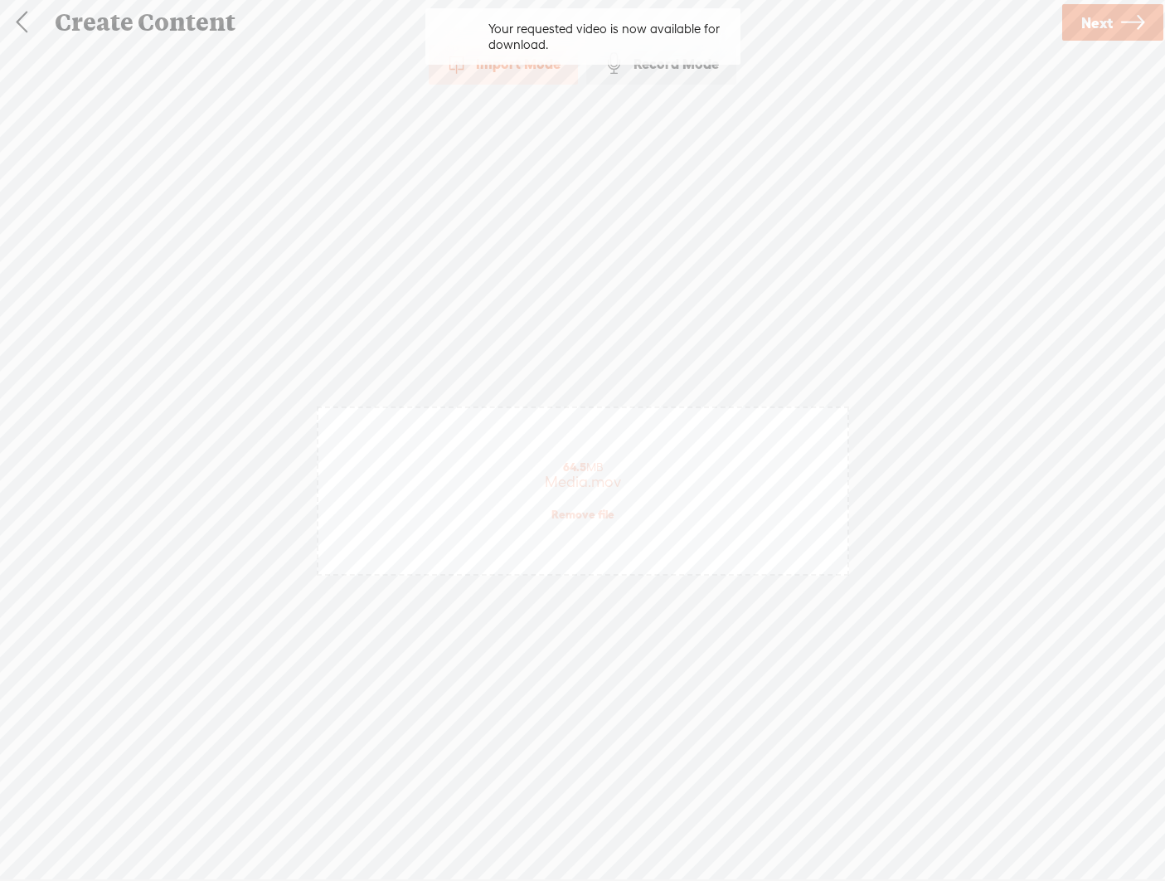
click at [813, 18] on span "Next" at bounding box center [1097, 23] width 32 height 42
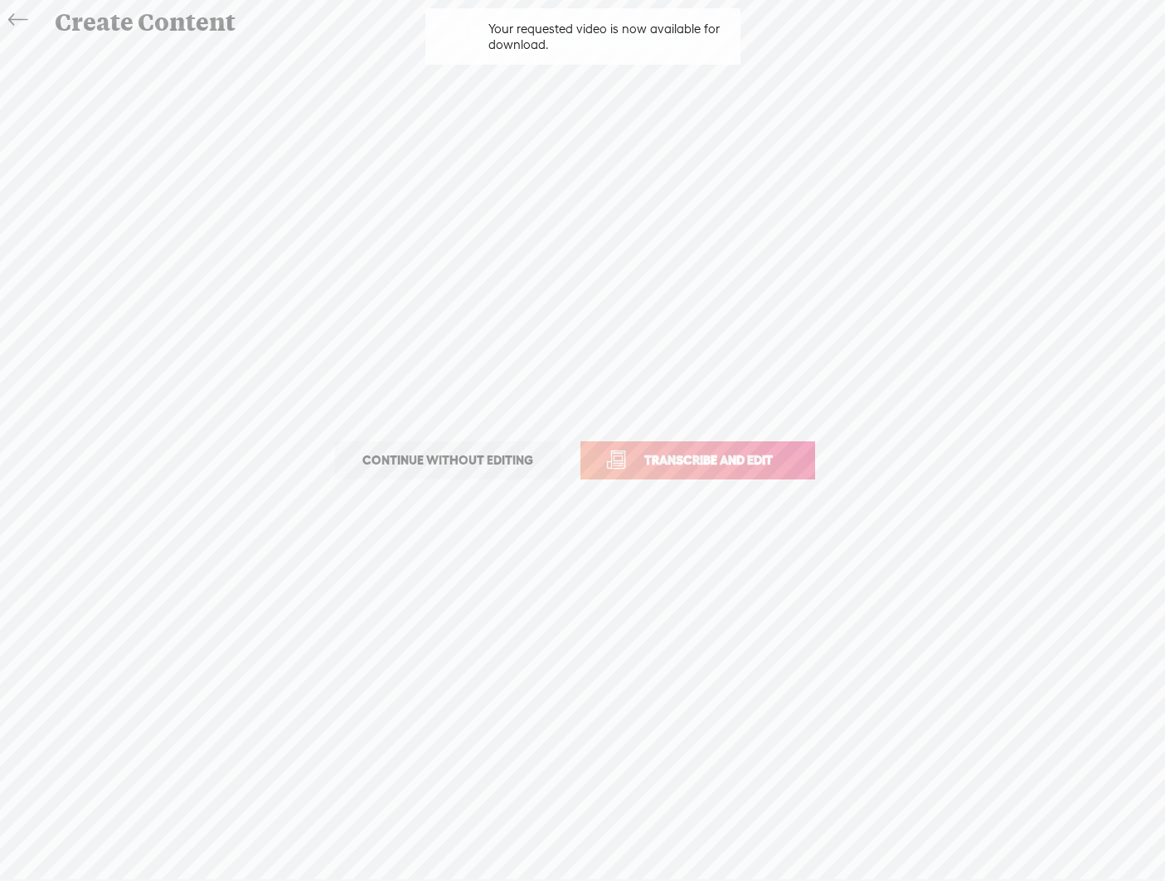
click at [661, 468] on span "Transcribe and edit" at bounding box center [708, 459] width 163 height 19
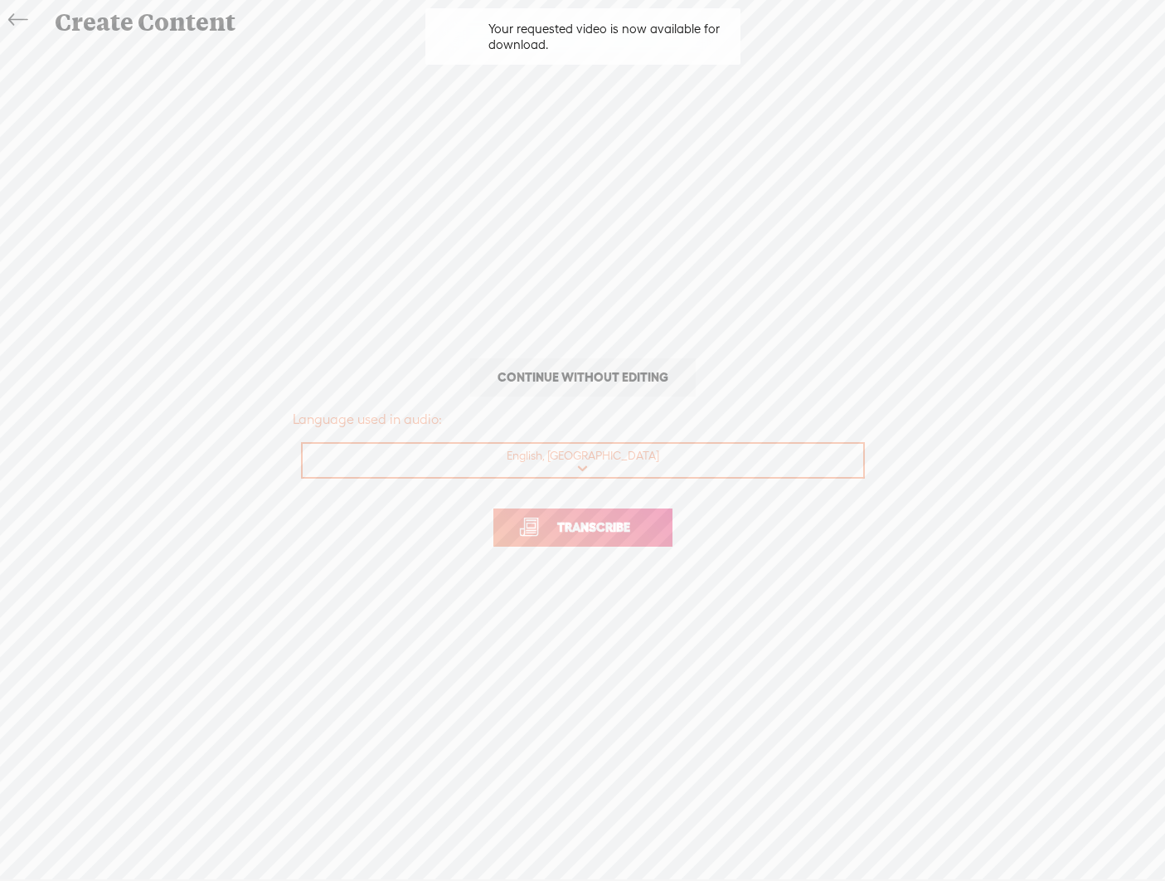
click at [627, 525] on span "Transcribe" at bounding box center [594, 526] width 108 height 19
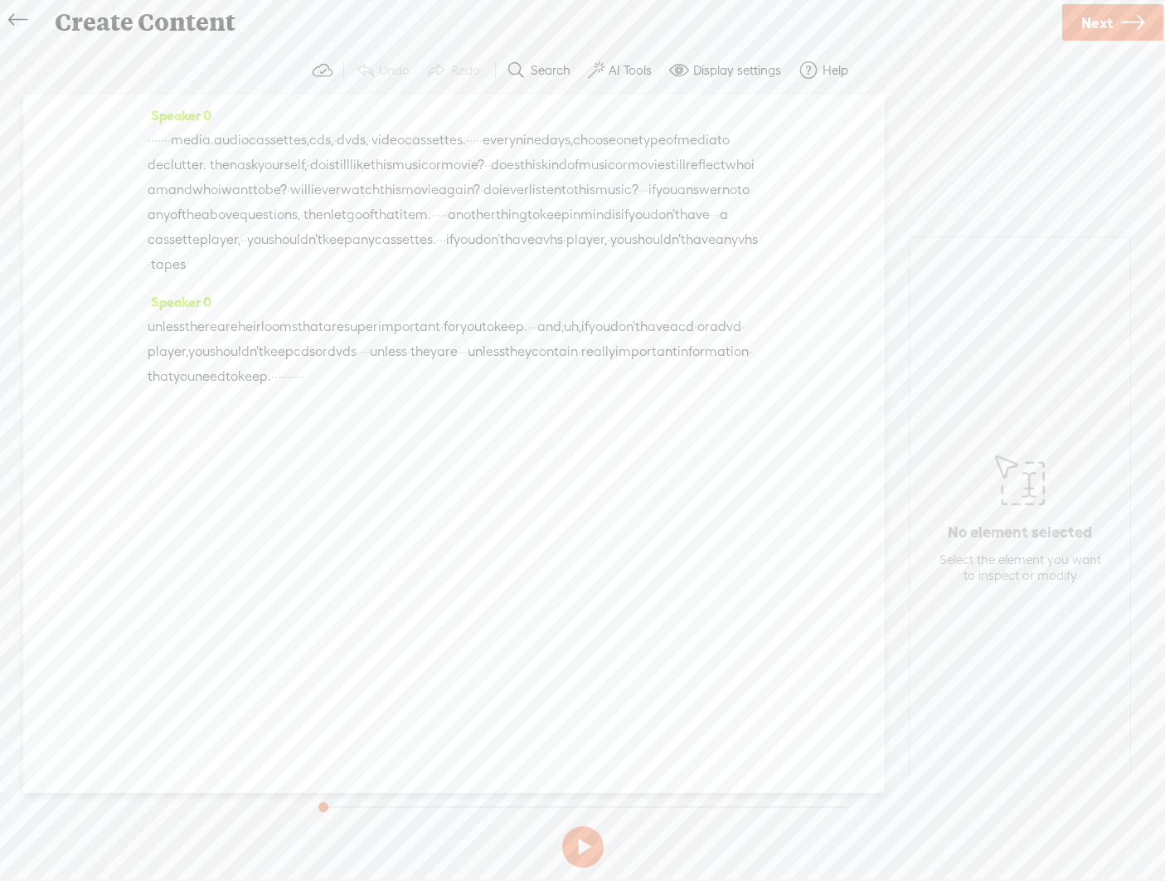
drag, startPoint x: 194, startPoint y: 138, endPoint x: 131, endPoint y: 132, distance: 63.4
click at [131, 132] on div "Speaker 0 · · · · · · · · media. audio cassettes, cds, · dvds, · video cassette…" at bounding box center [454, 444] width 862 height 698
click at [629, 75] on label "AI Tools" at bounding box center [630, 70] width 43 height 17
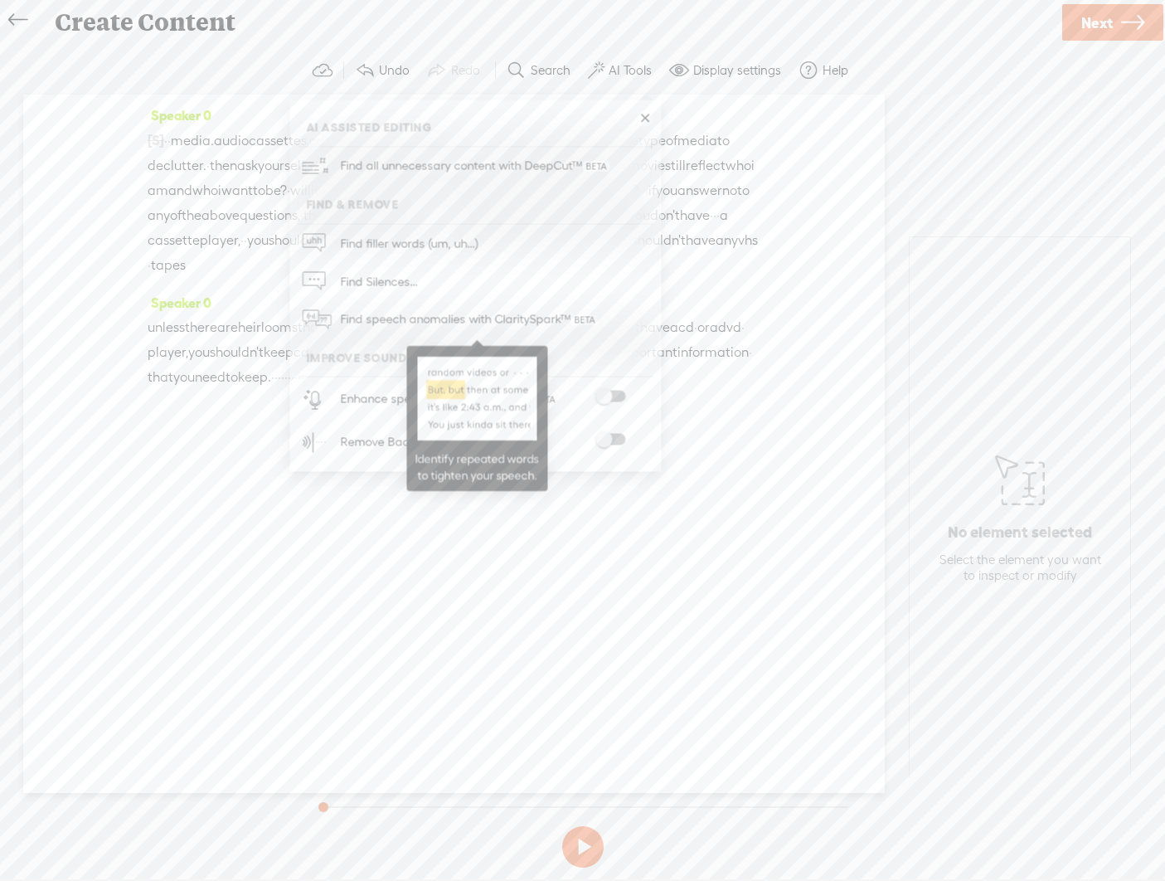
click at [582, 328] on span "Find speech anomalies with ClaritySpark™" at bounding box center [468, 319] width 269 height 39
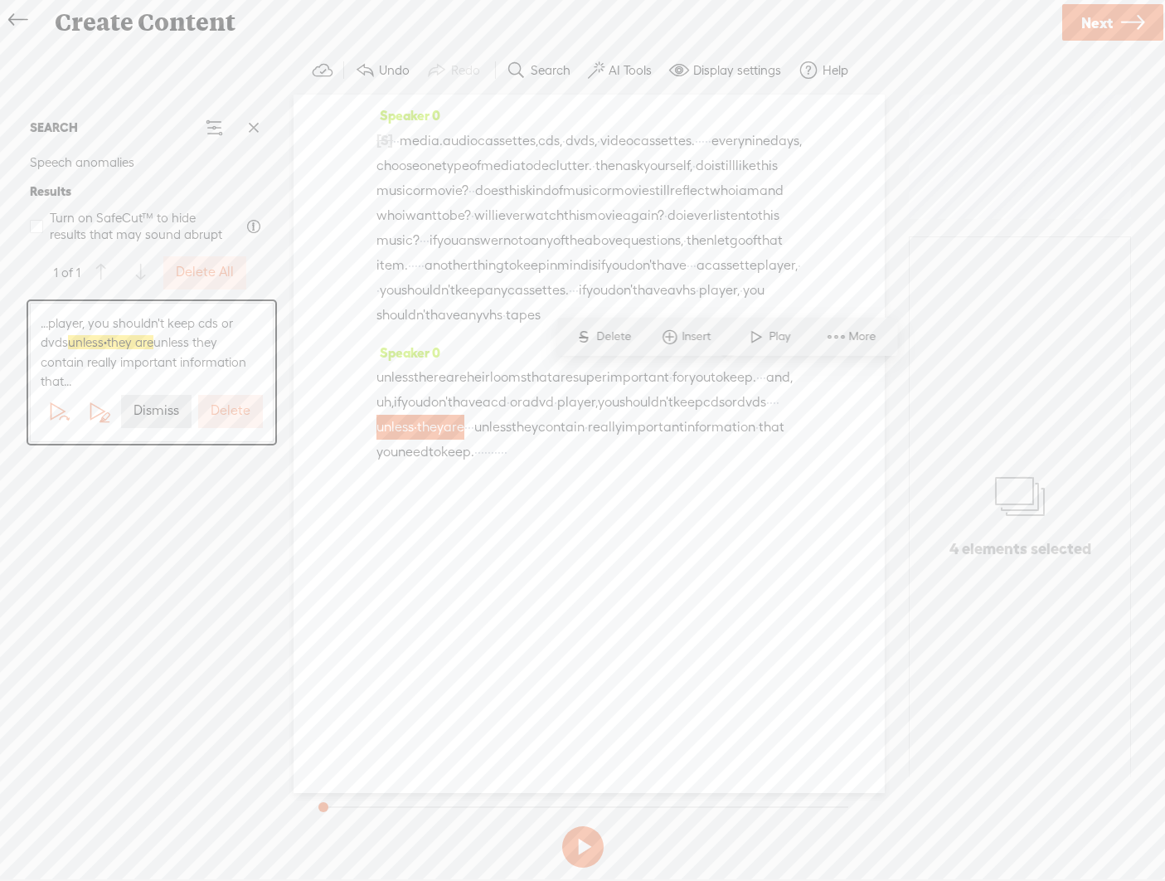
click at [240, 402] on label "Delete" at bounding box center [231, 410] width 40 height 17
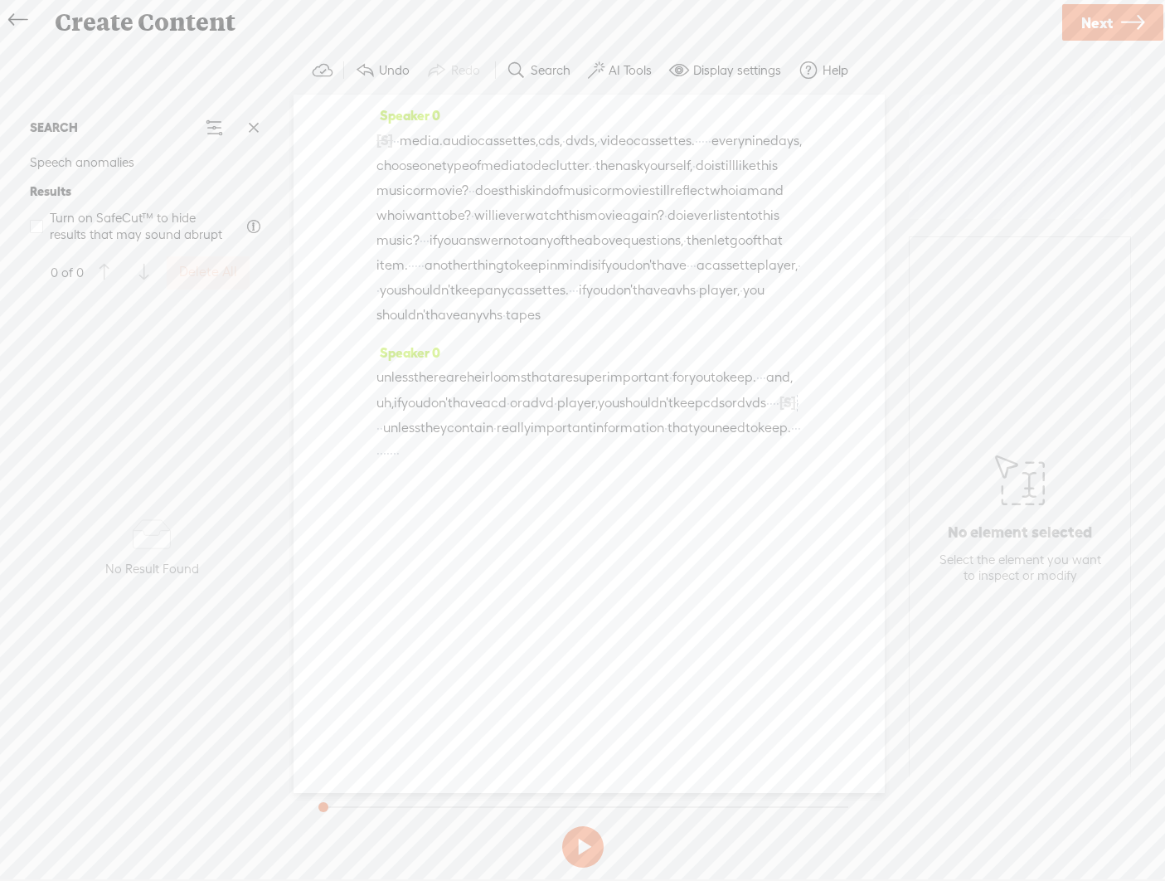
click at [813, 23] on icon at bounding box center [1132, 23] width 23 height 42
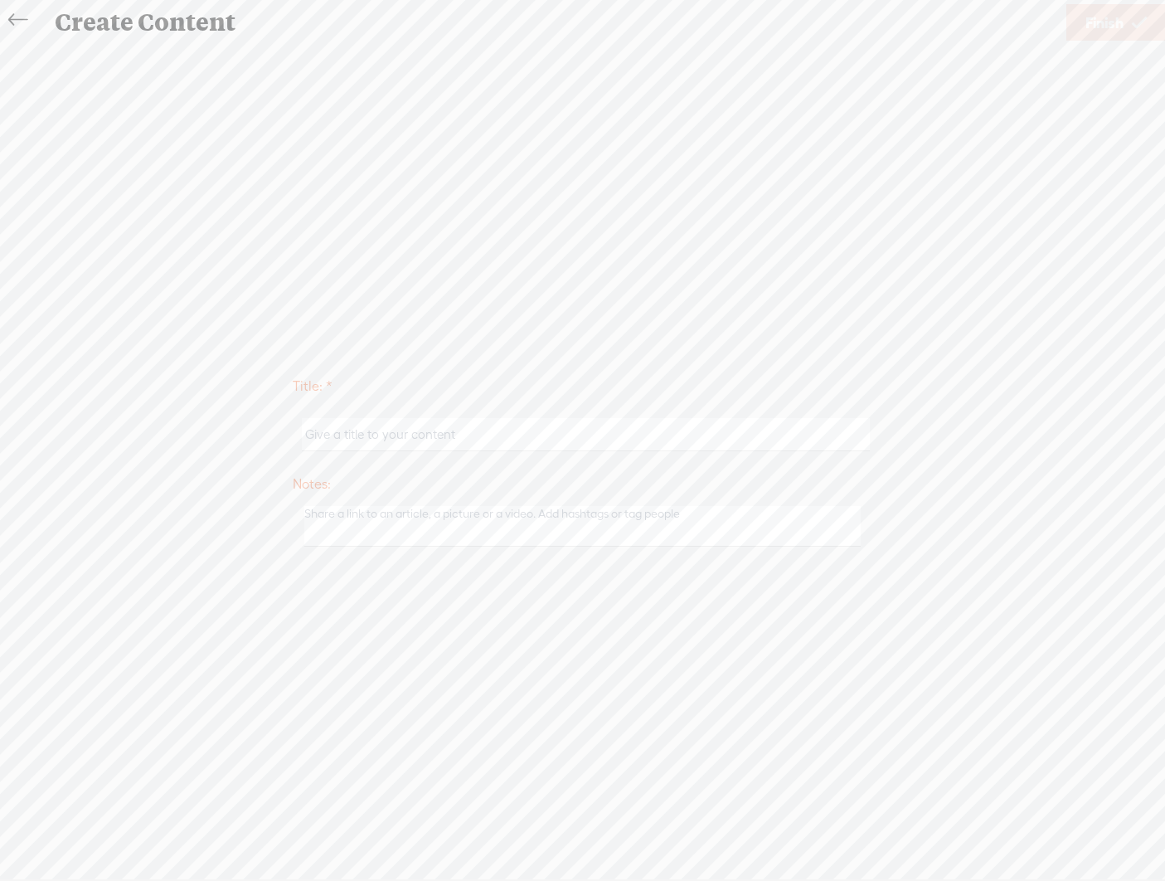
click at [551, 442] on input "text" at bounding box center [586, 434] width 568 height 32
paste input "Prescription - Decluttering"
type input "Media Prescription - Decluttering"
click at [813, 22] on span "Finish" at bounding box center [1104, 23] width 38 height 42
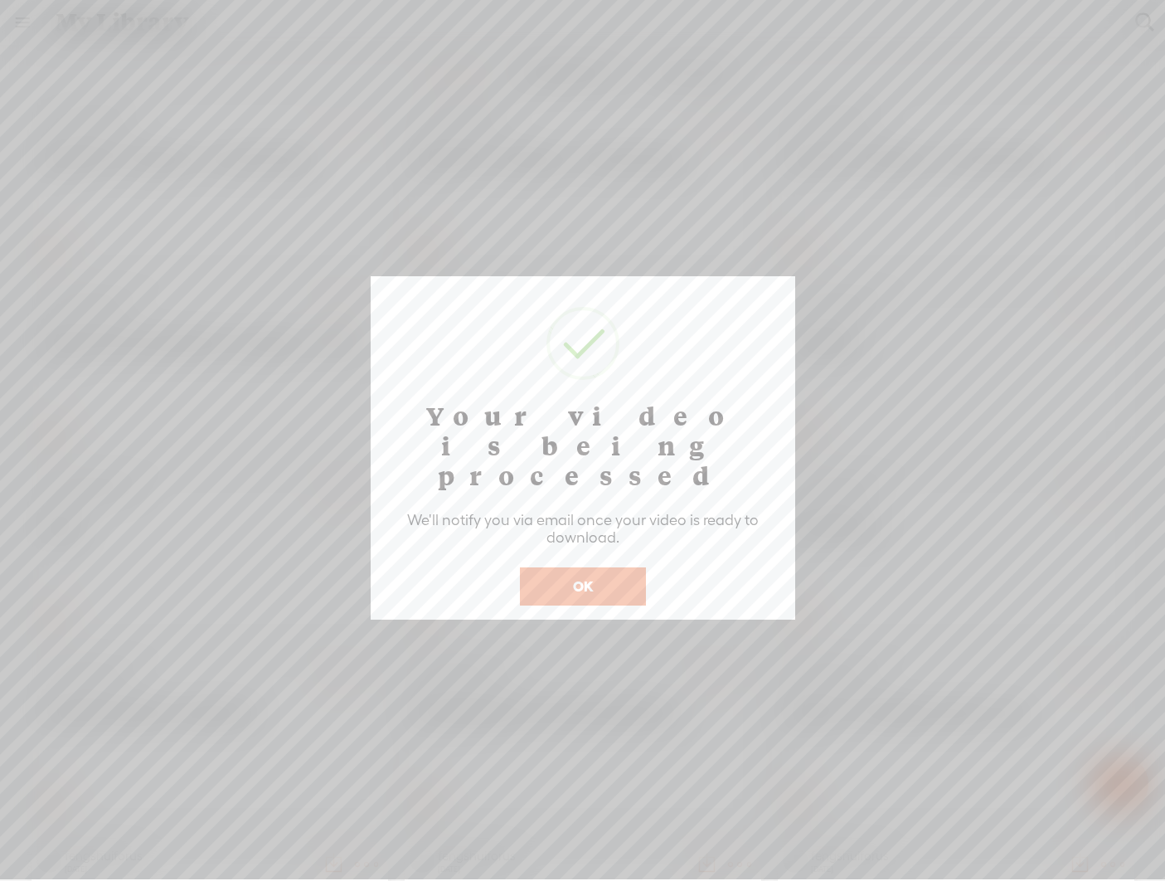
click at [590, 567] on button "OK" at bounding box center [583, 586] width 126 height 38
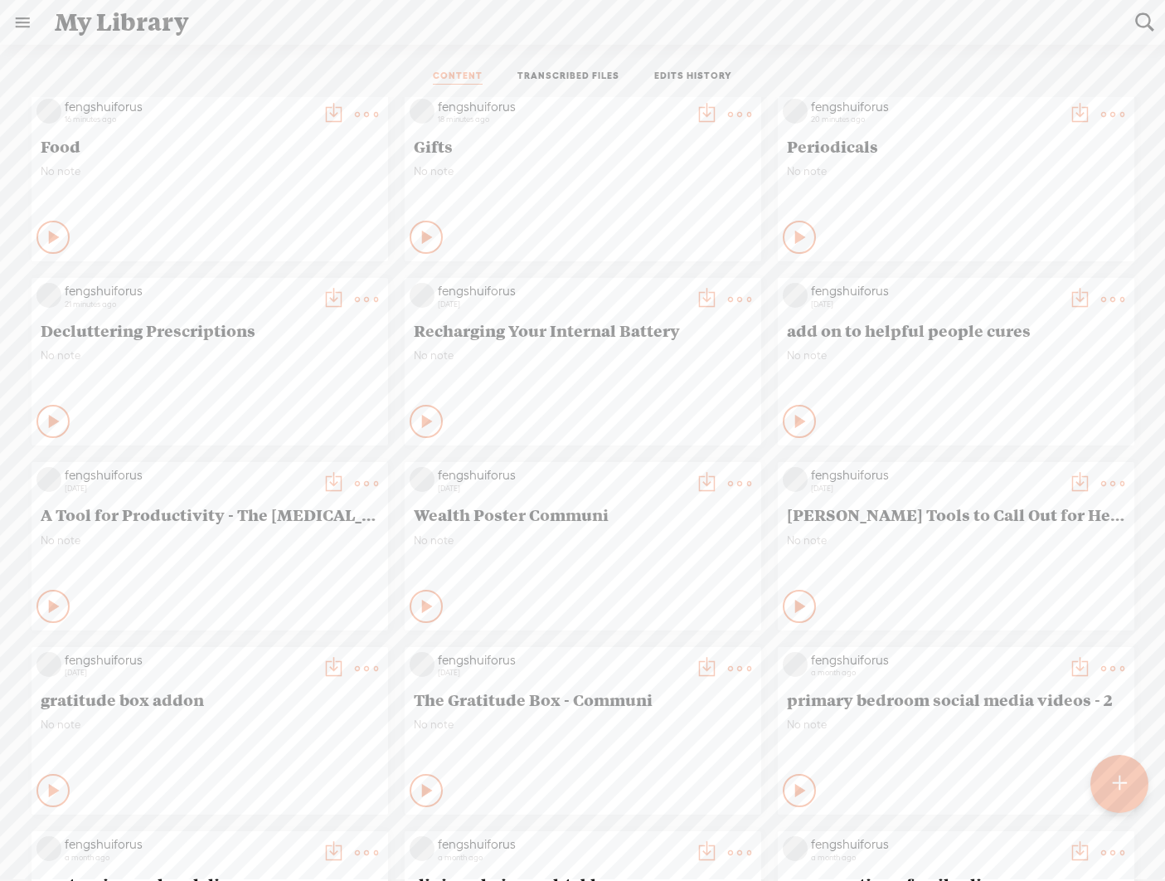
scroll to position [339, 0]
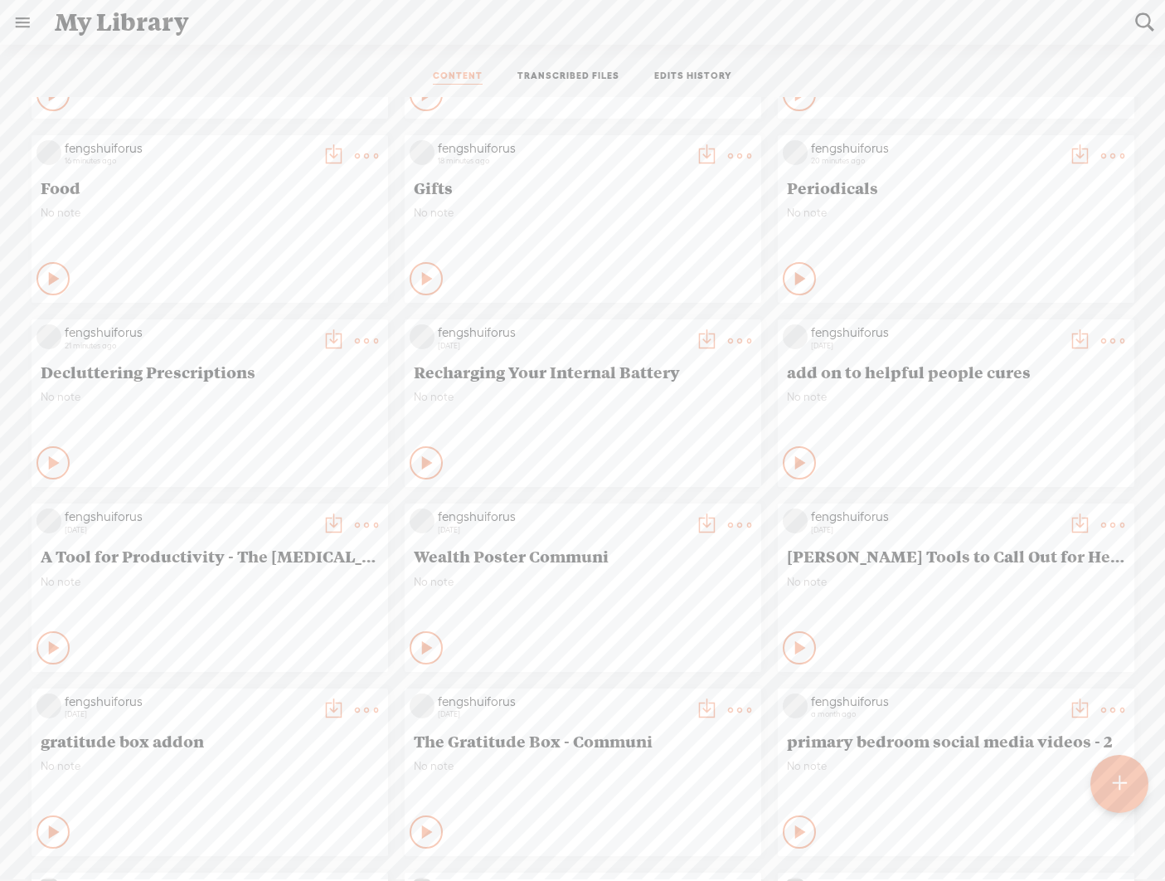
click at [813, 168] on t at bounding box center [1112, 155] width 23 height 23
drag, startPoint x: 876, startPoint y: 609, endPoint x: 888, endPoint y: 565, distance: 45.5
click at [379, 439] on div "No note" at bounding box center [210, 415] width 338 height 50
click at [345, 352] on t at bounding box center [333, 340] width 23 height 23
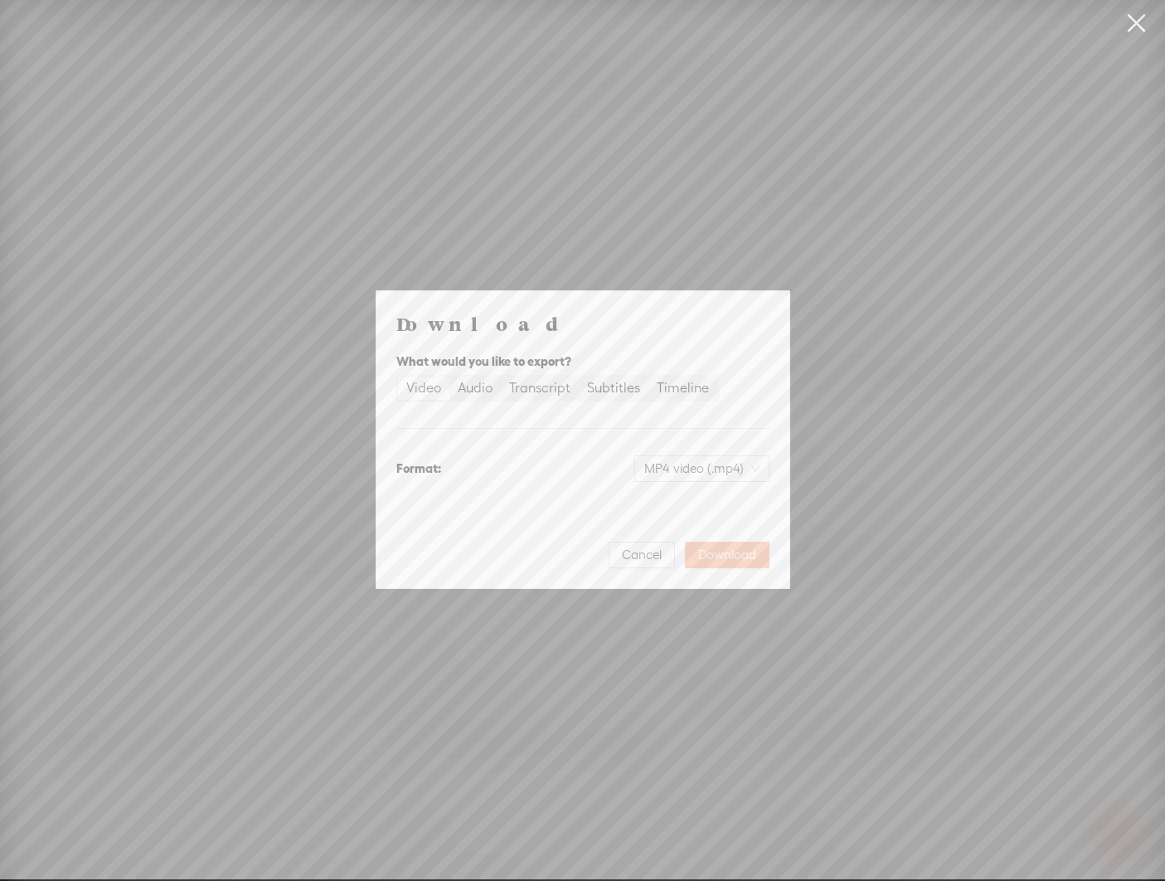
click at [736, 554] on span "Download" at bounding box center [727, 554] width 58 height 17
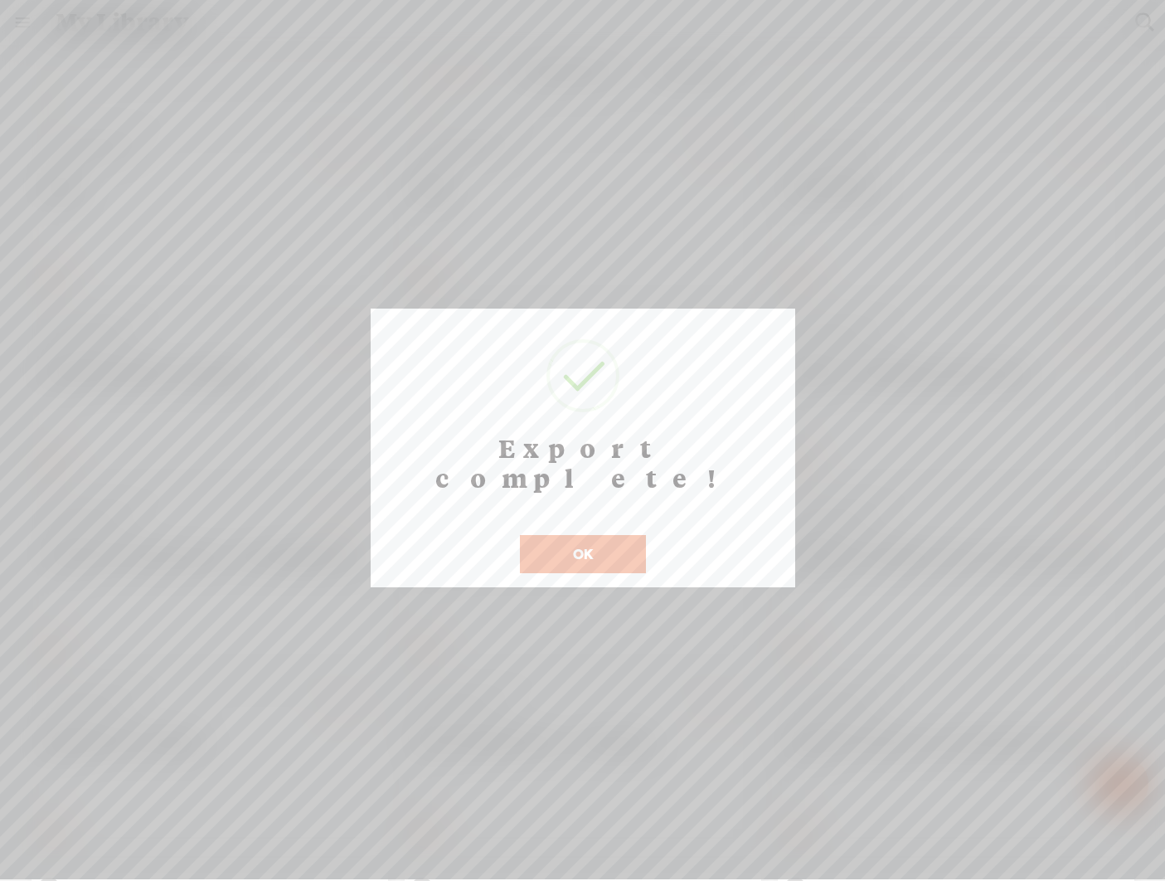
click at [602, 535] on button "OK" at bounding box center [583, 554] width 126 height 38
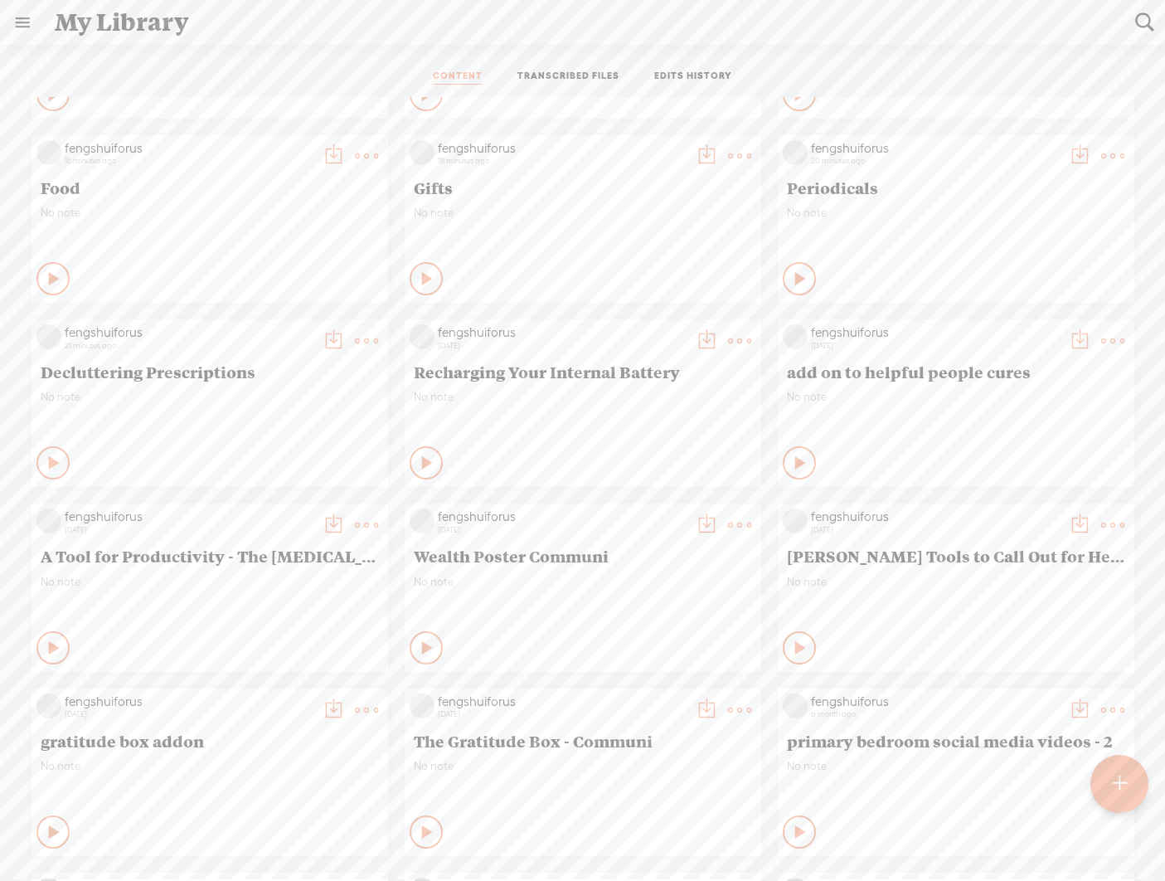
click at [813, 168] on t at bounding box center [1079, 155] width 23 height 23
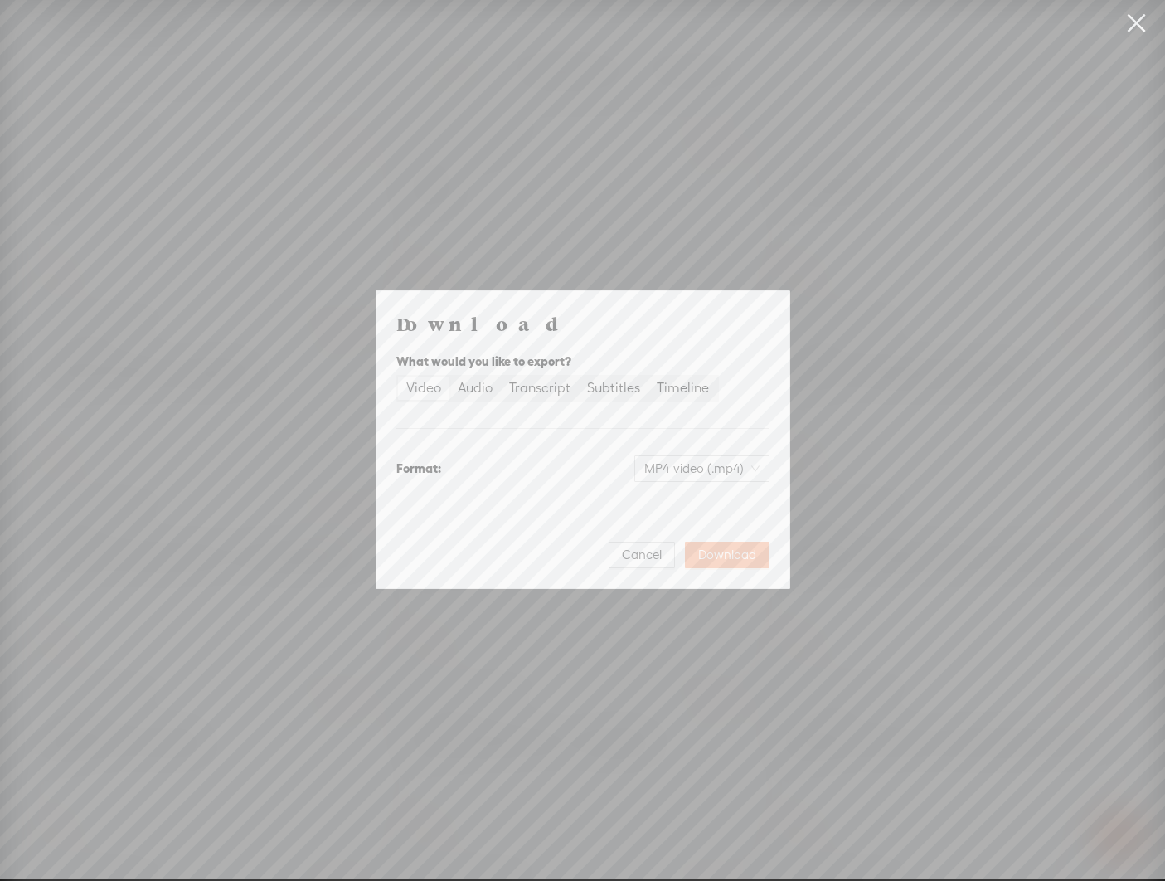
click at [712, 556] on span "Download" at bounding box center [727, 554] width 58 height 17
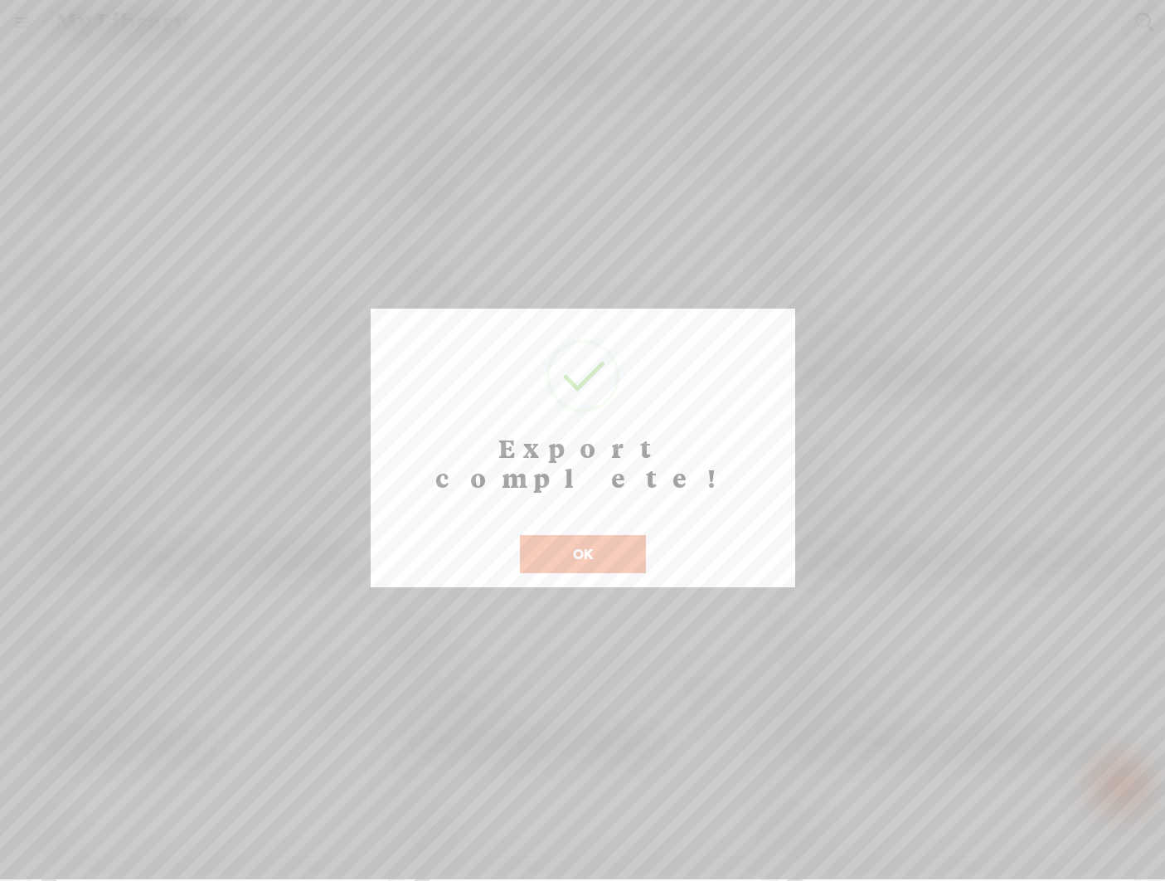
click at [612, 535] on button "OK" at bounding box center [583, 554] width 126 height 38
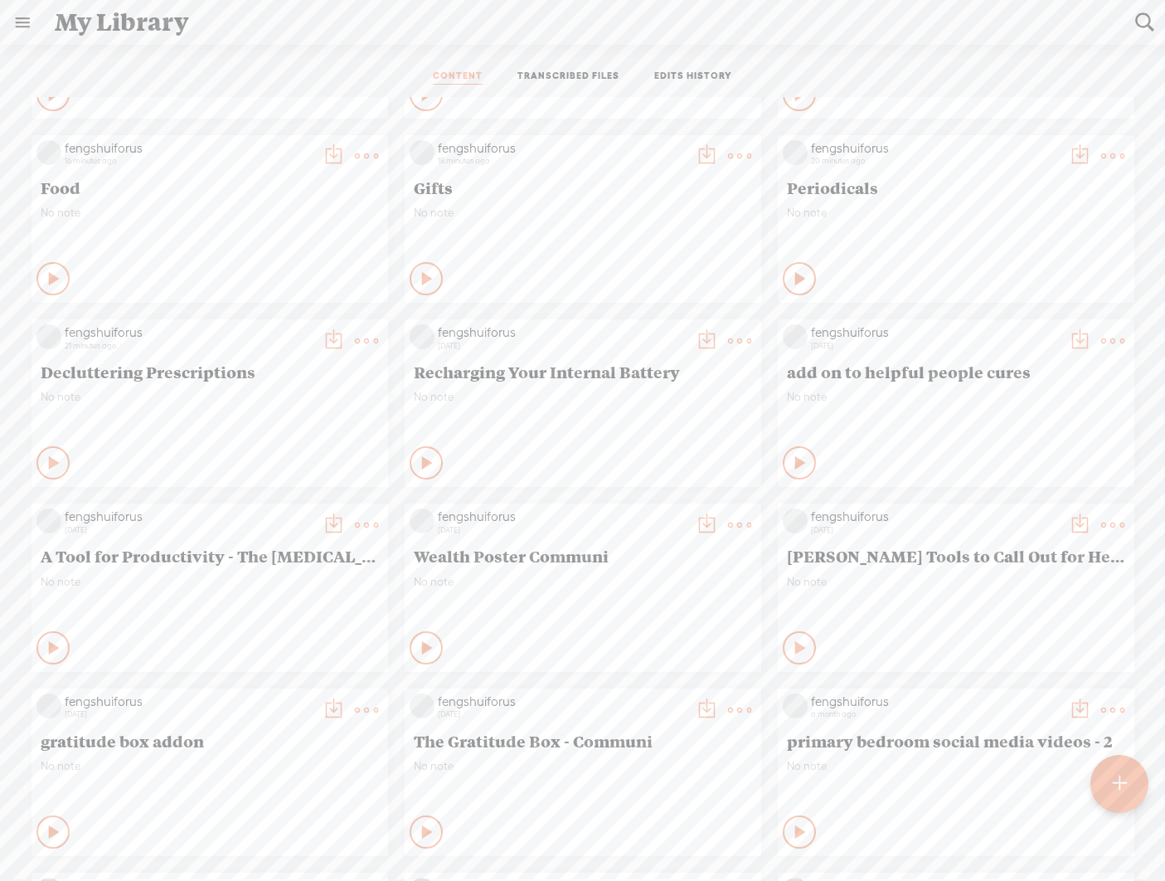
click at [718, 168] on t at bounding box center [706, 155] width 23 height 23
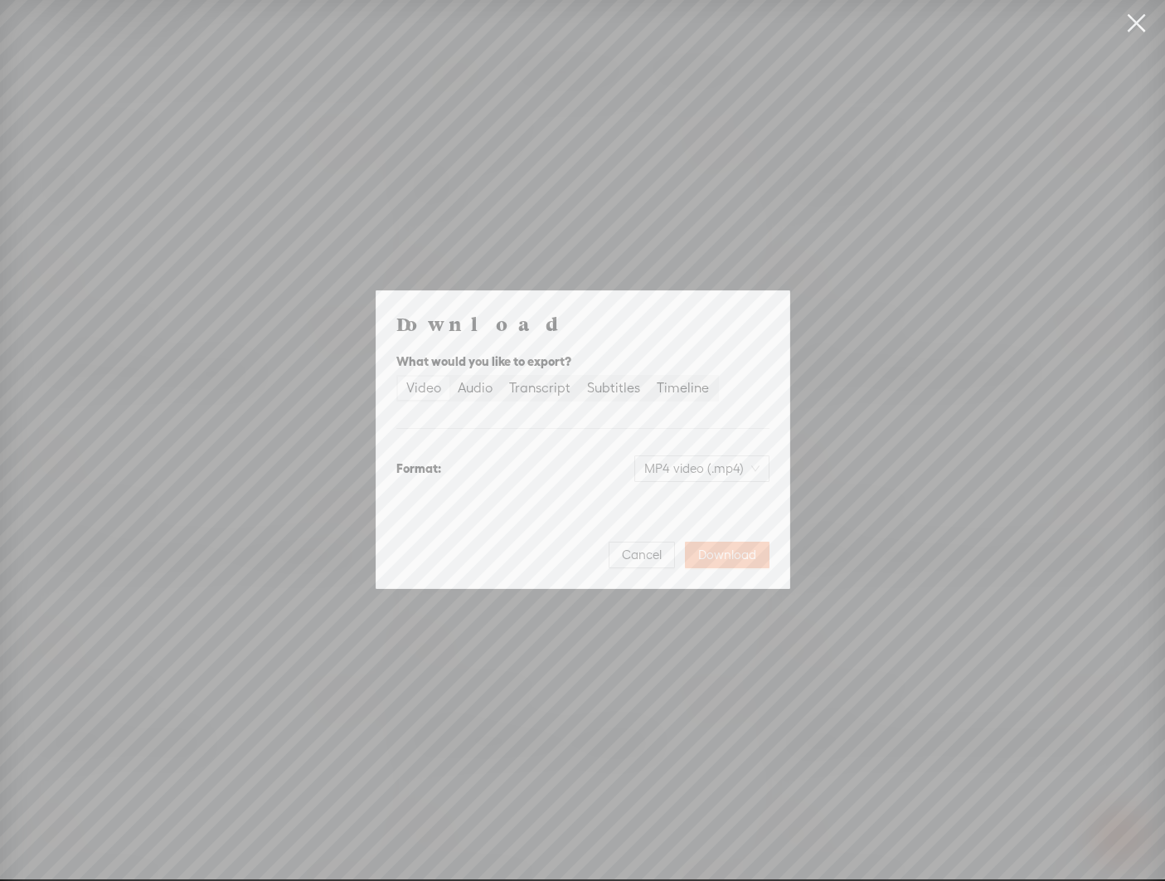
click at [751, 551] on span "Download" at bounding box center [727, 554] width 58 height 17
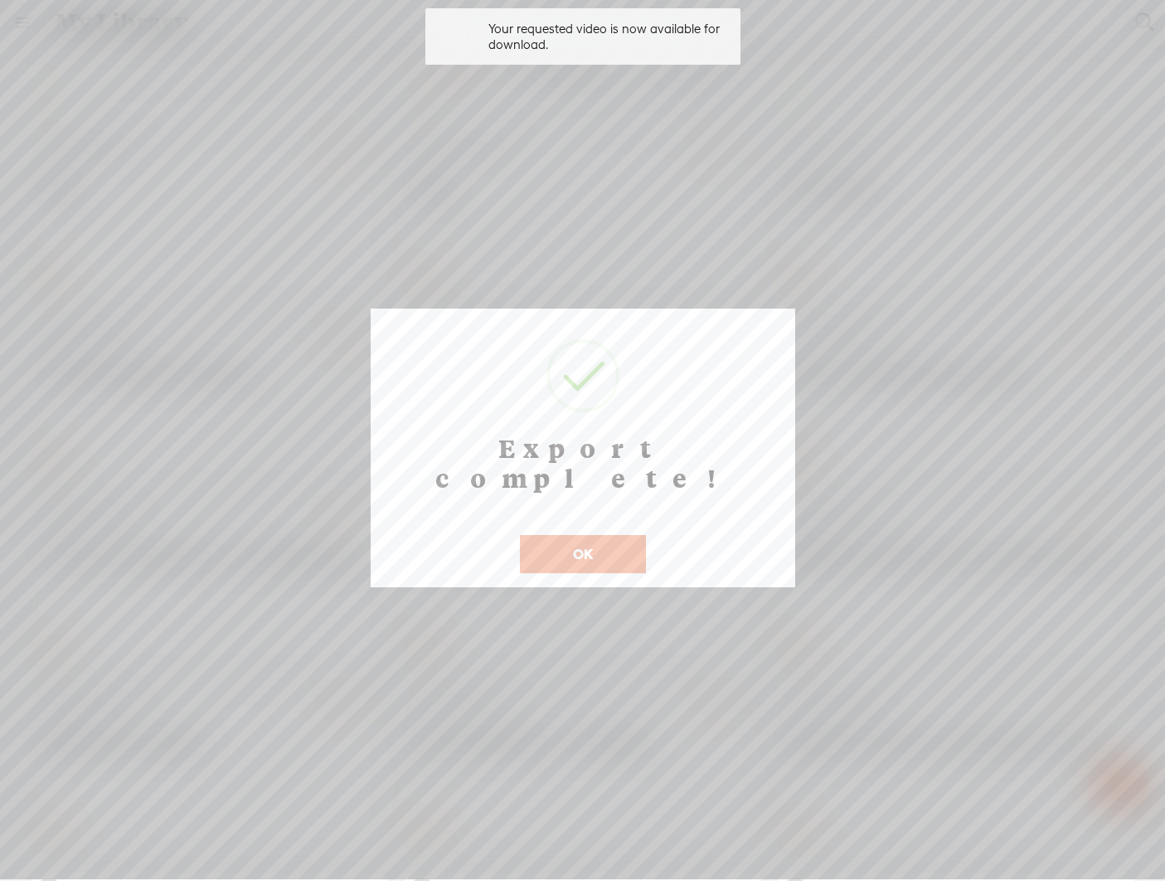
click at [626, 535] on button "OK" at bounding box center [583, 554] width 126 height 38
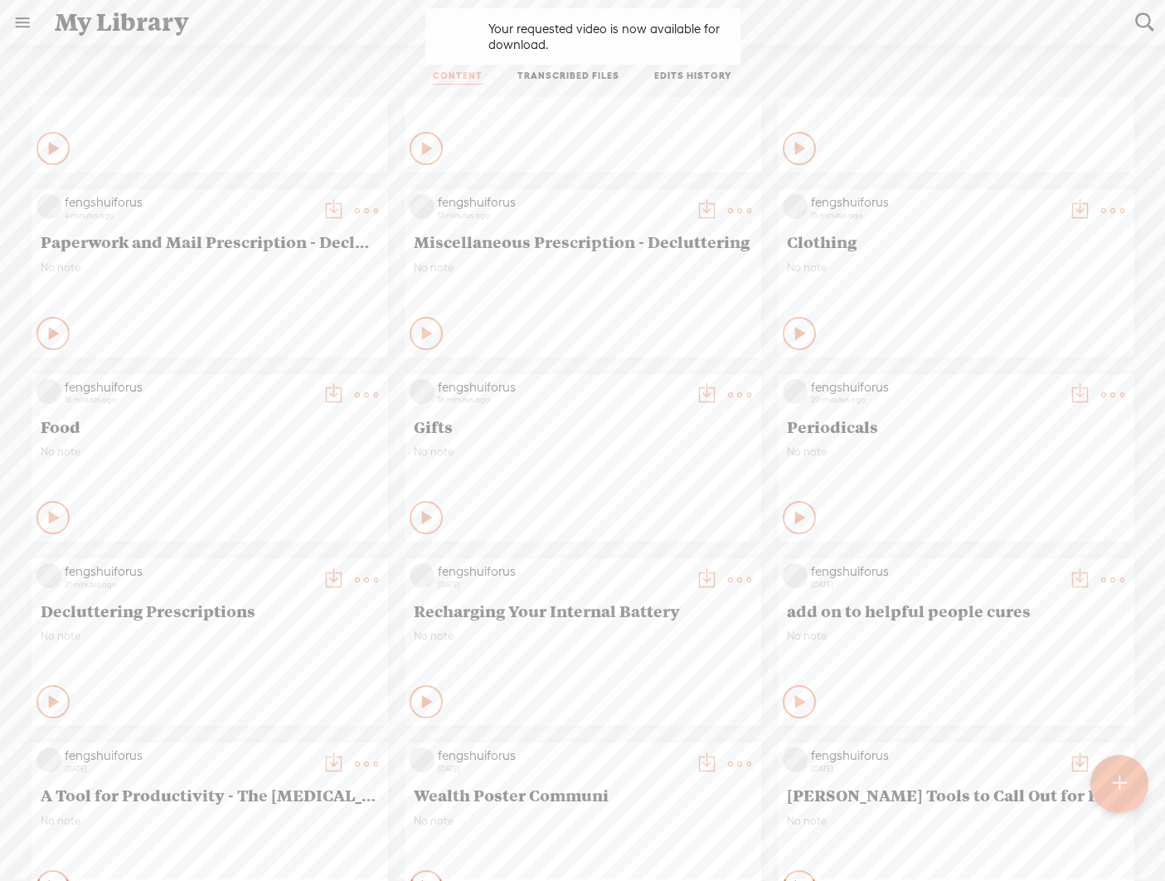
scroll to position [94, 0]
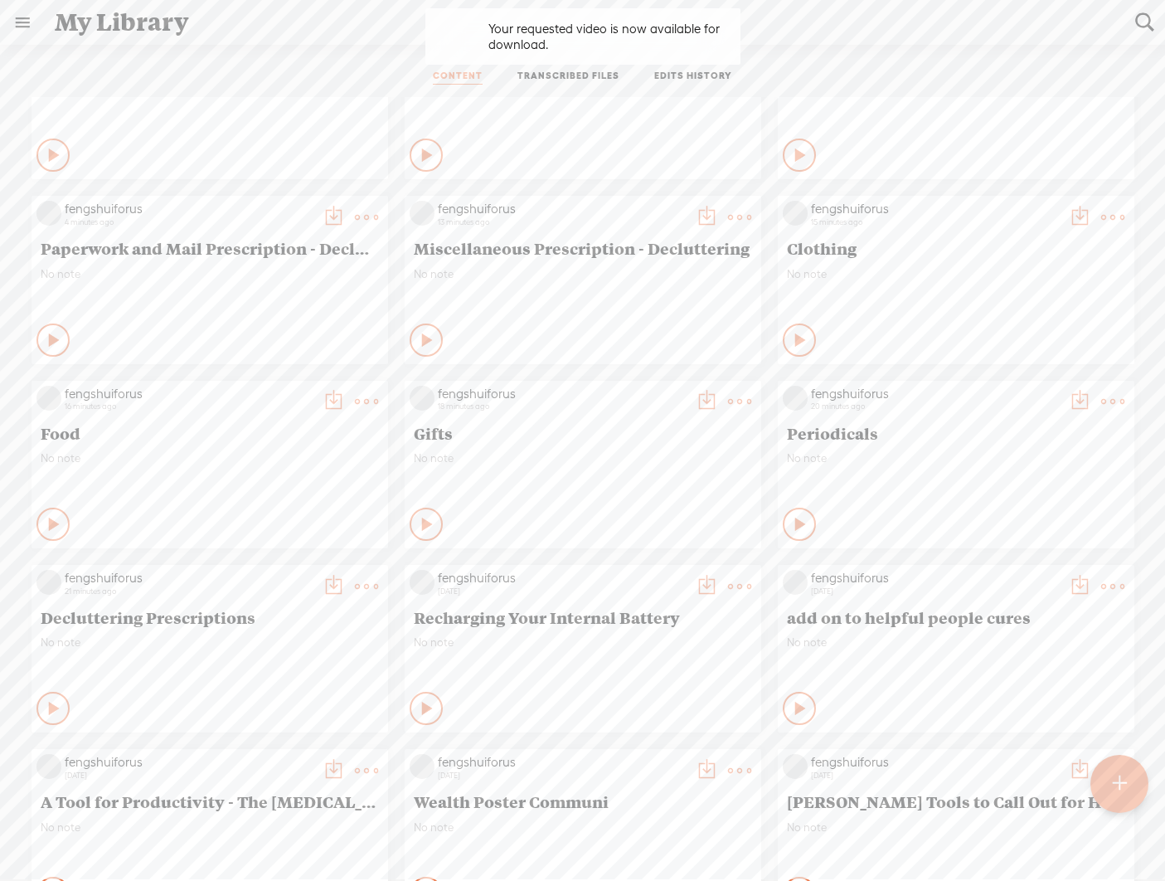
click at [345, 413] on t at bounding box center [333, 401] width 23 height 23
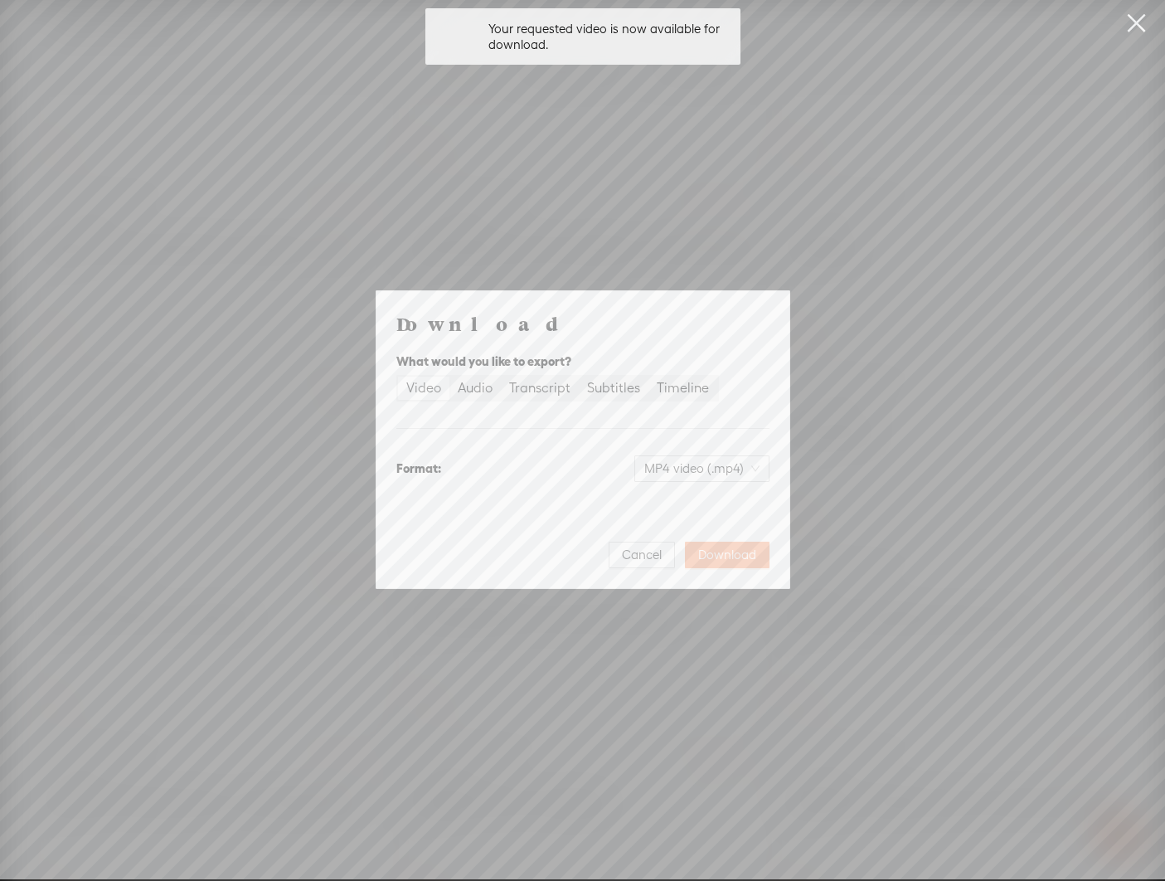
click at [711, 551] on span "Download" at bounding box center [727, 554] width 58 height 17
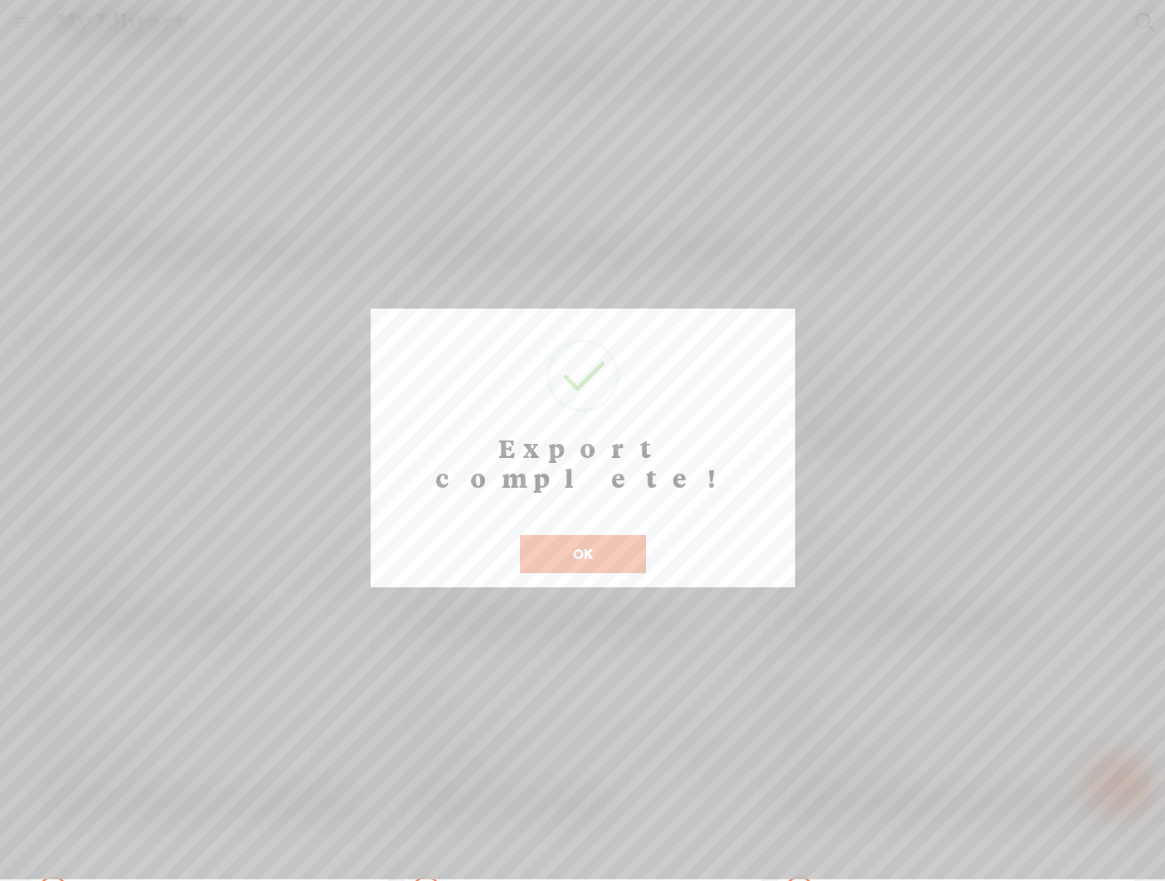
click at [624, 535] on button "OK" at bounding box center [583, 554] width 126 height 38
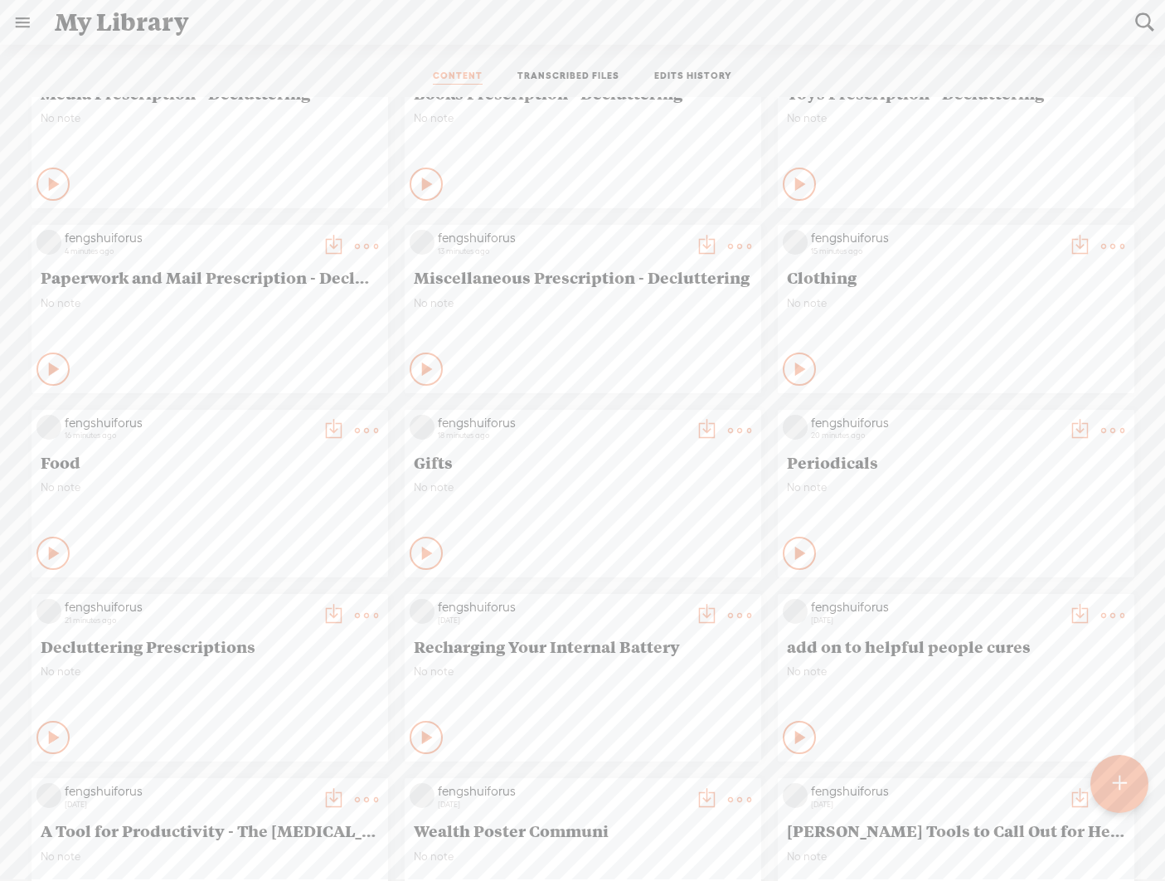
scroll to position [0, 0]
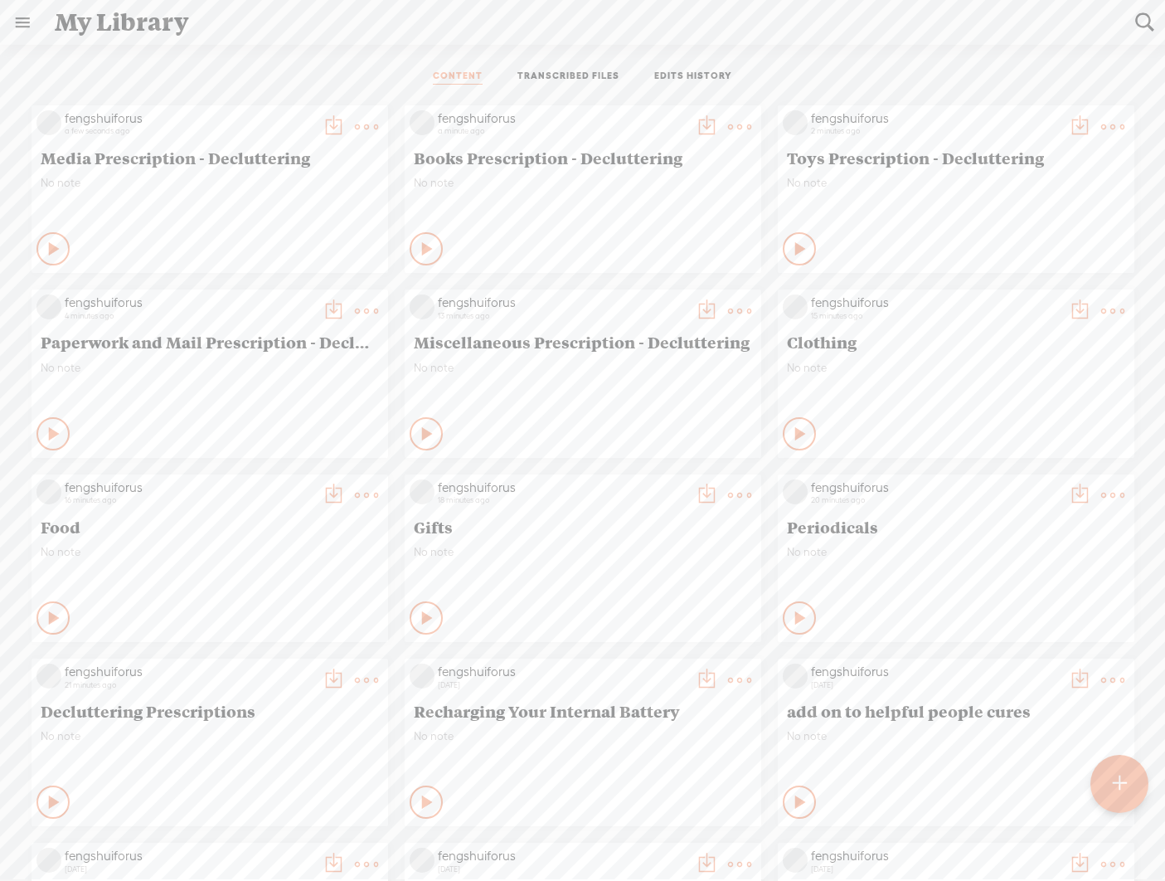
click at [813, 323] on t at bounding box center [1079, 310] width 23 height 23
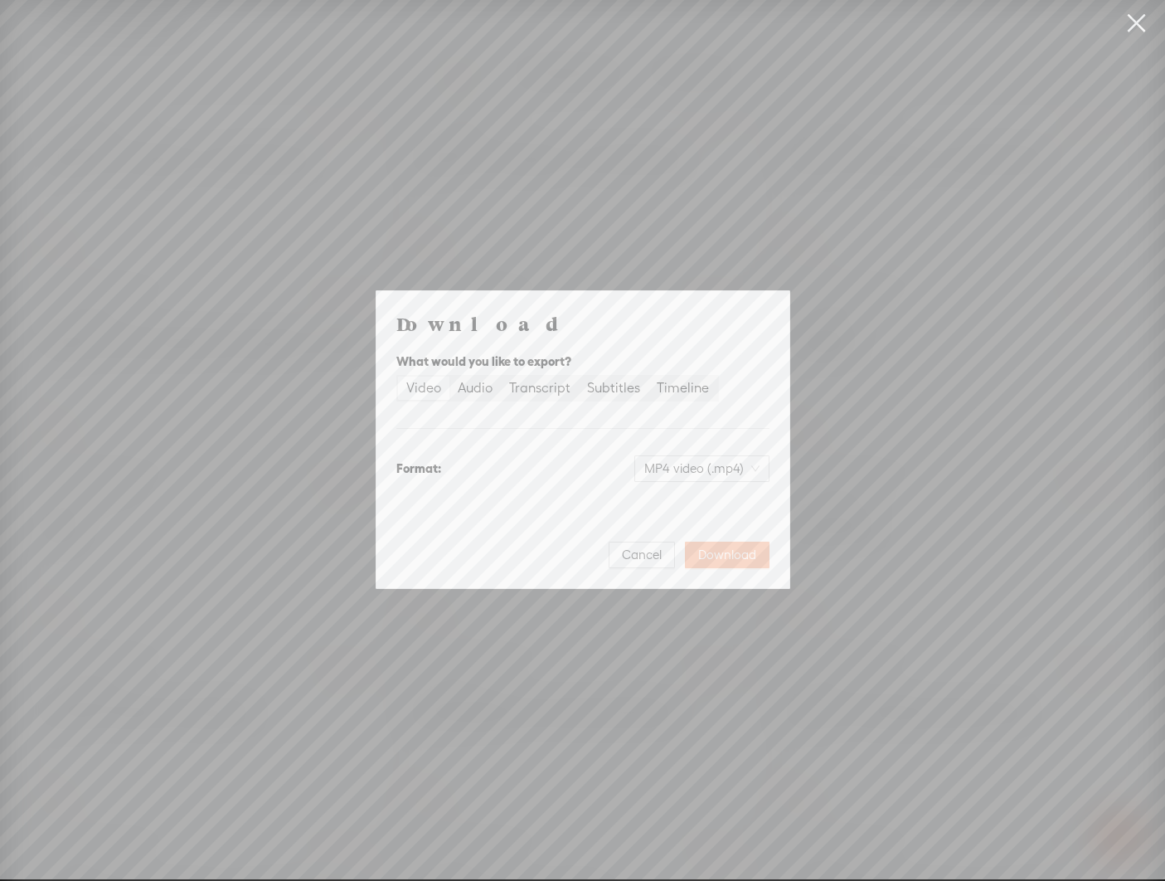
click at [736, 551] on span "Download" at bounding box center [727, 554] width 58 height 17
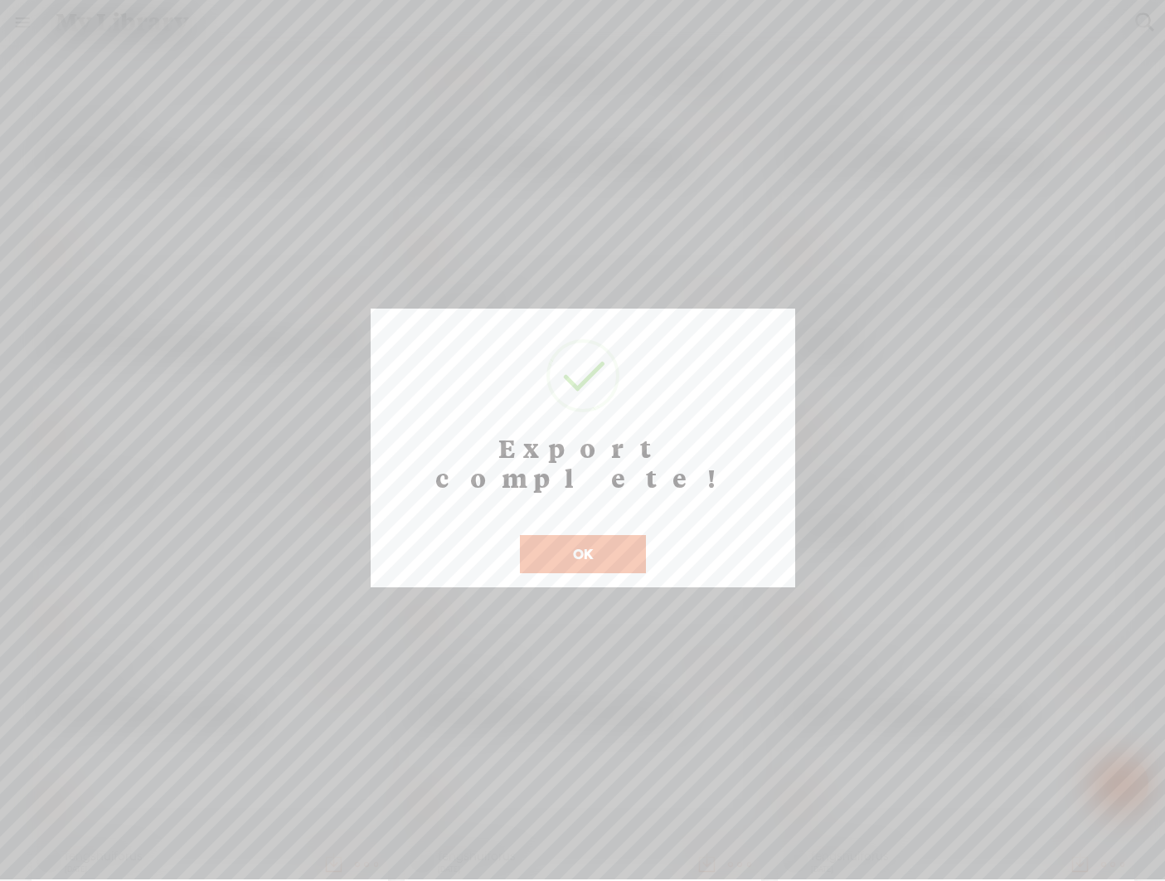
click at [606, 535] on button "OK" at bounding box center [583, 554] width 126 height 38
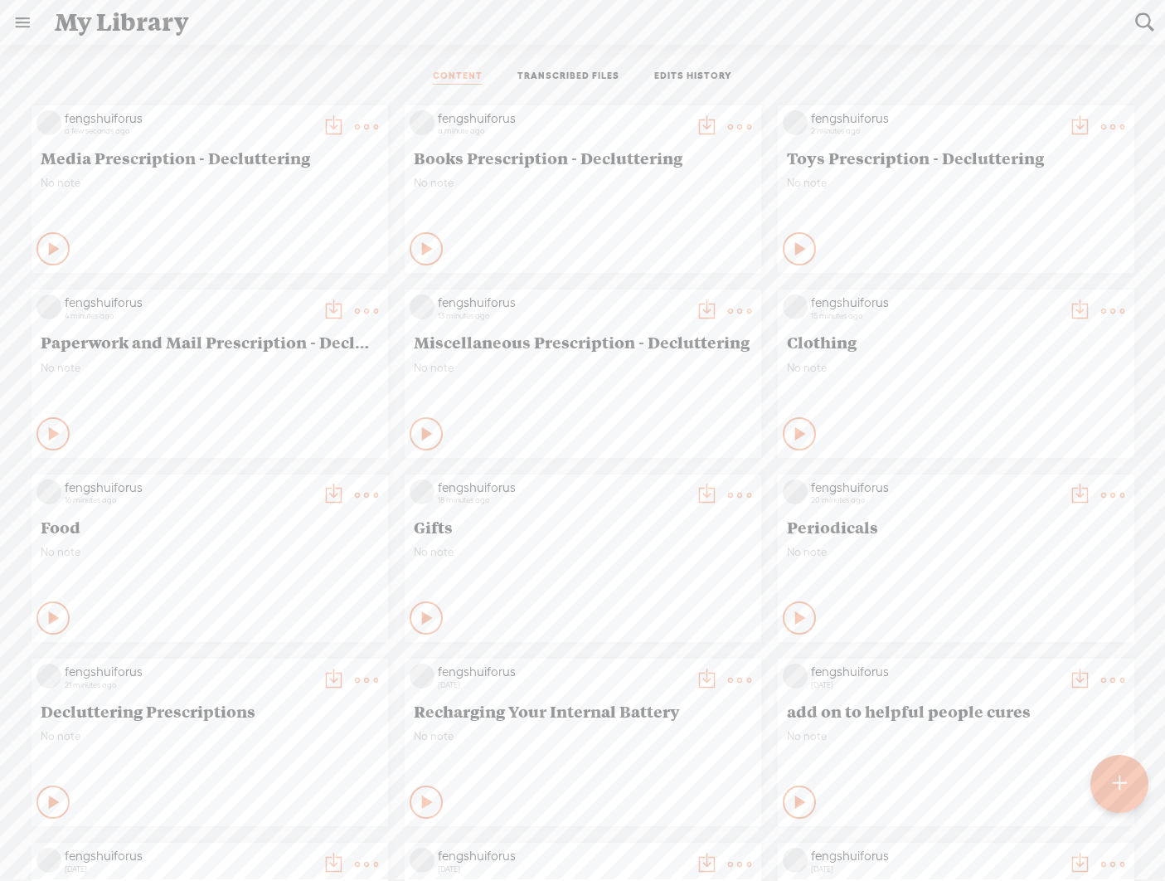
click at [695, 323] on t at bounding box center [706, 310] width 23 height 23
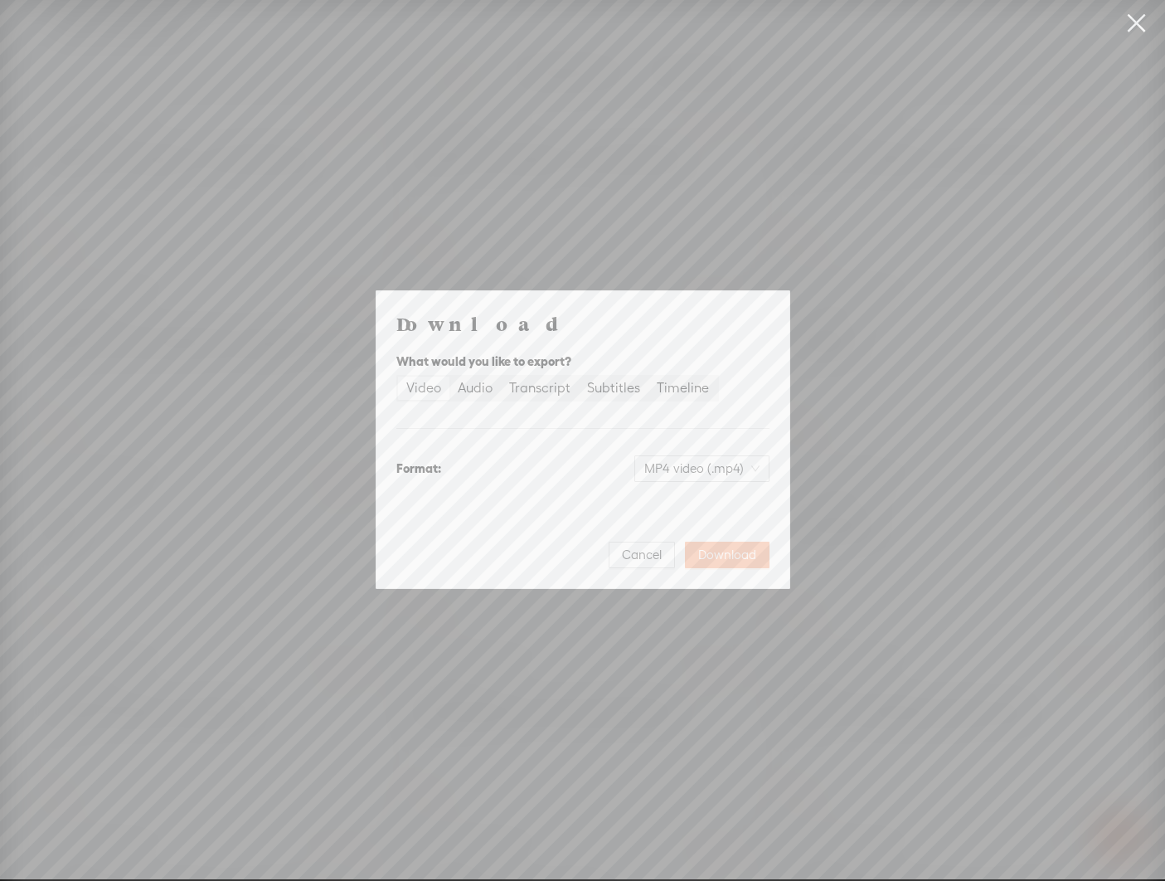
click at [744, 552] on span "Download" at bounding box center [727, 554] width 58 height 17
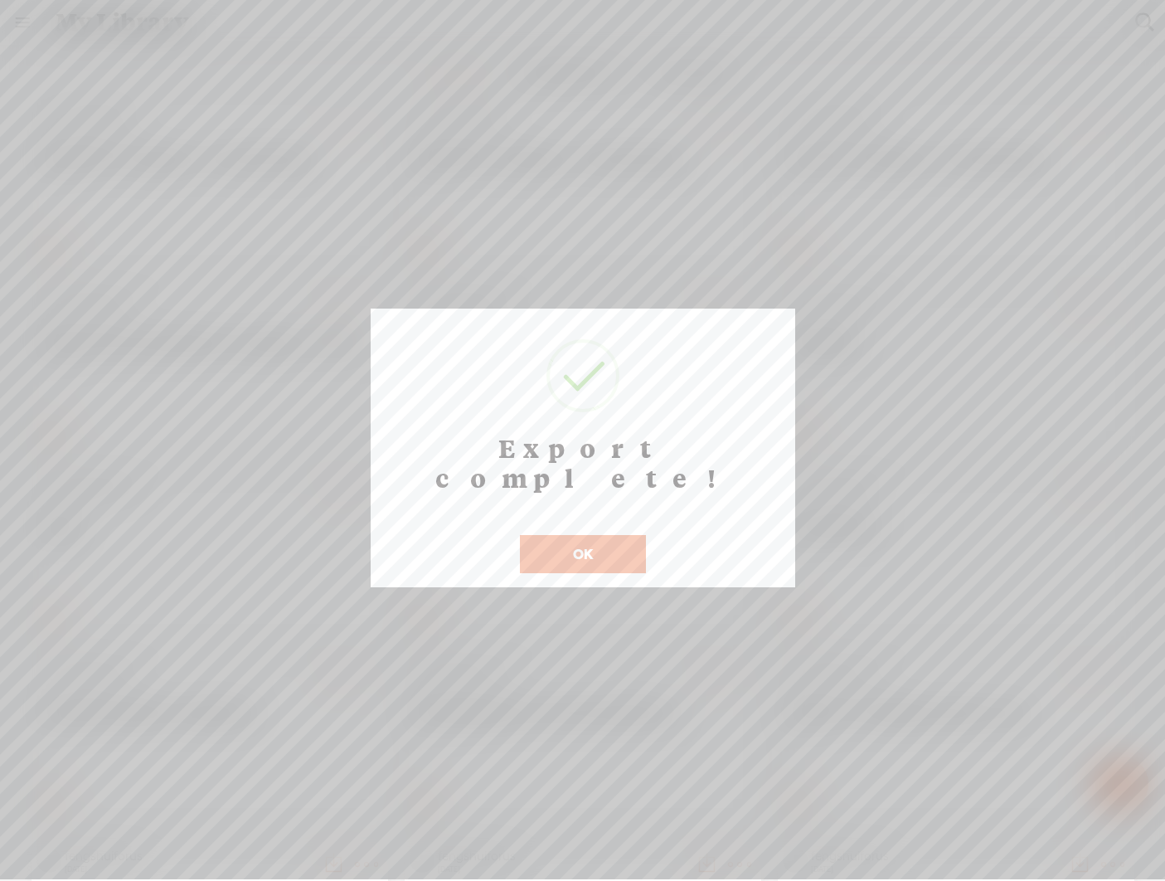
click at [605, 535] on button "OK" at bounding box center [583, 554] width 126 height 38
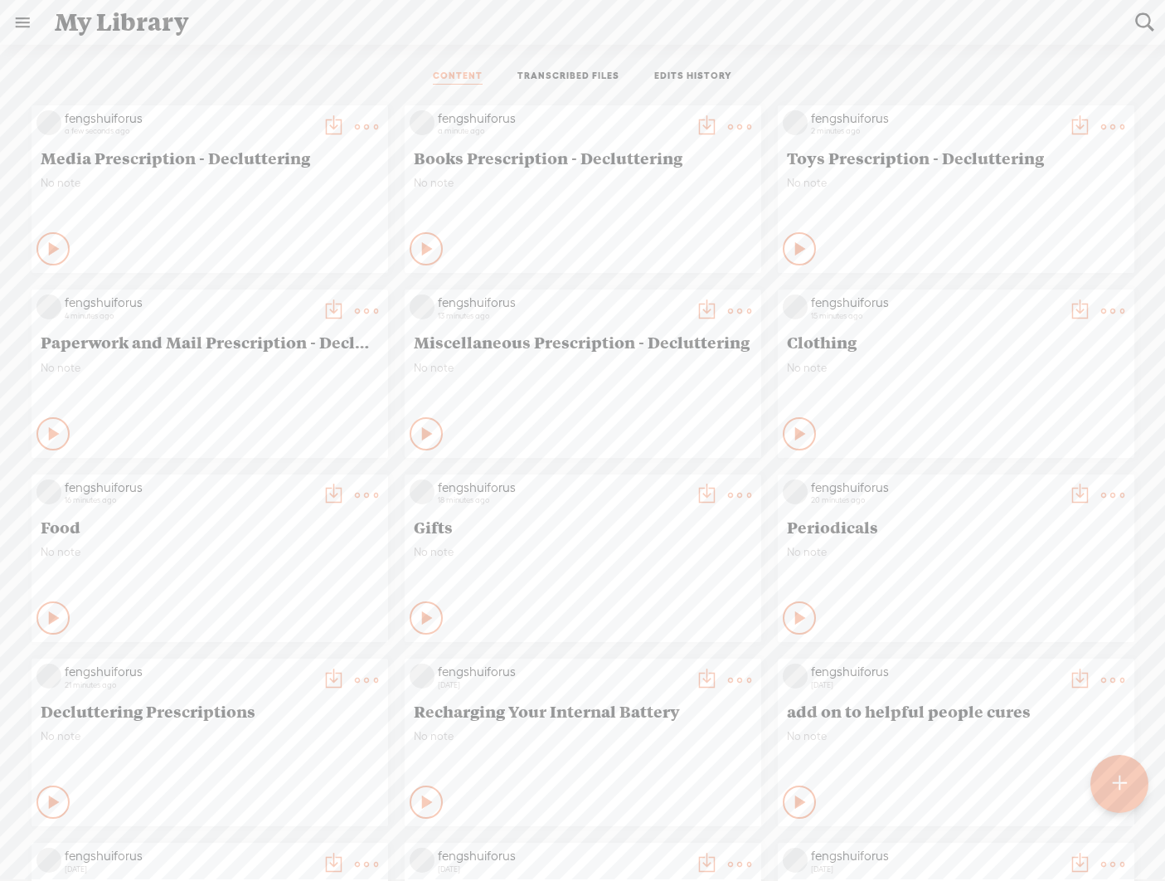
click at [345, 303] on t at bounding box center [333, 310] width 23 height 23
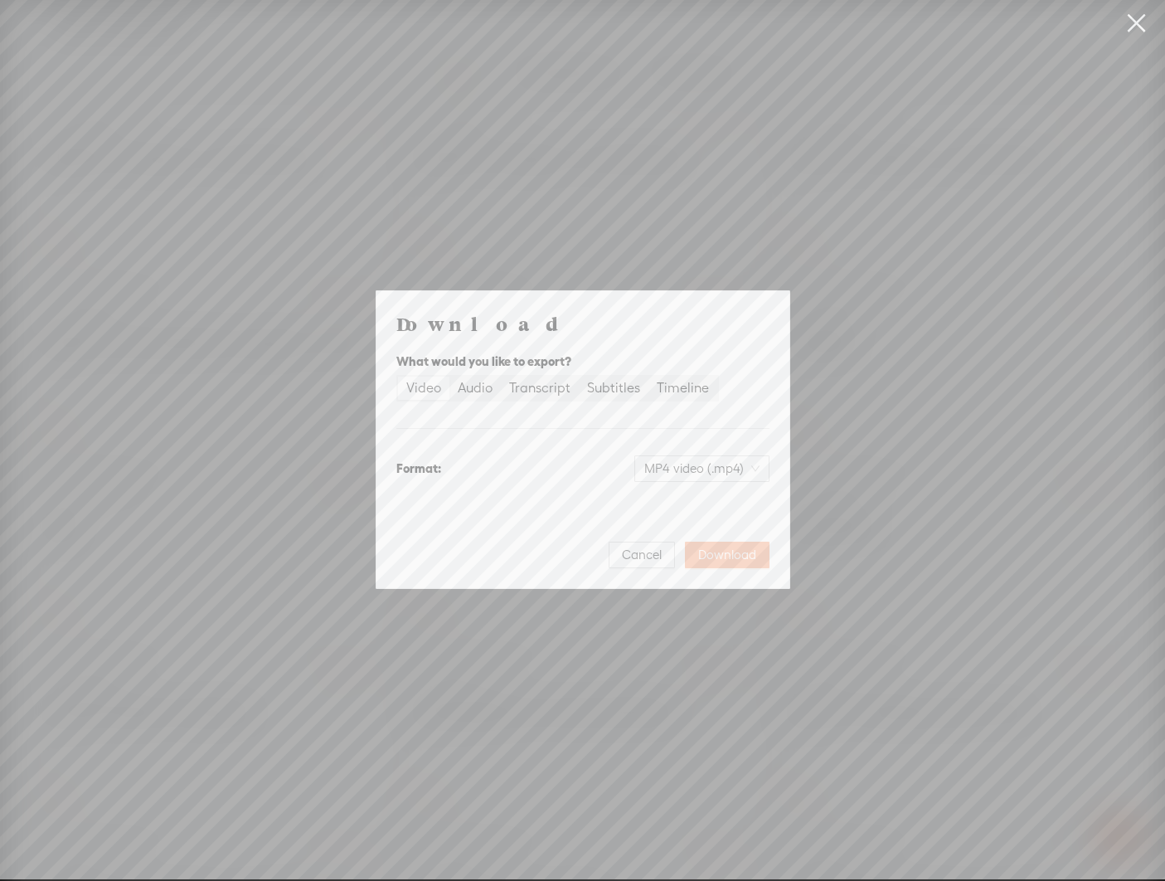
click at [736, 558] on span "Download" at bounding box center [727, 554] width 58 height 17
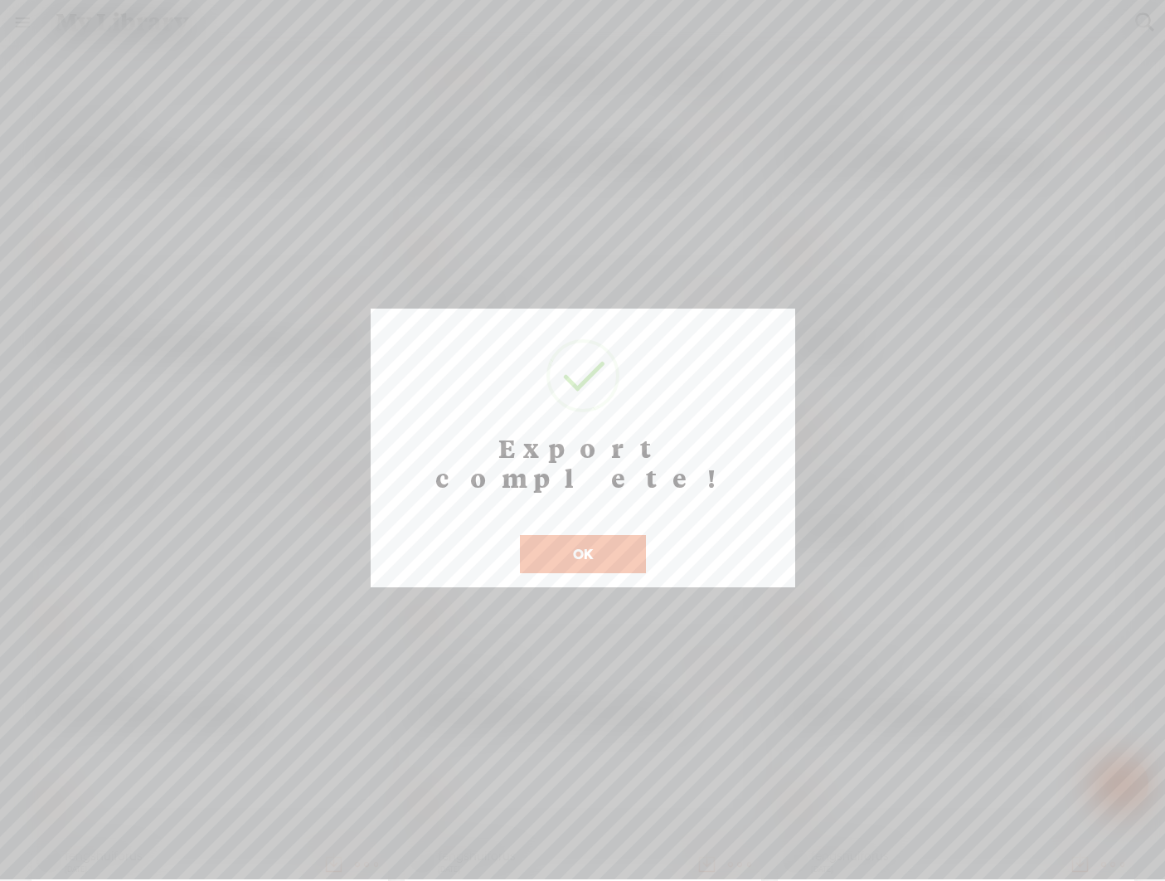
click at [598, 535] on button "OK" at bounding box center [583, 554] width 126 height 38
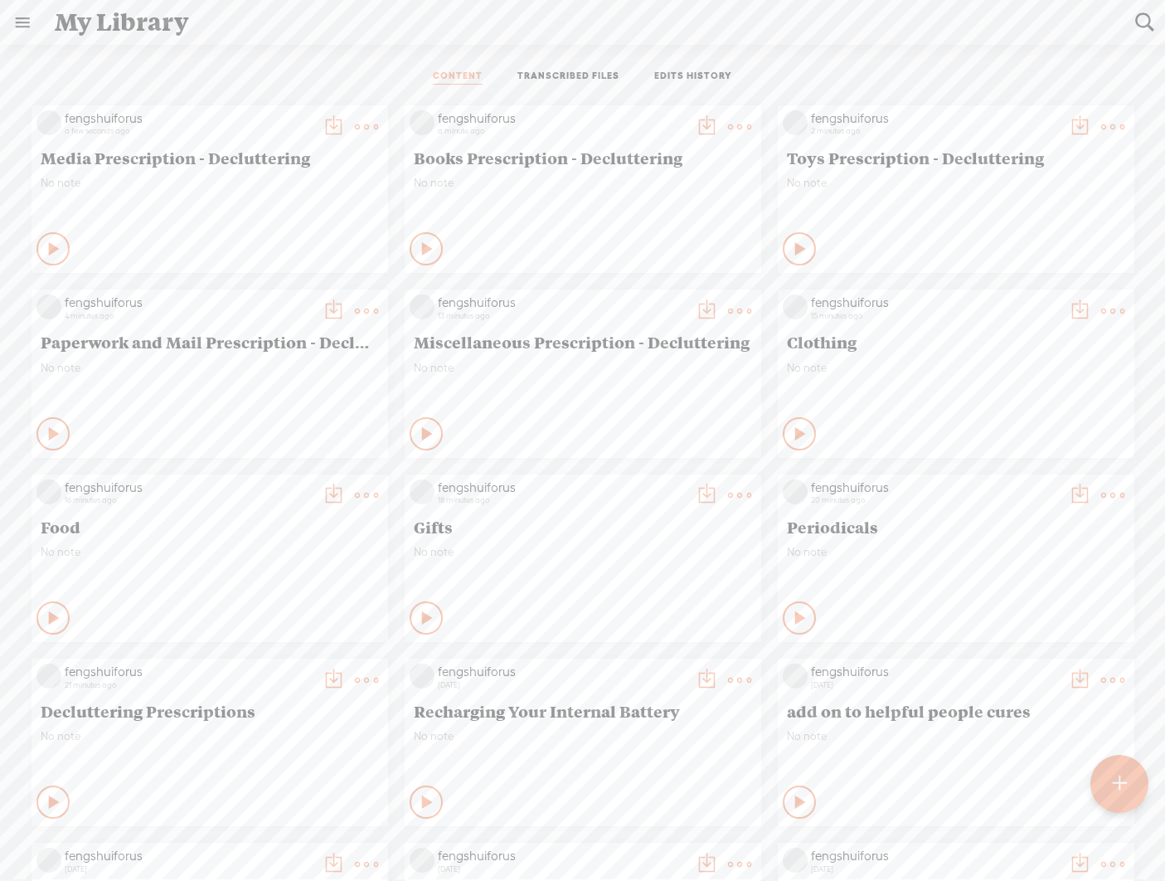
click at [813, 138] on t at bounding box center [1079, 126] width 23 height 23
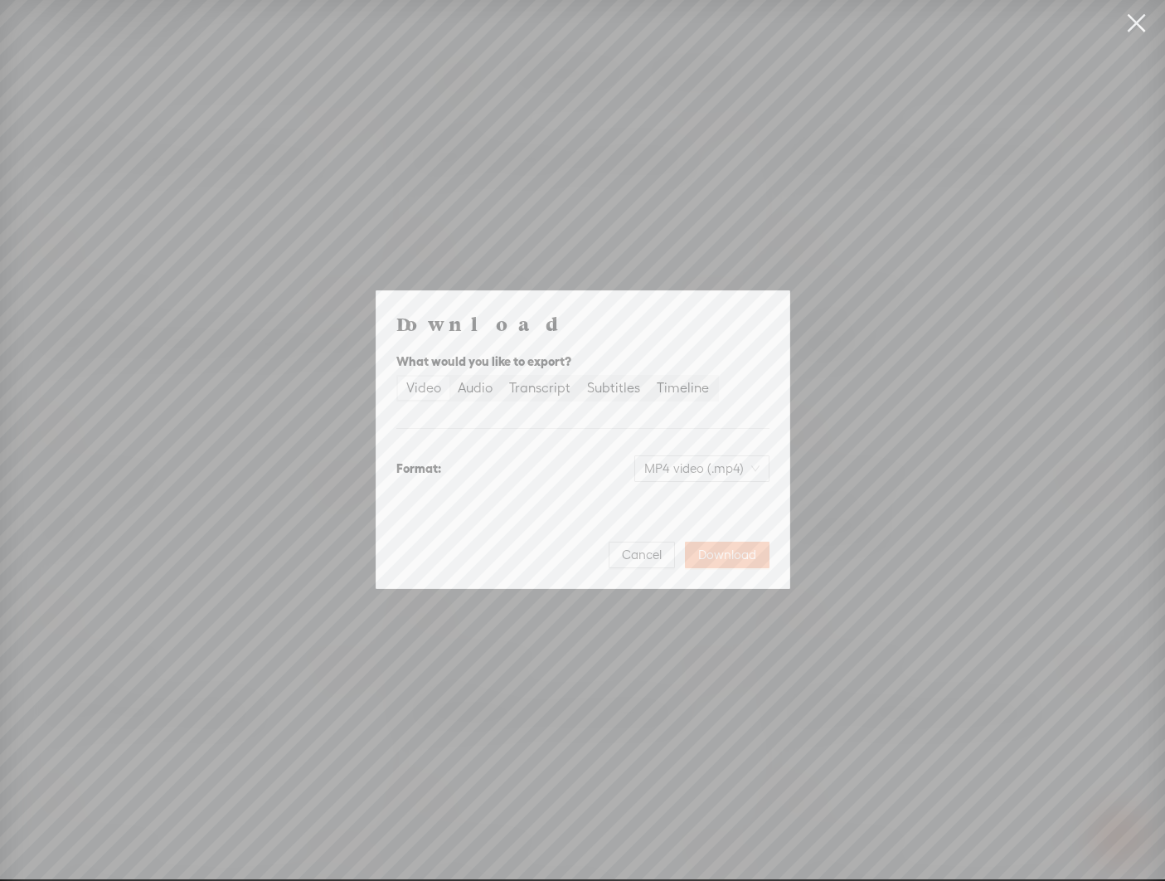
click at [746, 558] on span "Download" at bounding box center [727, 554] width 58 height 17
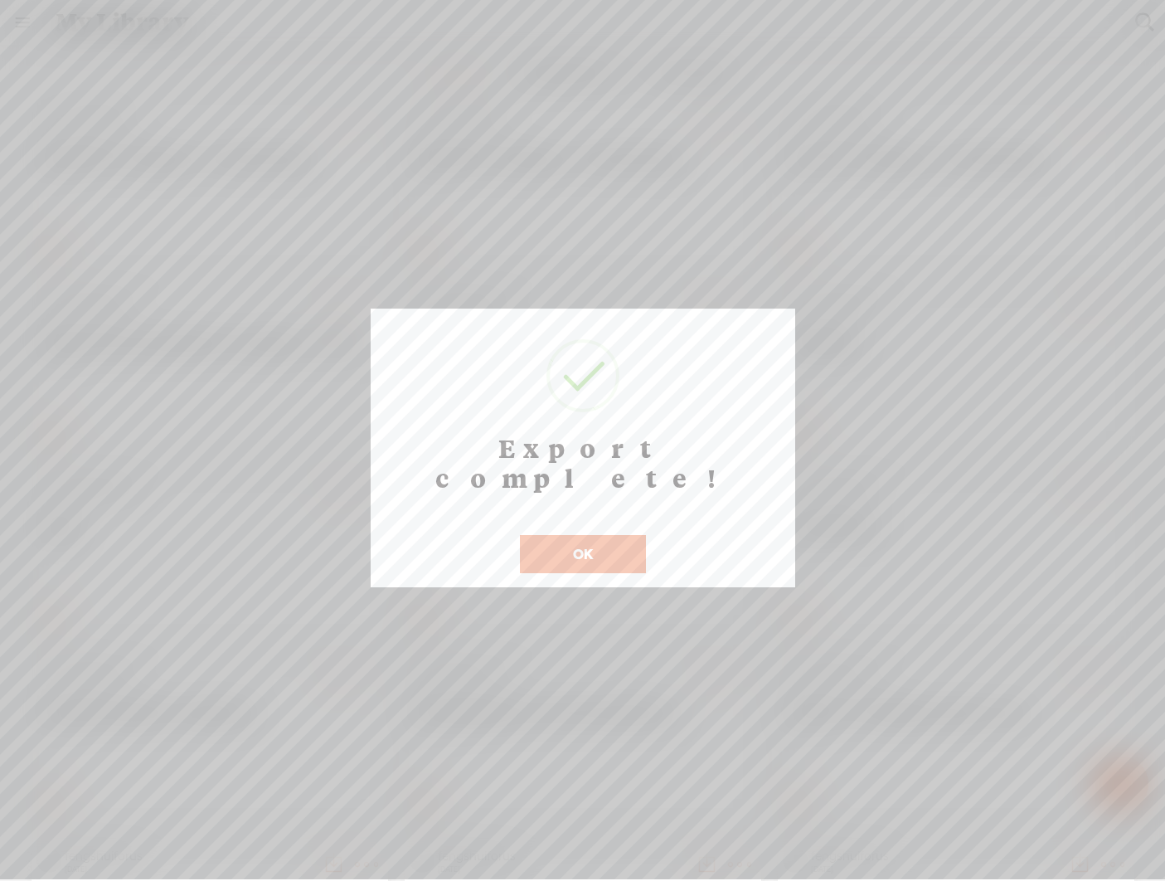
click at [602, 535] on button "OK" at bounding box center [583, 554] width 126 height 38
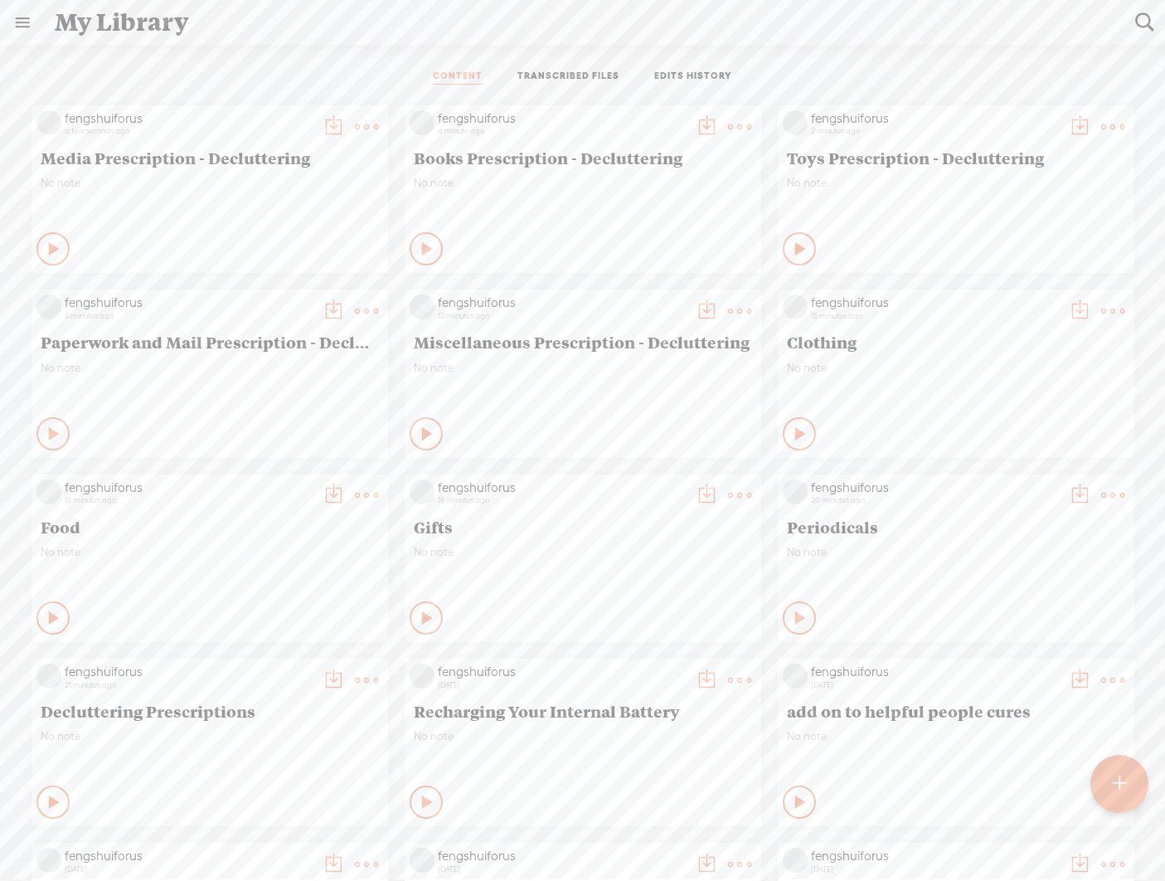
click at [718, 123] on t at bounding box center [706, 126] width 23 height 23
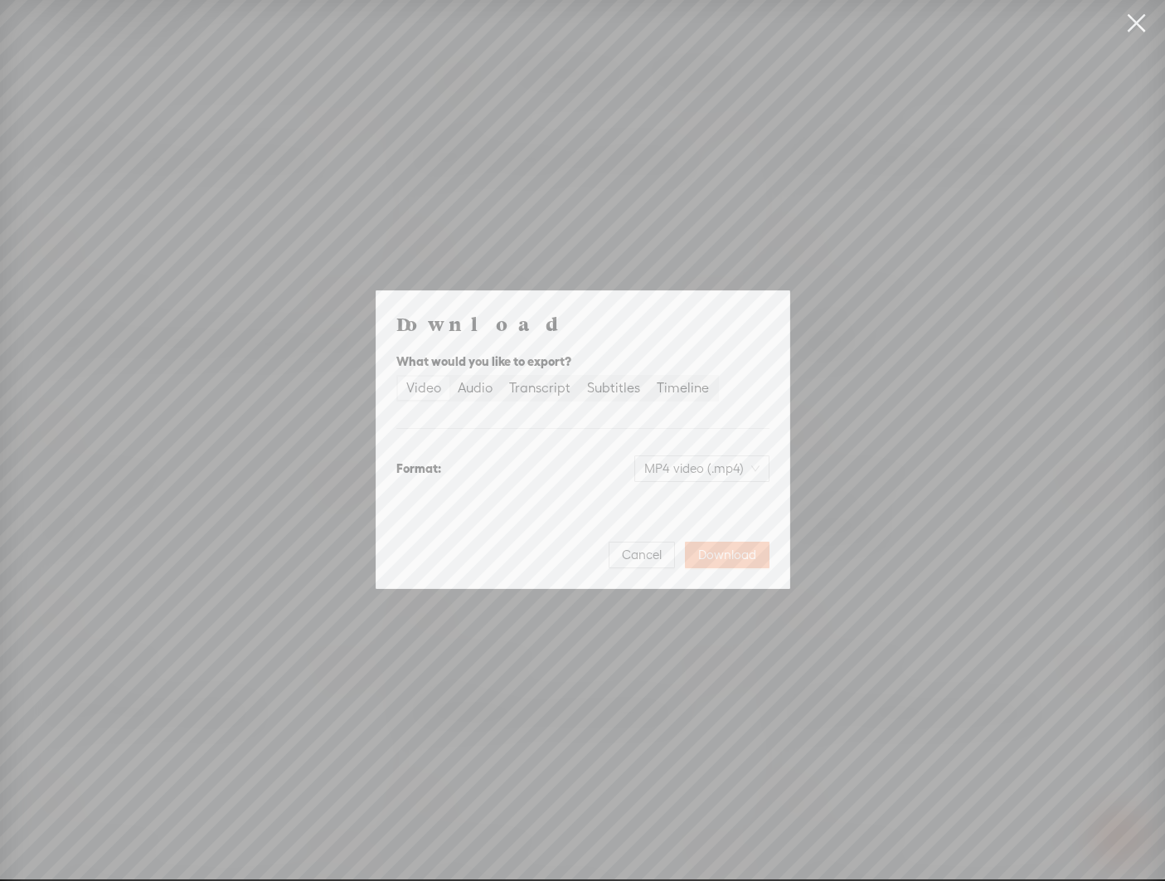
click at [740, 556] on span "Download" at bounding box center [727, 554] width 58 height 17
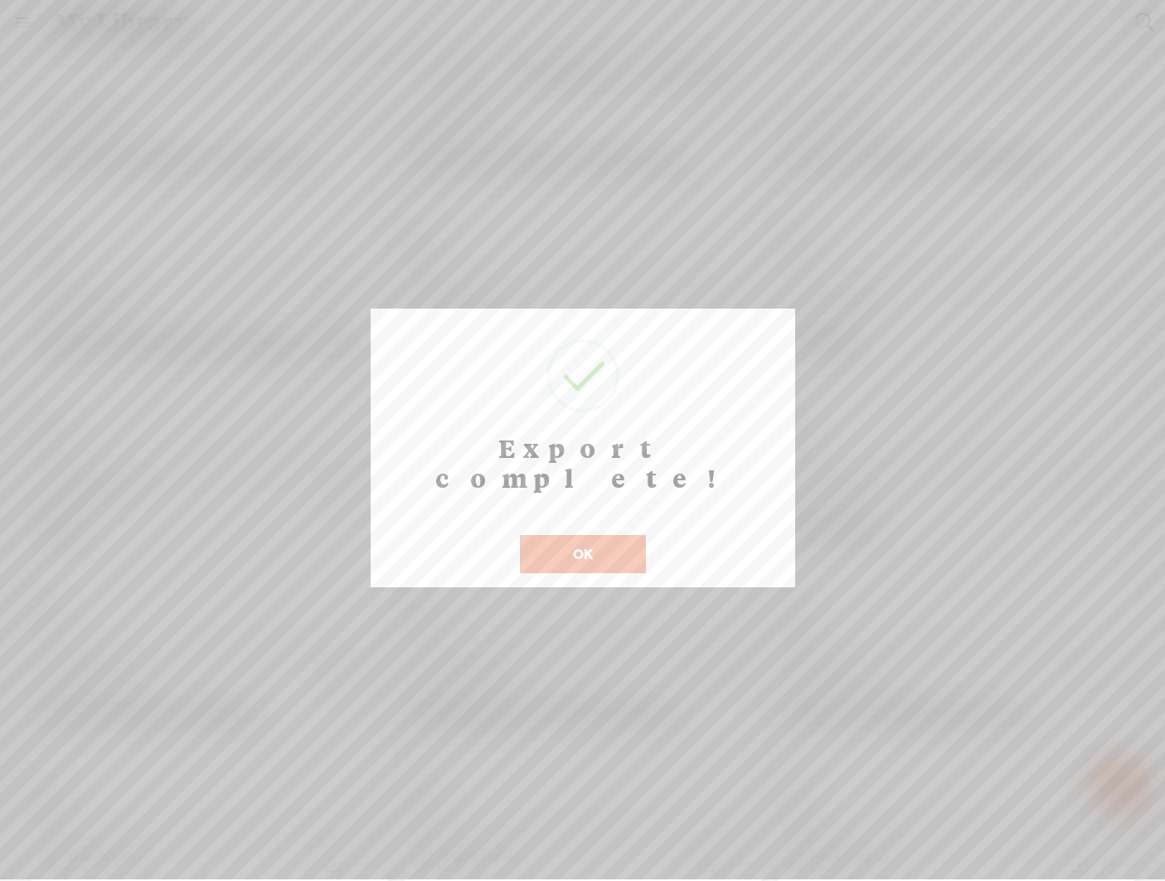
click at [580, 535] on button "OK" at bounding box center [583, 554] width 126 height 38
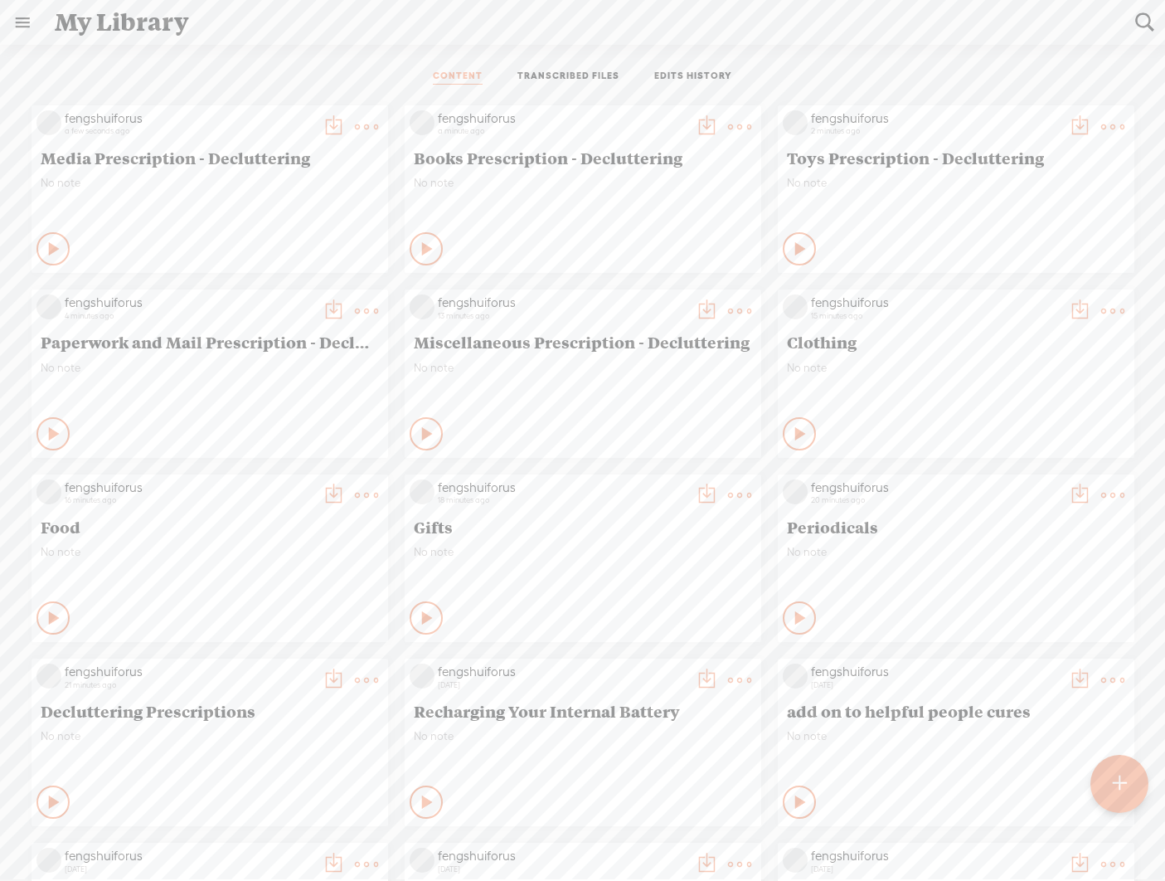
click at [345, 119] on t at bounding box center [333, 126] width 23 height 23
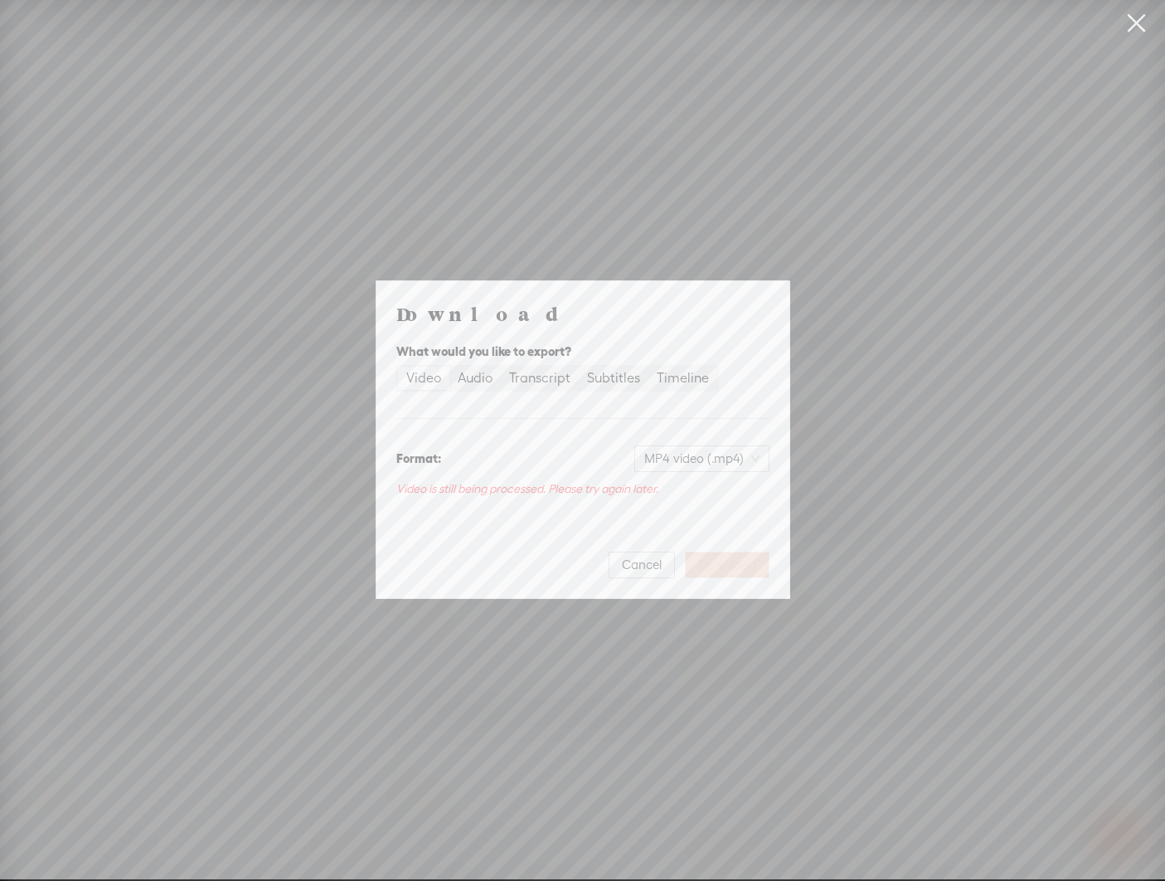
click at [647, 561] on span "Cancel" at bounding box center [642, 564] width 40 height 17
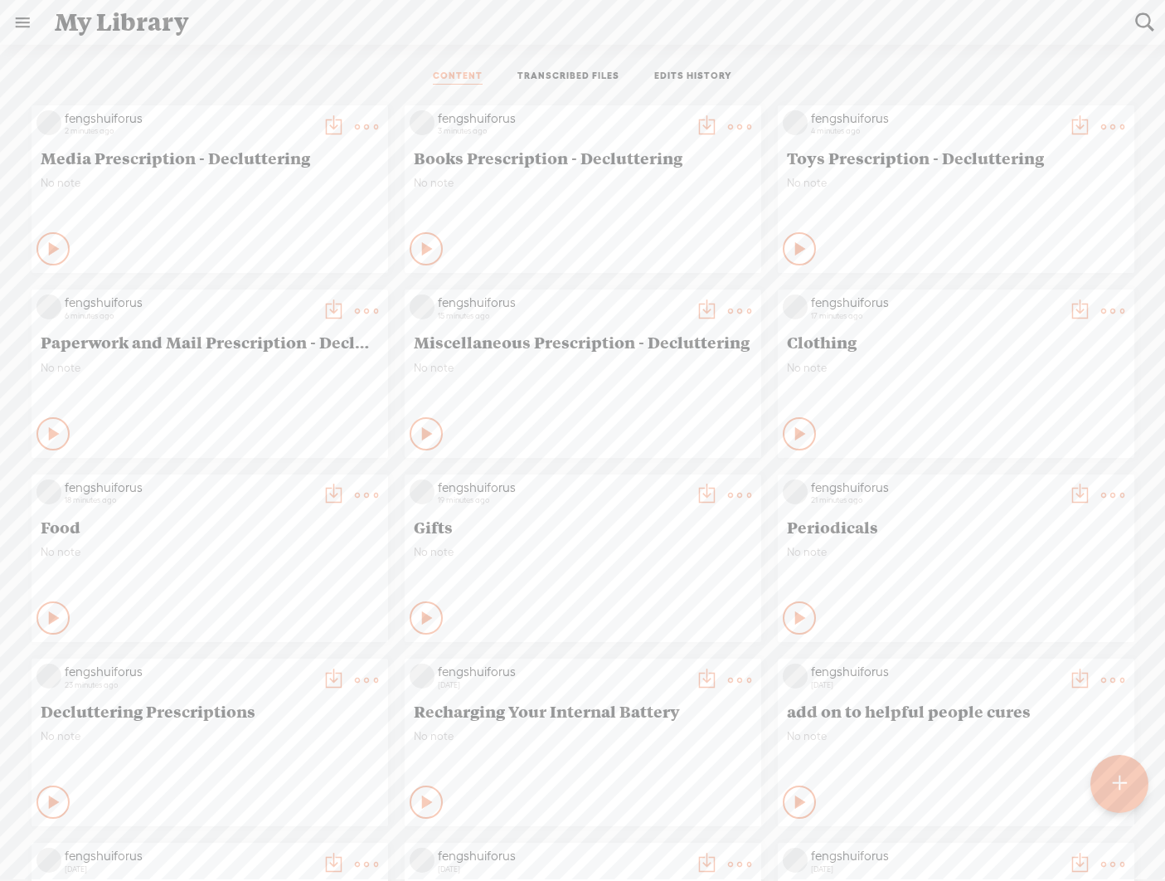
click at [345, 123] on t at bounding box center [333, 126] width 23 height 23
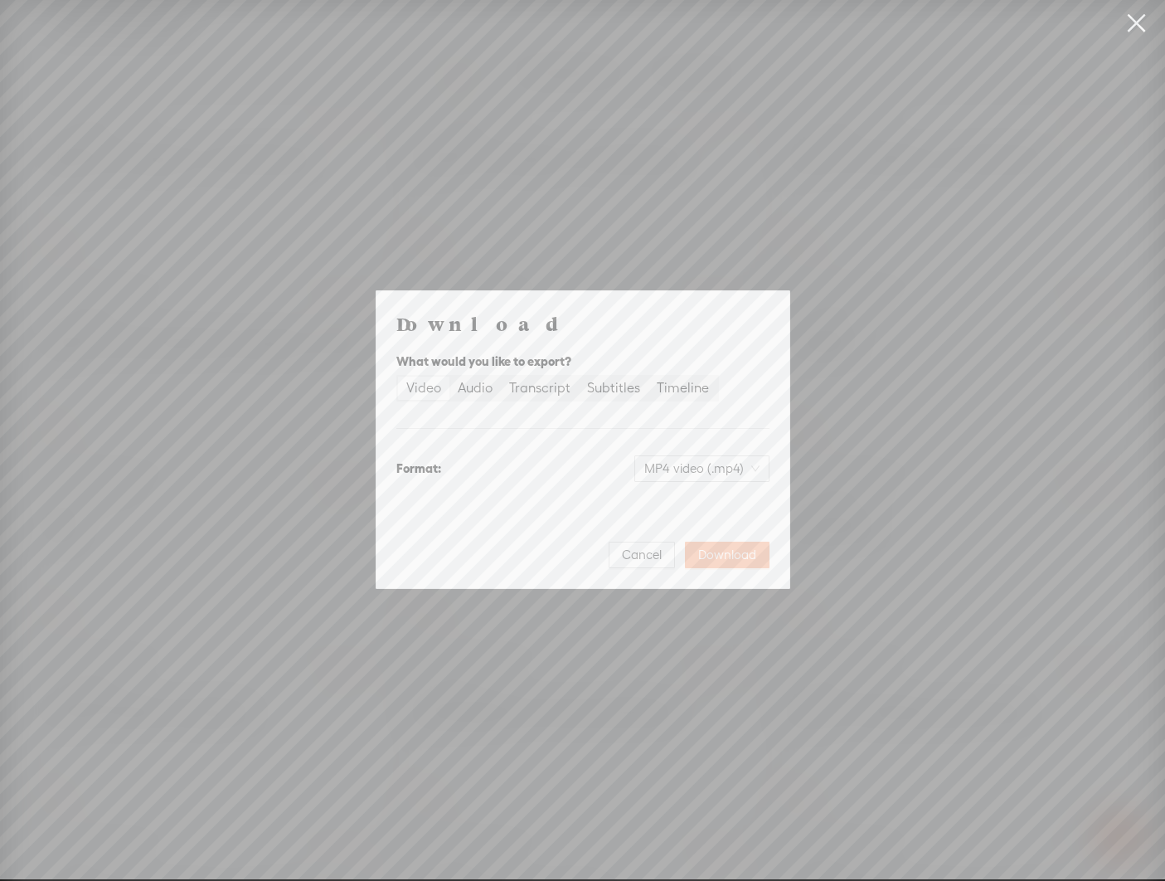
click at [721, 552] on span "Download" at bounding box center [727, 554] width 58 height 17
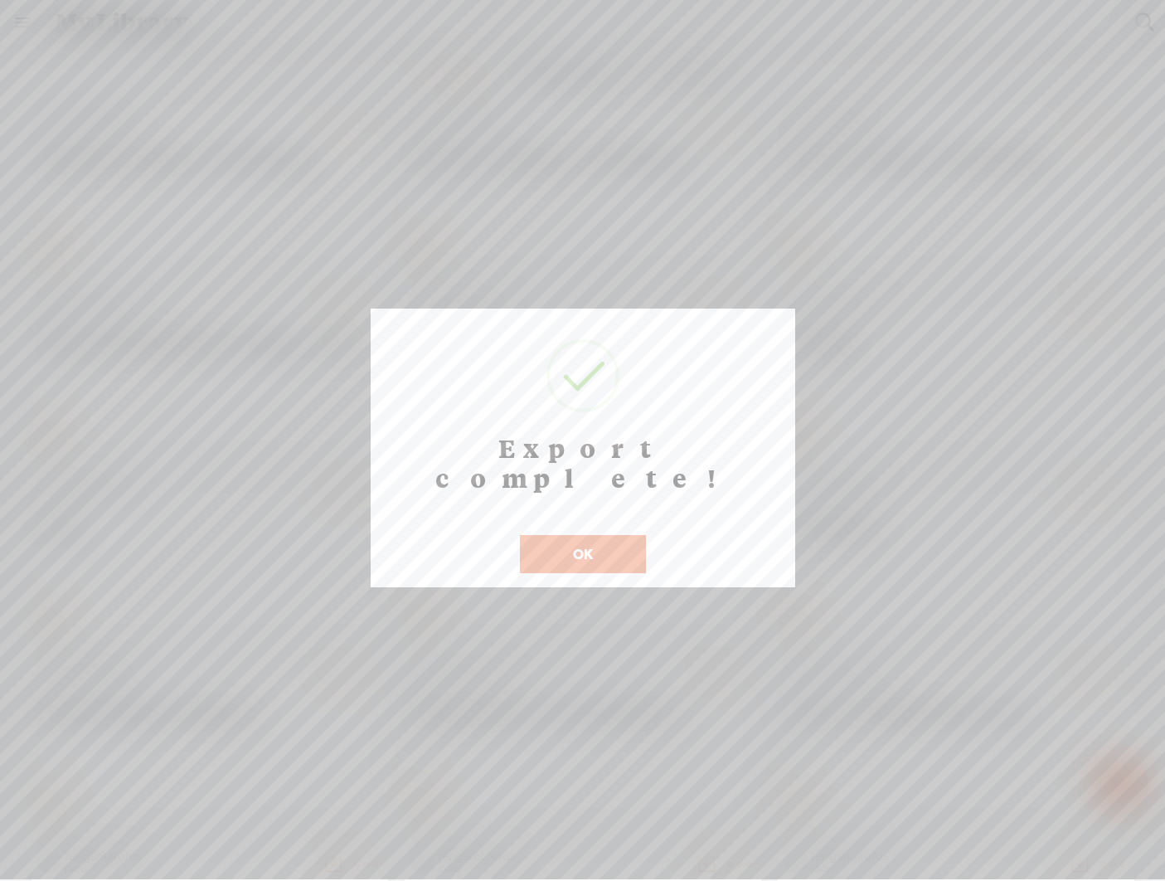
click at [596, 535] on button "OK" at bounding box center [583, 554] width 126 height 38
